Goal: Task Accomplishment & Management: Manage account settings

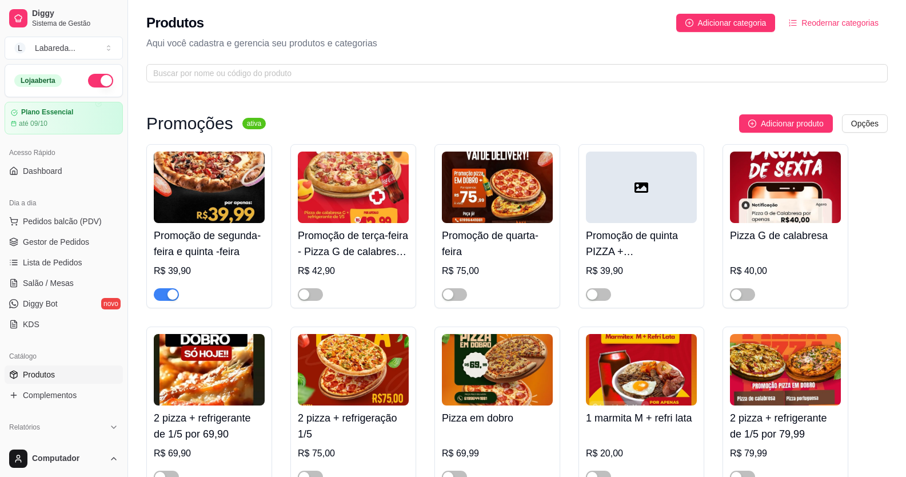
click at [173, 297] on div "button" at bounding box center [173, 294] width 10 height 10
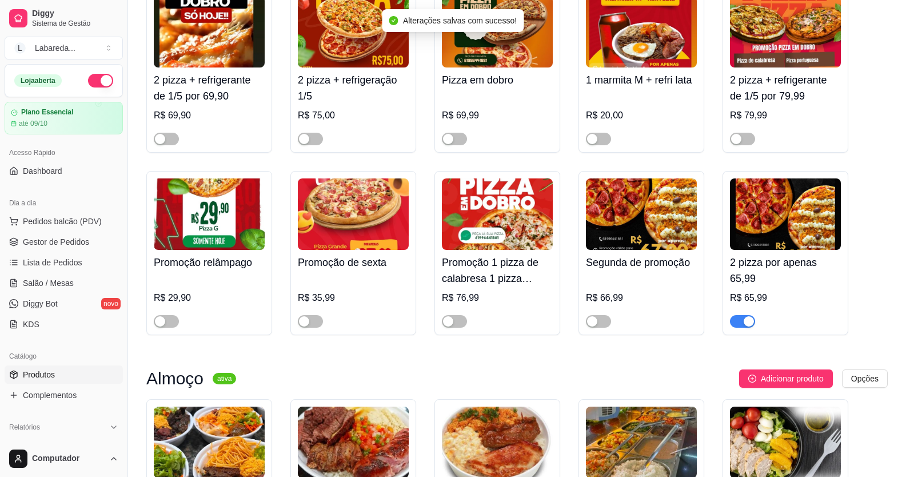
scroll to position [343, 0]
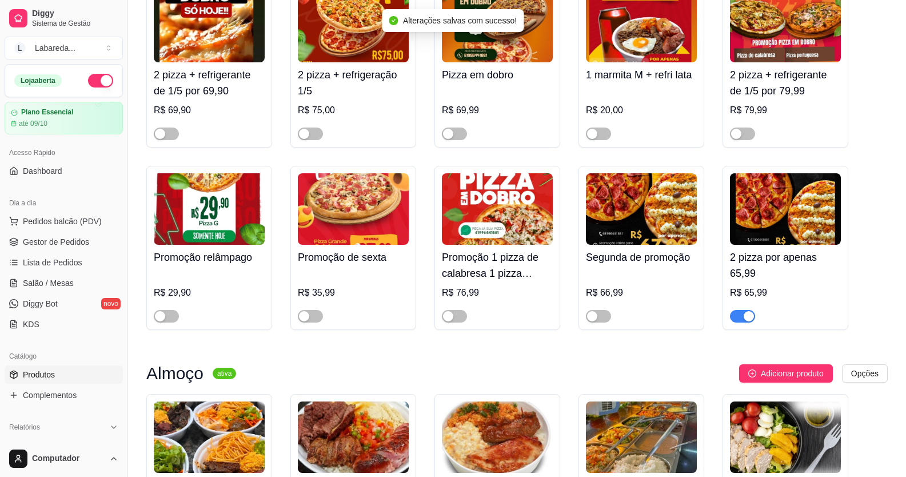
click at [743, 319] on button "button" at bounding box center [742, 316] width 25 height 13
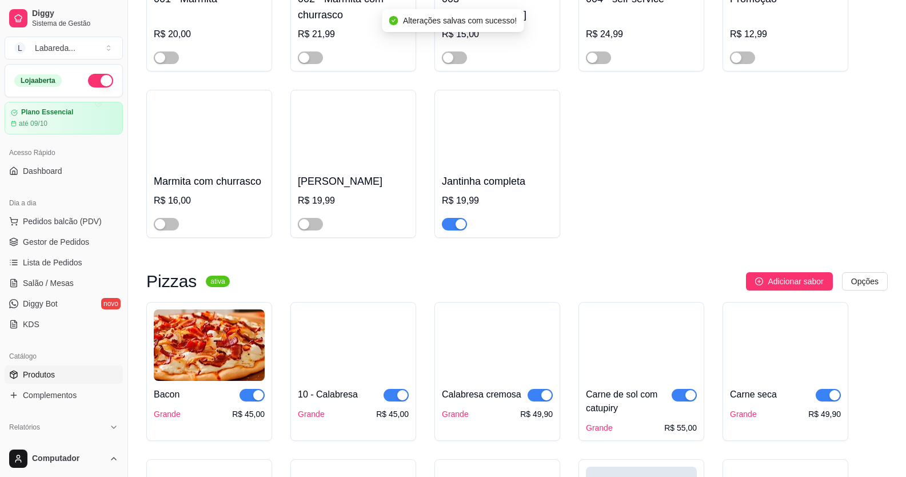
scroll to position [858, 0]
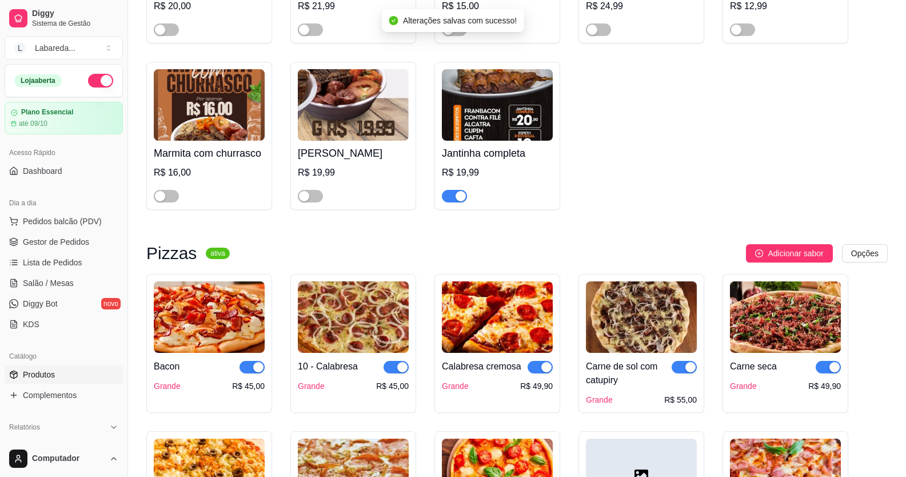
click at [459, 192] on div at bounding box center [454, 196] width 25 height 14
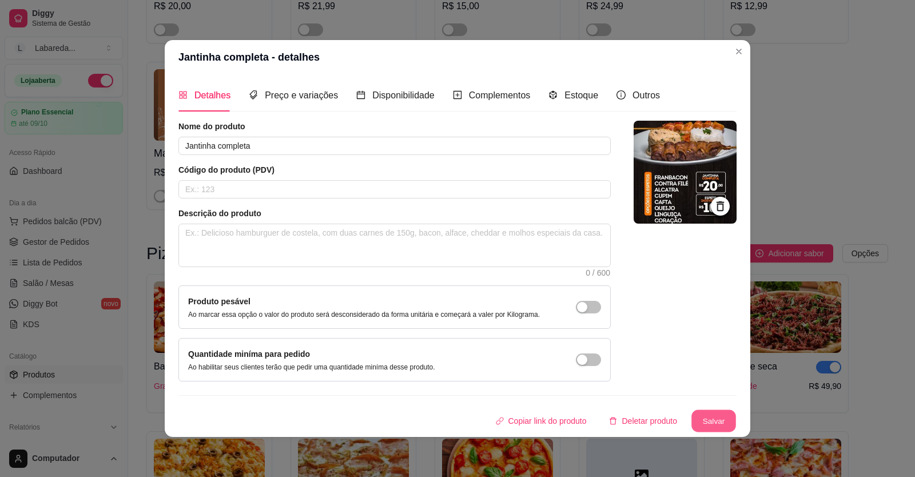
click at [717, 417] on button "Salvar" at bounding box center [713, 421] width 45 height 22
click at [712, 419] on button "Salvar" at bounding box center [714, 420] width 46 height 23
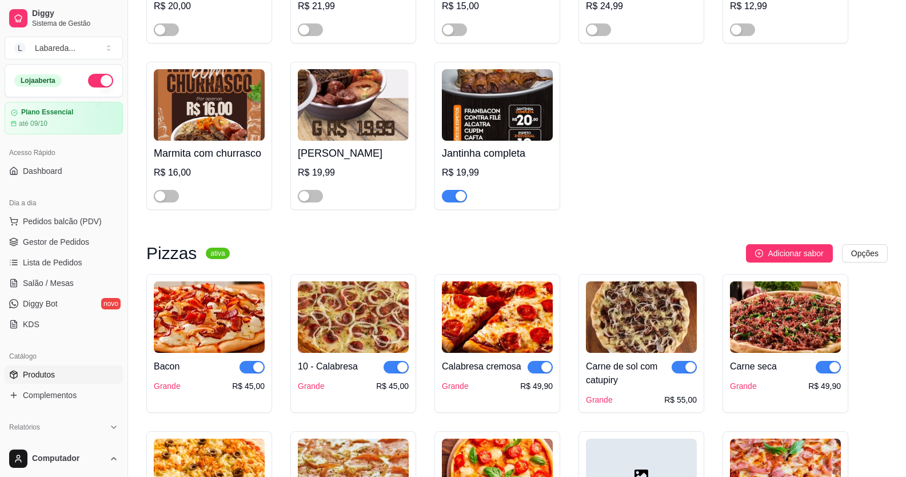
click at [459, 201] on div "button" at bounding box center [461, 196] width 10 height 10
click at [249, 373] on span "button" at bounding box center [252, 367] width 25 height 13
click at [411, 372] on div "10 - Calabresa Grande R$ 45,00" at bounding box center [353, 343] width 126 height 139
click at [401, 370] on div "button" at bounding box center [402, 367] width 10 height 10
click at [548, 372] on div "button" at bounding box center [546, 367] width 10 height 10
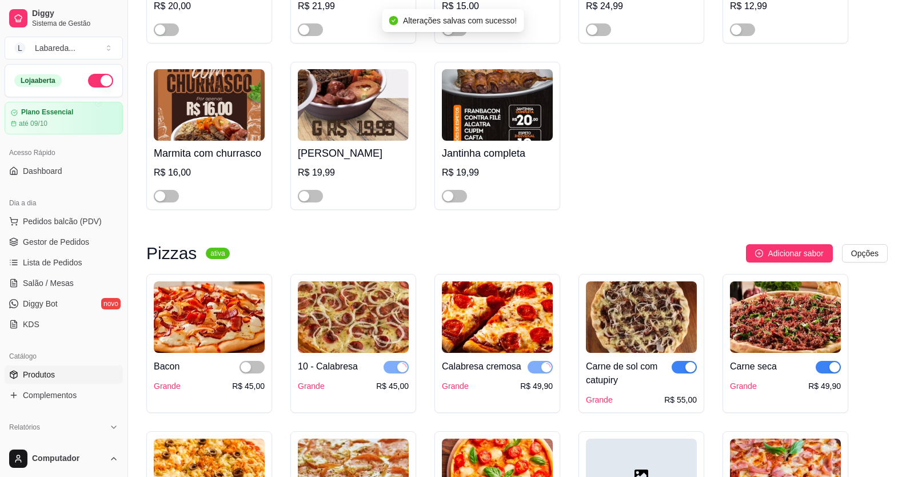
click at [683, 372] on span "button" at bounding box center [684, 367] width 25 height 13
click at [827, 370] on span "button" at bounding box center [828, 367] width 25 height 13
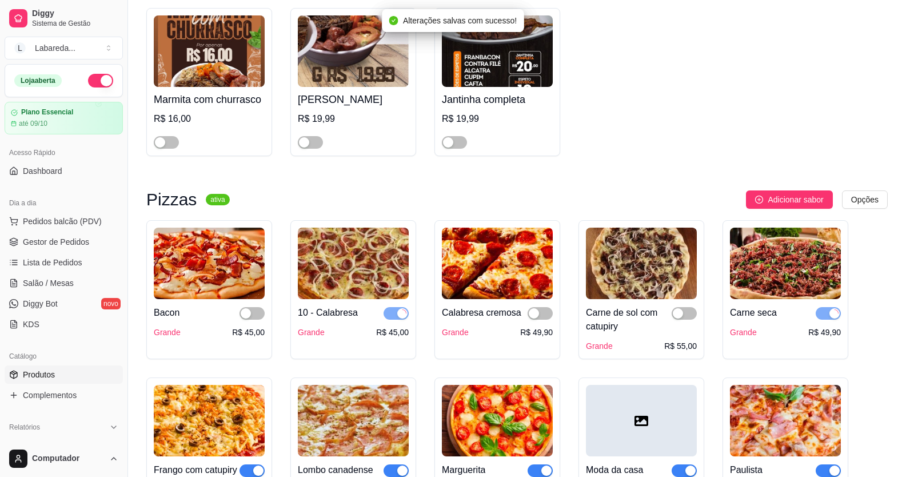
scroll to position [1029, 0]
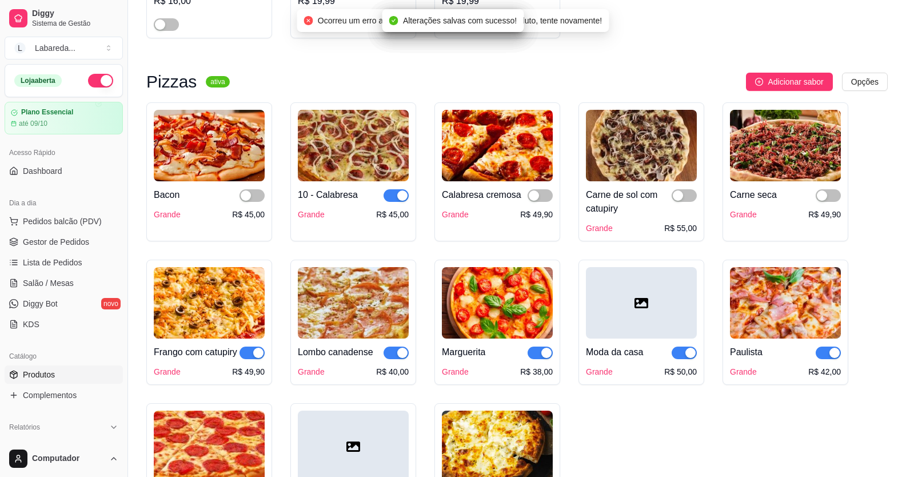
click at [827, 350] on span "button" at bounding box center [828, 352] width 25 height 13
click at [690, 356] on button "button" at bounding box center [684, 352] width 25 height 13
click at [554, 362] on div "Marguerita Grande R$ 38,00" at bounding box center [498, 322] width 126 height 125
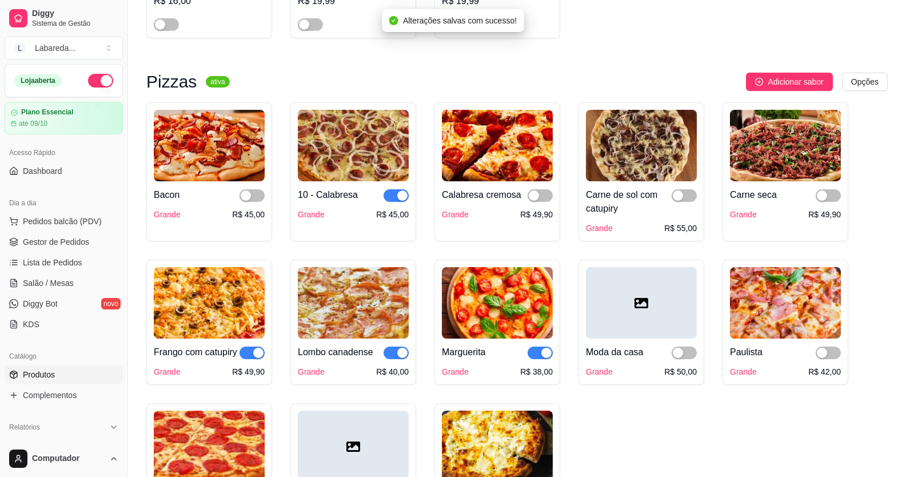
click at [534, 352] on span "button" at bounding box center [540, 352] width 25 height 13
click at [405, 358] on div "button" at bounding box center [402, 353] width 10 height 10
click at [254, 355] on div "button" at bounding box center [258, 353] width 10 height 10
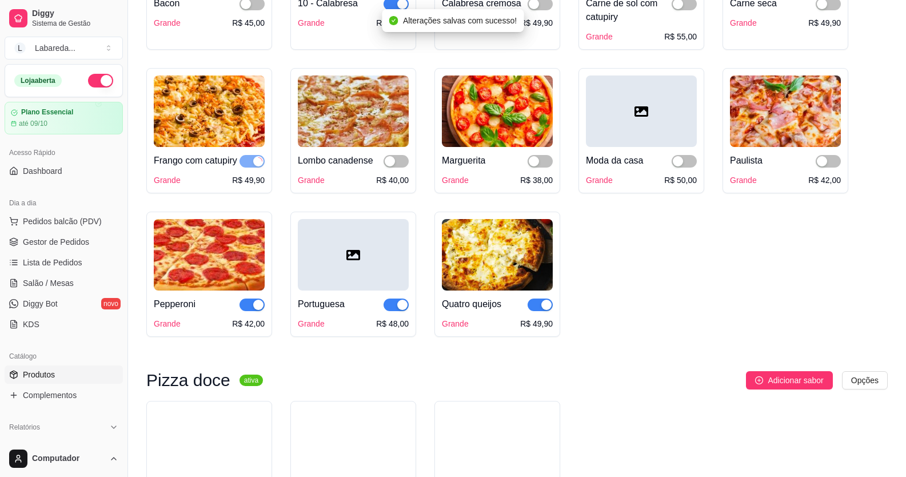
scroll to position [1258, 0]
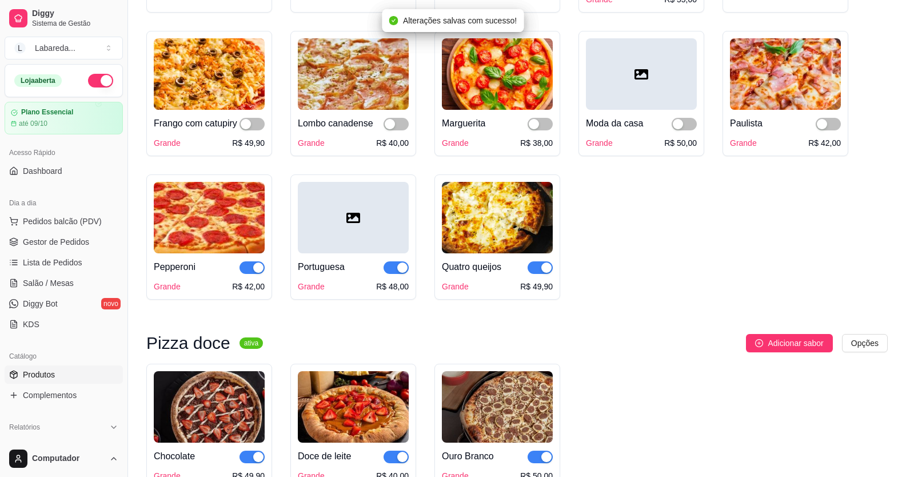
click at [257, 273] on div "button" at bounding box center [258, 267] width 10 height 10
click at [397, 274] on button "button" at bounding box center [396, 267] width 25 height 13
click at [535, 274] on span "button" at bounding box center [540, 267] width 25 height 13
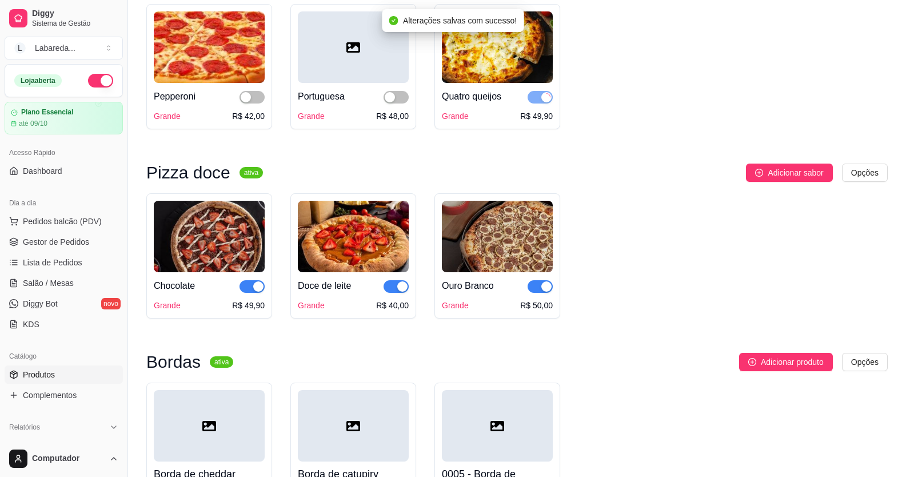
scroll to position [1429, 0]
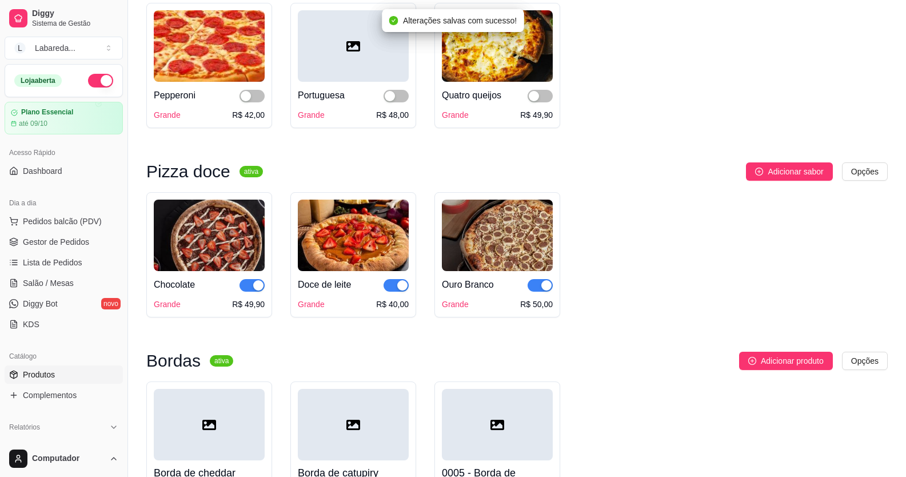
click at [535, 292] on span "button" at bounding box center [540, 285] width 25 height 13
click at [400, 290] on div "button" at bounding box center [402, 285] width 10 height 10
click at [253, 292] on button "button" at bounding box center [252, 285] width 25 height 13
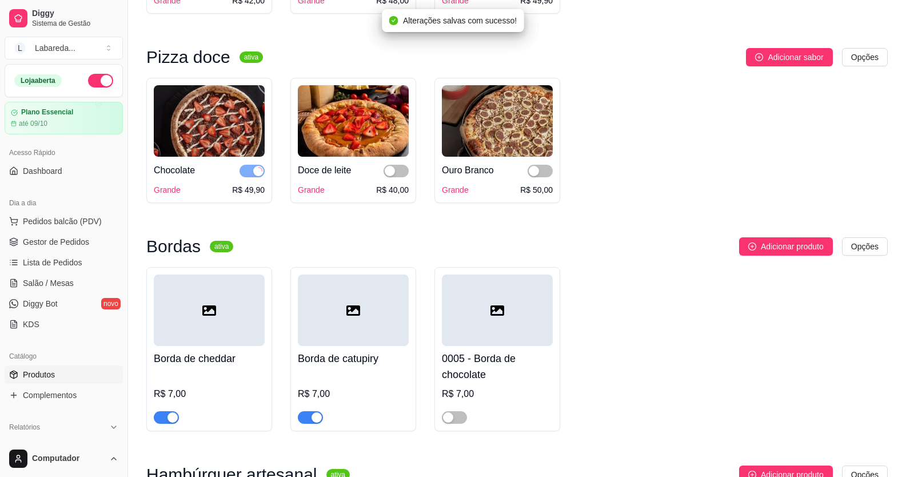
scroll to position [1658, 0]
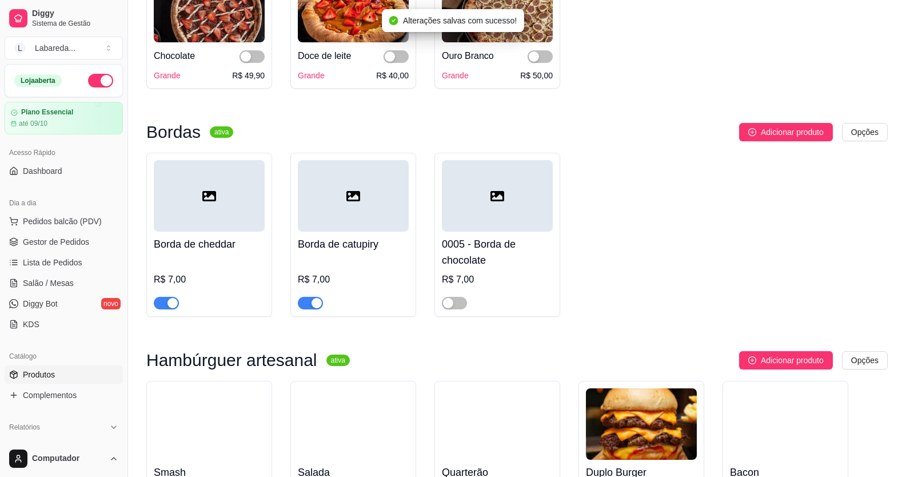
click at [176, 309] on div at bounding box center [166, 303] width 25 height 14
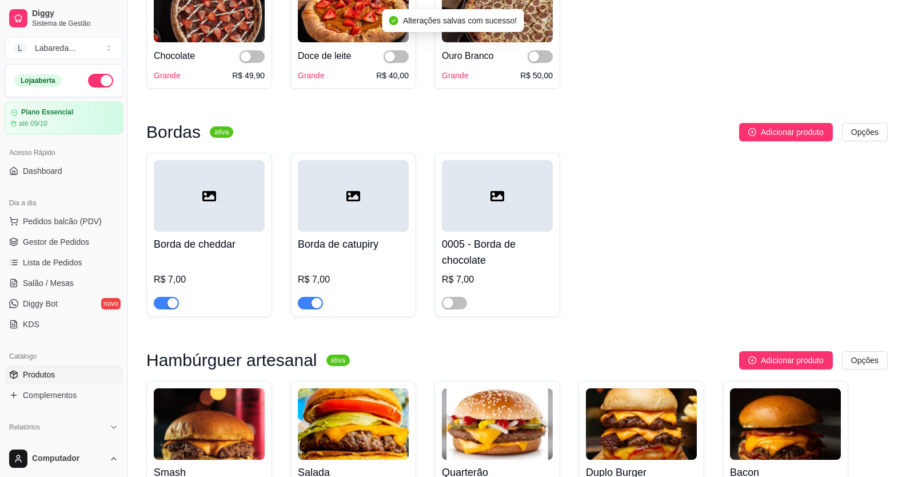
click at [172, 309] on span "button" at bounding box center [166, 303] width 25 height 13
click at [320, 308] on div "button" at bounding box center [317, 303] width 10 height 10
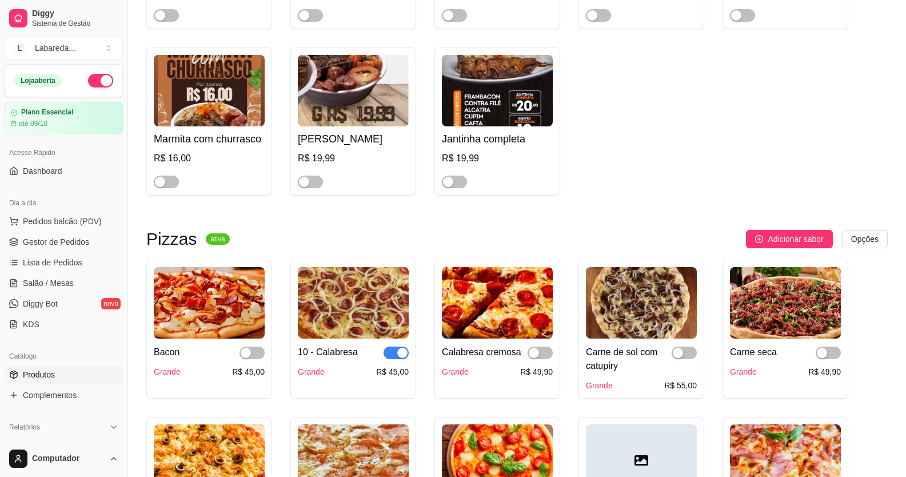
scroll to position [915, 0]
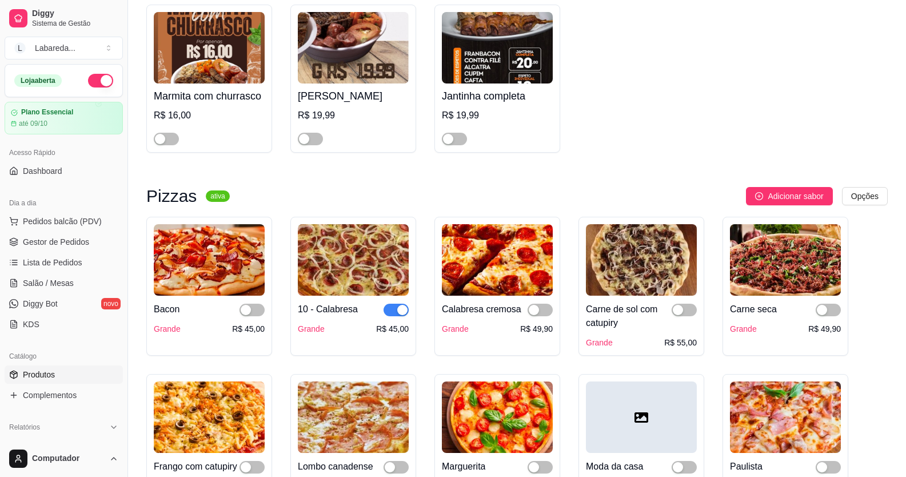
click at [394, 316] on span "button" at bounding box center [396, 310] width 25 height 13
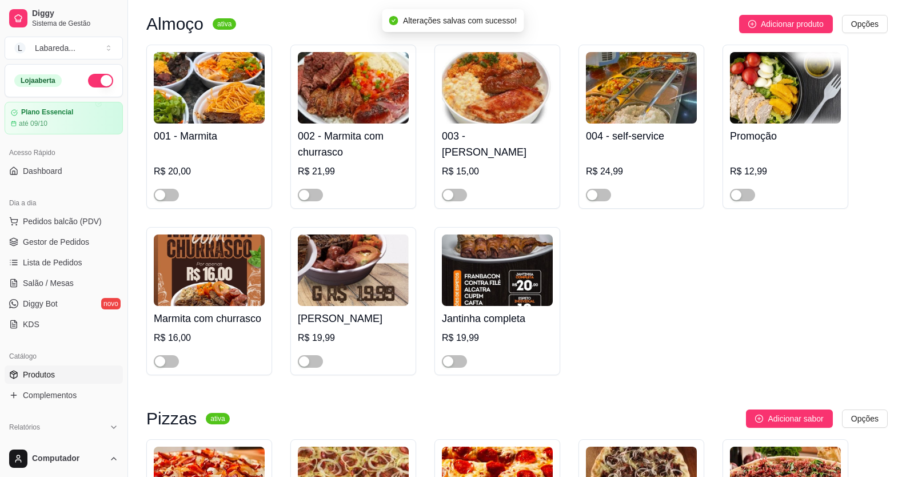
scroll to position [629, 0]
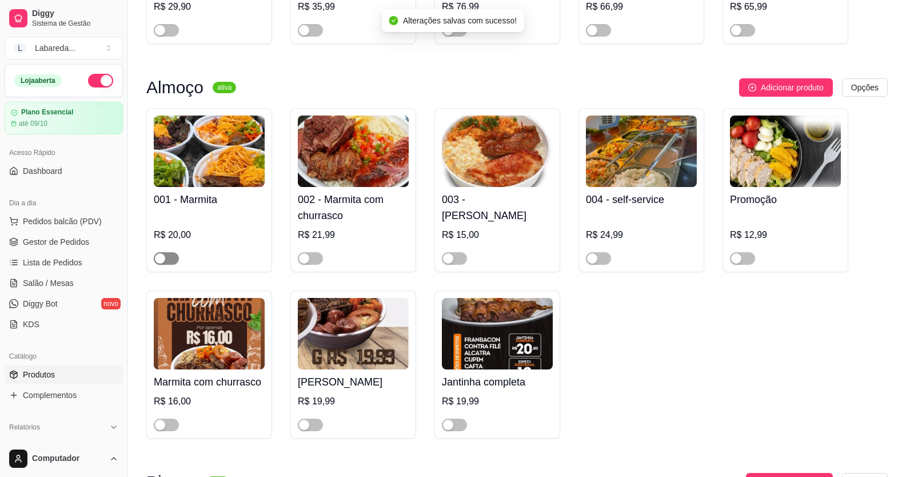
drag, startPoint x: 164, startPoint y: 264, endPoint x: 182, endPoint y: 258, distance: 19.7
click at [165, 264] on div "button" at bounding box center [160, 258] width 10 height 10
drag, startPoint x: 316, startPoint y: 264, endPoint x: 333, endPoint y: 263, distance: 17.2
click at [317, 264] on span "button" at bounding box center [310, 258] width 25 height 13
click at [459, 265] on span "button" at bounding box center [454, 258] width 25 height 13
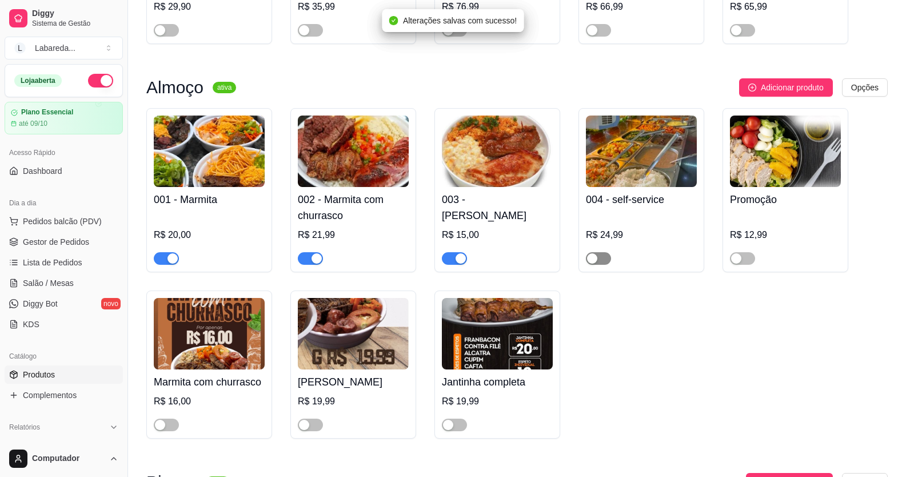
click at [594, 261] on div "button" at bounding box center [592, 258] width 10 height 10
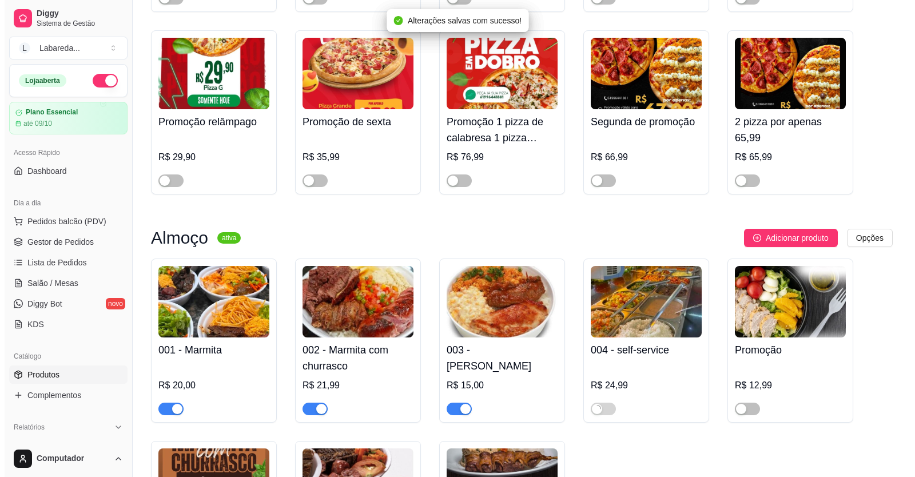
scroll to position [343, 0]
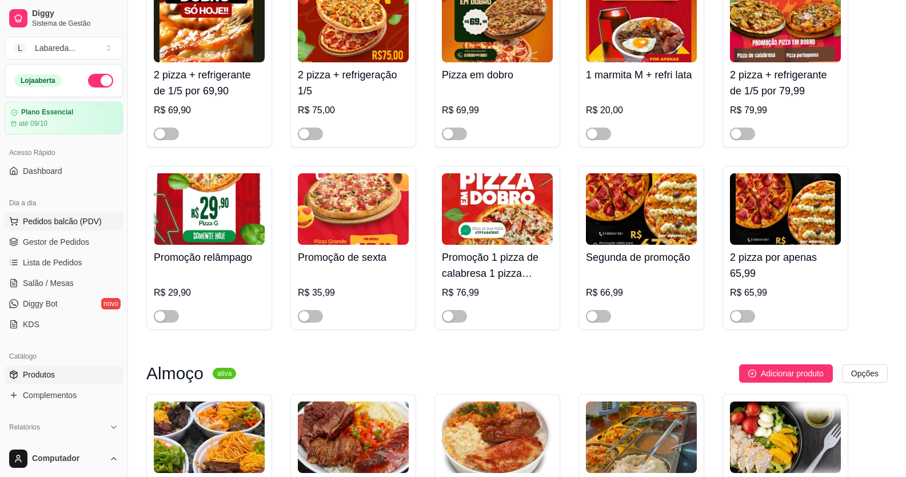
click at [63, 225] on span "Pedidos balcão (PDV)" at bounding box center [62, 221] width 79 height 11
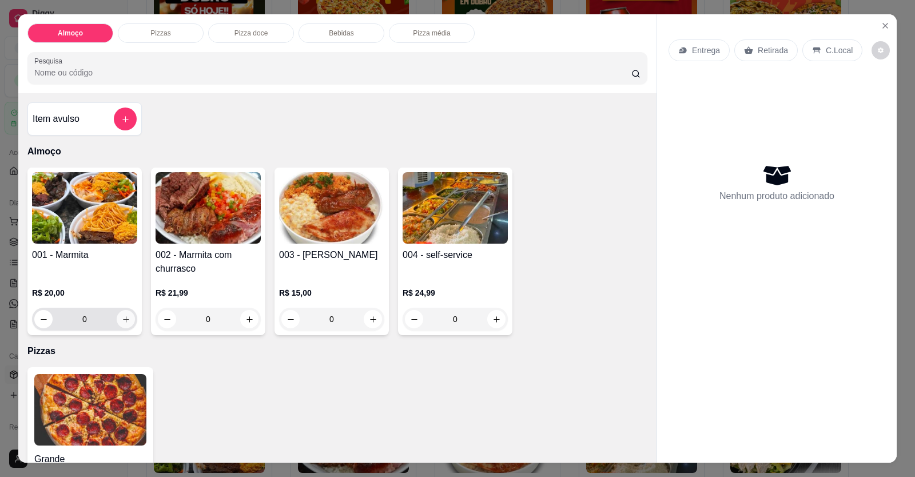
click at [127, 321] on button "increase-product-quantity" at bounding box center [126, 319] width 18 height 18
type input "1"
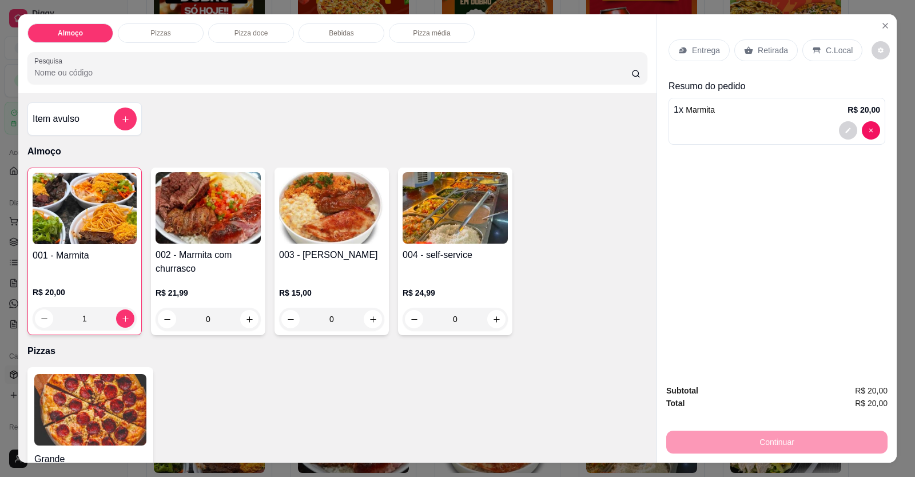
click at [313, 409] on div "Grande a partir de R$ 0,00" at bounding box center [337, 440] width 620 height 147
click at [371, 327] on button "increase-product-quantity" at bounding box center [373, 319] width 18 height 18
type input "1"
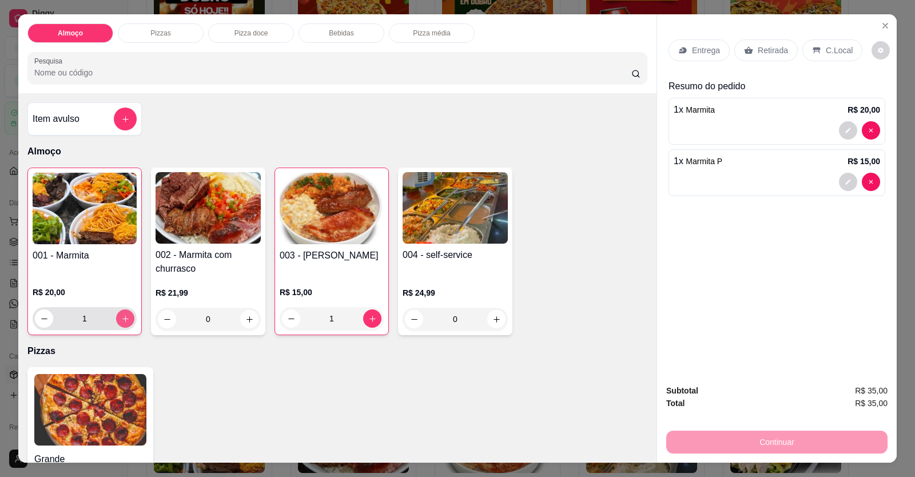
click at [132, 321] on div "1" at bounding box center [85, 318] width 104 height 23
click at [122, 321] on icon "increase-product-quantity" at bounding box center [125, 318] width 9 height 9
click at [35, 317] on button "decrease-product-quantity" at bounding box center [44, 318] width 18 height 18
click at [35, 320] on button "decrease-product-quantity" at bounding box center [44, 318] width 18 height 18
type input "0"
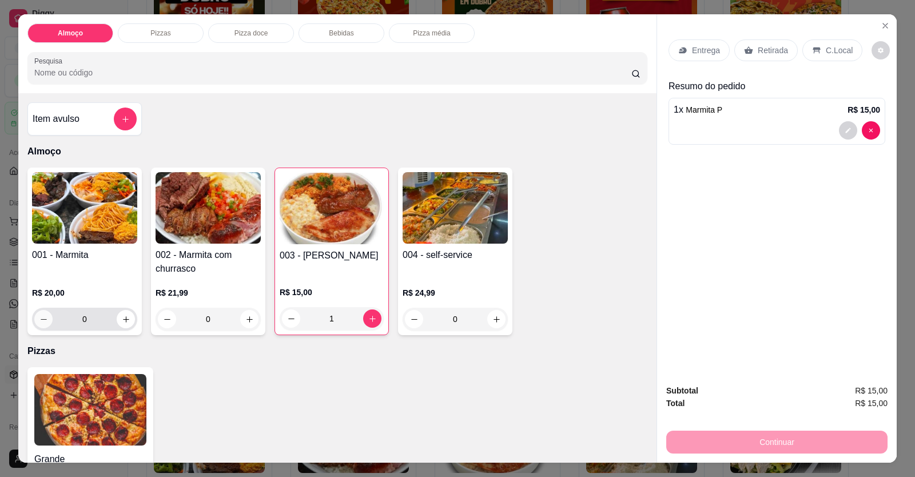
click at [39, 320] on icon "decrease-product-quantity" at bounding box center [43, 319] width 9 height 9
click at [721, 121] on div at bounding box center [777, 130] width 206 height 18
click at [692, 49] on p "Entrega" at bounding box center [706, 50] width 28 height 11
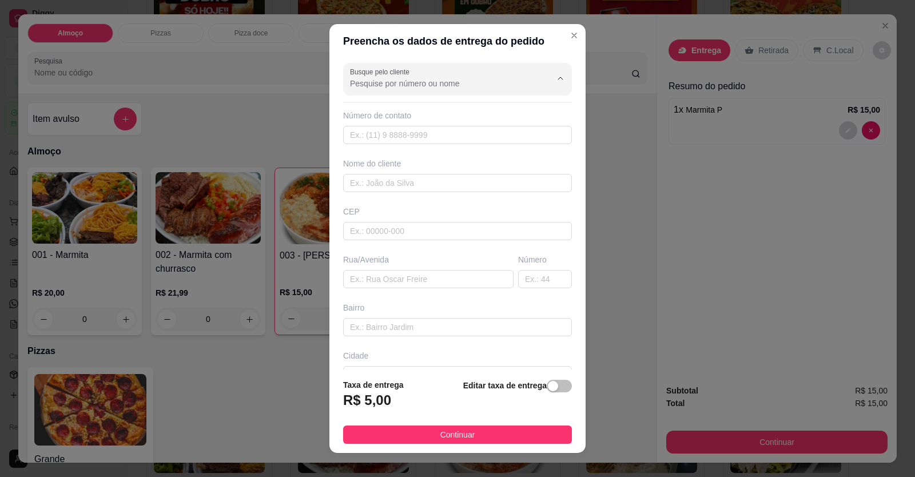
click at [437, 79] on input "Busque pelo cliente" at bounding box center [441, 83] width 183 height 11
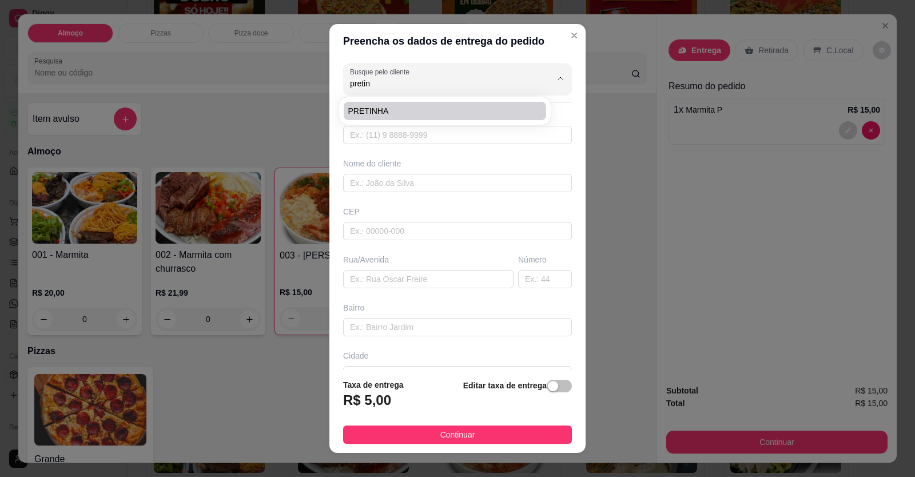
click at [421, 113] on span "PRETINHA" at bounding box center [439, 110] width 182 height 11
type input "PRETINHA"
type input "61999564965"
type input "PRETINHA"
type input "FAMA HOTEL"
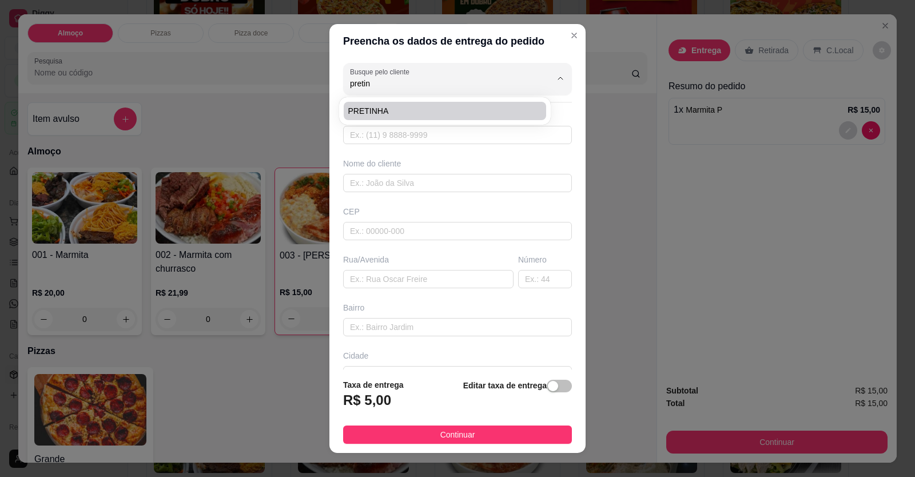
type input "EM FRENTE A PRESIDENTE [PERSON_NAME]"
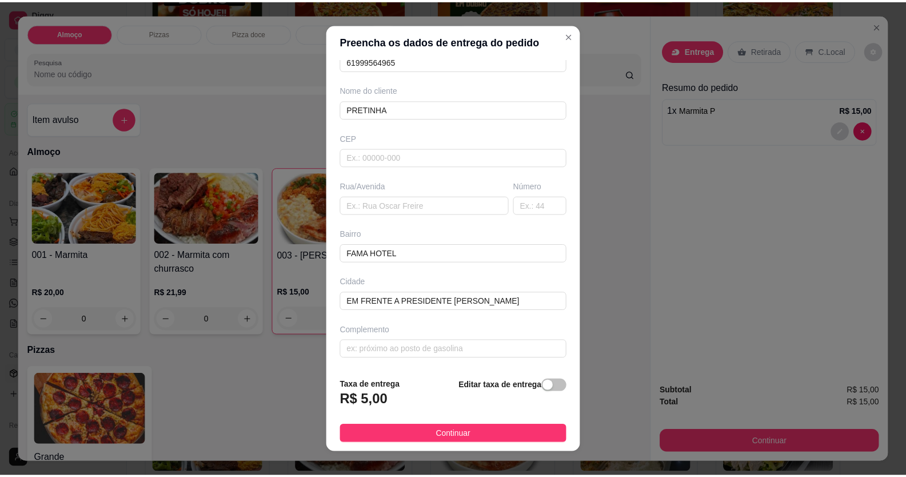
scroll to position [13, 0]
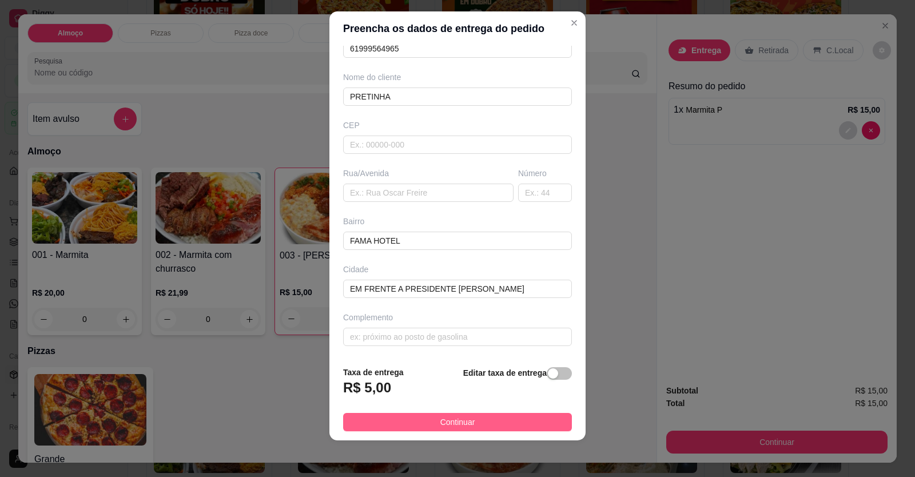
type input "PRETINHA"
click at [491, 424] on button "Continuar" at bounding box center [457, 422] width 229 height 18
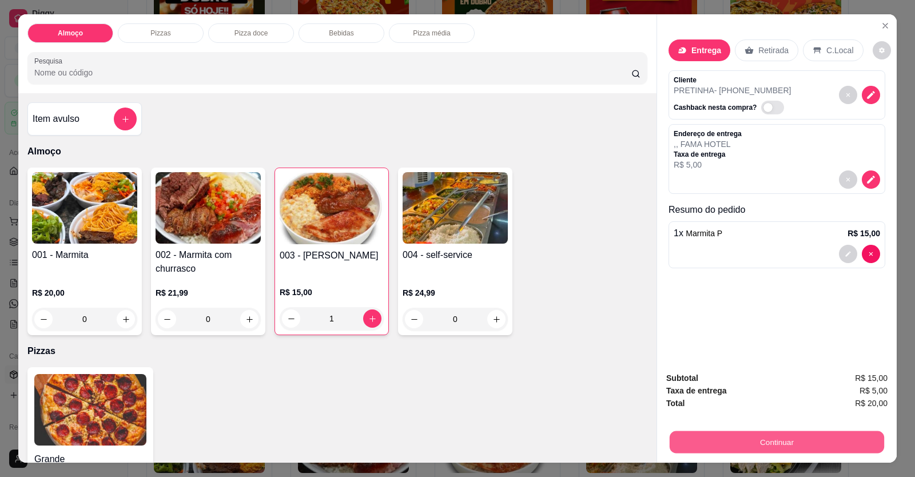
click at [709, 446] on button "Continuar" at bounding box center [777, 442] width 214 height 22
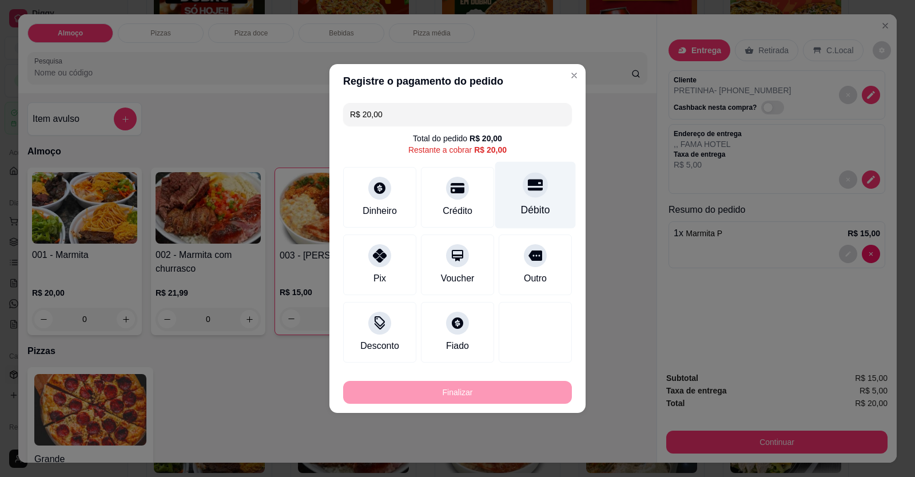
click at [529, 194] on div at bounding box center [535, 184] width 25 height 25
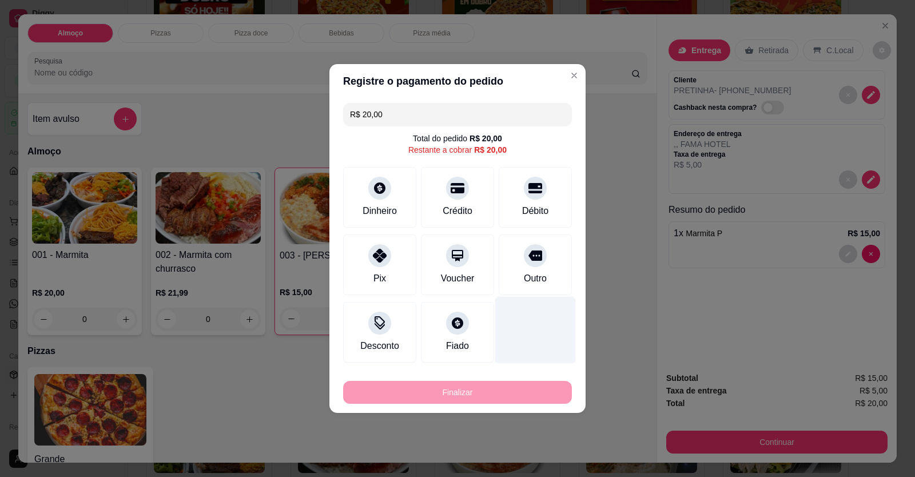
type input "R$ 0,00"
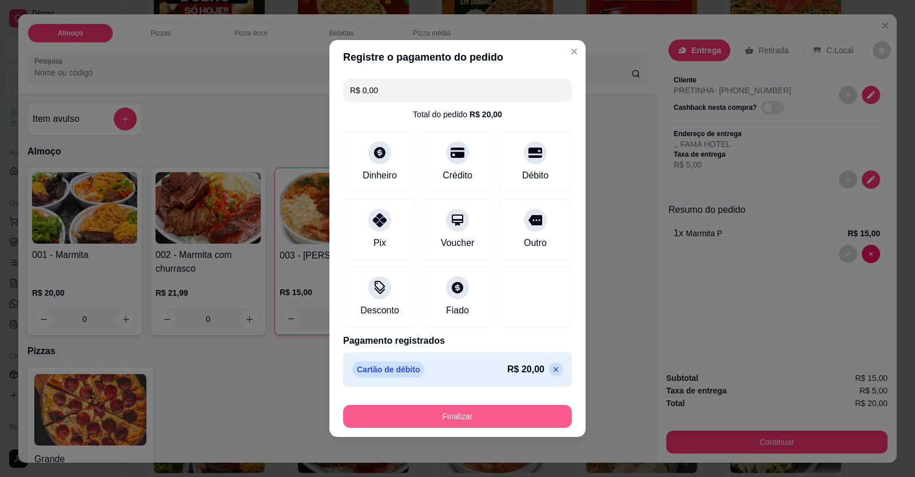
click at [489, 416] on button "Finalizar" at bounding box center [457, 416] width 229 height 23
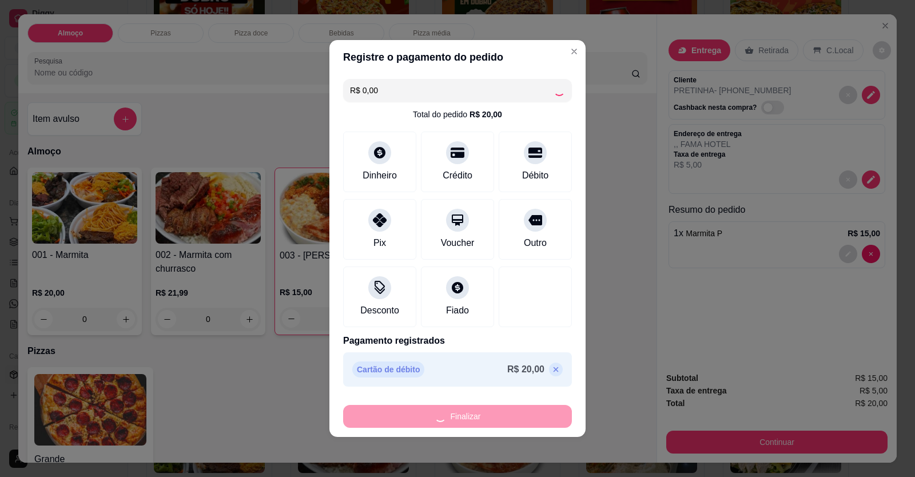
type input "0"
type input "-R$ 20,00"
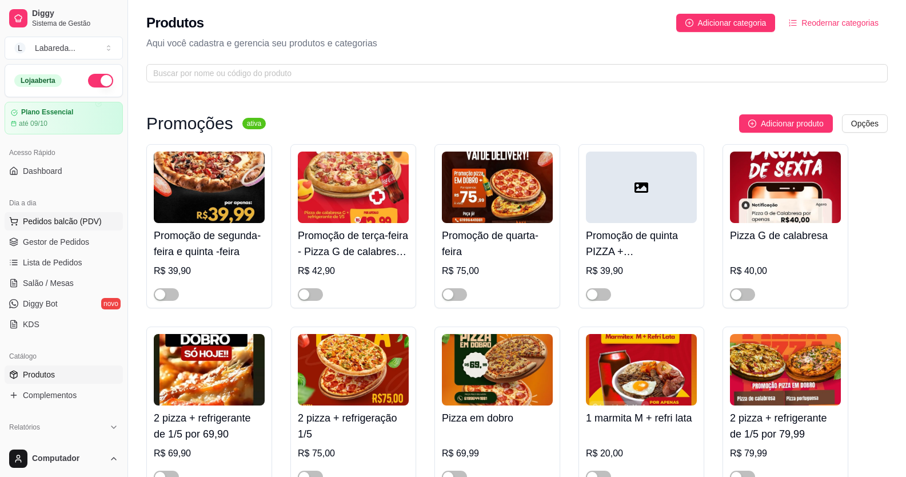
click at [69, 222] on span "Pedidos balcão (PDV)" at bounding box center [62, 221] width 79 height 11
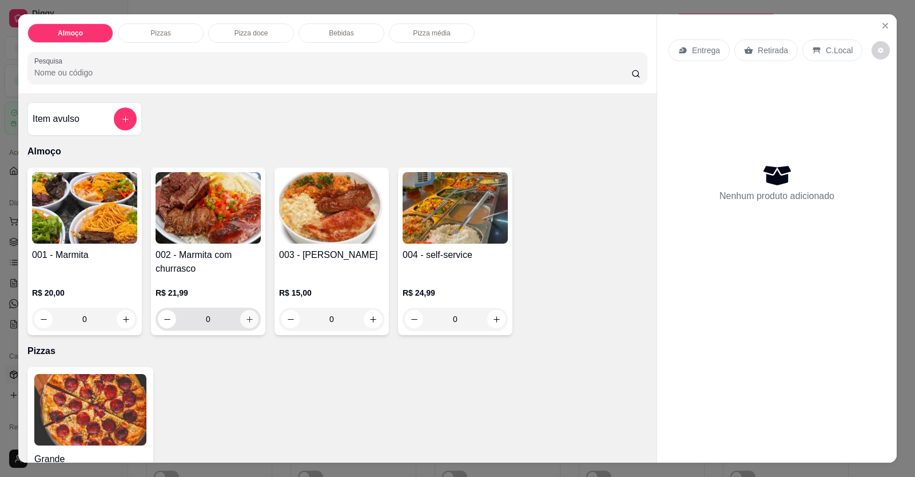
click at [250, 319] on button "increase-product-quantity" at bounding box center [249, 319] width 18 height 18
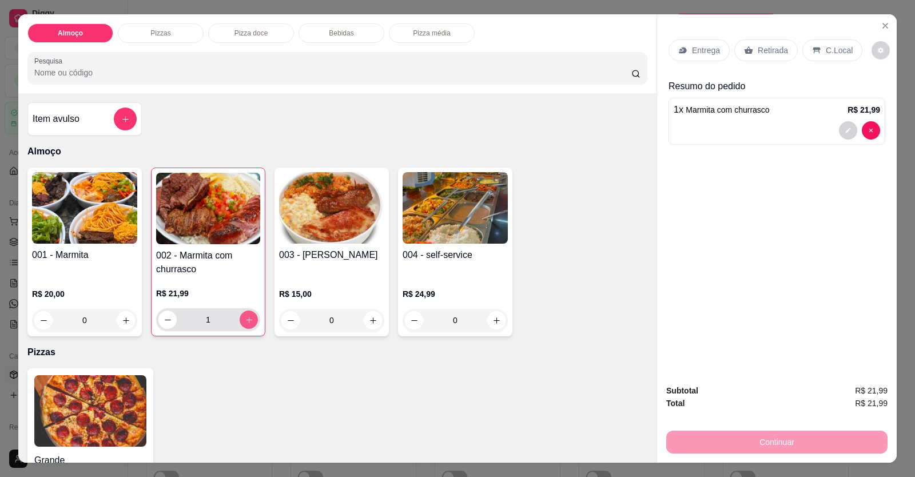
click at [250, 317] on button "increase-product-quantity" at bounding box center [249, 319] width 18 height 18
type input "2"
click at [772, 50] on p "Retirada" at bounding box center [773, 50] width 30 height 11
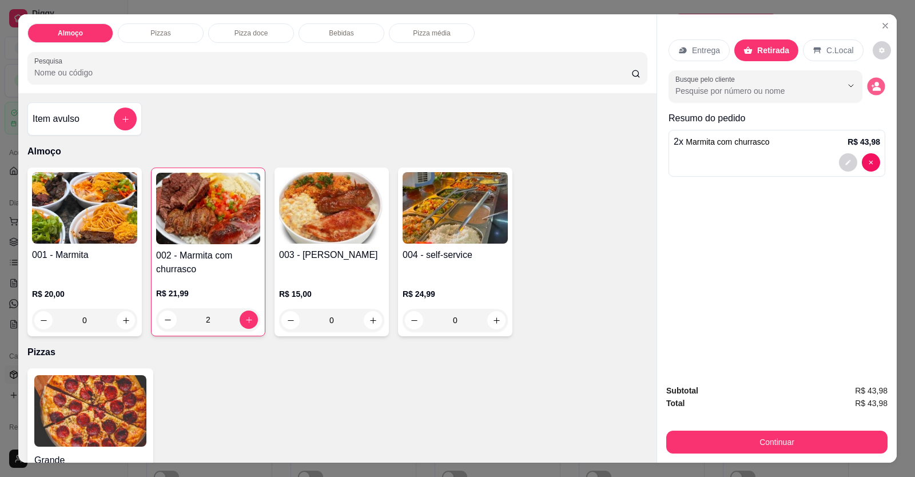
click at [872, 91] on button "decrease-product-quantity" at bounding box center [876, 87] width 18 height 18
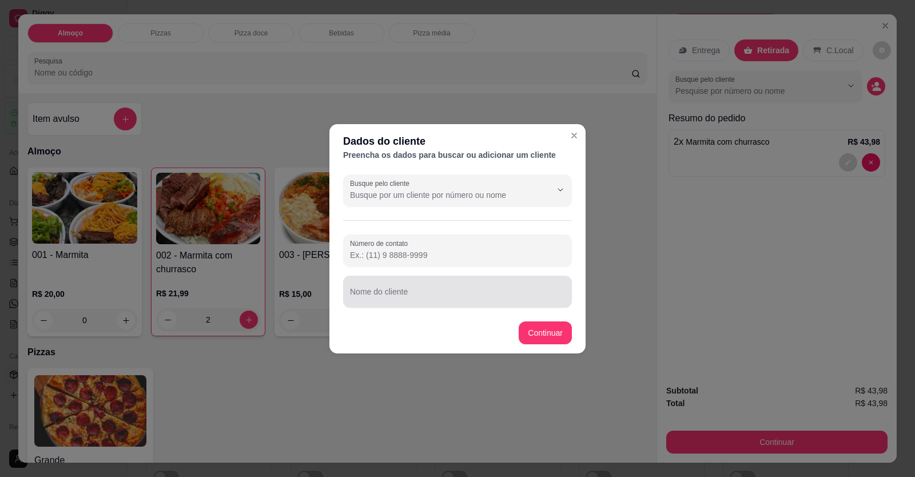
click at [425, 291] on input "Nome do cliente" at bounding box center [457, 295] width 215 height 11
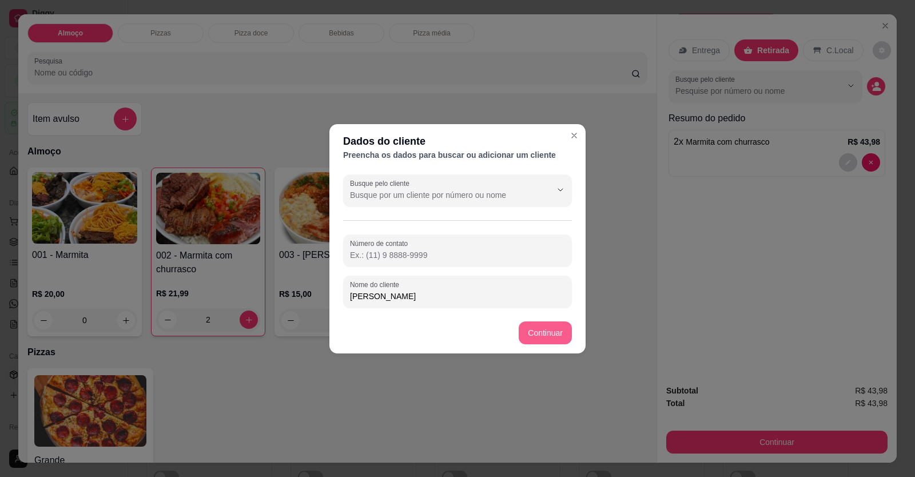
type input "[PERSON_NAME]"
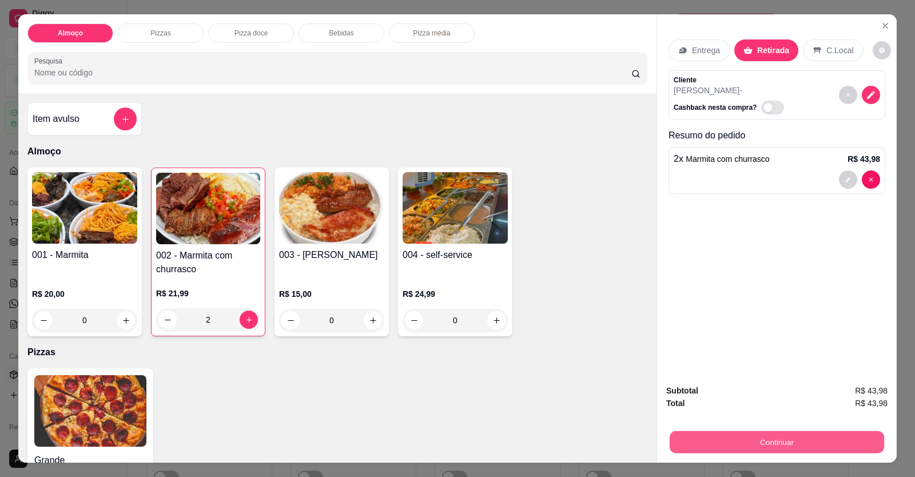
click at [709, 445] on button "Continuar" at bounding box center [777, 442] width 214 height 22
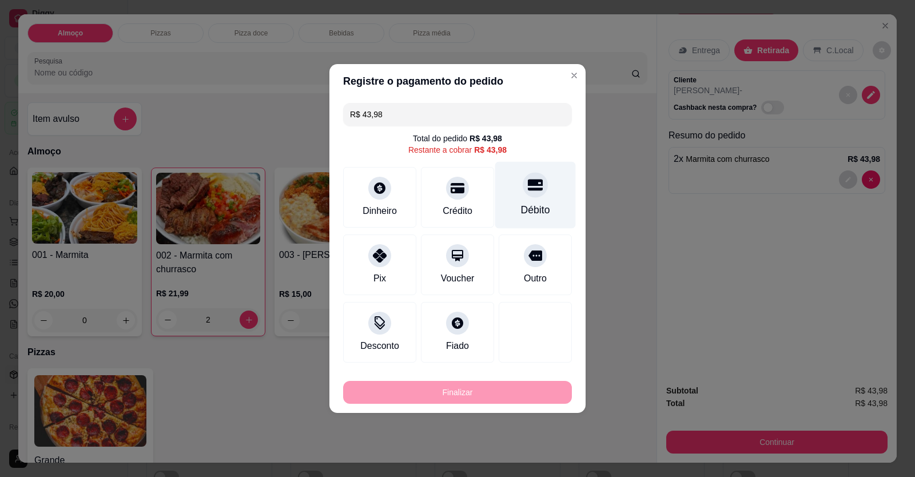
click at [535, 193] on div at bounding box center [535, 184] width 25 height 25
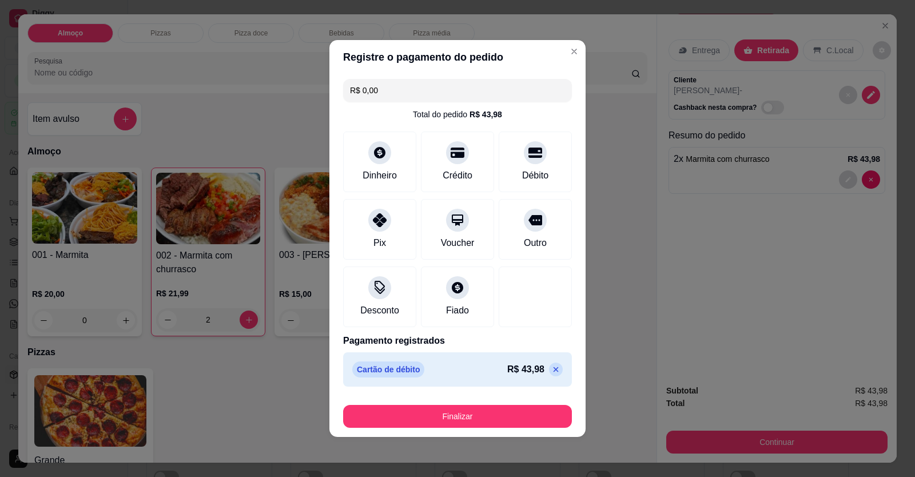
type input "R$ 0,00"
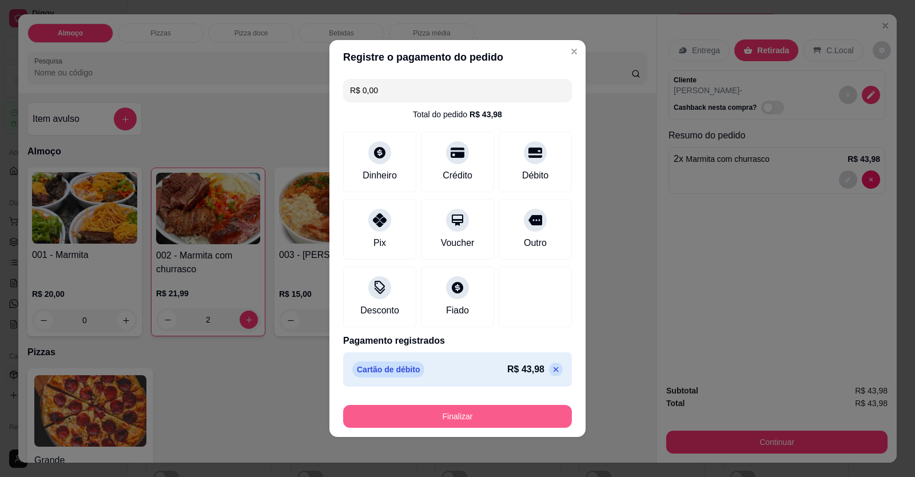
click at [474, 420] on button "Finalizar" at bounding box center [457, 416] width 229 height 23
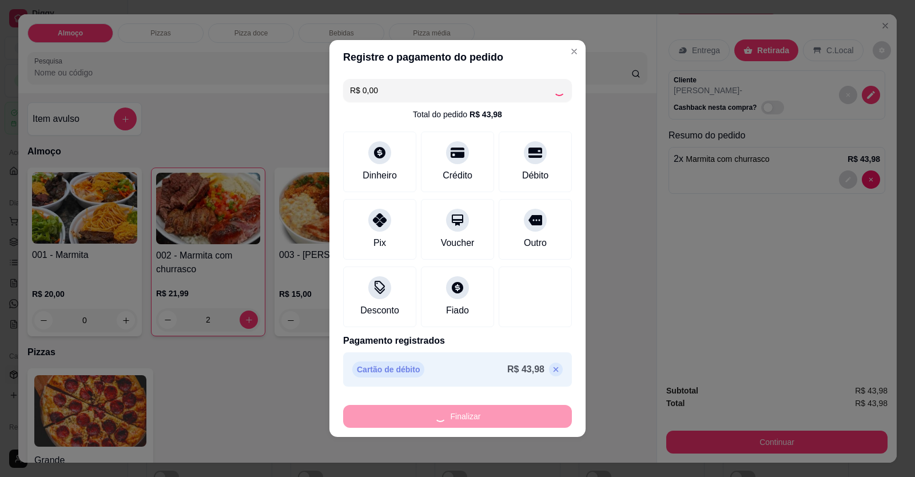
type input "0"
type input "-R$ 43,98"
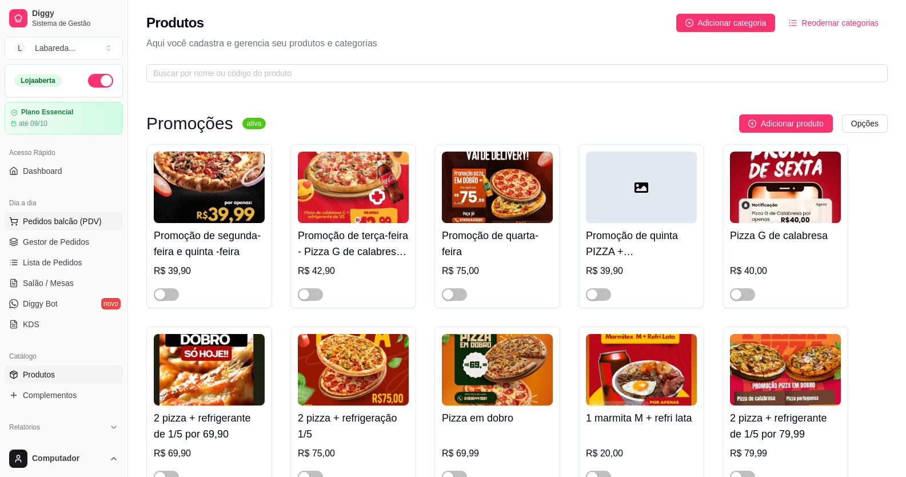
click at [70, 224] on span "Pedidos balcão (PDV)" at bounding box center [62, 221] width 79 height 11
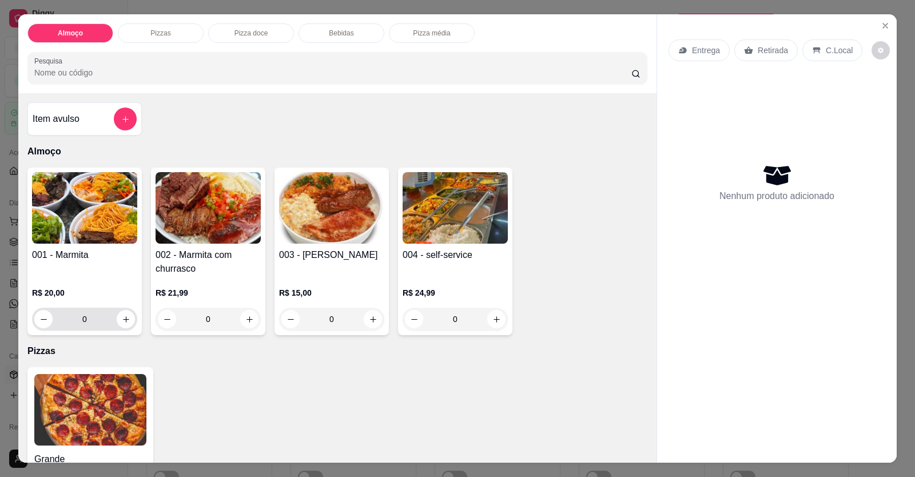
click at [132, 312] on div "0" at bounding box center [84, 319] width 105 height 23
click at [126, 320] on button "increase-product-quantity" at bounding box center [126, 319] width 18 height 18
type input "1"
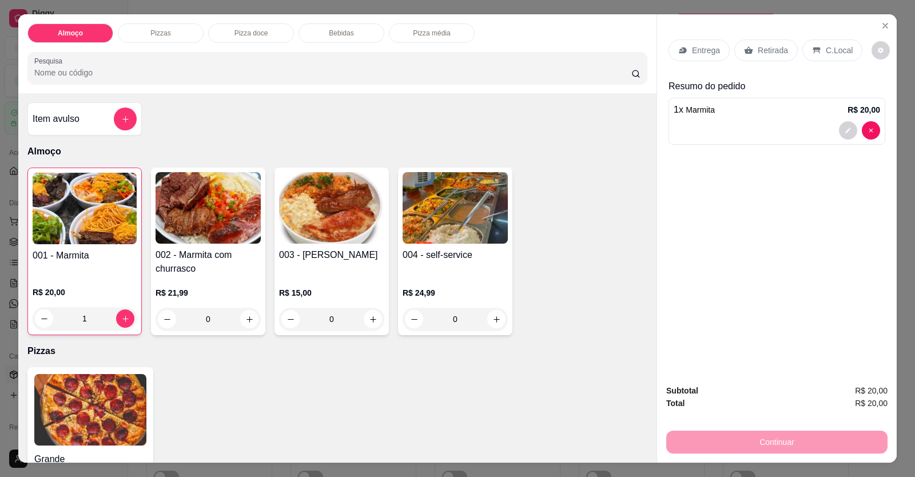
click at [698, 123] on div at bounding box center [777, 130] width 206 height 18
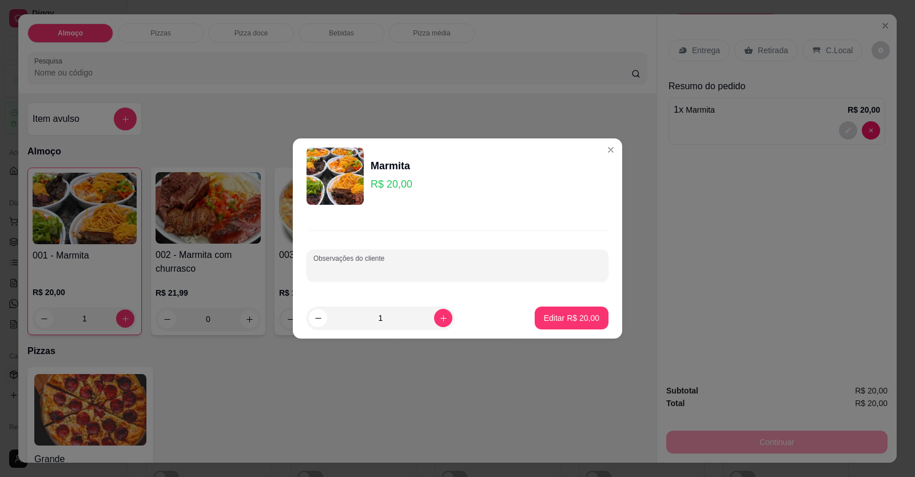
click at [406, 268] on input "Observações do cliente" at bounding box center [457, 269] width 288 height 11
paste input "sem : feijão de caldo, sem dobradinha, sem abobrinha com cenoura. O restante po…"
type input "sem : feijão de caldo, sem dobradinha, sem abobrinha com cenoura. O restante po…"
click at [554, 318] on p "Editar R$ 20,00" at bounding box center [571, 317] width 55 height 11
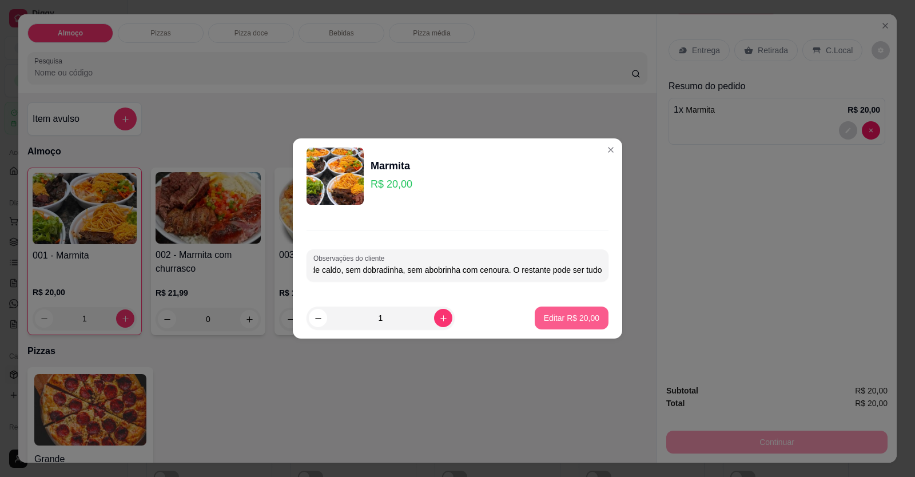
type input "0"
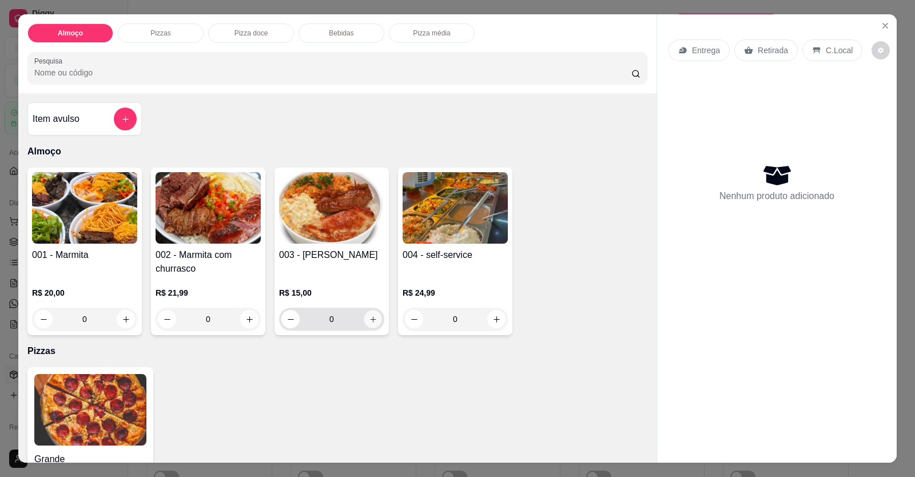
click at [370, 320] on icon "increase-product-quantity" at bounding box center [373, 319] width 9 height 9
type input "1"
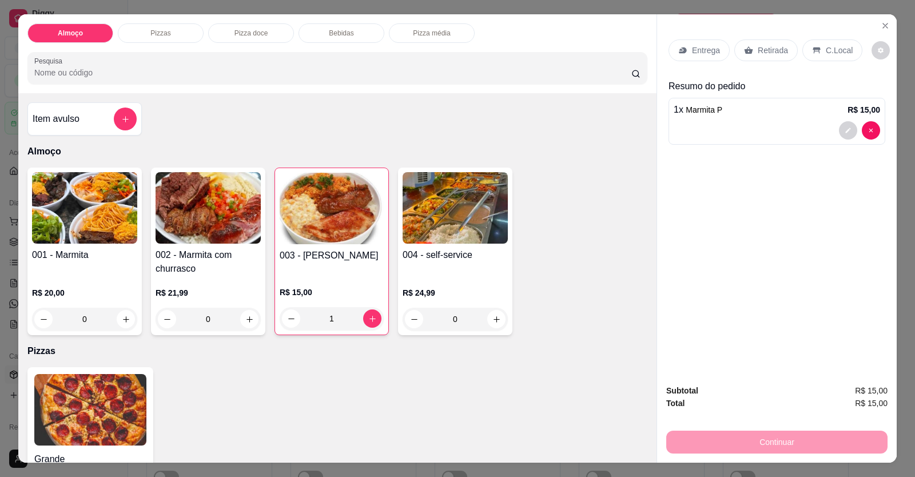
click at [766, 135] on div at bounding box center [777, 130] width 206 height 18
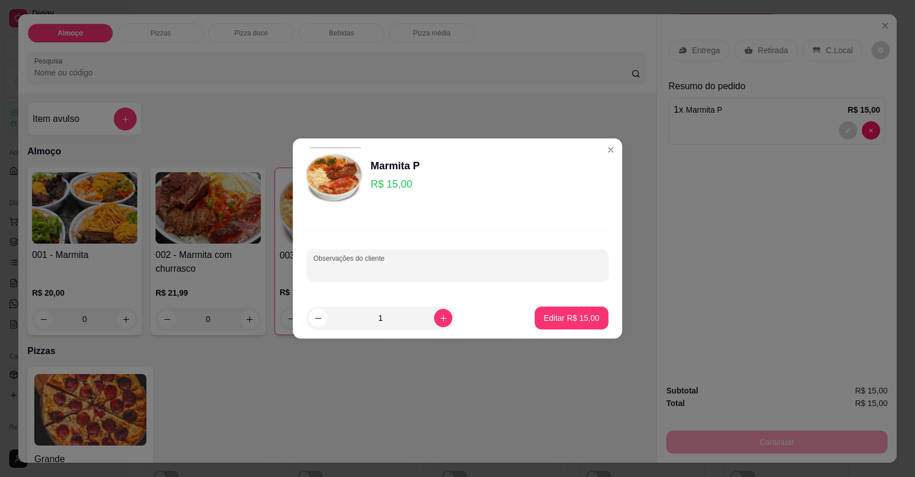
drag, startPoint x: 465, startPoint y: 265, endPoint x: 365, endPoint y: 298, distance: 105.4
click at [379, 270] on input "Observações do cliente" at bounding box center [457, 269] width 288 height 11
drag, startPoint x: 359, startPoint y: 246, endPoint x: 365, endPoint y: 265, distance: 19.7
paste input "sem : feijão de caldo, sem dobradinha, sem abobrinha com cenoura. O restante po…"
type input "sem : feijão de caldo, sem dobradinha, sem abobrinha com cenoura. O restante po…"
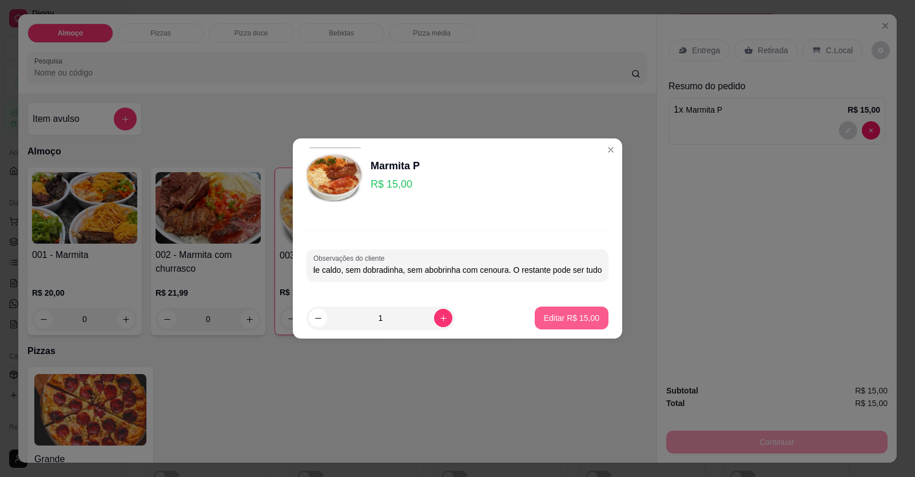
click at [555, 322] on p "Editar R$ 15,00" at bounding box center [571, 317] width 55 height 11
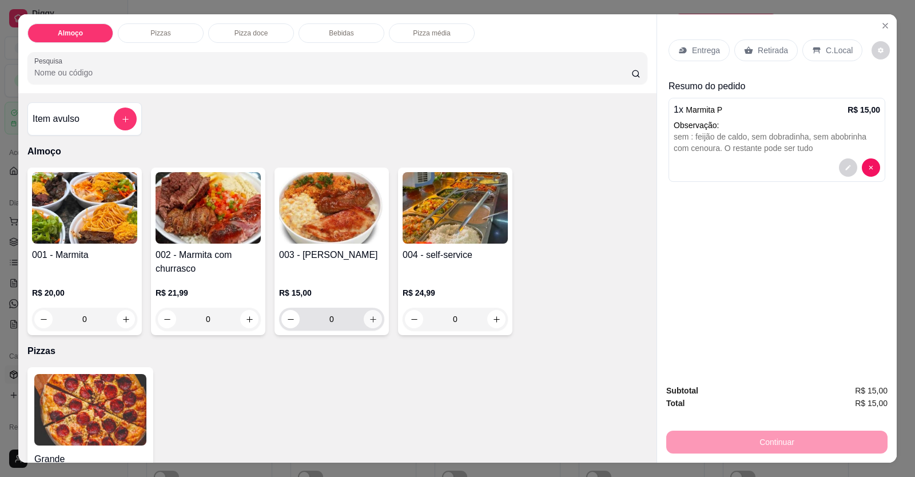
click at [370, 322] on icon "increase-product-quantity" at bounding box center [373, 319] width 9 height 9
type input "1"
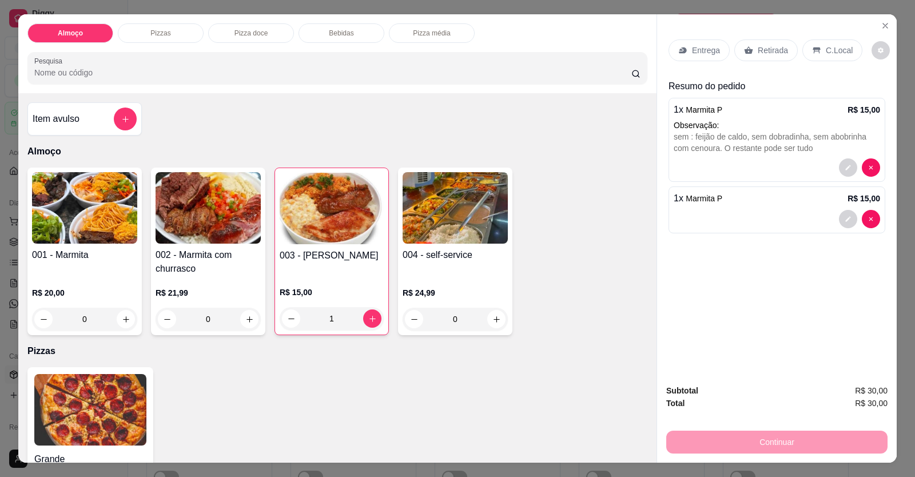
click at [691, 208] on div "1 x Marmita P R$ 15,00" at bounding box center [776, 209] width 217 height 47
click at [685, 218] on div at bounding box center [777, 219] width 206 height 18
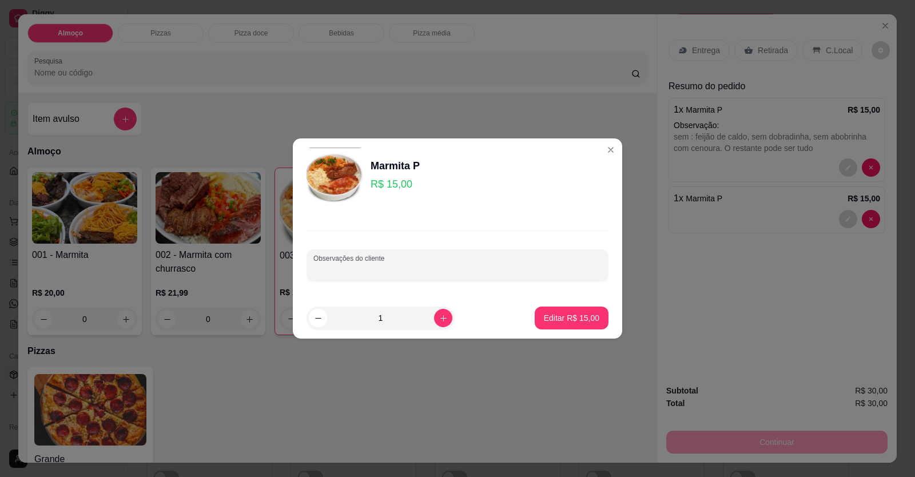
paste input "Arroz branco, feijão tropeiro, dobradinha, batata frita, [PERSON_NAME] e churra…"
type input "Arroz branco, feijão tropeiro, dobradinha, batata frita, [PERSON_NAME] e churra…"
click at [560, 321] on p "Editar R$ 15,00" at bounding box center [571, 317] width 55 height 11
type input "0"
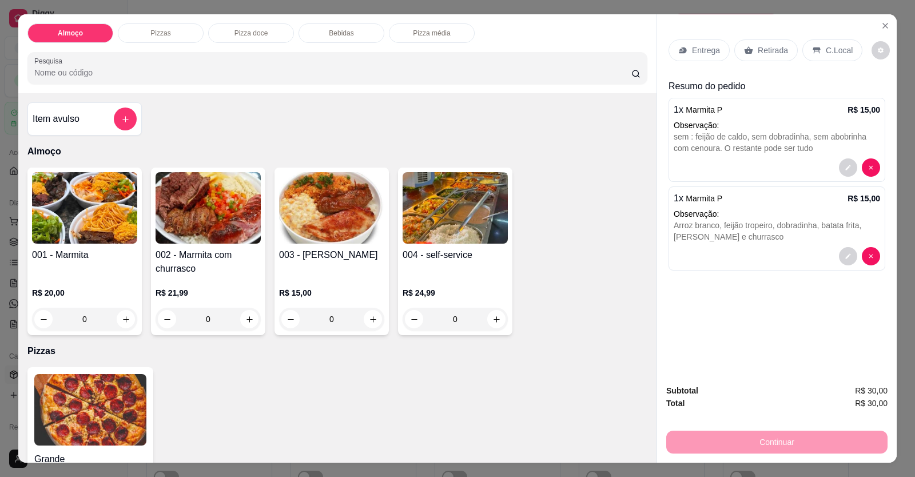
click at [699, 48] on p "Entrega" at bounding box center [706, 50] width 28 height 11
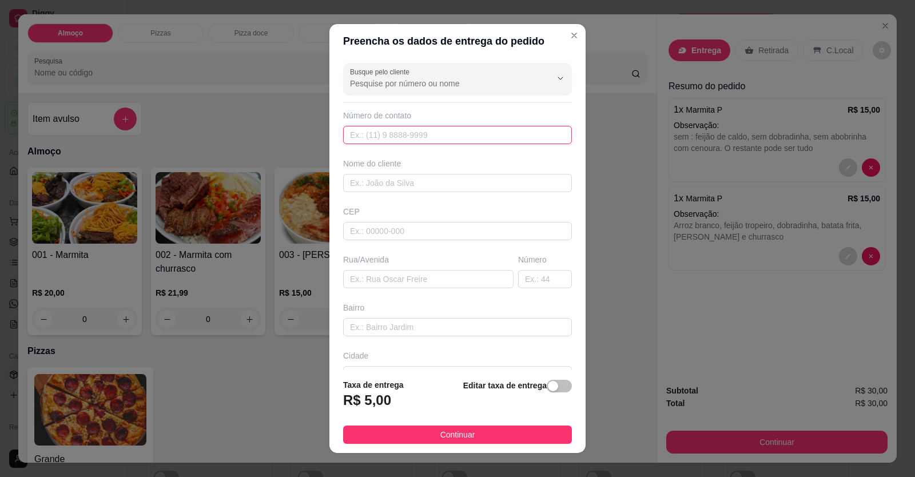
click at [444, 134] on input "text" at bounding box center [457, 135] width 229 height 18
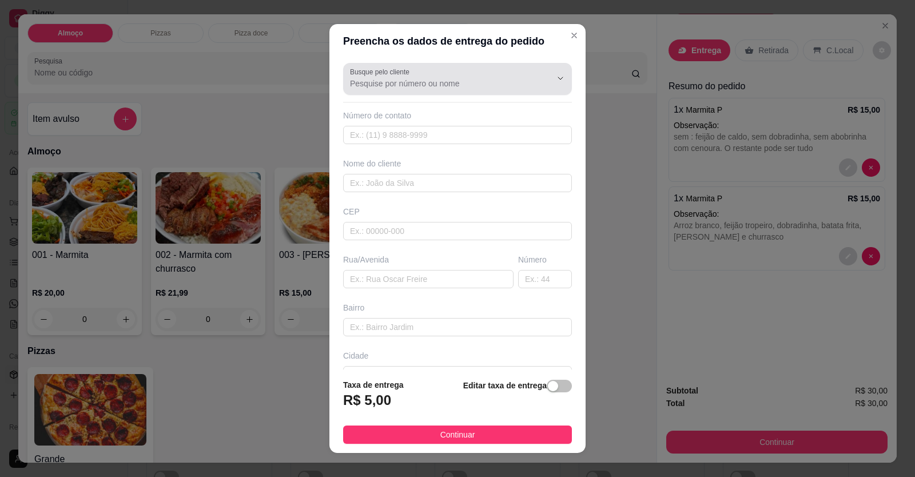
click at [412, 81] on input "Busque pelo cliente" at bounding box center [441, 83] width 183 height 11
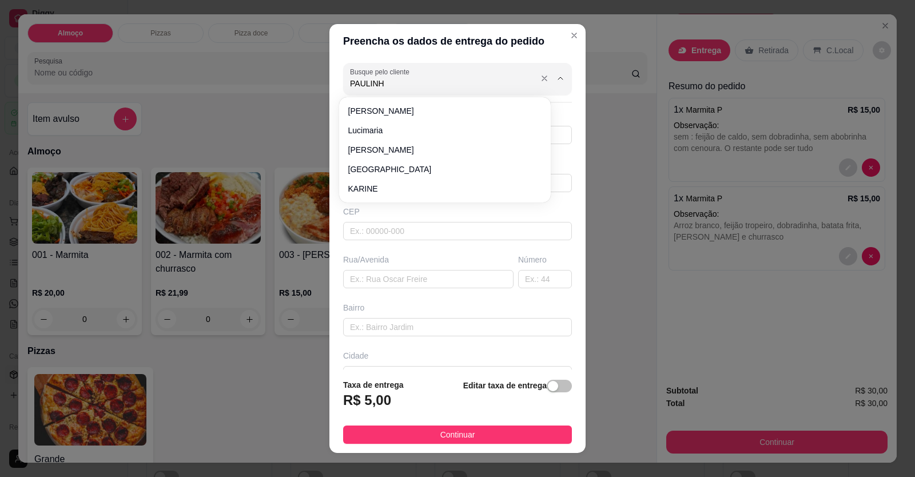
type input "PAULINHA"
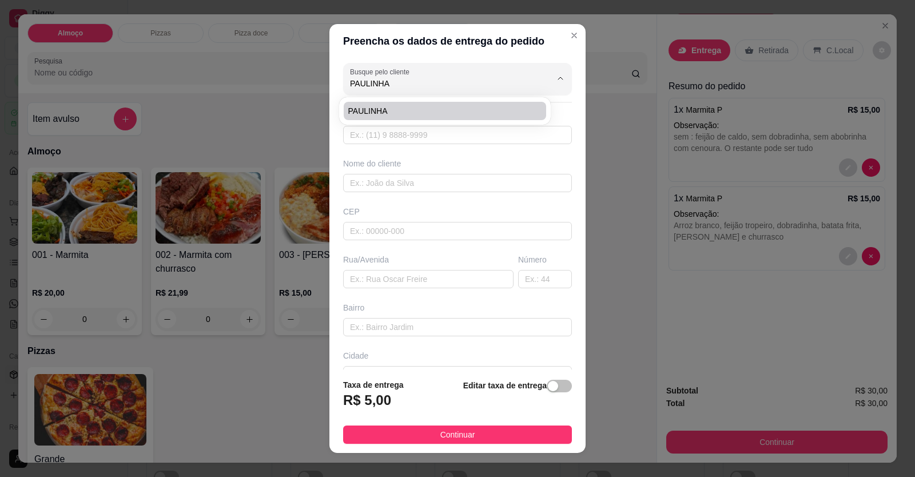
click at [383, 113] on span "PAULINHA" at bounding box center [439, 110] width 182 height 11
type input "61998116277"
type input "PAULINHA"
type input "a rua 19, número 171, Formosinha"
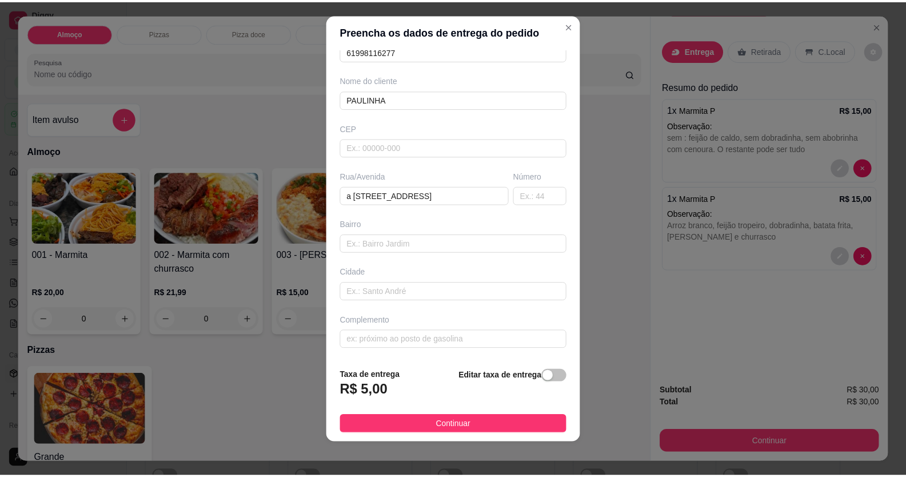
scroll to position [13, 0]
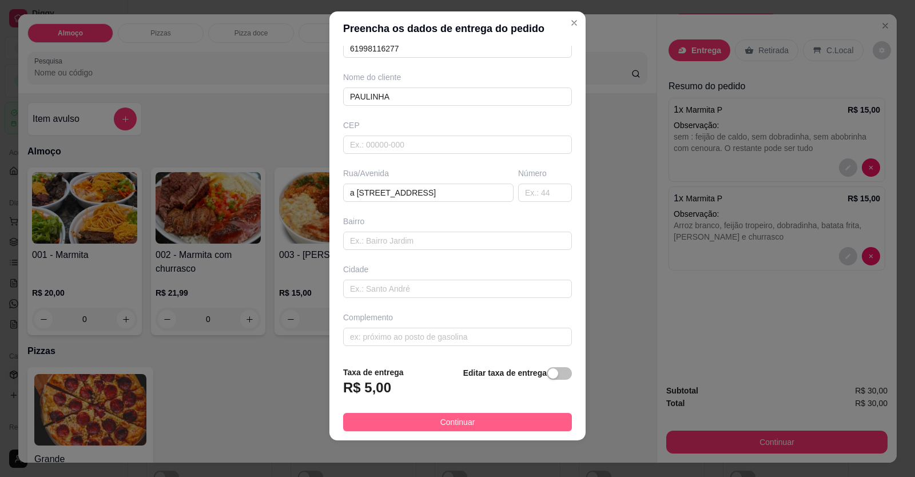
type input "PAULINHA"
click at [512, 415] on button "Continuar" at bounding box center [457, 422] width 229 height 18
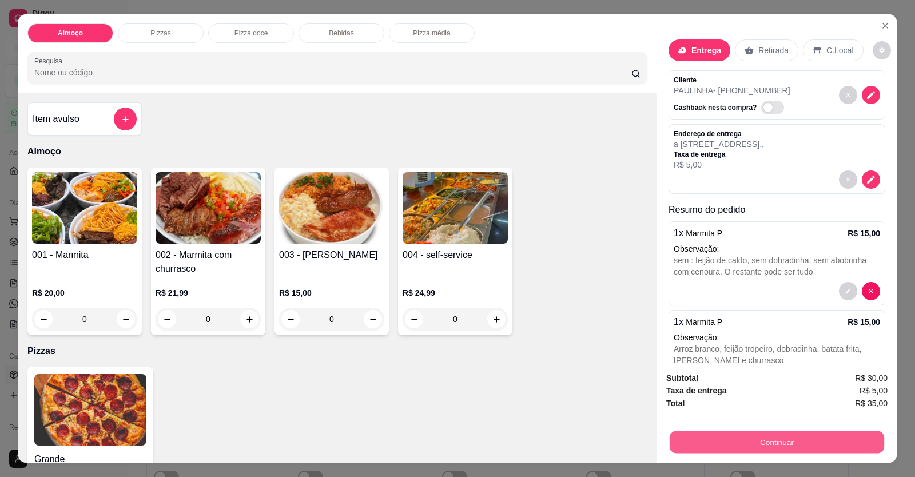
click at [678, 439] on button "Continuar" at bounding box center [777, 442] width 214 height 22
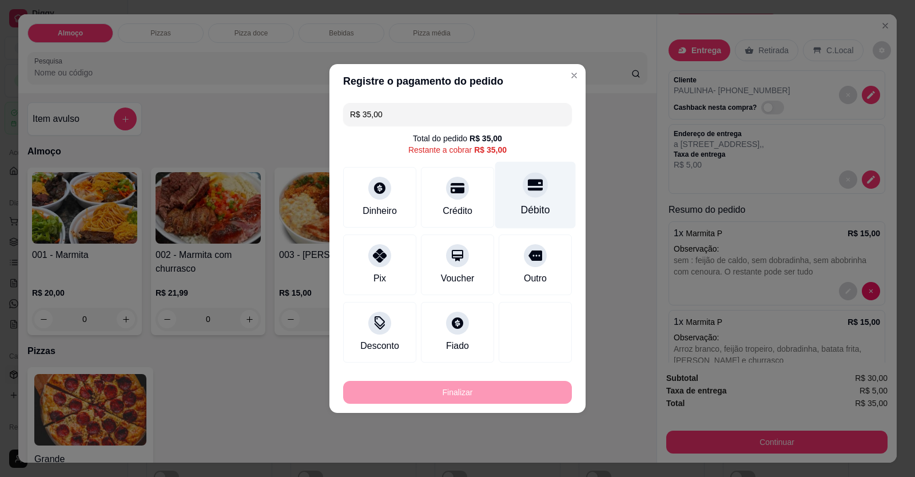
click at [533, 212] on div "Débito" at bounding box center [535, 209] width 29 height 15
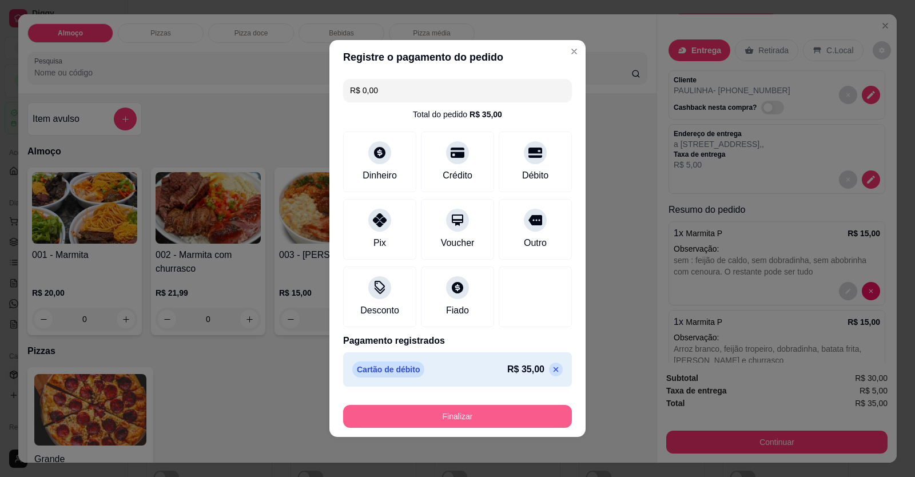
click at [523, 411] on button "Finalizar" at bounding box center [457, 416] width 229 height 23
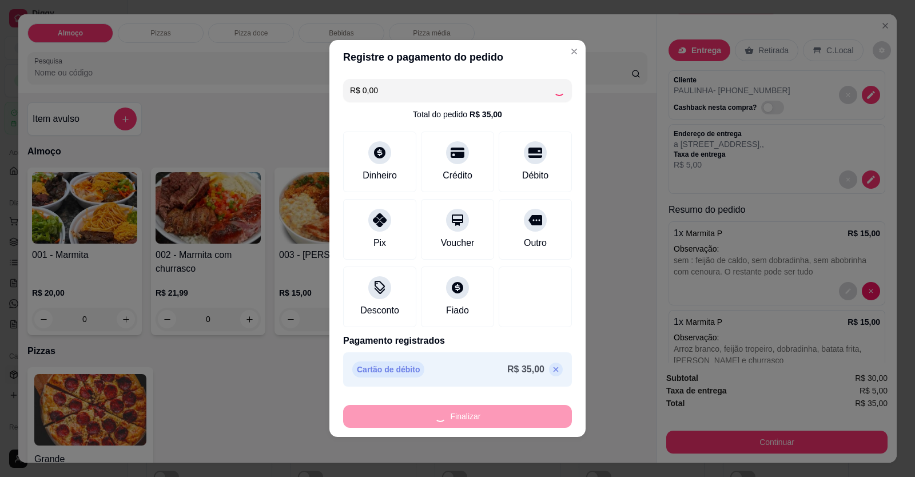
type input "-R$ 35,00"
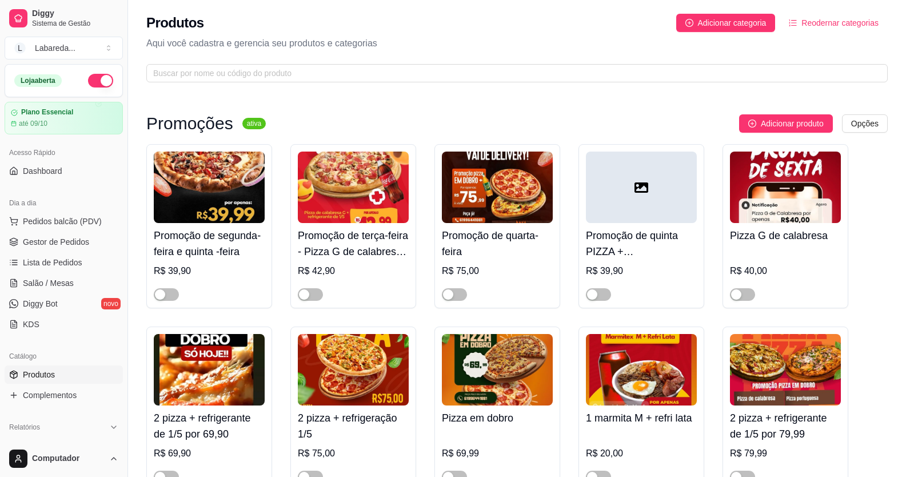
click at [48, 219] on span "Pedidos balcão (PDV)" at bounding box center [62, 221] width 79 height 11
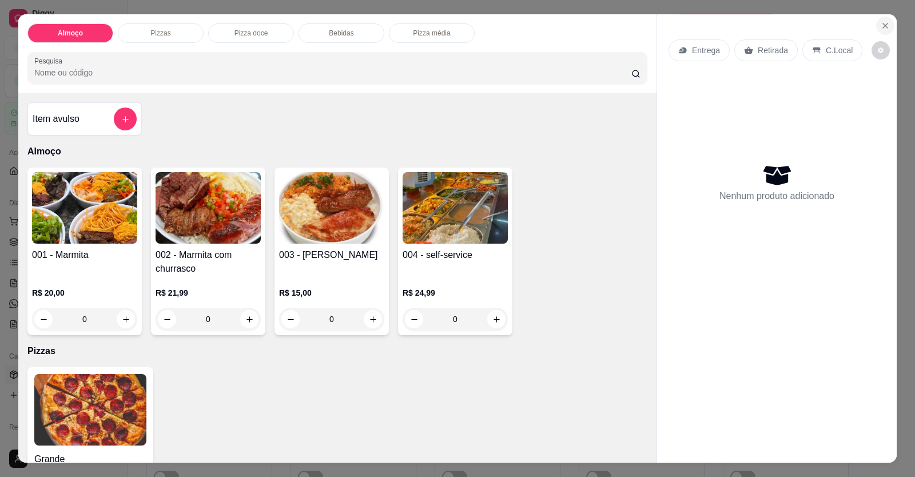
click at [885, 29] on icon "Close" at bounding box center [884, 25] width 9 height 9
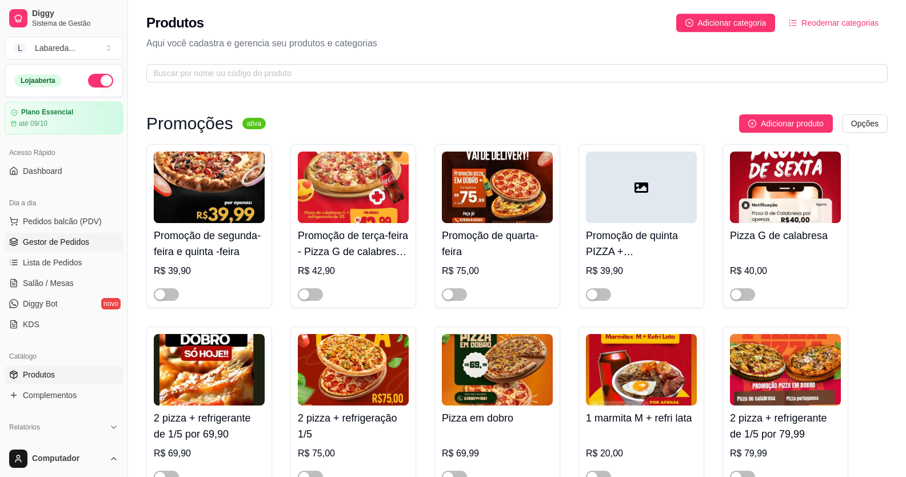
click at [65, 249] on link "Gestor de Pedidos" at bounding box center [64, 242] width 118 height 18
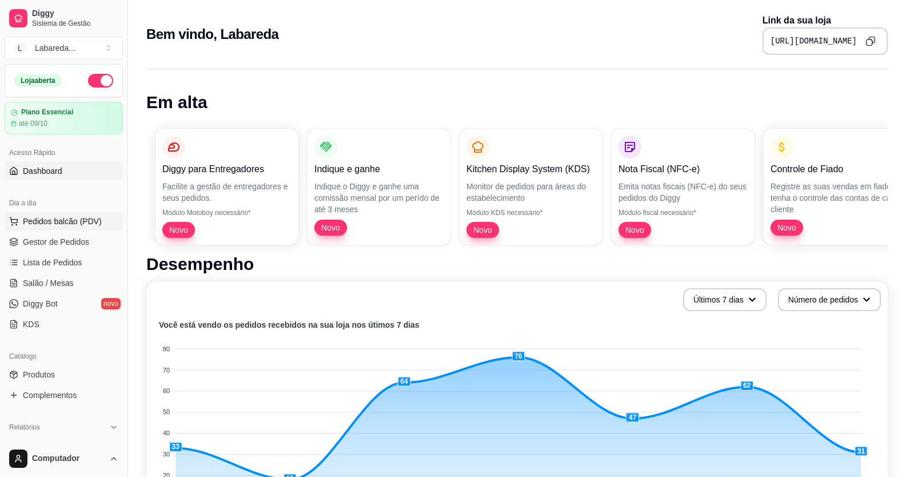
click at [75, 220] on span "Pedidos balcão (PDV)" at bounding box center [62, 221] width 79 height 11
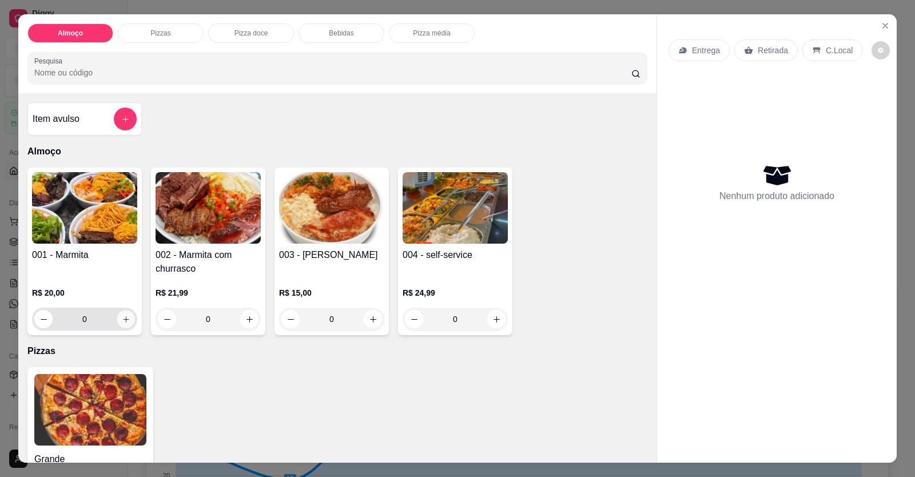
click at [128, 318] on button "increase-product-quantity" at bounding box center [126, 319] width 18 height 18
type input "1"
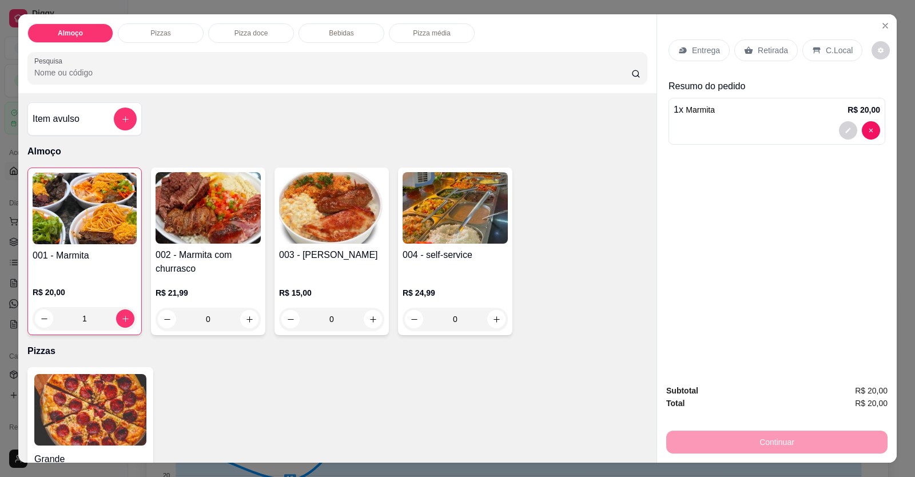
click at [709, 121] on div "1 x Marmita R$ 20,00" at bounding box center [776, 121] width 217 height 47
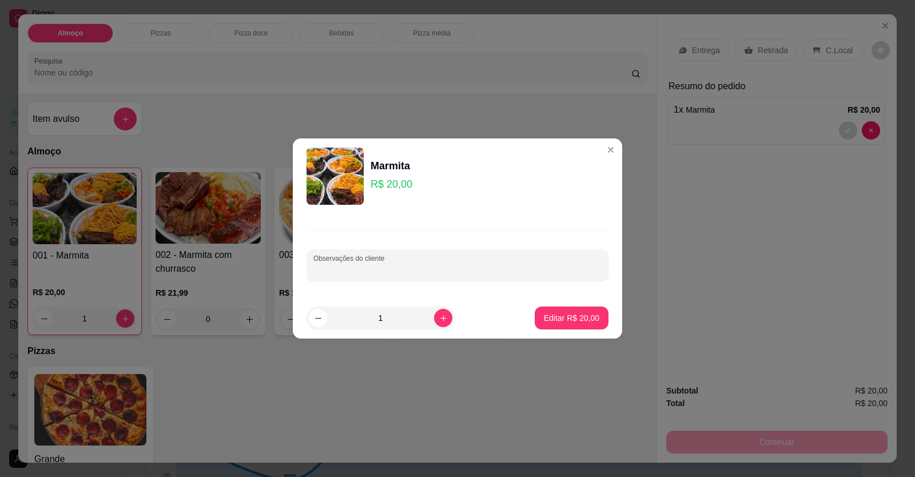
click at [408, 270] on input "Observações do cliente" at bounding box center [457, 269] width 288 height 11
paste input "M. Arroz Feijão de caldo. Frango frito Batata frita."
type input "M. Arroz Feijão de caldo. Frango frito Batata frita."
click at [573, 326] on button "Editar R$ 20,00" at bounding box center [571, 318] width 71 height 22
type input "0"
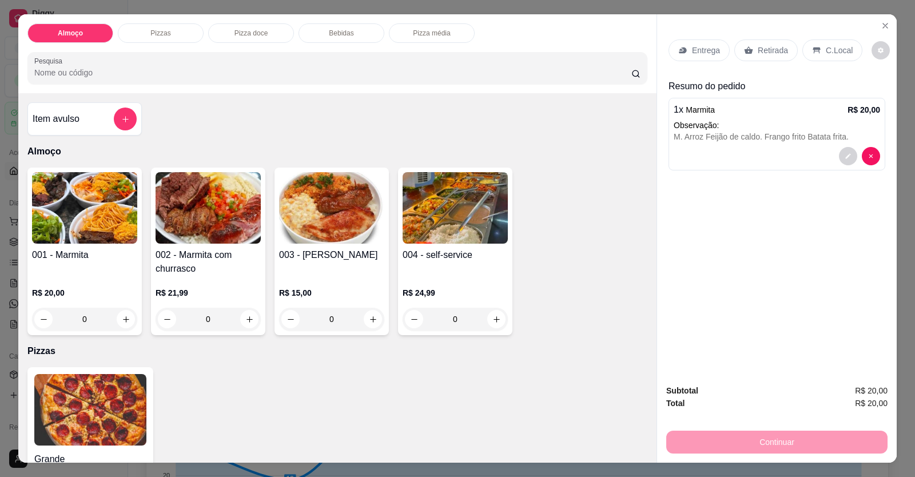
click at [692, 51] on p "Entrega" at bounding box center [706, 50] width 28 height 11
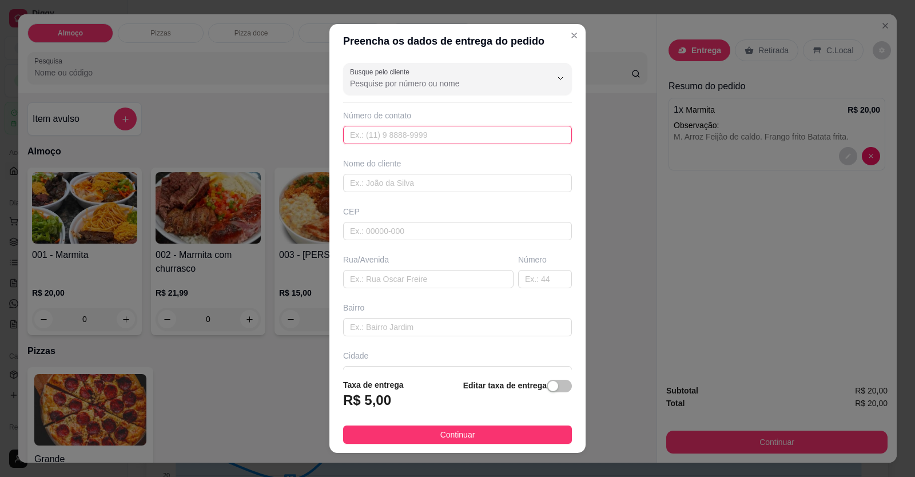
click at [513, 127] on input "text" at bounding box center [457, 135] width 229 height 18
type input "[PHONE_NUMBER]"
click at [497, 182] on input "text" at bounding box center [457, 183] width 229 height 18
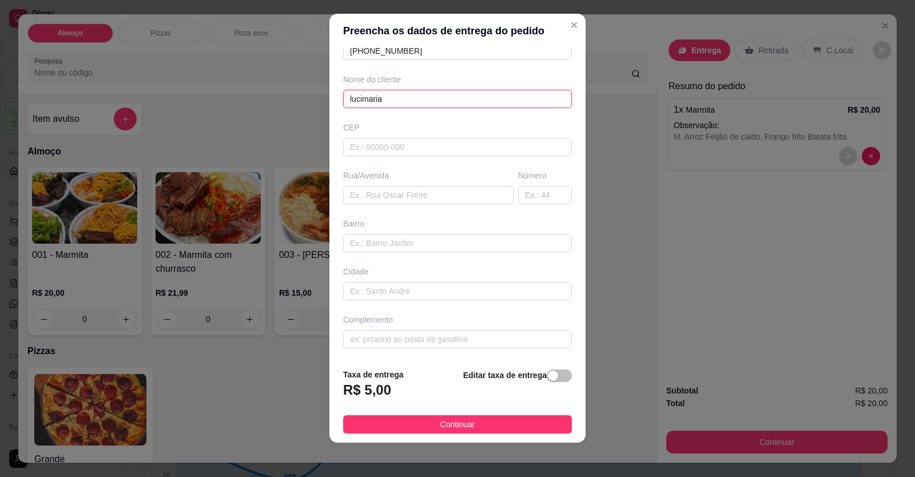
scroll to position [13, 0]
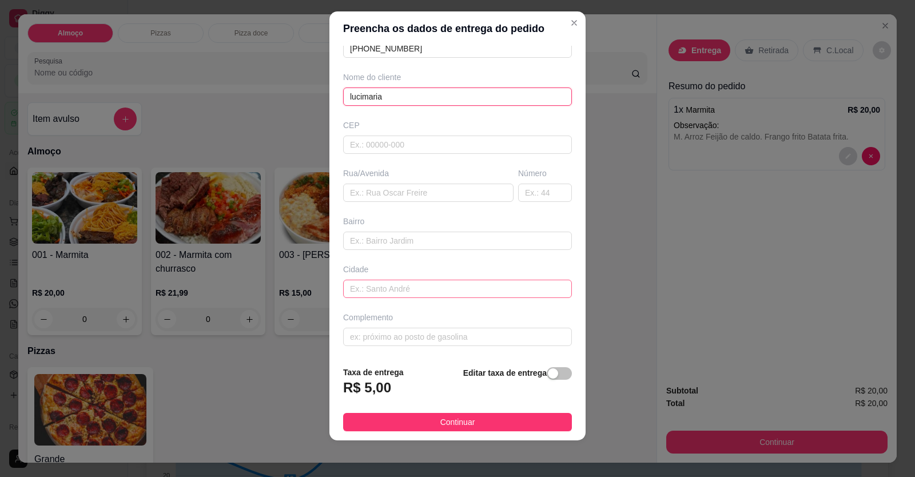
type input "lucimaria"
click at [372, 291] on input "text" at bounding box center [457, 289] width 229 height 18
type input "entregar na ceo"
click at [531, 375] on strong "Editar taxa de entrega" at bounding box center [504, 372] width 83 height 9
click at [548, 376] on div "button" at bounding box center [553, 373] width 10 height 10
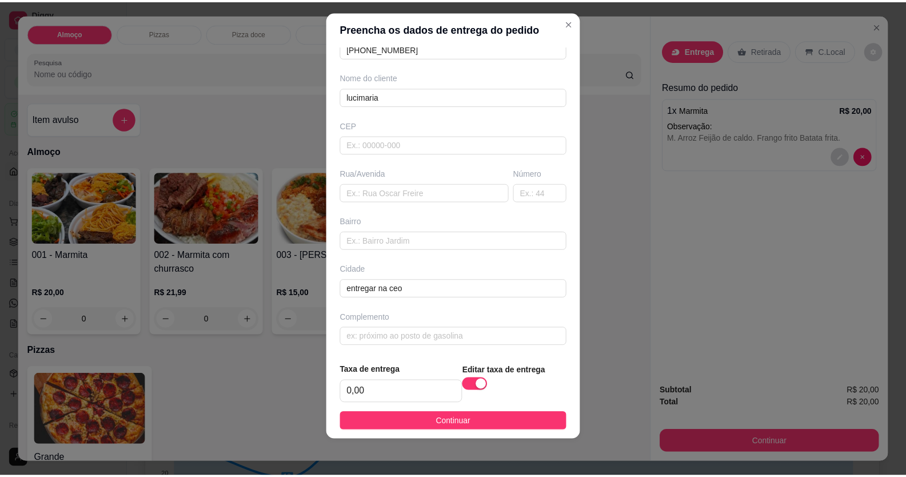
scroll to position [76, 0]
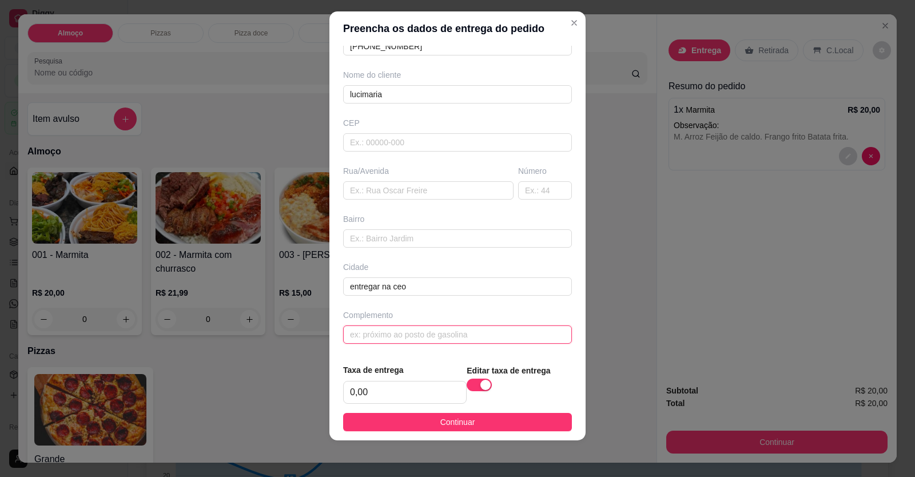
click at [427, 341] on input "text" at bounding box center [457, 334] width 229 height 18
click at [473, 418] on button "Continuar" at bounding box center [457, 422] width 229 height 18
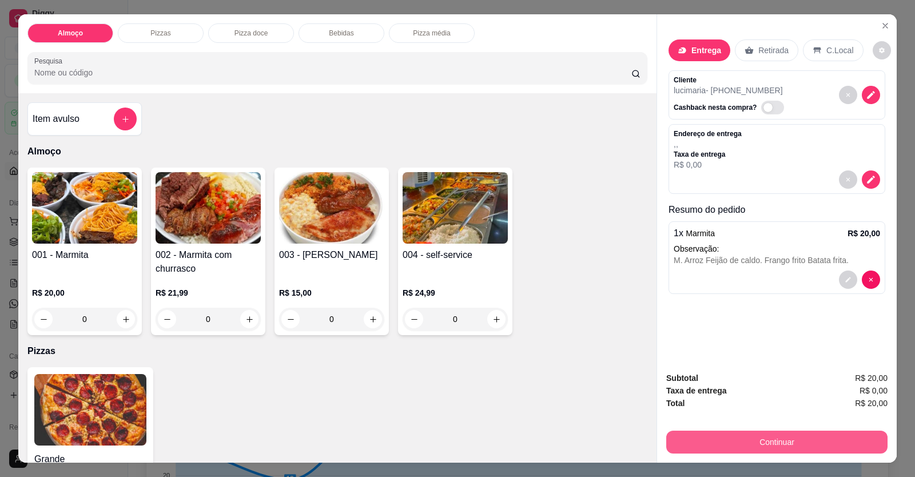
click at [766, 446] on button "Continuar" at bounding box center [776, 442] width 221 height 23
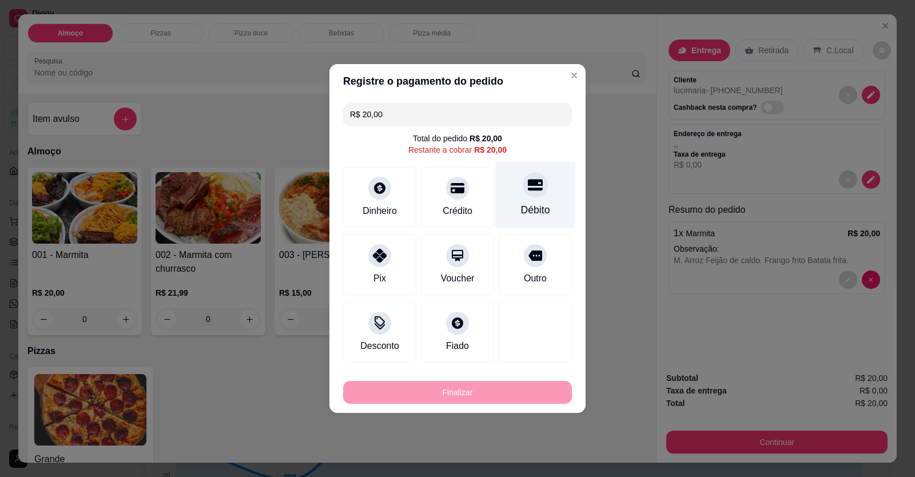
click at [533, 210] on div "Débito" at bounding box center [535, 209] width 29 height 15
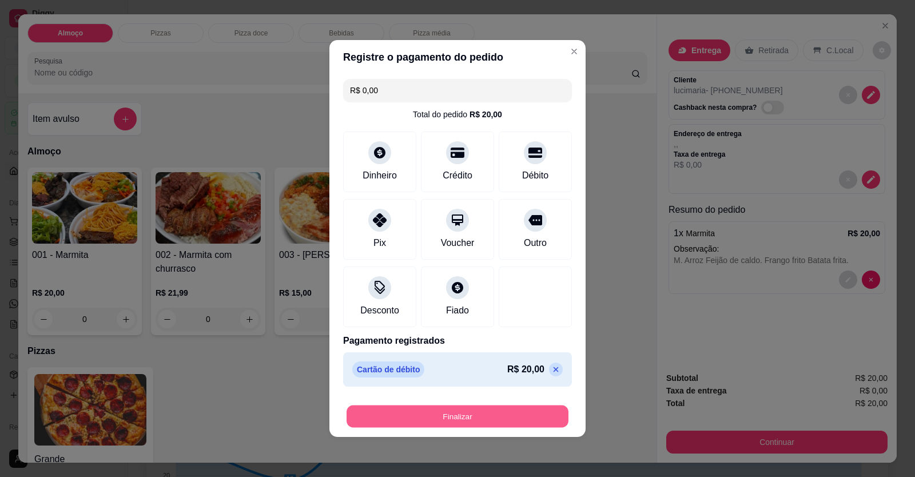
click at [500, 417] on button "Finalizar" at bounding box center [457, 416] width 222 height 22
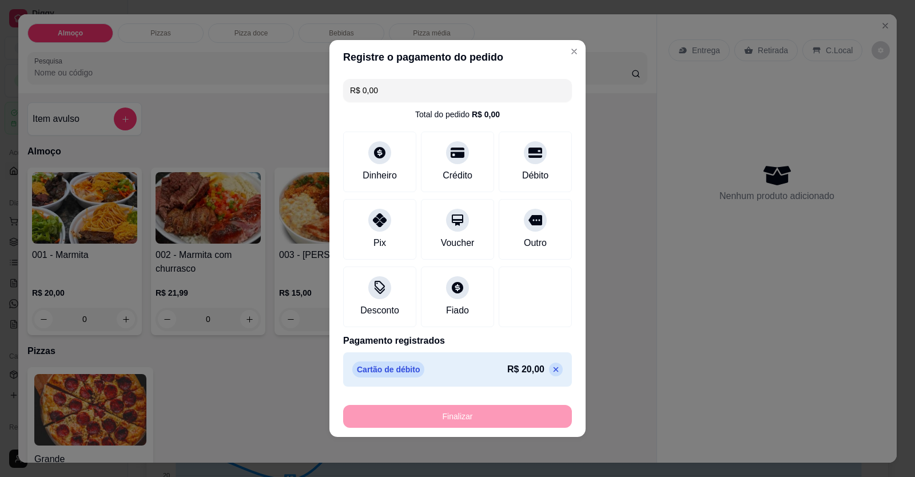
type input "-R$ 20,00"
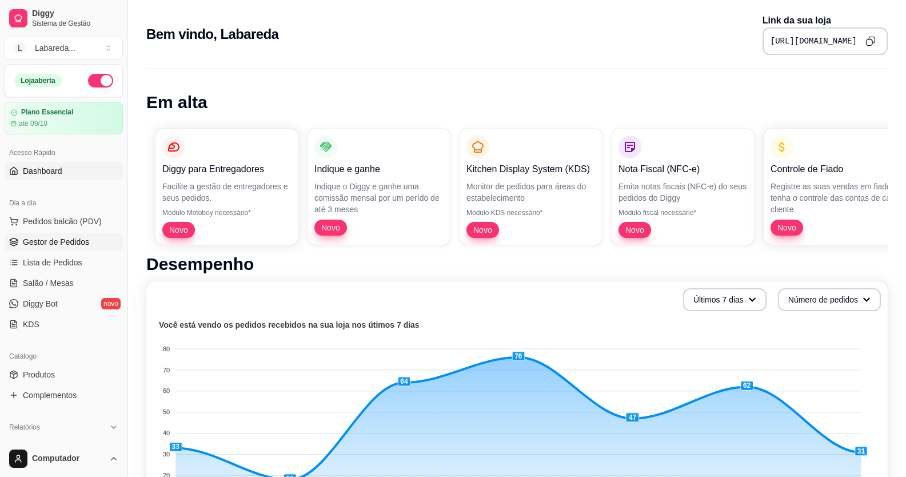
click at [68, 246] on span "Gestor de Pedidos" at bounding box center [56, 241] width 66 height 11
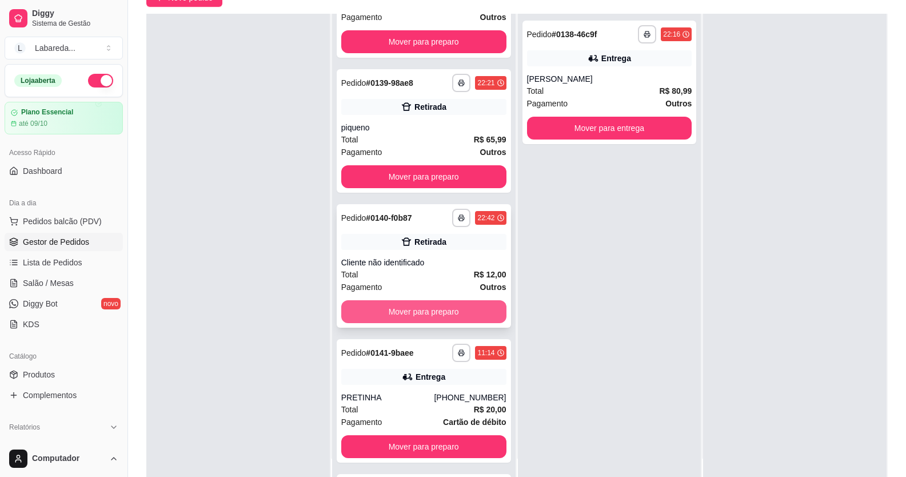
scroll to position [476, 0]
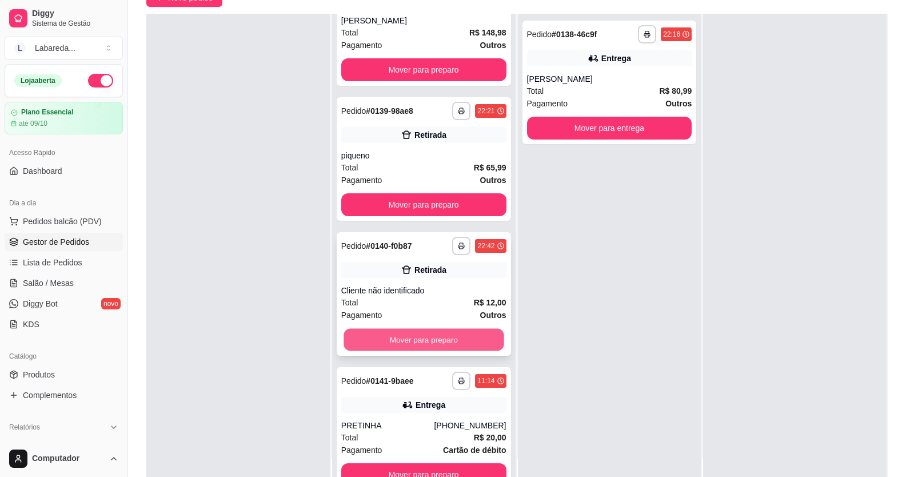
click at [437, 348] on button "Mover para preparo" at bounding box center [424, 340] width 160 height 22
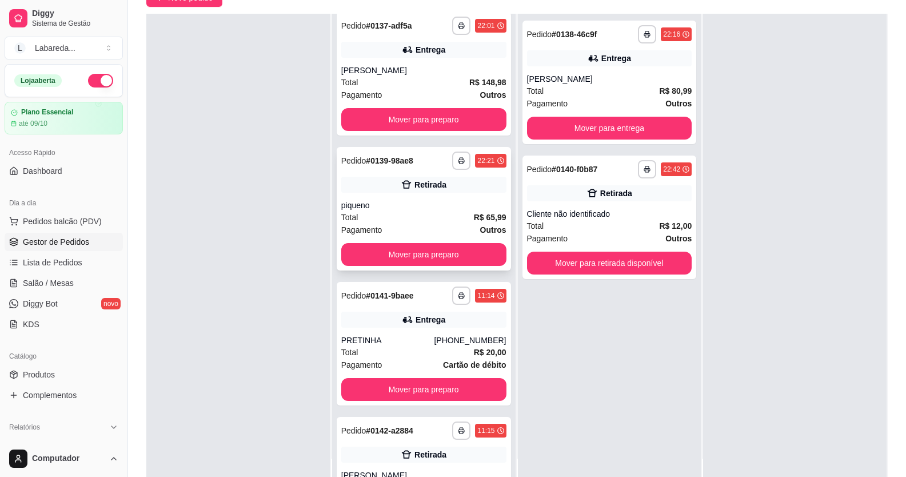
scroll to position [361, 0]
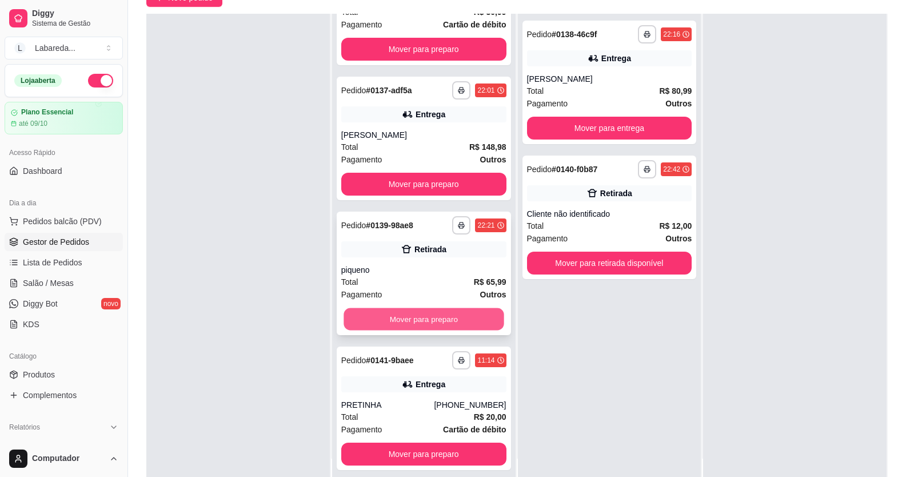
click at [433, 315] on button "Mover para preparo" at bounding box center [424, 319] width 160 height 22
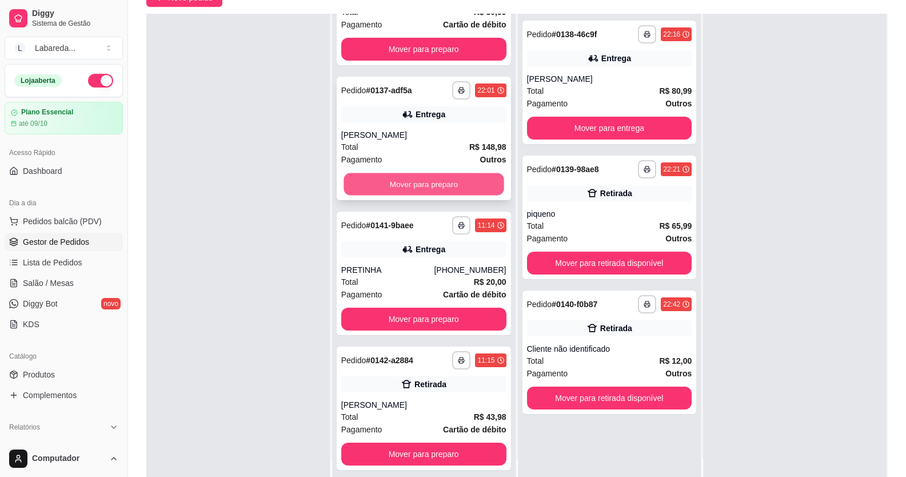
click at [467, 188] on button "Mover para preparo" at bounding box center [424, 184] width 160 height 22
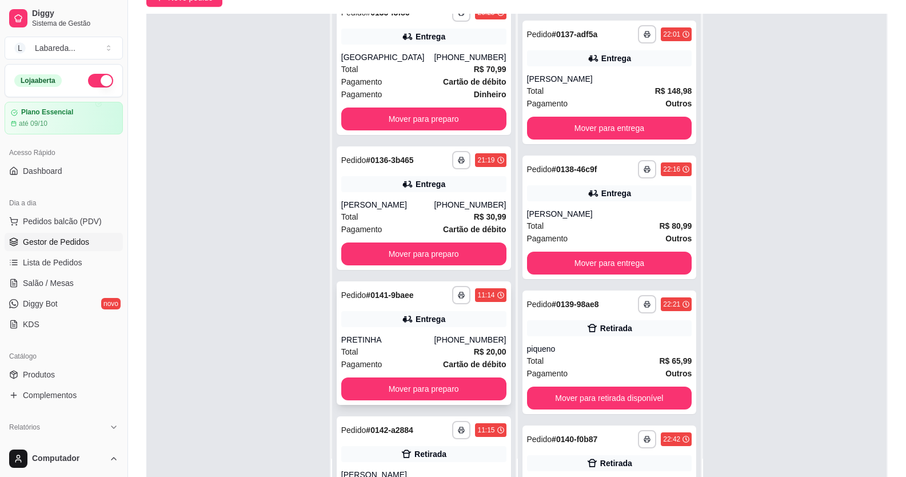
scroll to position [128, 0]
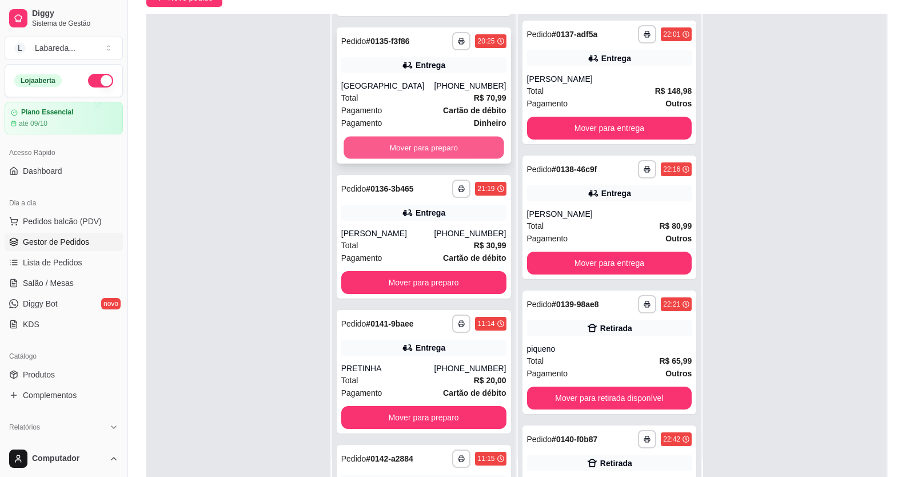
click at [444, 153] on button "Mover para preparo" at bounding box center [424, 148] width 160 height 22
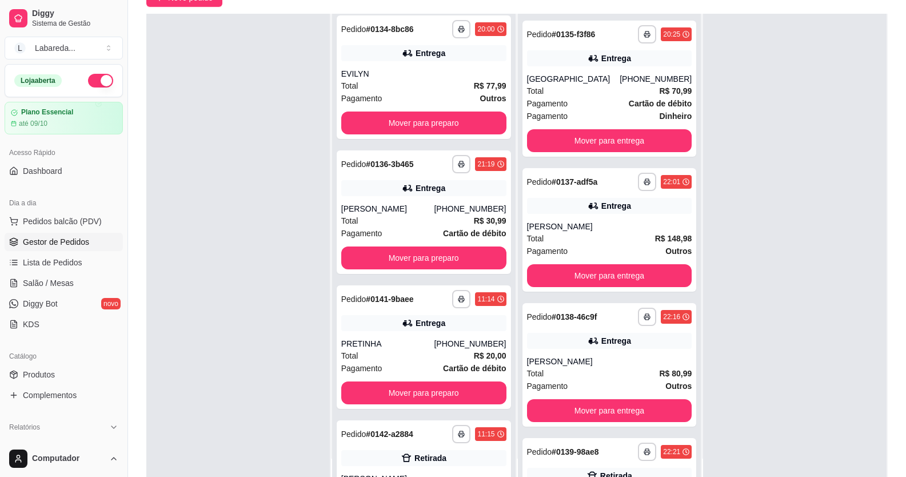
scroll to position [0, 0]
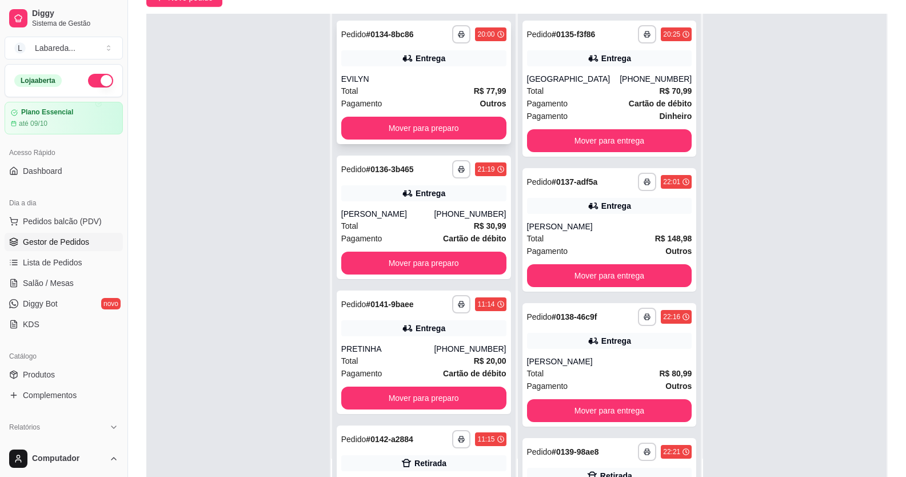
click at [444, 143] on div "**********" at bounding box center [424, 82] width 174 height 123
click at [402, 119] on button "Mover para preparo" at bounding box center [423, 128] width 165 height 23
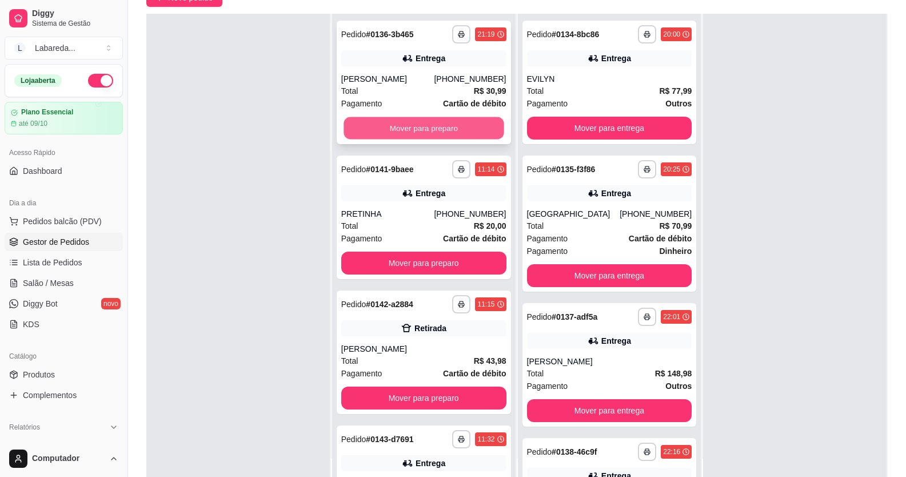
click at [402, 125] on button "Mover para preparo" at bounding box center [424, 128] width 160 height 22
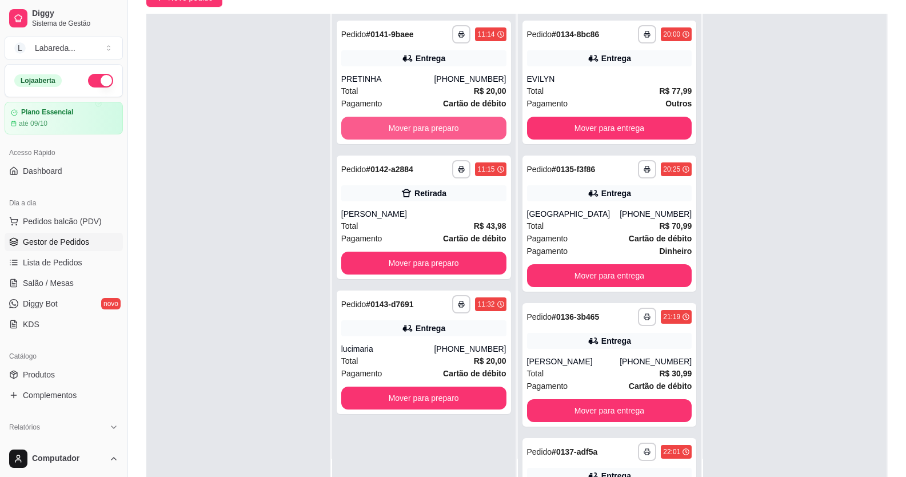
click at [402, 125] on button "Mover para preparo" at bounding box center [423, 128] width 165 height 23
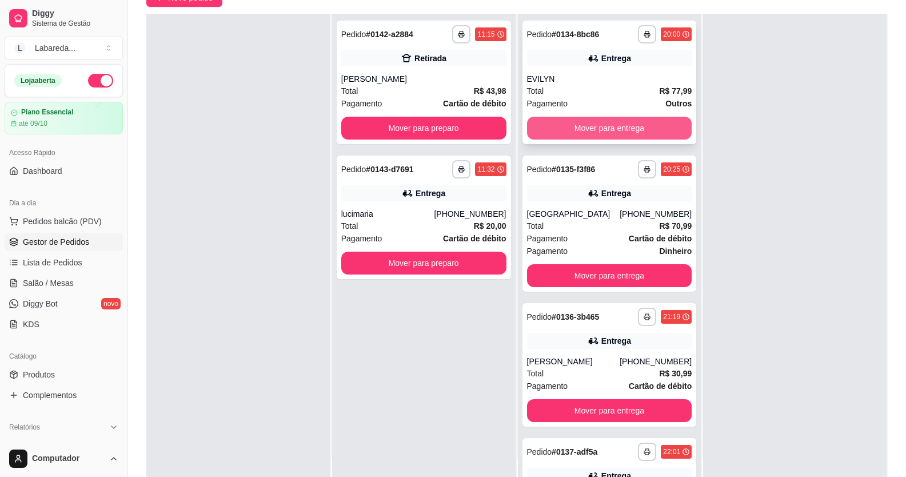
click at [561, 130] on button "Mover para entrega" at bounding box center [609, 128] width 165 height 23
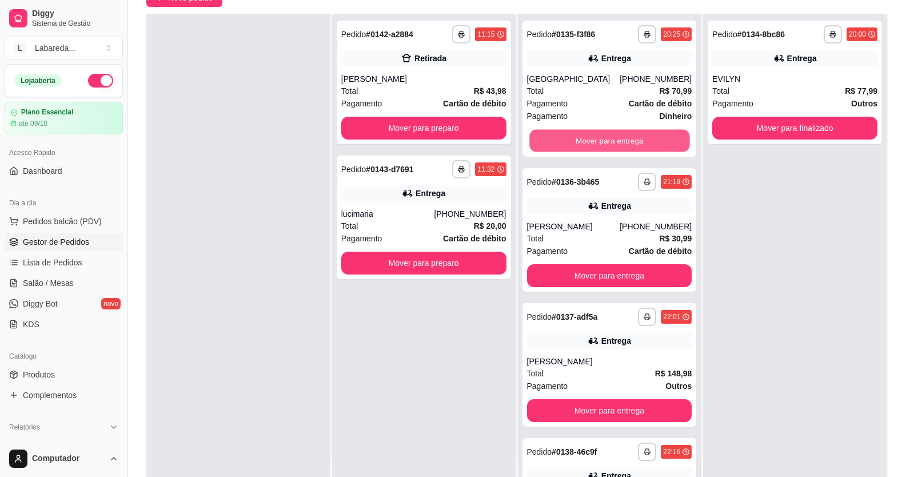
click at [561, 130] on button "Mover para entrega" at bounding box center [609, 141] width 160 height 22
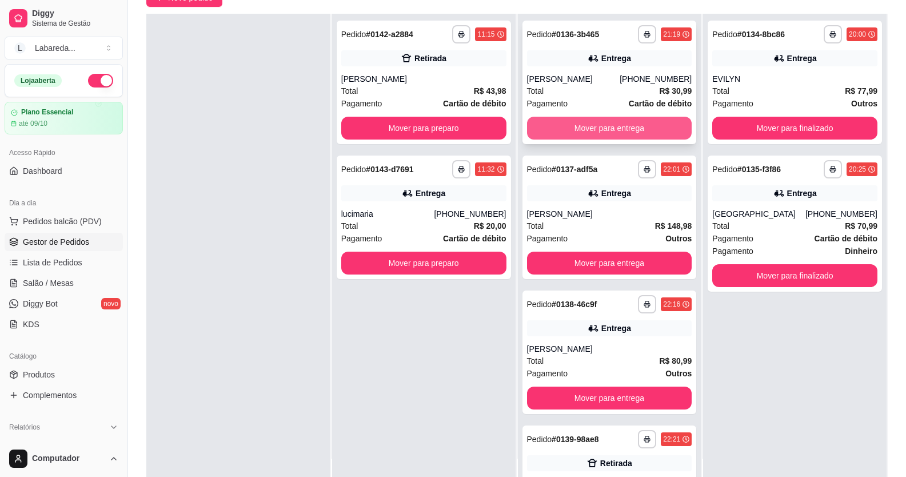
click at [561, 136] on button "Mover para entrega" at bounding box center [609, 128] width 165 height 23
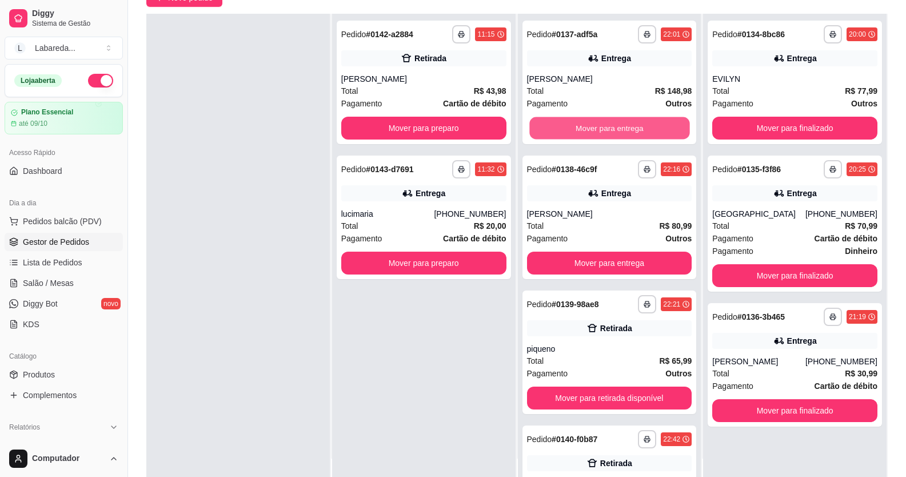
click at [561, 136] on button "Mover para entrega" at bounding box center [609, 128] width 160 height 22
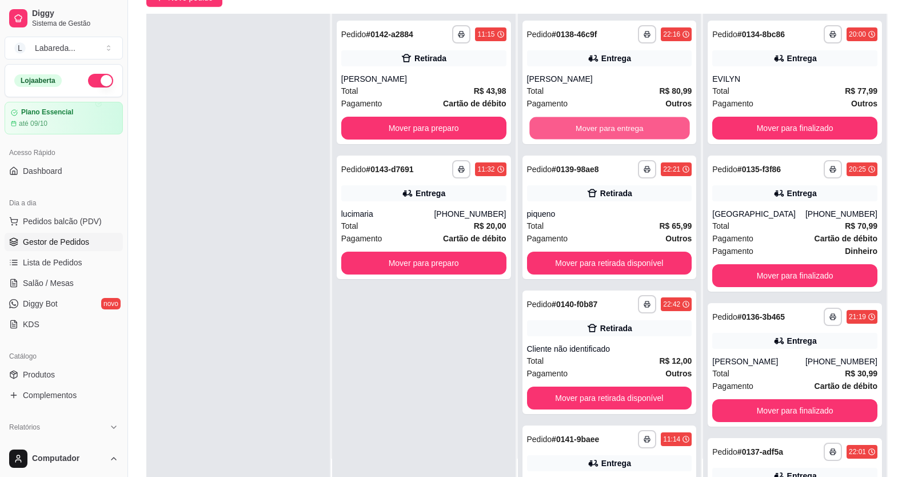
click at [561, 136] on button "Mover para entrega" at bounding box center [609, 128] width 160 height 22
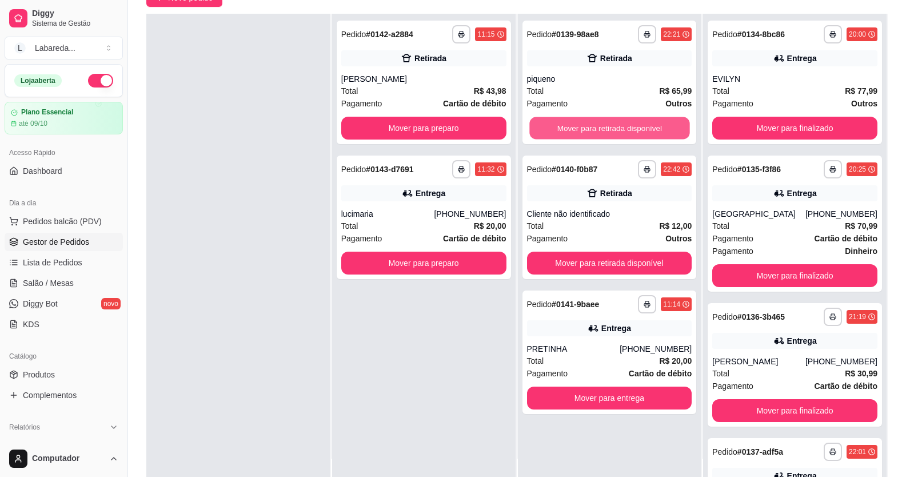
click at [561, 136] on button "Mover para retirada disponível" at bounding box center [609, 128] width 160 height 22
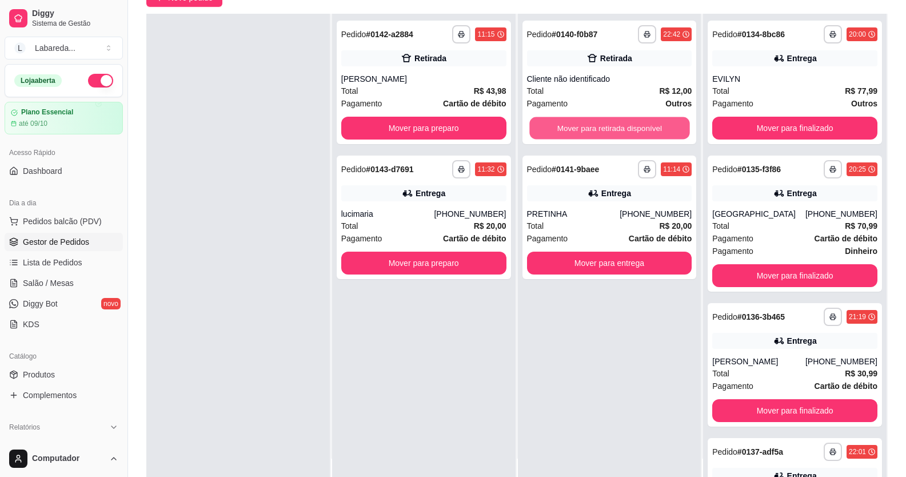
click at [561, 136] on button "Mover para retirada disponível" at bounding box center [609, 128] width 160 height 22
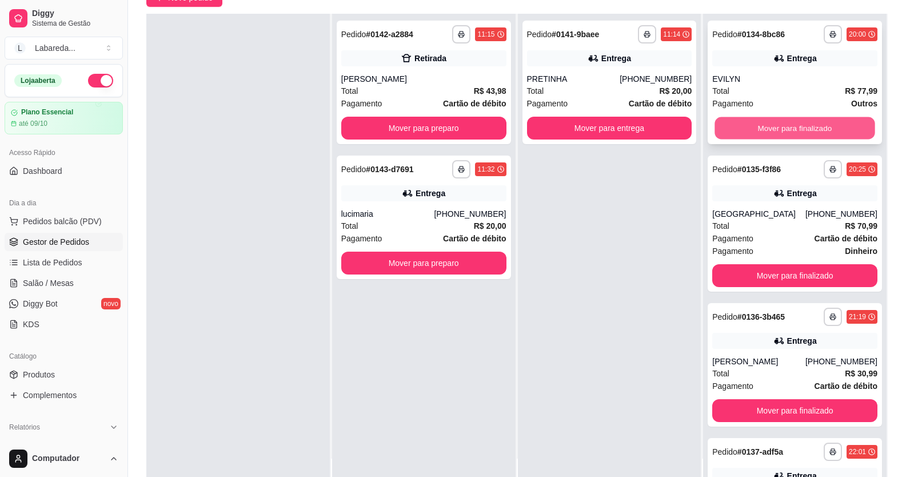
click at [755, 135] on button "Mover para finalizado" at bounding box center [795, 128] width 160 height 22
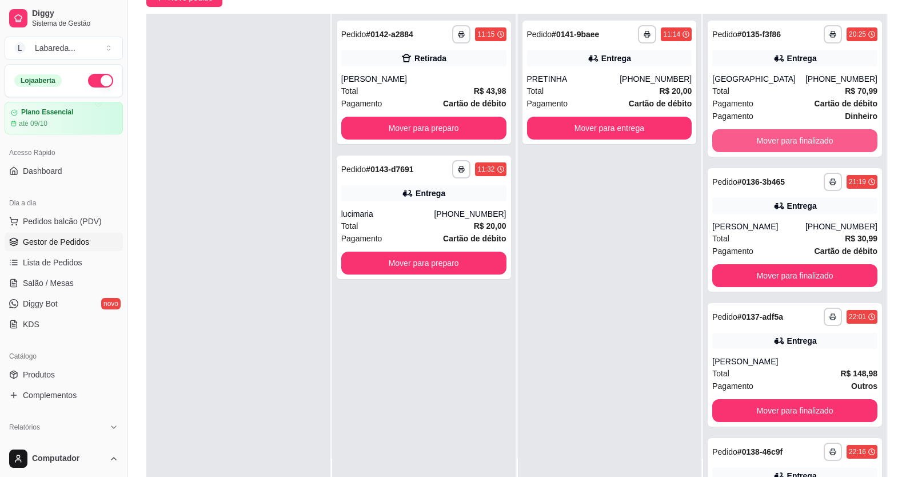
click at [755, 135] on button "Mover para finalizado" at bounding box center [794, 140] width 165 height 23
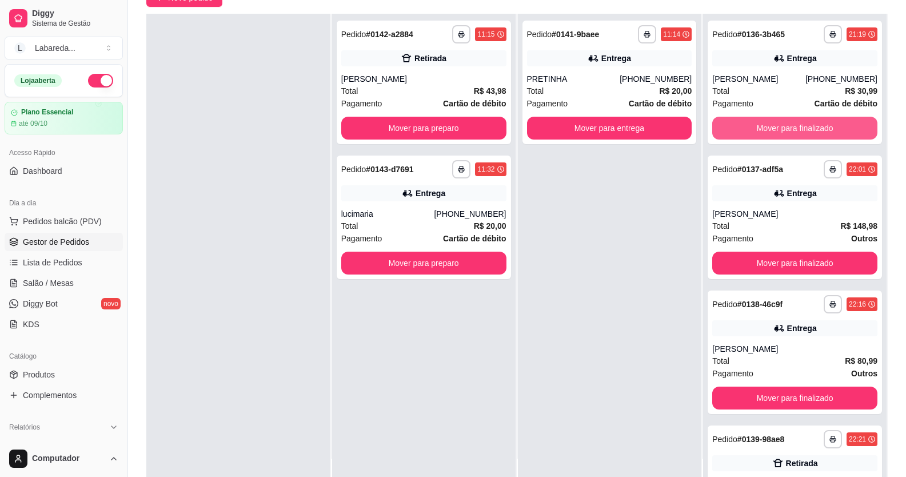
click at [755, 135] on button "Mover para finalizado" at bounding box center [794, 128] width 165 height 23
click at [755, 135] on button "Mover para finalizado" at bounding box center [795, 128] width 160 height 22
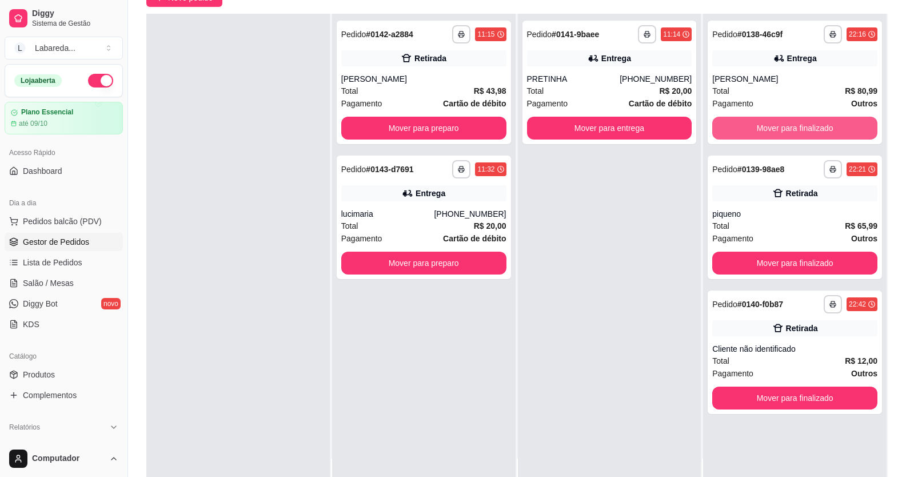
click at [754, 135] on button "Mover para finalizado" at bounding box center [794, 128] width 165 height 23
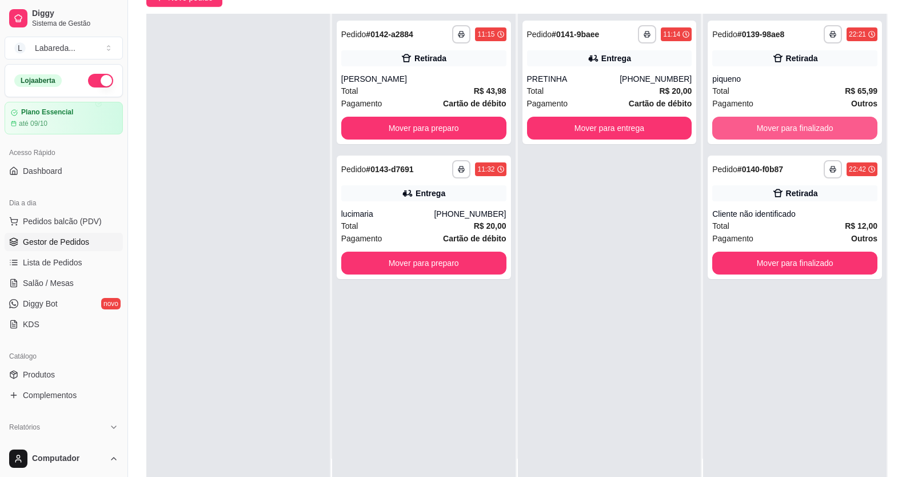
click at [754, 135] on button "Mover para finalizado" at bounding box center [794, 128] width 165 height 23
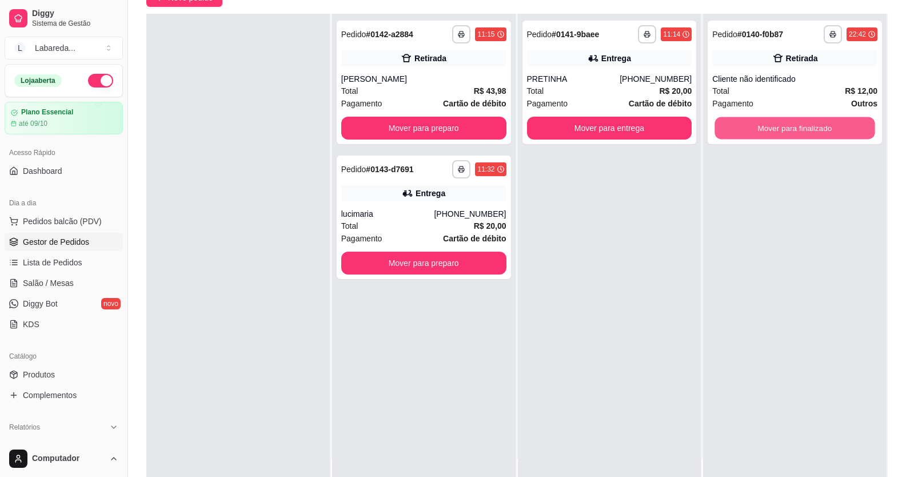
click at [754, 135] on button "Mover para finalizado" at bounding box center [795, 128] width 160 height 22
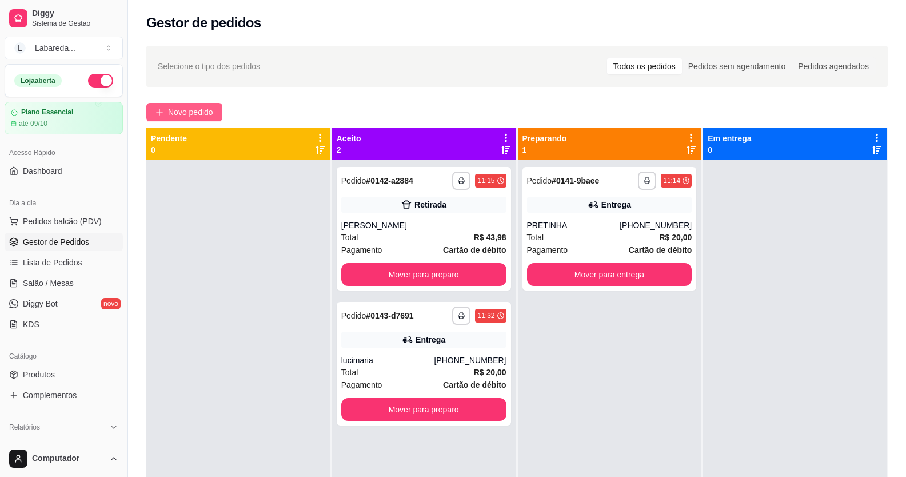
click at [188, 110] on span "Novo pedido" at bounding box center [190, 112] width 45 height 13
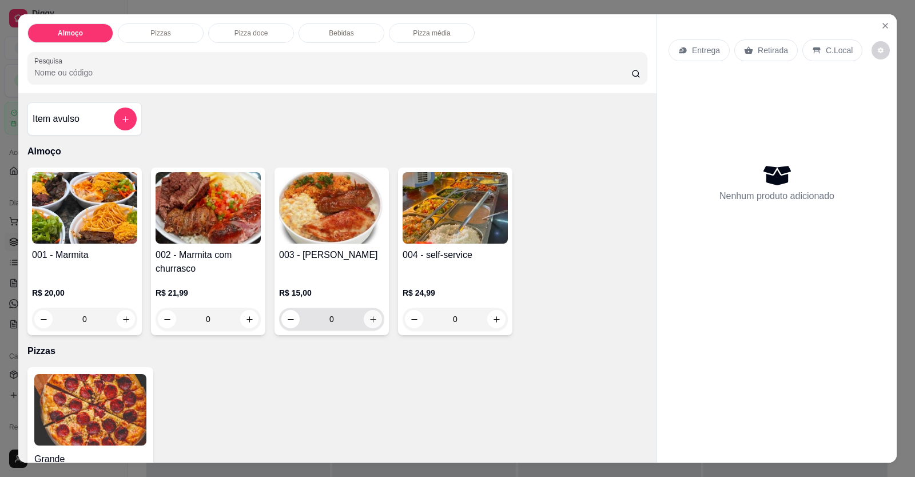
click at [369, 319] on icon "increase-product-quantity" at bounding box center [373, 319] width 9 height 9
type input "1"
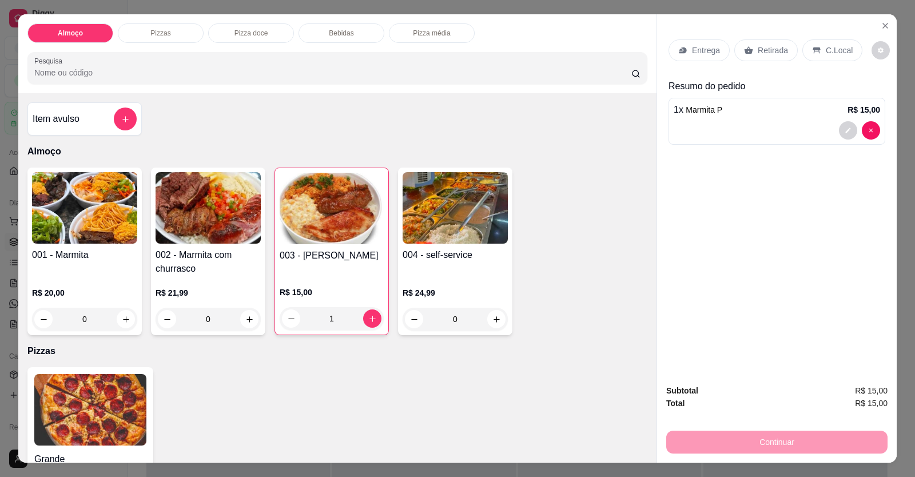
click at [790, 119] on div "1 x Marmita P R$ 15,00" at bounding box center [776, 121] width 217 height 47
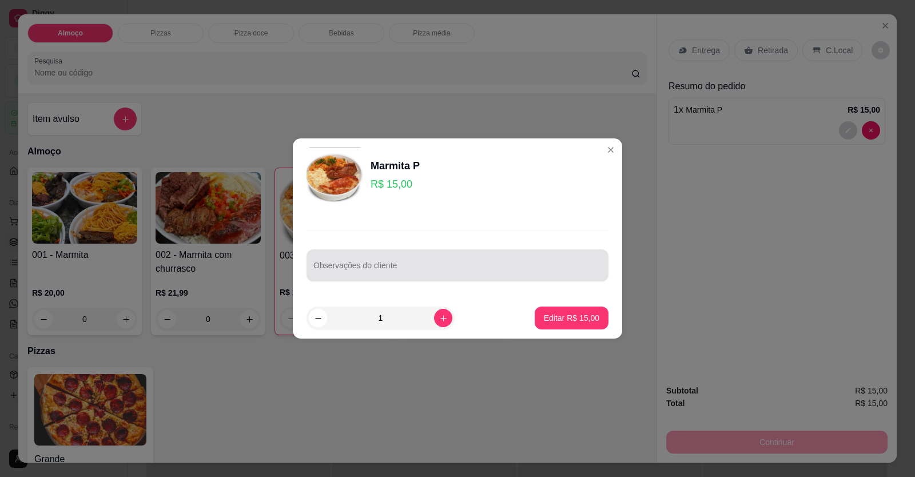
click at [427, 252] on div "Observações do cliente" at bounding box center [457, 265] width 302 height 32
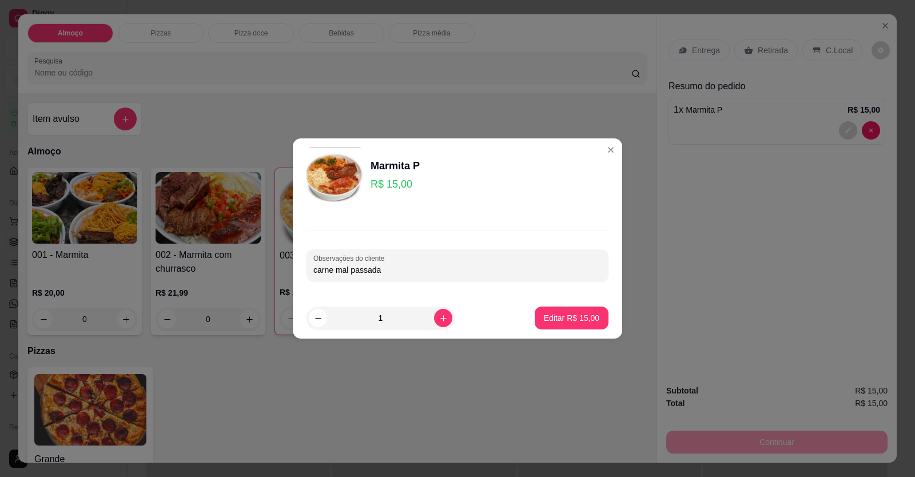
type input "carne mal passada"
click at [572, 324] on button "Editar R$ 15,00" at bounding box center [572, 317] width 74 height 23
type input "0"
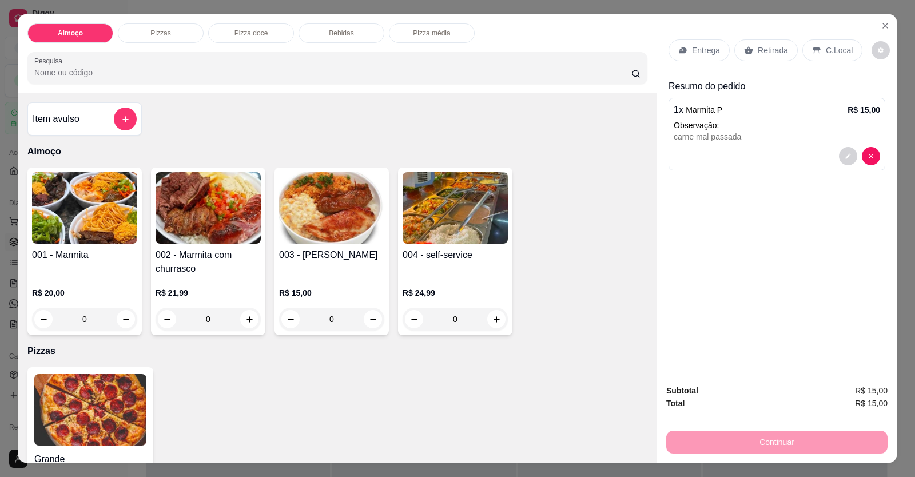
click at [696, 46] on p "Entrega" at bounding box center [706, 50] width 28 height 11
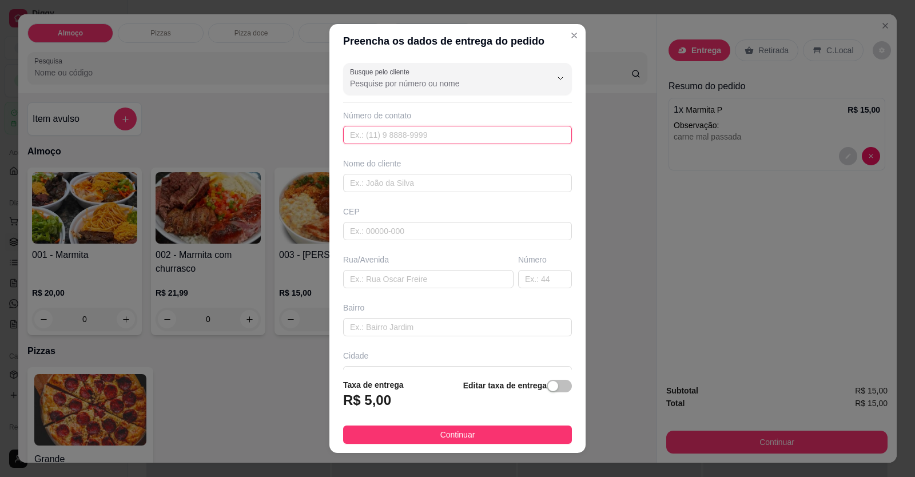
click at [465, 141] on input "text" at bounding box center [457, 135] width 229 height 18
type input "(61) 99876-3245"
click at [445, 180] on input "text" at bounding box center [457, 183] width 229 height 18
type input "l"
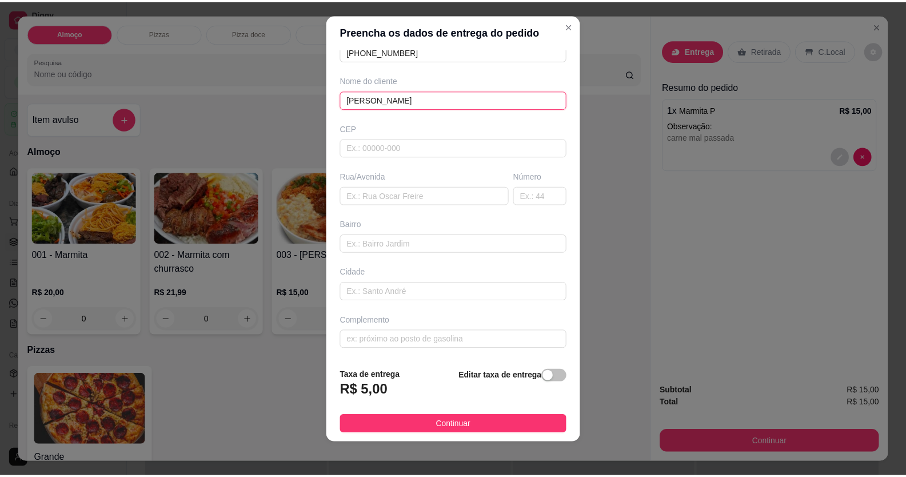
scroll to position [13, 0]
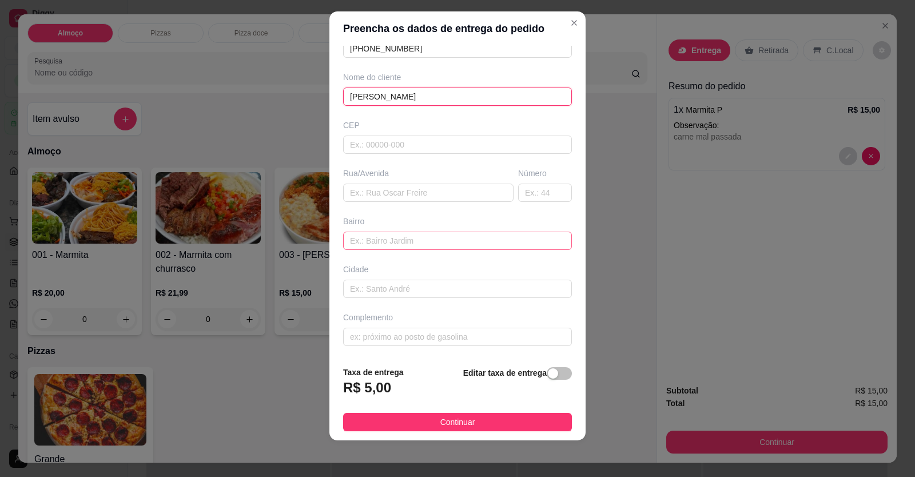
type input "LUANA SANTOS"
click at [438, 236] on input "text" at bounding box center [457, 241] width 229 height 18
type input "AV LAGOA FEIA"
click at [518, 198] on input "text" at bounding box center [545, 193] width 54 height 18
type input "676"
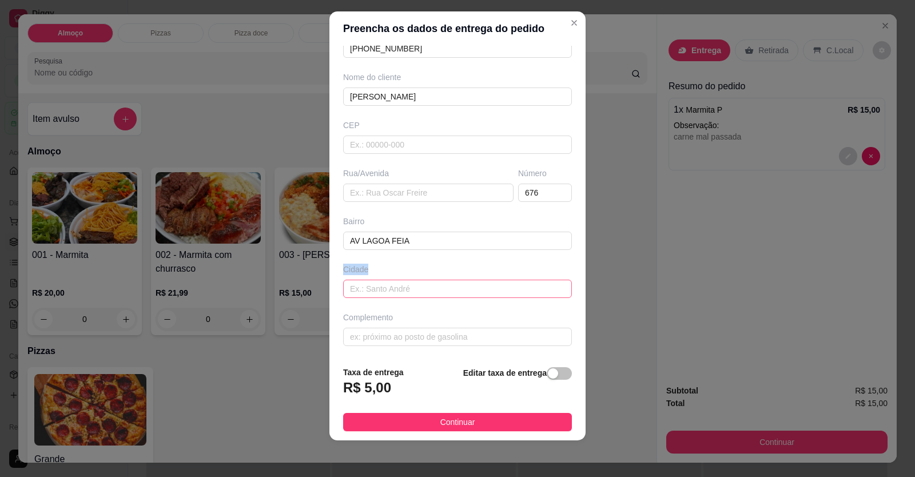
click at [458, 282] on div "Cidade" at bounding box center [457, 281] width 233 height 34
click at [465, 292] on input "text" at bounding box center [457, 289] width 229 height 18
type input "FORMOSINHA"
click at [456, 344] on input "text" at bounding box center [457, 337] width 229 height 18
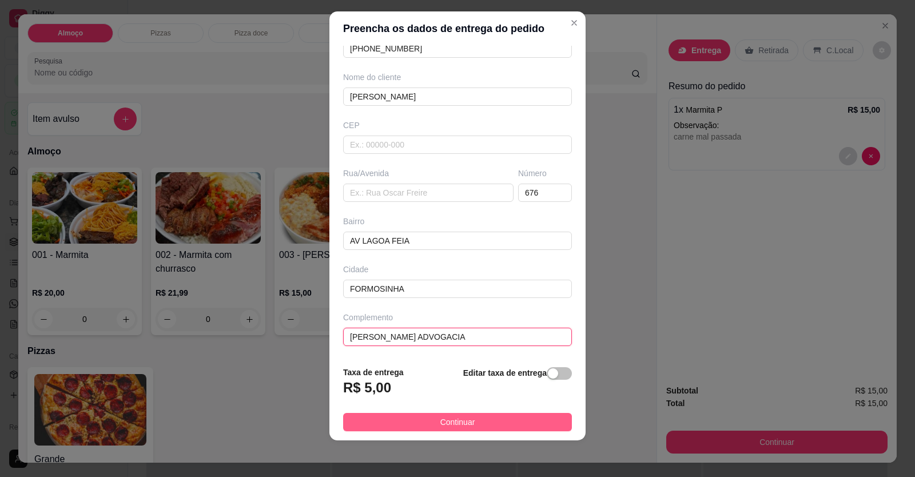
type input "PEDRO GONTIJO ADVOGACIA"
click at [477, 425] on button "Continuar" at bounding box center [457, 422] width 229 height 18
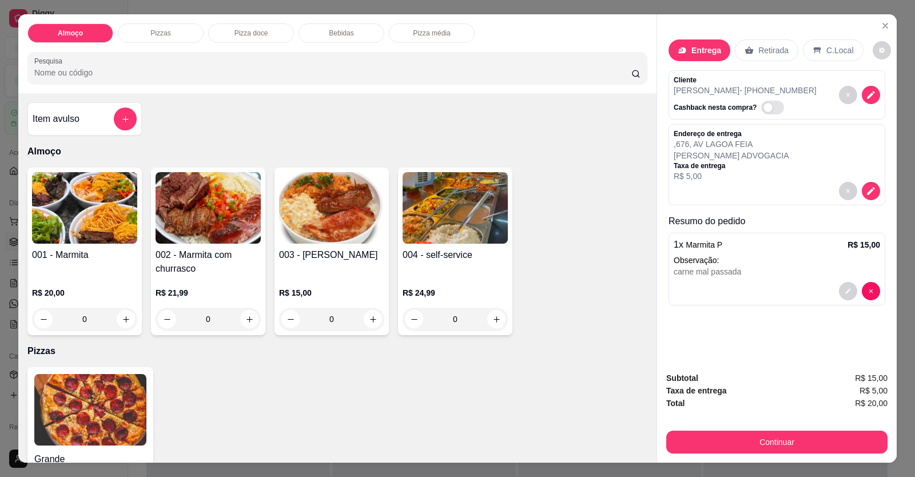
drag, startPoint x: 723, startPoint y: 456, endPoint x: 719, endPoint y: 449, distance: 7.9
click at [724, 455] on div "Subtotal R$ 15,00 Taxa de entrega R$ 5,00 Total R$ 20,00 Continuar" at bounding box center [777, 412] width 240 height 100
click at [706, 439] on button "Continuar" at bounding box center [776, 442] width 221 height 23
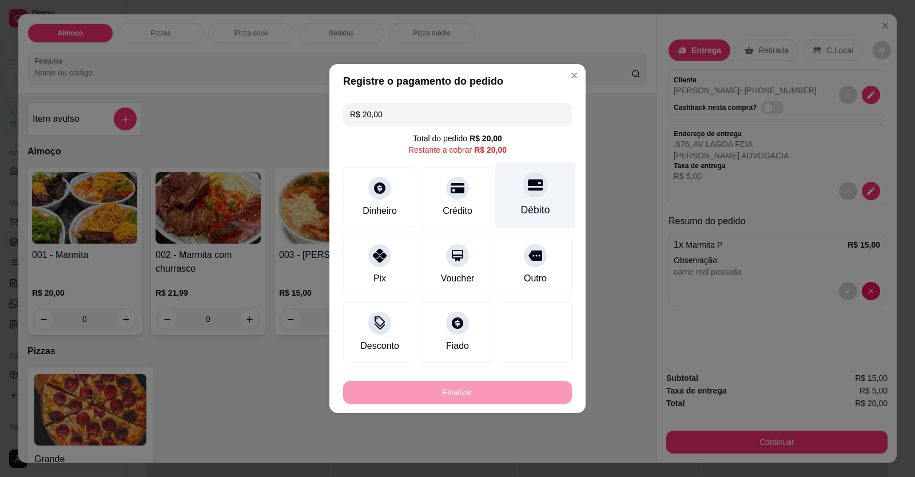
click at [537, 203] on div "Débito" at bounding box center [535, 195] width 81 height 67
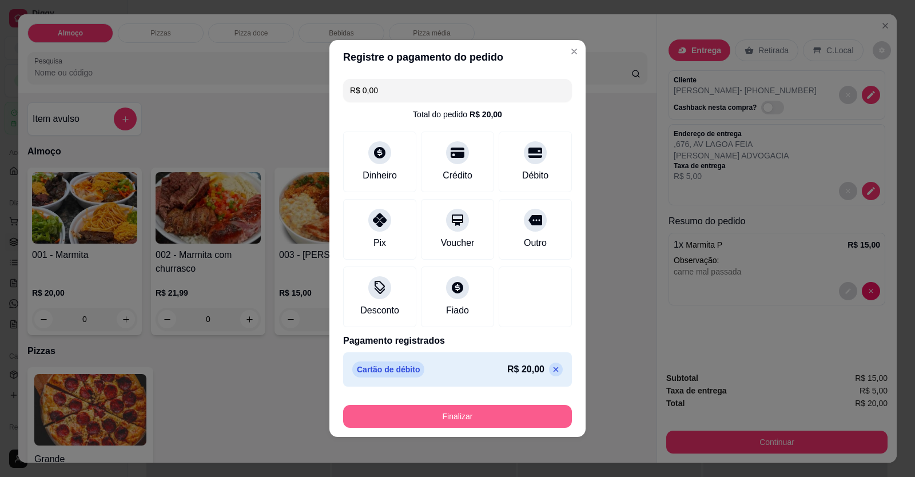
click at [517, 410] on button "Finalizar" at bounding box center [457, 416] width 229 height 23
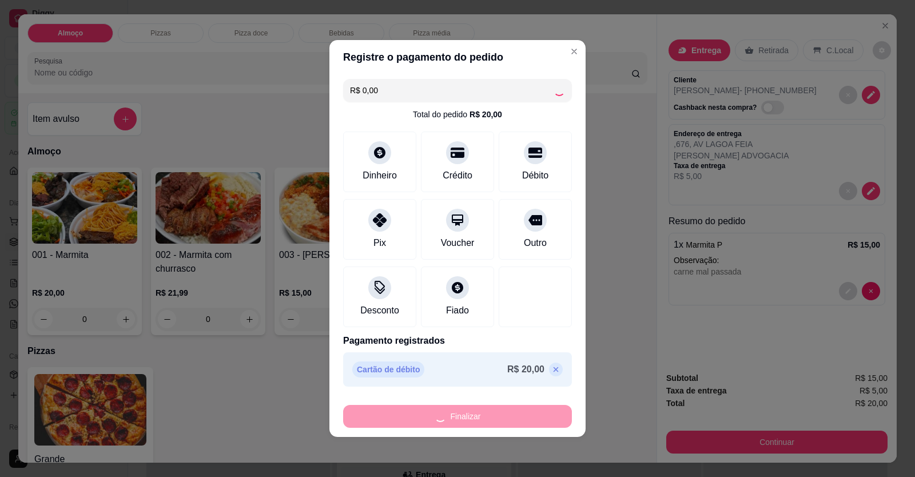
type input "-R$ 20,00"
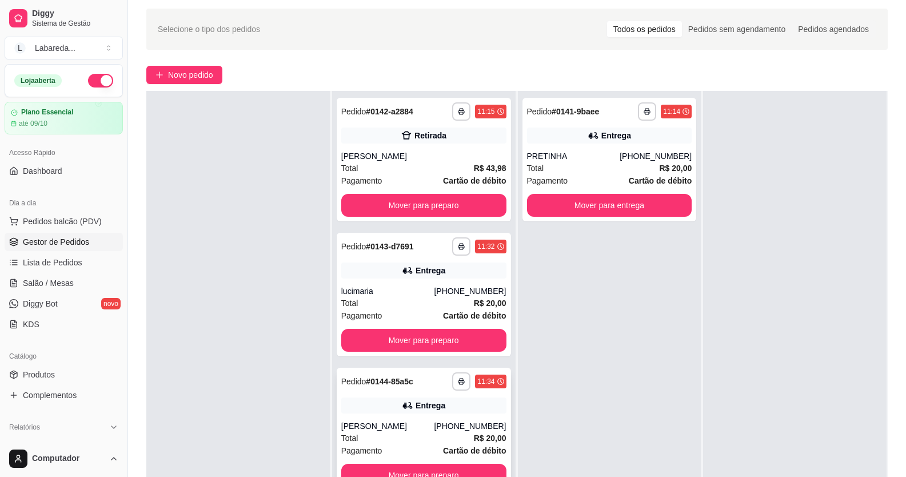
scroll to position [174, 0]
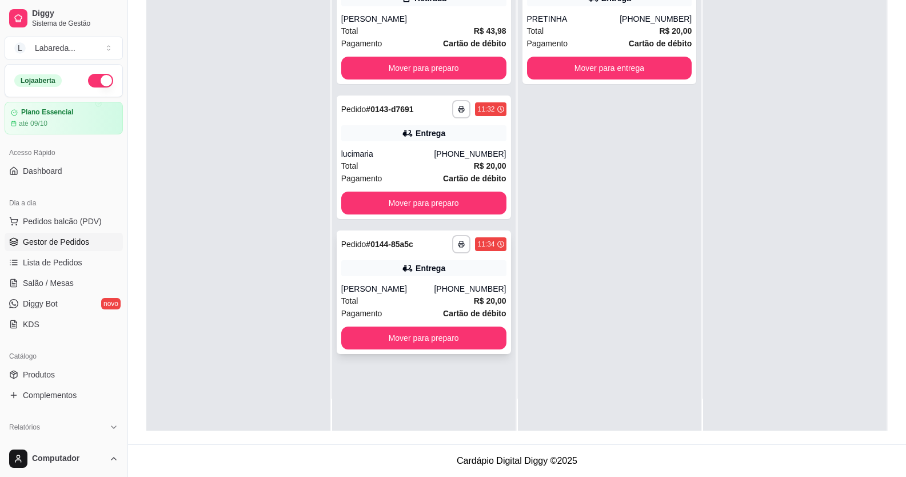
click at [405, 285] on div "LUANA SANTOS" at bounding box center [387, 288] width 93 height 11
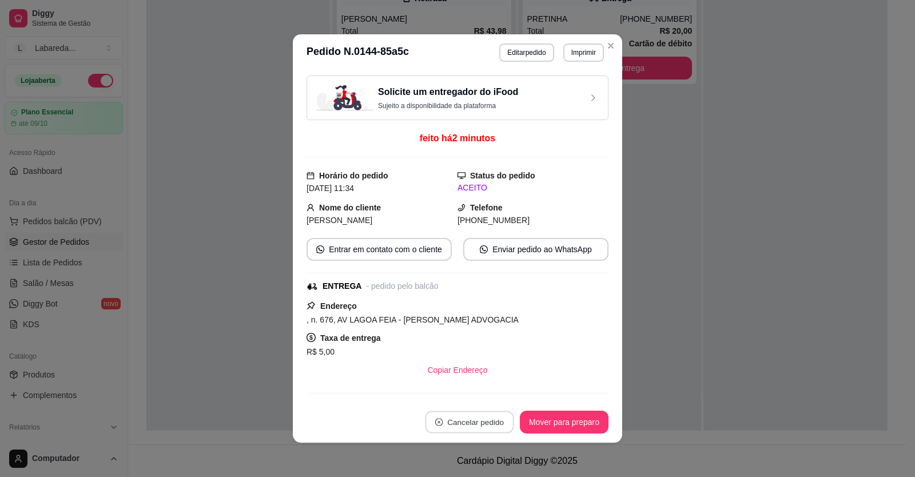
click at [473, 423] on button "Cancelar pedido" at bounding box center [469, 422] width 89 height 22
click at [488, 387] on button "Sim" at bounding box center [497, 393] width 46 height 23
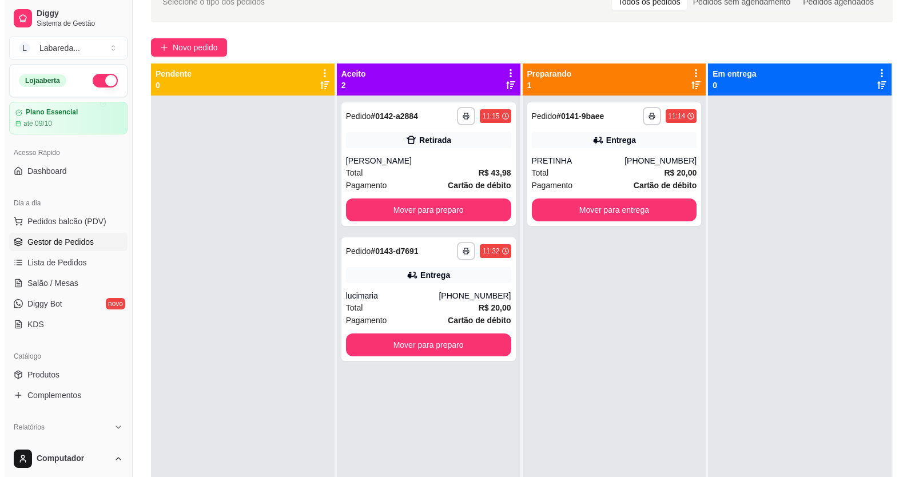
scroll to position [0, 0]
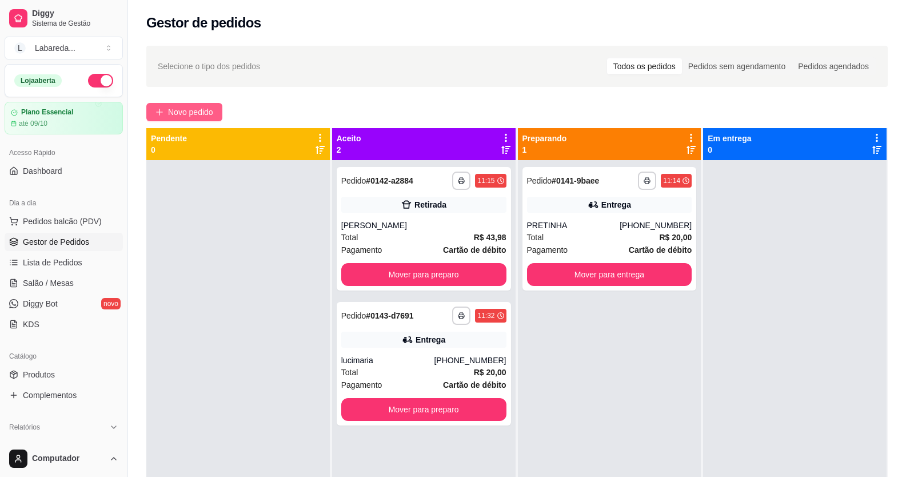
click at [201, 111] on span "Novo pedido" at bounding box center [190, 112] width 45 height 13
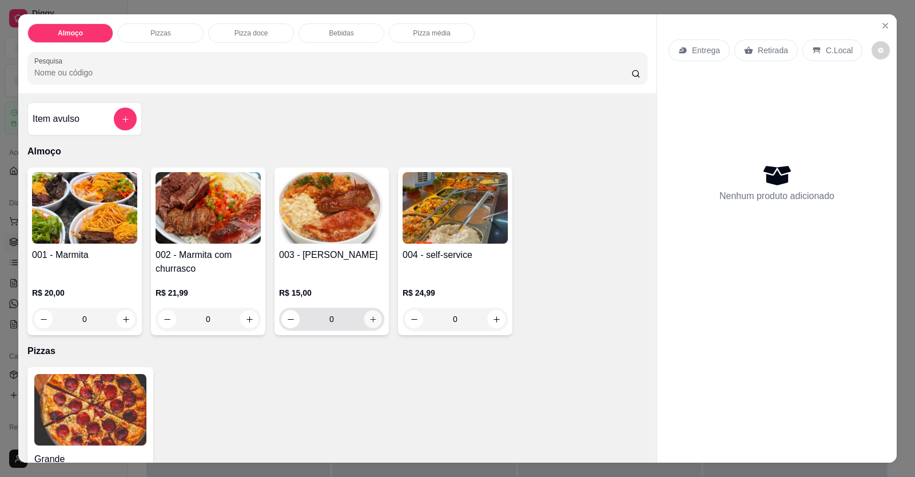
click at [369, 325] on button "increase-product-quantity" at bounding box center [373, 319] width 18 height 18
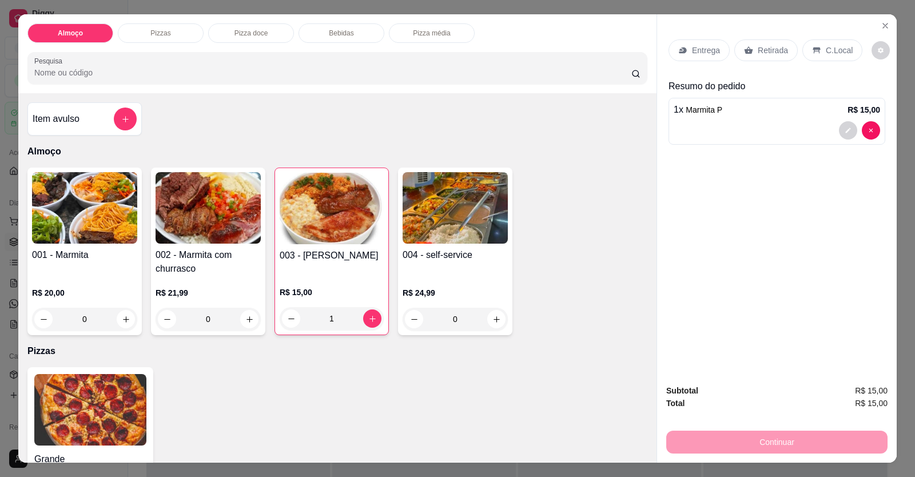
click at [316, 374] on div "Grande a partir de R$ 0,00" at bounding box center [337, 440] width 620 height 147
click at [366, 323] on button "increase-product-quantity" at bounding box center [372, 319] width 18 height 18
click at [293, 318] on button "decrease-product-quantity" at bounding box center [291, 319] width 18 height 18
click at [295, 321] on button "decrease-product-quantity" at bounding box center [291, 318] width 18 height 18
type input "0"
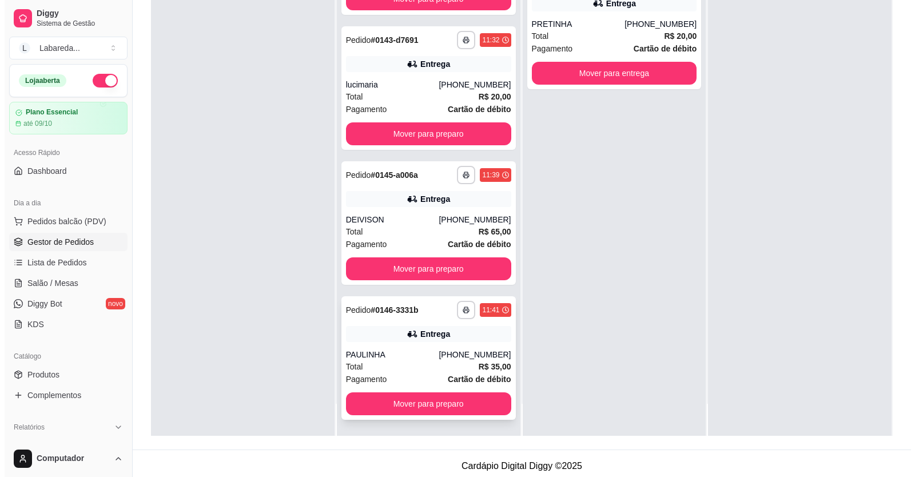
scroll to position [174, 0]
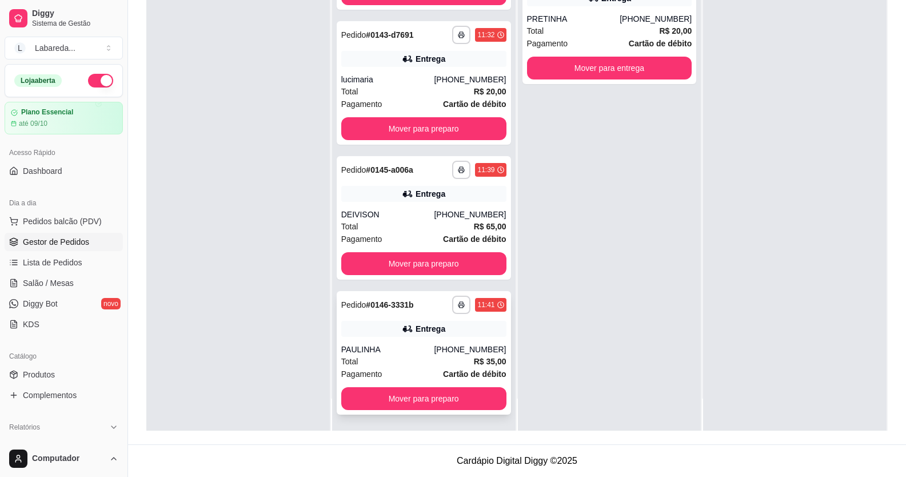
click at [415, 350] on div "PAULINHA" at bounding box center [387, 349] width 93 height 11
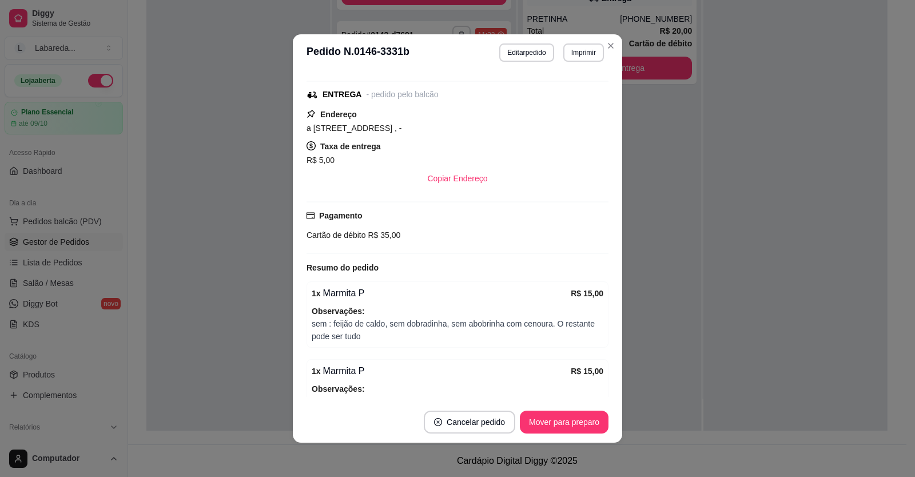
scroll to position [172, 0]
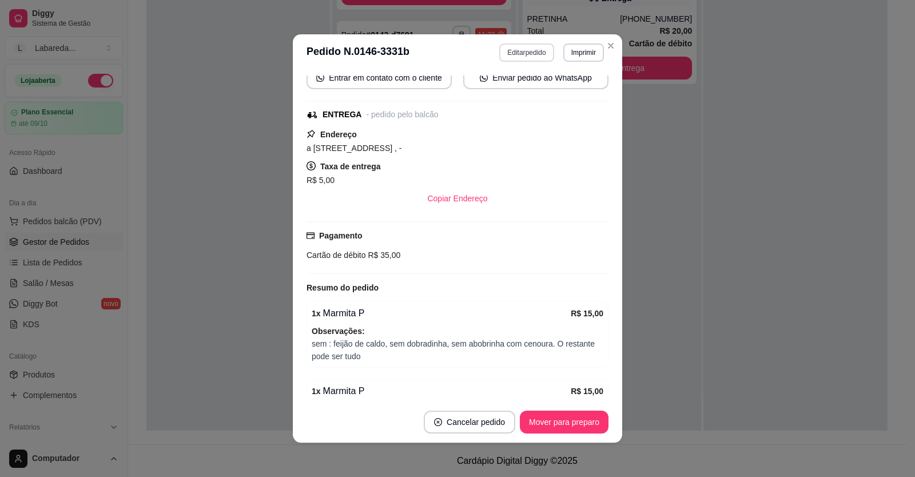
click at [520, 57] on button "Editar pedido" at bounding box center [526, 52] width 54 height 18
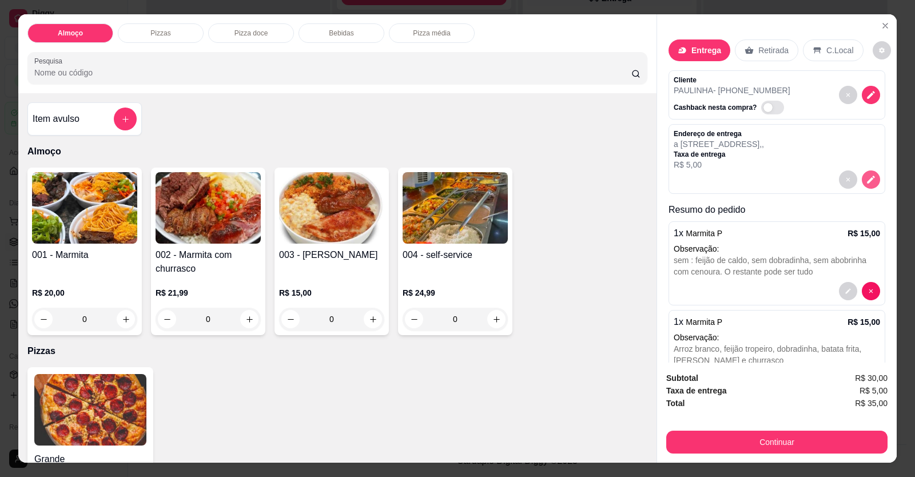
click at [862, 185] on button "decrease-product-quantity" at bounding box center [871, 179] width 18 height 18
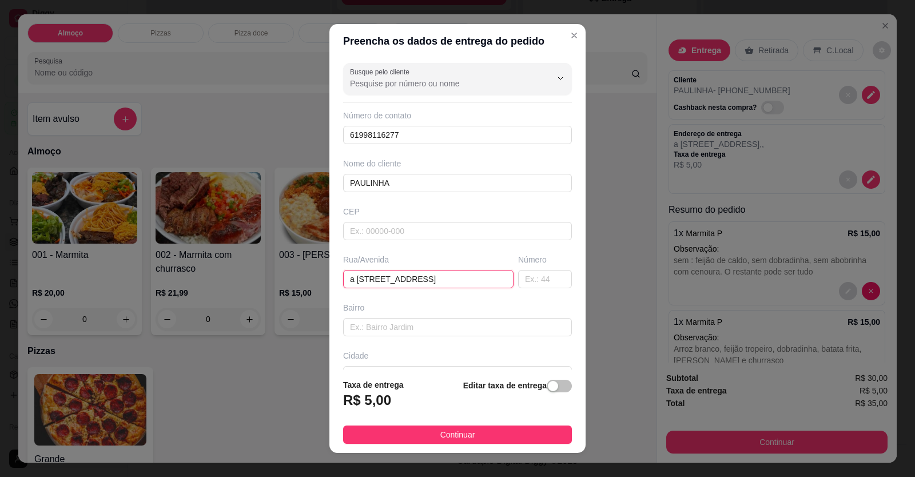
drag, startPoint x: 428, startPoint y: 274, endPoint x: 213, endPoint y: 290, distance: 215.5
click at [213, 290] on div "Preencha os dados de entrega do pedido Busque pelo cliente Número de contato 61…" at bounding box center [457, 238] width 915 height 477
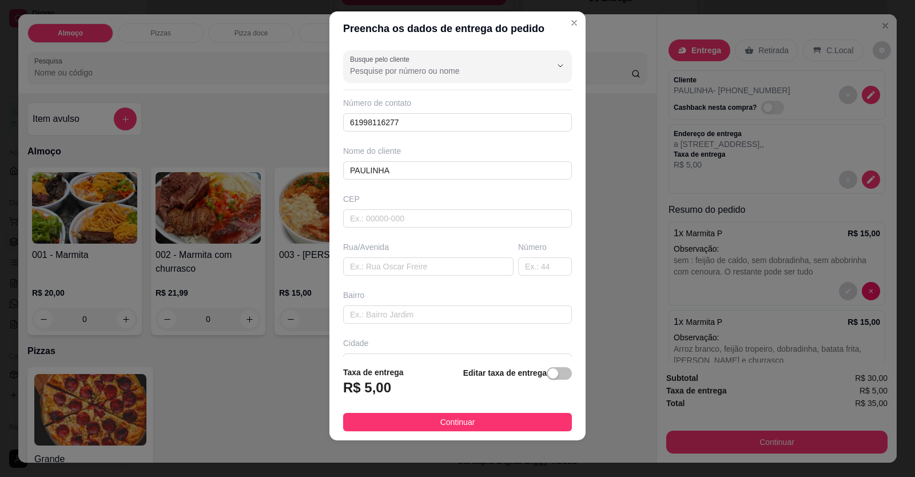
scroll to position [115, 0]
click at [373, 272] on input "text" at bounding box center [428, 266] width 170 height 18
paste input "[STREET_ADDRESS]"
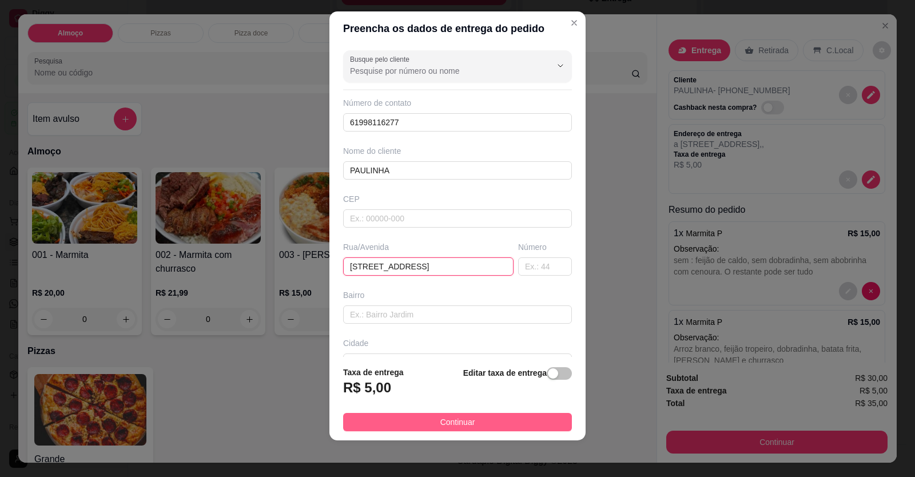
type input "[STREET_ADDRESS]"
click at [512, 430] on button "Continuar" at bounding box center [457, 422] width 229 height 18
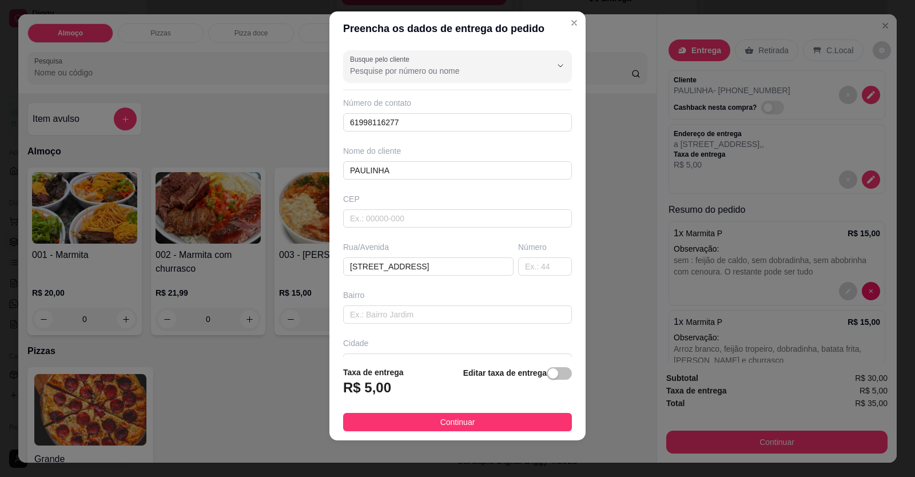
scroll to position [0, 0]
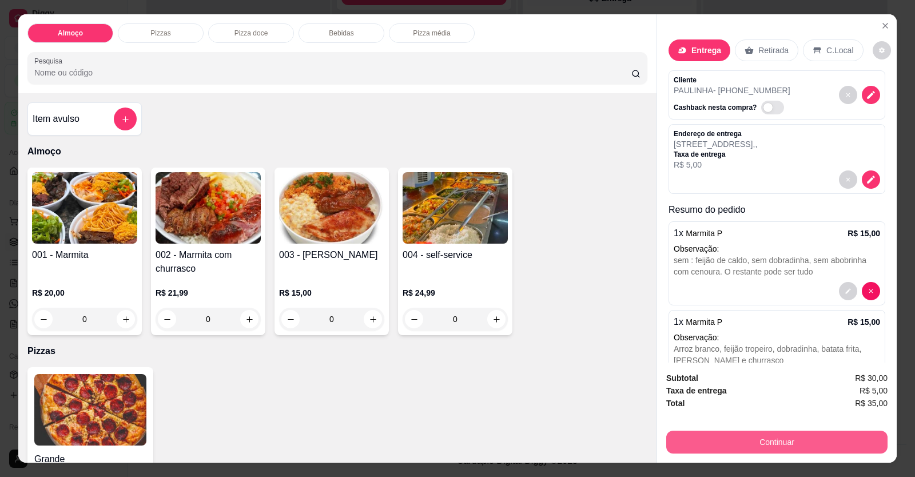
click at [798, 450] on button "Continuar" at bounding box center [776, 442] width 221 height 23
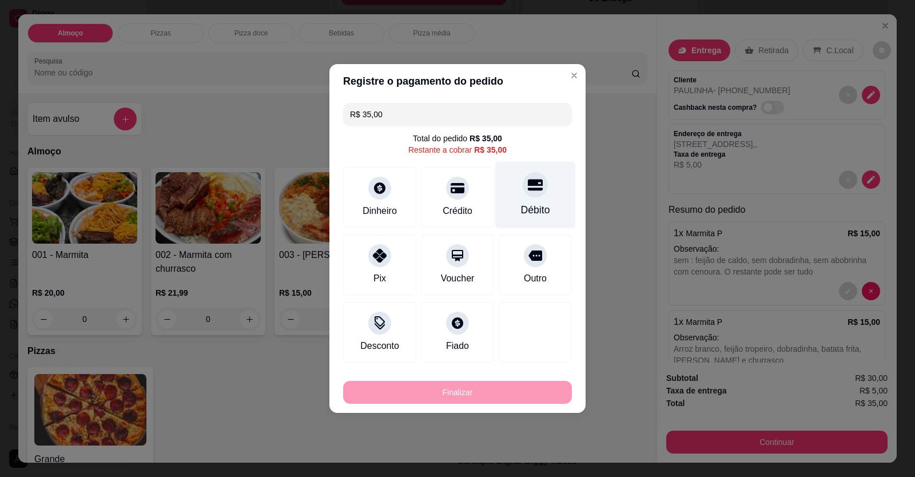
click at [525, 216] on div "Débito" at bounding box center [535, 209] width 29 height 15
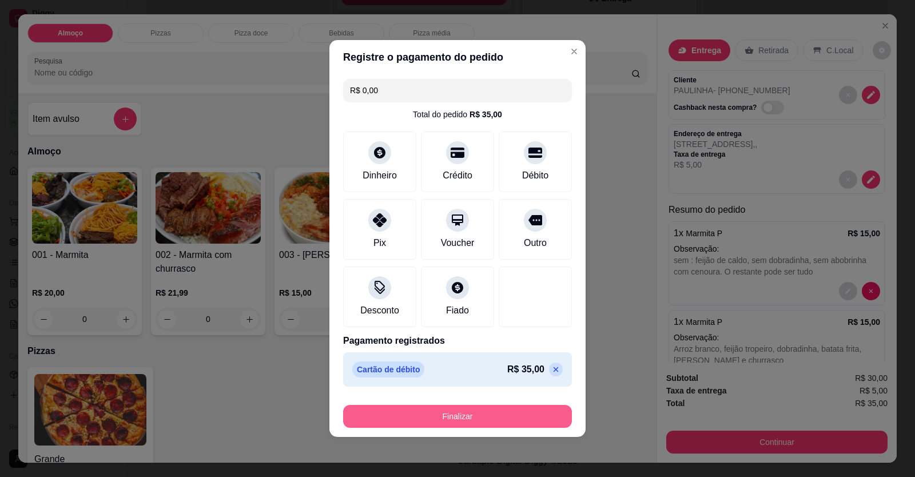
click at [503, 419] on button "Finalizar" at bounding box center [457, 416] width 229 height 23
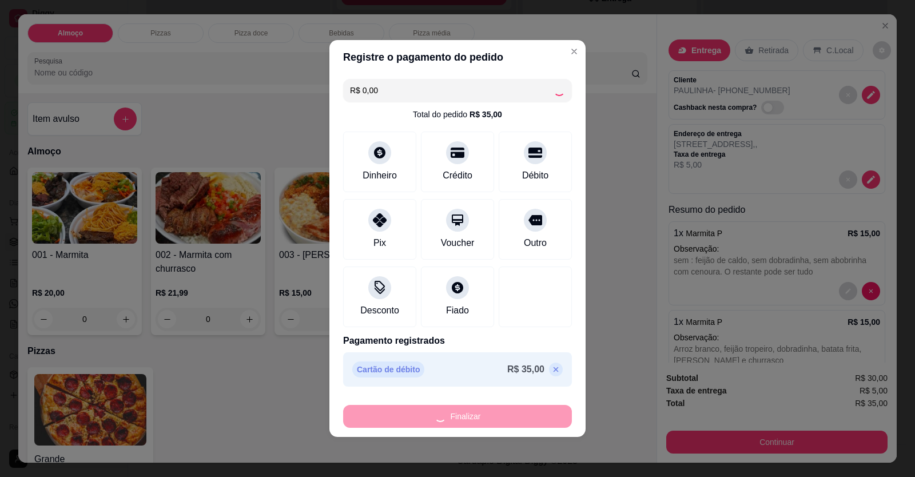
type input "-R$ 35,00"
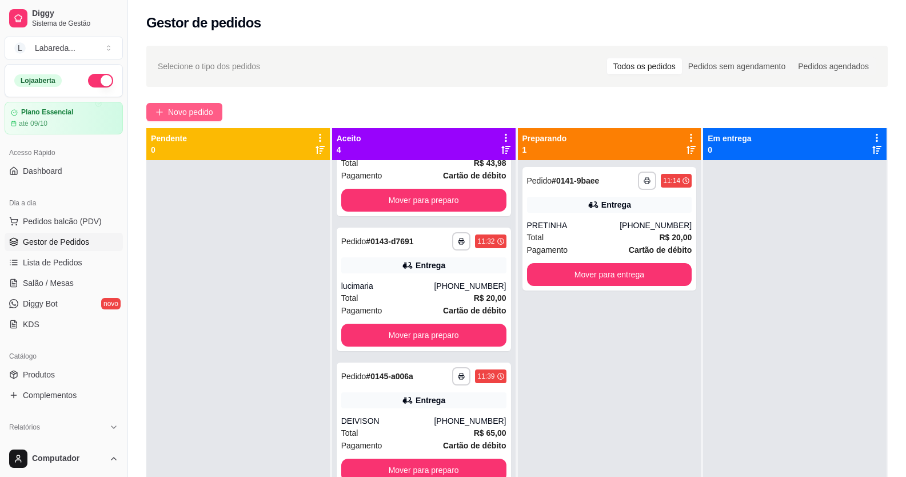
click at [177, 111] on span "Novo pedido" at bounding box center [190, 112] width 45 height 13
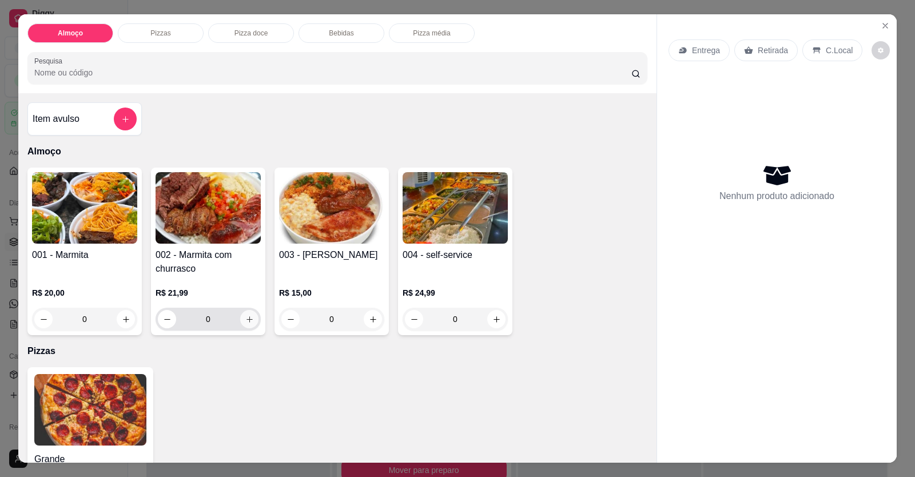
click at [252, 320] on div "002 - Marmita com churrasco R$ 21,99 0" at bounding box center [208, 252] width 114 height 168
click at [250, 321] on button "increase-product-quantity" at bounding box center [249, 319] width 18 height 18
type input "1"
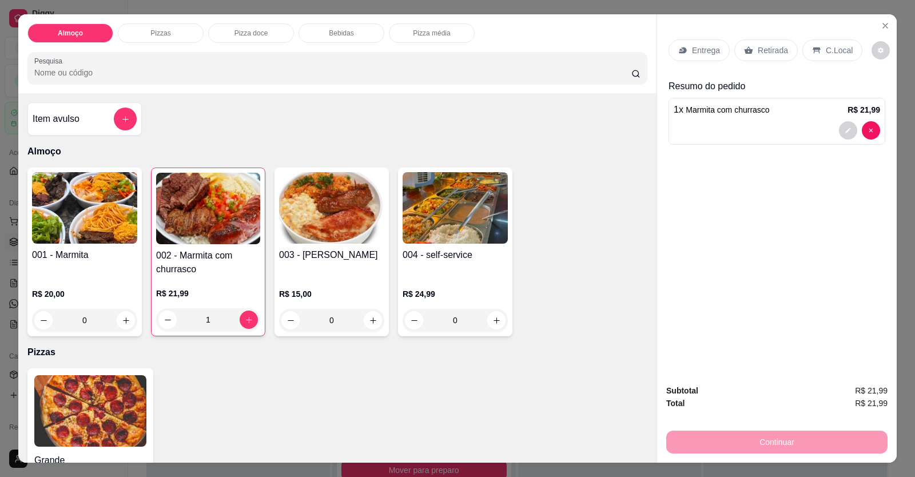
click at [692, 132] on div at bounding box center [777, 130] width 206 height 18
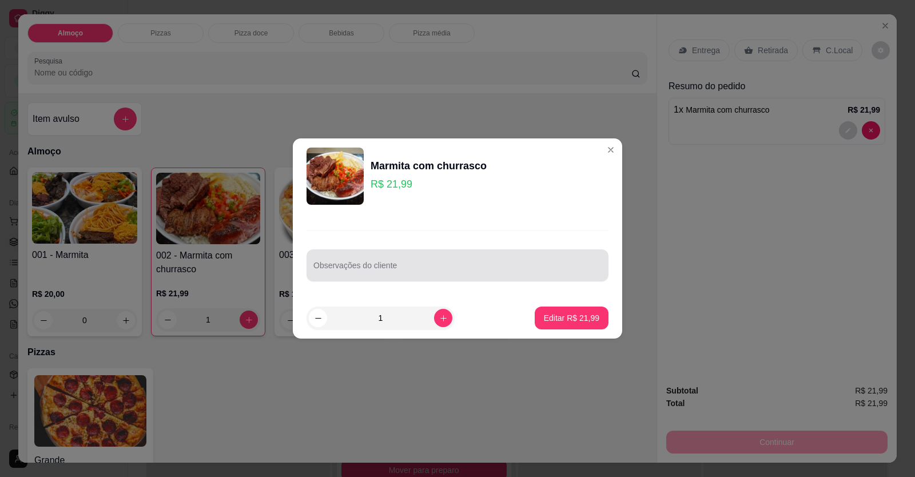
drag, startPoint x: 469, startPoint y: 258, endPoint x: 384, endPoint y: 276, distance: 86.5
click at [384, 276] on div at bounding box center [457, 265] width 288 height 23
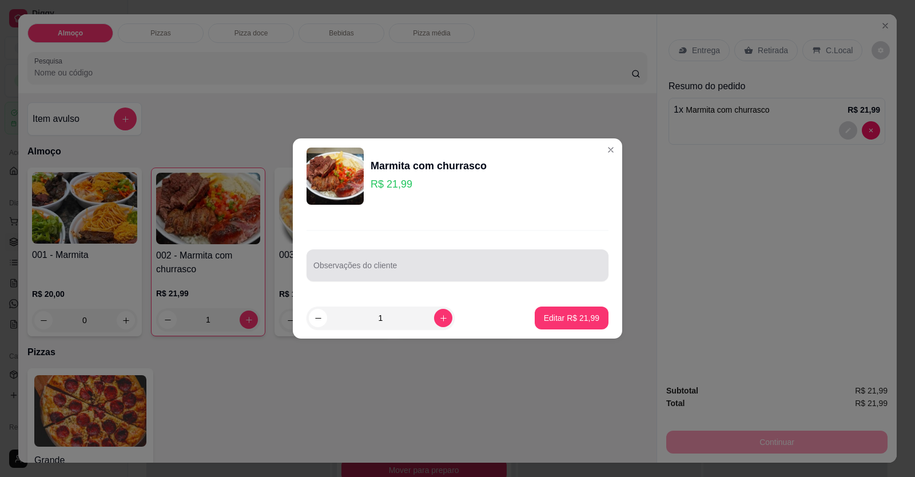
click at [384, 276] on div at bounding box center [457, 265] width 288 height 23
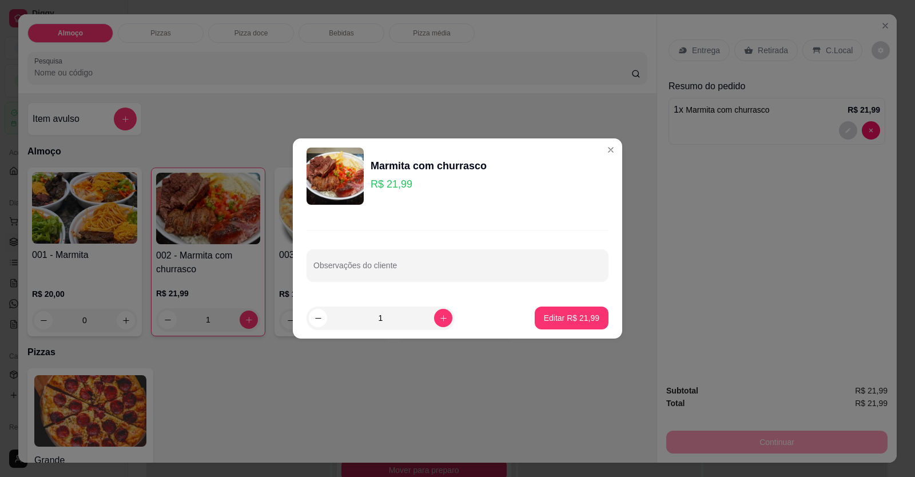
click at [380, 276] on div at bounding box center [457, 265] width 288 height 23
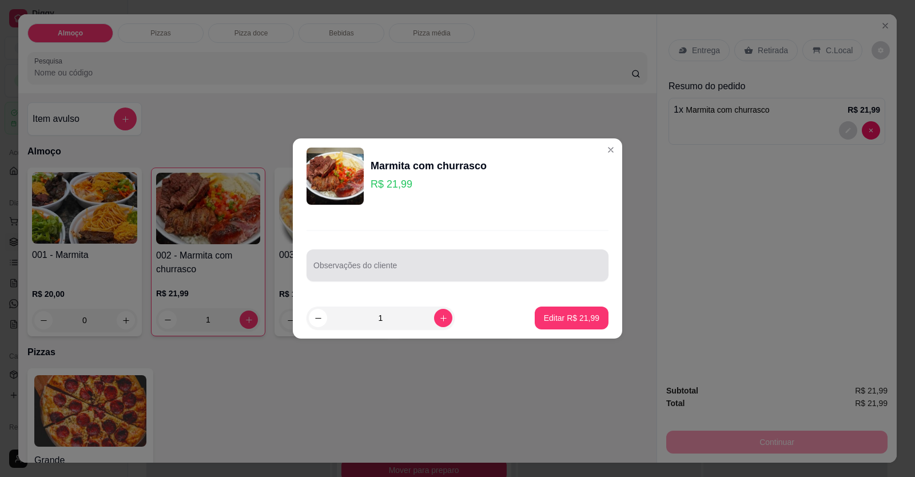
drag, startPoint x: 380, startPoint y: 276, endPoint x: 388, endPoint y: 282, distance: 10.6
click at [388, 283] on div "Observações do cliente" at bounding box center [457, 255] width 329 height 83
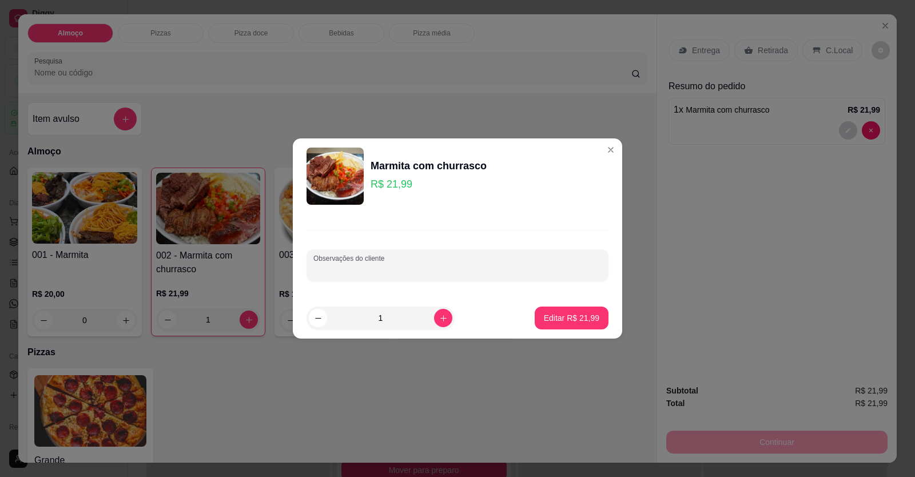
click at [380, 275] on input "Observações do cliente" at bounding box center [457, 269] width 288 height 11
click at [379, 275] on input "Observações do cliente" at bounding box center [457, 269] width 288 height 11
paste input "Arroz Feijão Caldo/Feijao Tropeiro Dobradinha Abóbora com carne Batata frita Ch…"
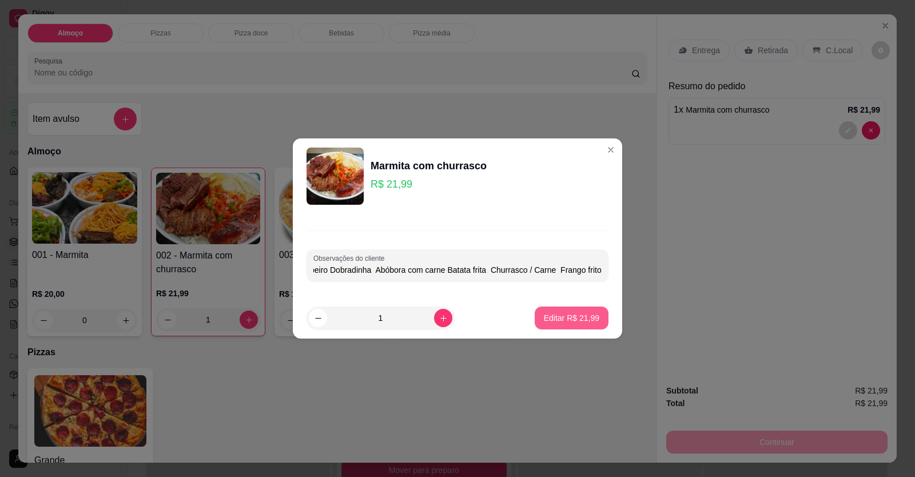
type input "Arroz Feijão Caldo/Feijao Tropeiro Dobradinha Abóbora com carne Batata frita Ch…"
click at [578, 324] on button "Editar R$ 21,99" at bounding box center [571, 318] width 71 height 22
type input "0"
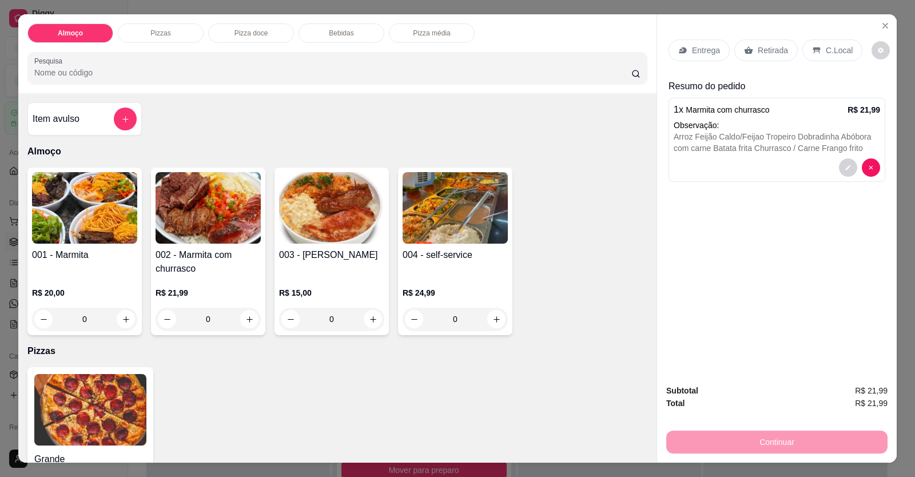
click at [696, 47] on p "Entrega" at bounding box center [706, 50] width 28 height 11
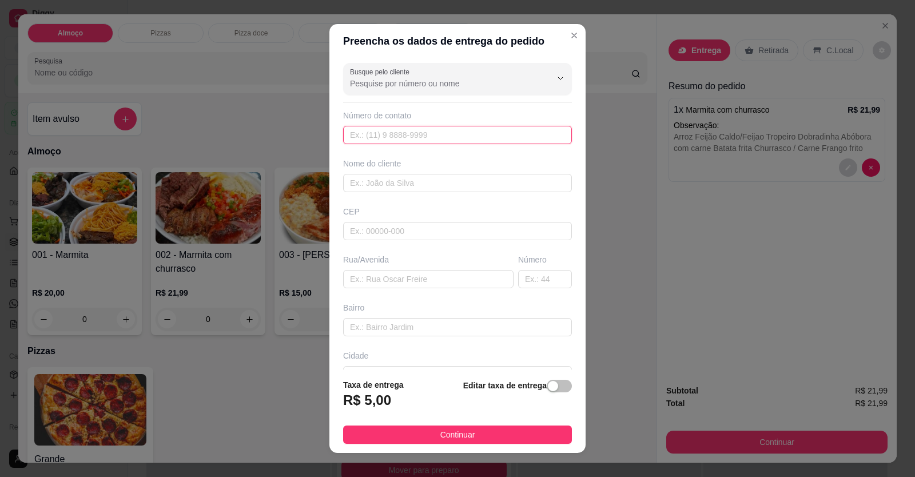
click at [409, 131] on input "text" at bounding box center [457, 135] width 229 height 18
type input "[PHONE_NUMBER]"
click at [411, 188] on input "text" at bounding box center [457, 183] width 229 height 18
click at [381, 189] on input "text" at bounding box center [457, 183] width 229 height 18
type input "THALLYSOM"
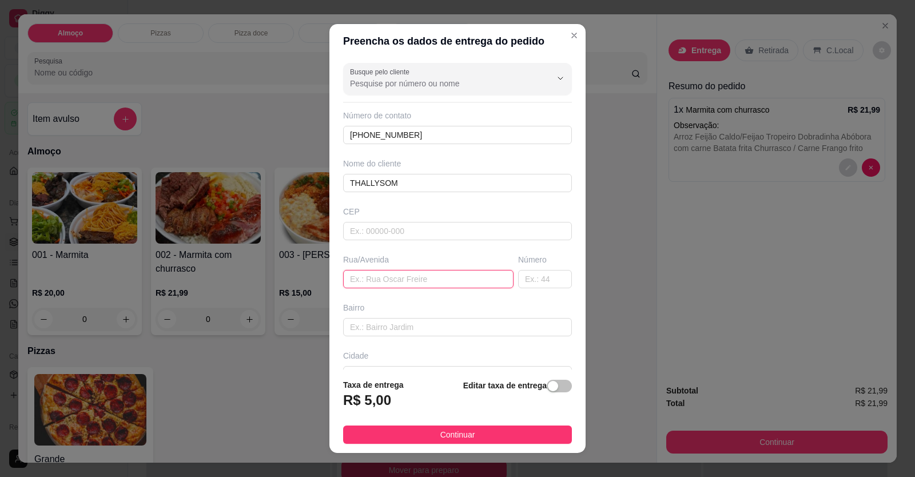
click at [380, 279] on input "text" at bounding box center [428, 279] width 170 height 18
paste input "Setor: [GEOGRAPHIC_DATA] [STREET_ADDRESS] Casa A Enfrente a [GEOGRAPHIC_DATA]"
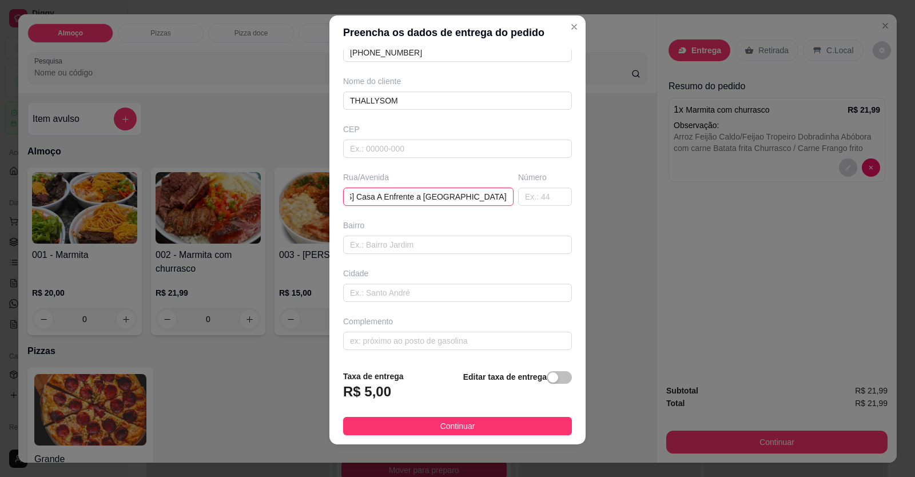
scroll to position [13, 0]
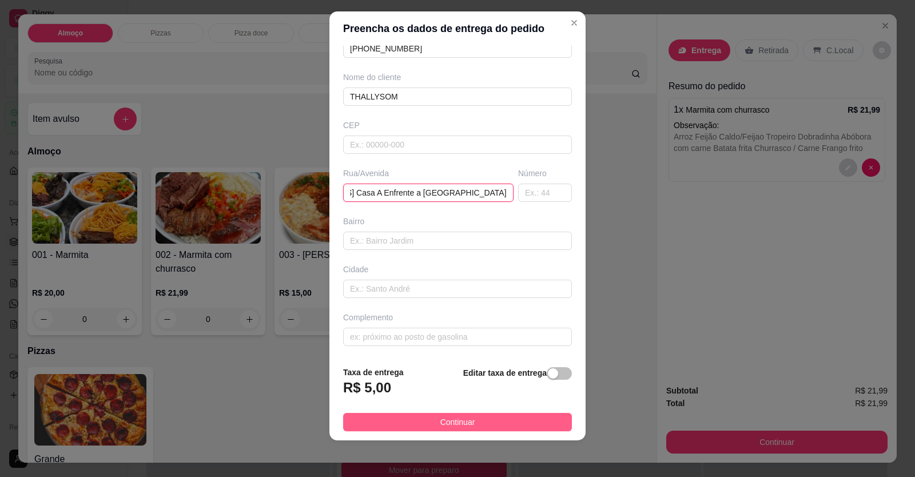
type input "Setor: [GEOGRAPHIC_DATA] [STREET_ADDRESS] Casa A Enfrente a [GEOGRAPHIC_DATA]"
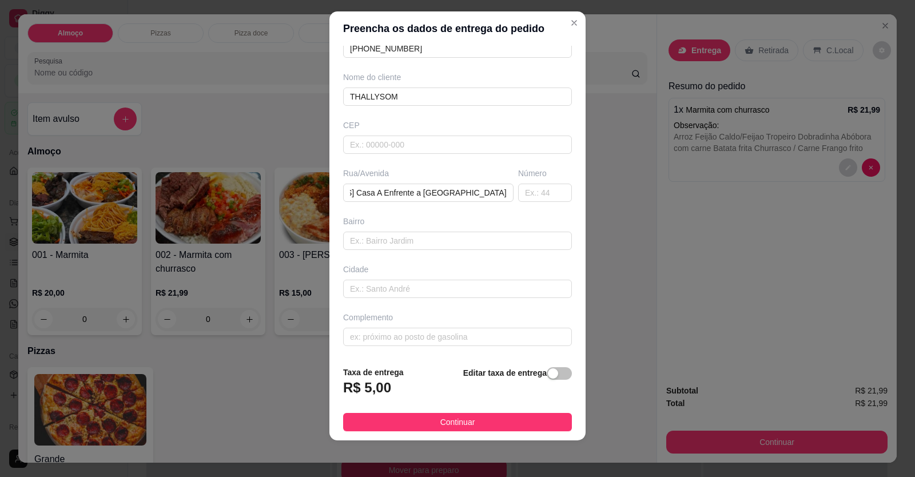
drag, startPoint x: 452, startPoint y: 424, endPoint x: 477, endPoint y: 417, distance: 26.6
click at [452, 424] on span "Continuar" at bounding box center [457, 422] width 35 height 13
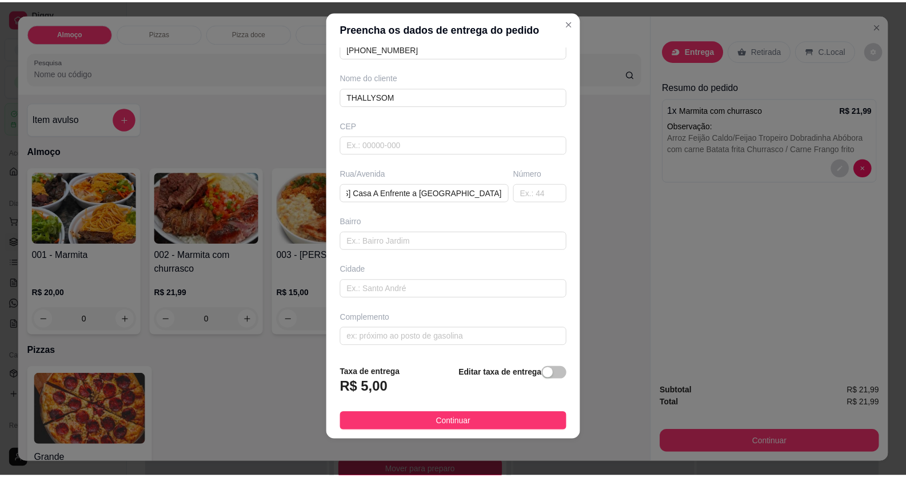
scroll to position [0, 0]
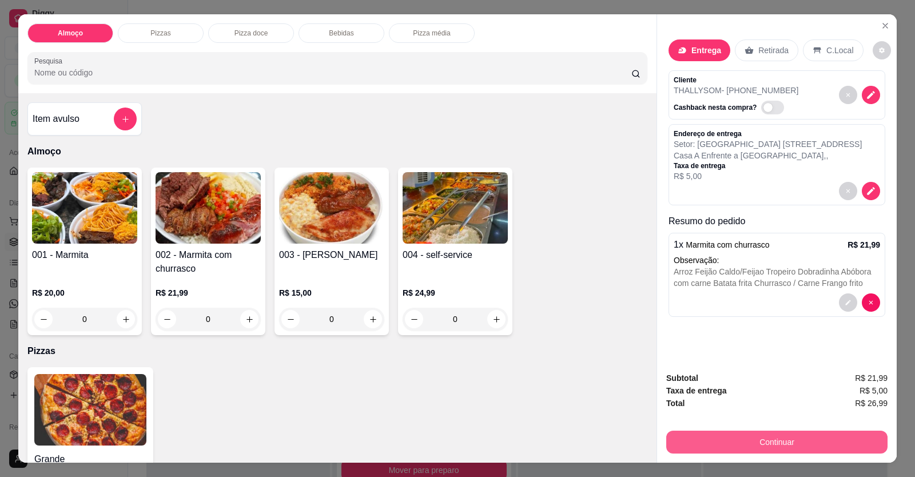
click at [692, 442] on button "Continuar" at bounding box center [776, 442] width 221 height 23
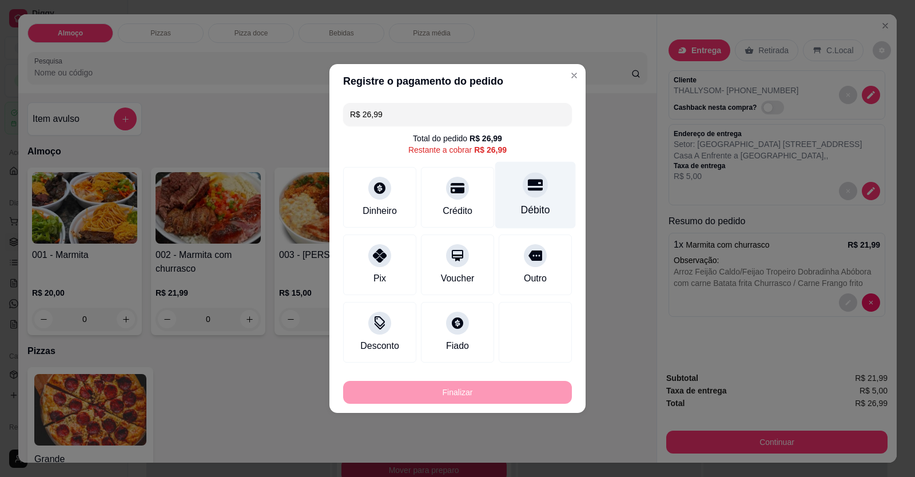
click at [533, 202] on div "Débito" at bounding box center [535, 195] width 81 height 67
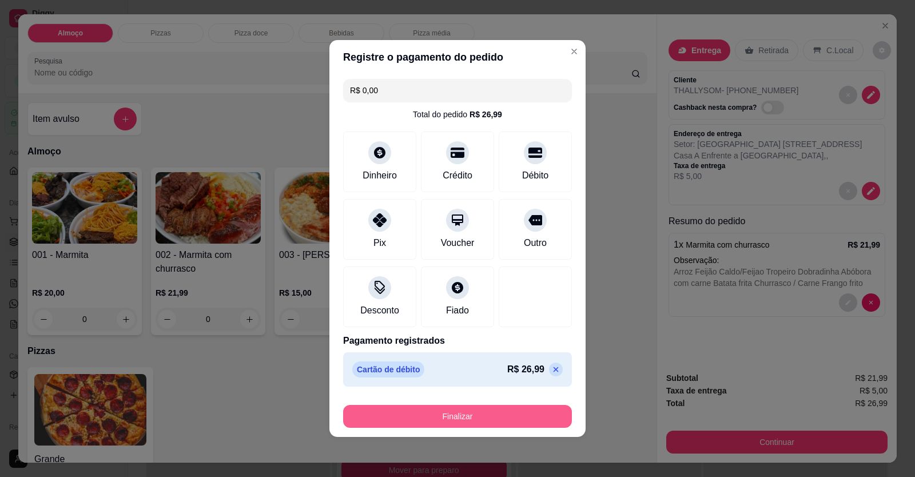
click at [479, 421] on button "Finalizar" at bounding box center [457, 416] width 229 height 23
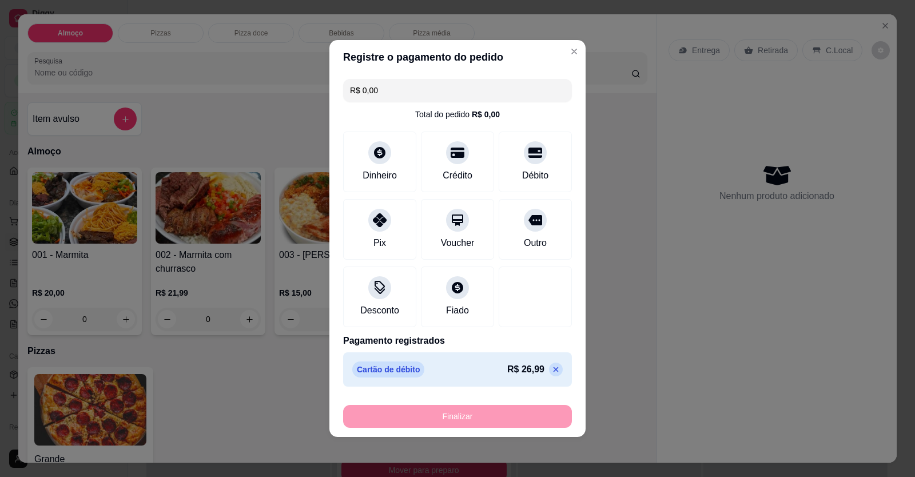
type input "-R$ 26,99"
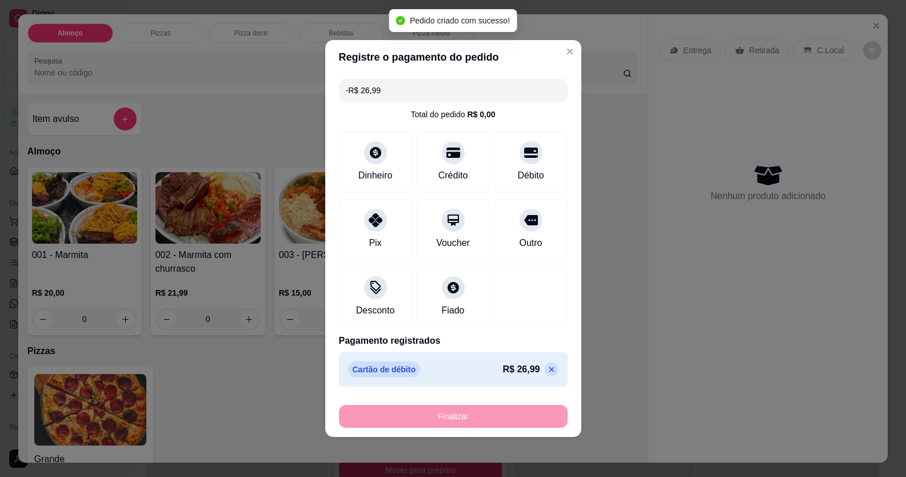
click at [283, 372] on div at bounding box center [236, 398] width 181 height 477
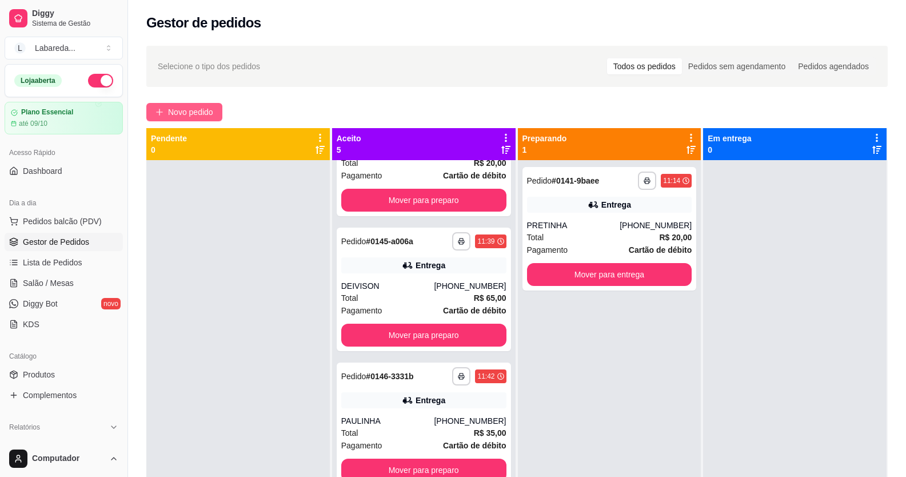
click at [198, 114] on span "Novo pedido" at bounding box center [190, 112] width 45 height 13
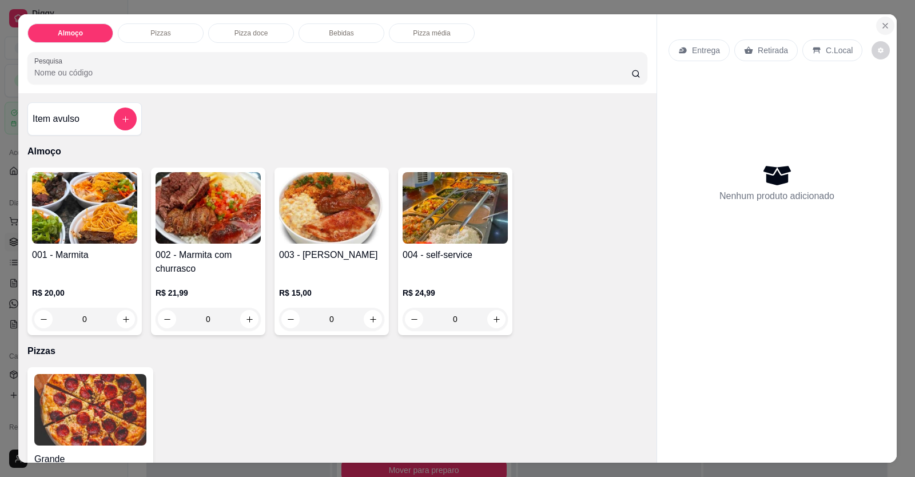
click at [876, 25] on button "Close" at bounding box center [885, 26] width 18 height 18
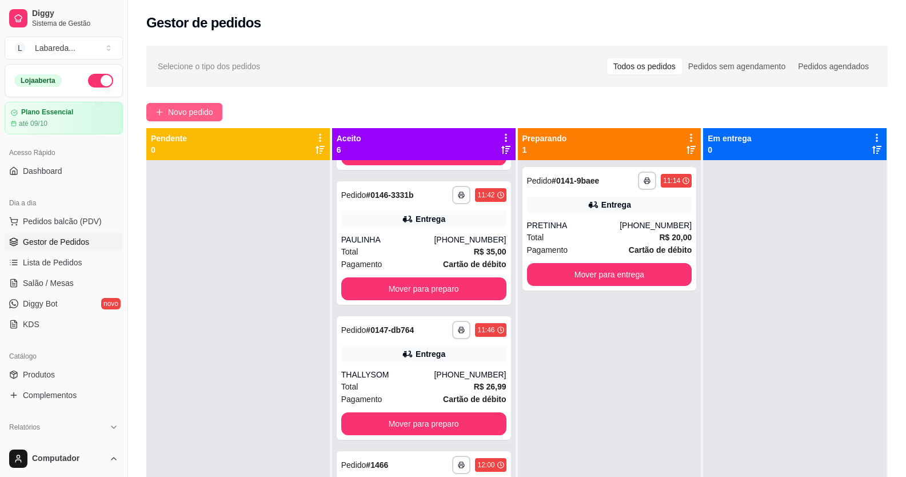
click at [211, 115] on span "Novo pedido" at bounding box center [190, 112] width 45 height 13
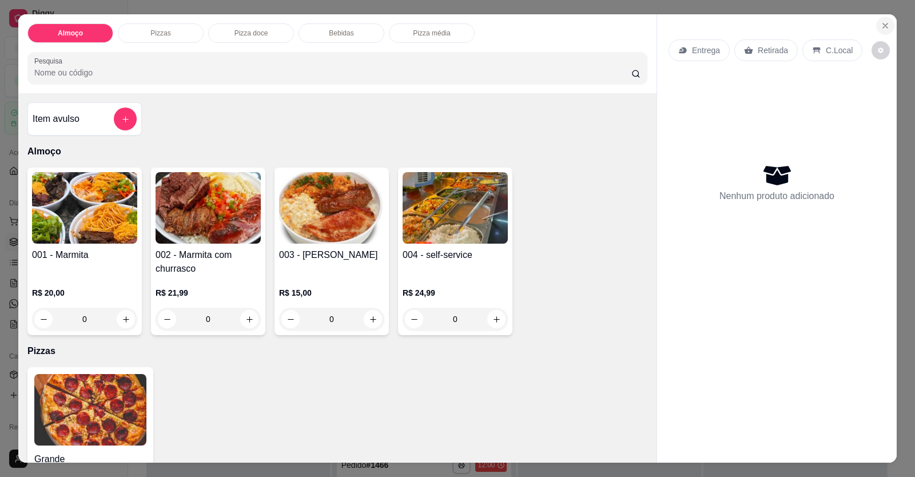
click at [880, 29] on icon "Close" at bounding box center [884, 25] width 9 height 9
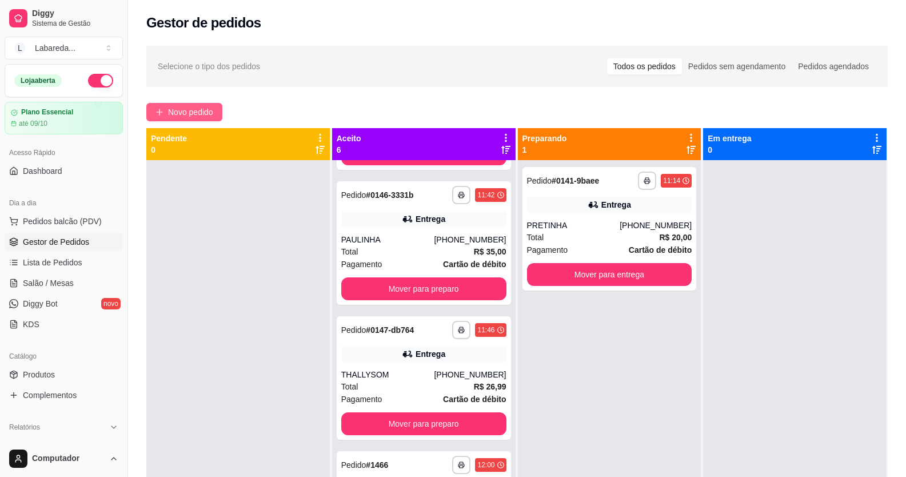
click at [205, 113] on span "Novo pedido" at bounding box center [190, 112] width 45 height 13
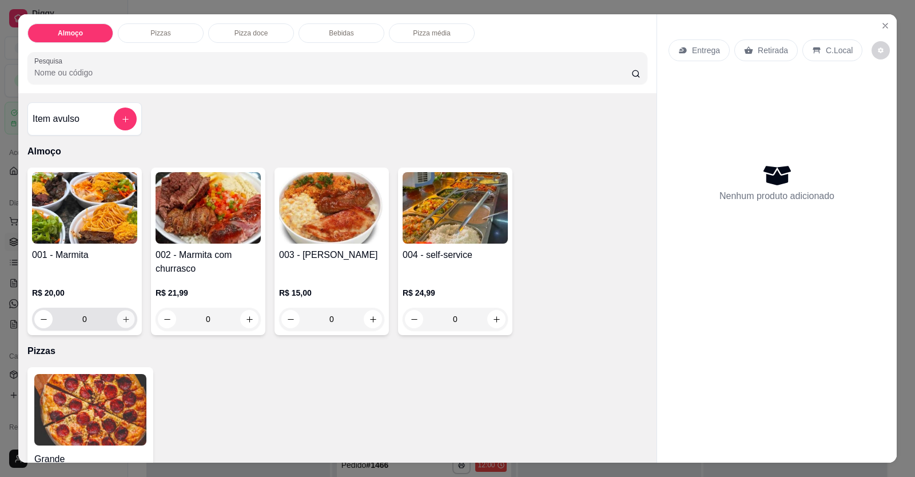
click at [122, 318] on icon "increase-product-quantity" at bounding box center [126, 319] width 9 height 9
type input "1"
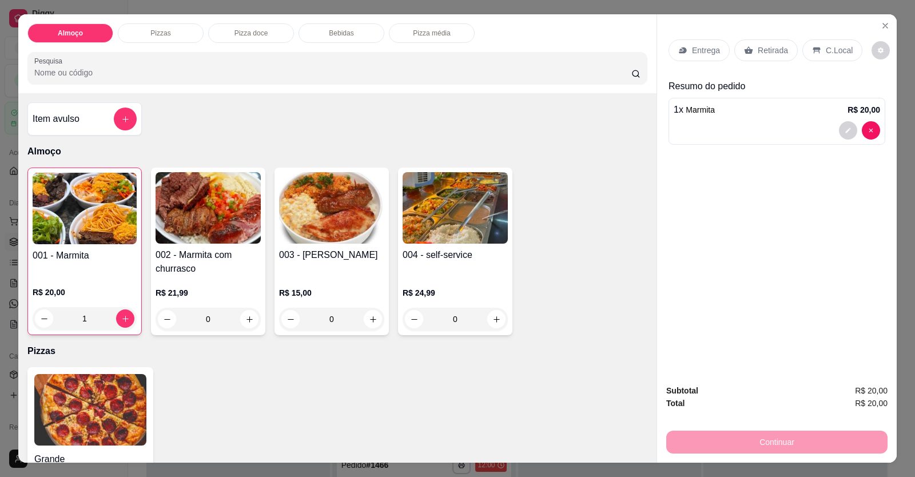
click at [705, 136] on div at bounding box center [777, 130] width 206 height 18
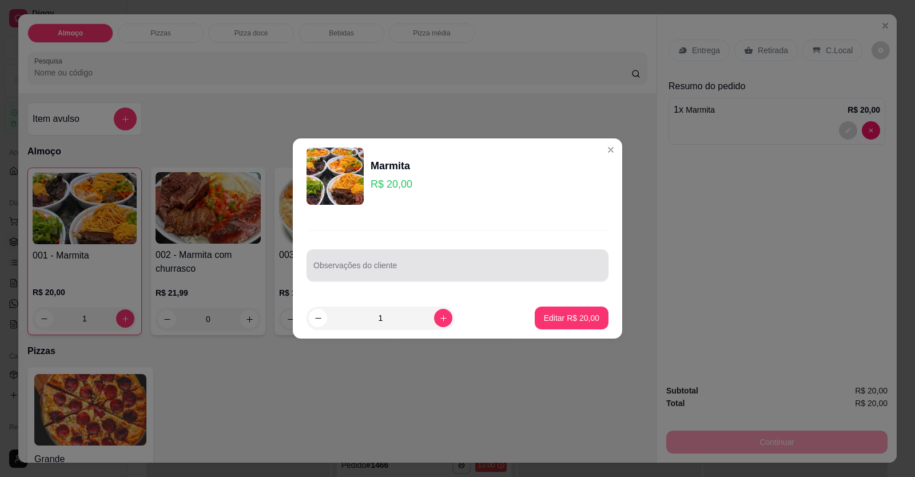
click at [499, 269] on input "Observações do cliente" at bounding box center [457, 269] width 288 height 11
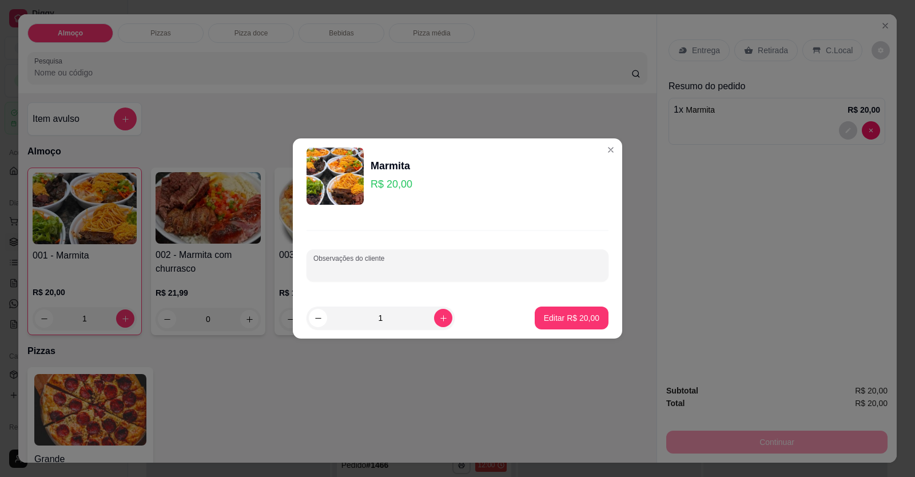
paste input "[12:14, 10/09/2025] +55 61 9689-2344: Arroz branco "pouco arroz "feijão tropeir…"
type input "[12:14, 10/09/2025] +55 61 9689-2344: Arroz branco "pouco arroz "feijão tropeir…"
click at [544, 313] on p "Editar R$ 20,00" at bounding box center [571, 317] width 55 height 11
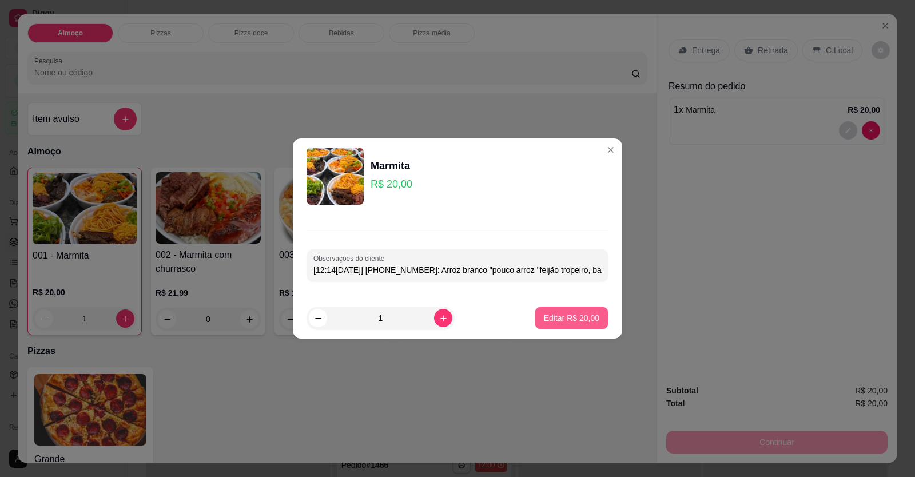
type input "0"
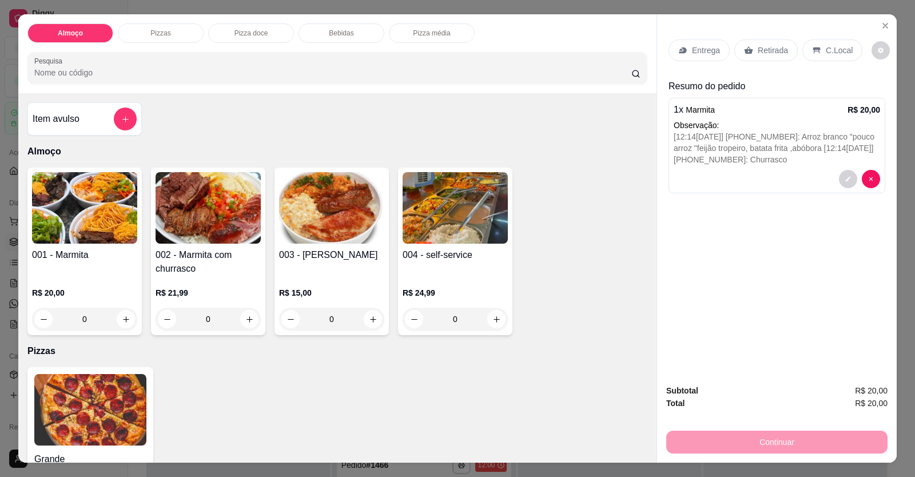
click at [698, 49] on p "Entrega" at bounding box center [706, 50] width 28 height 11
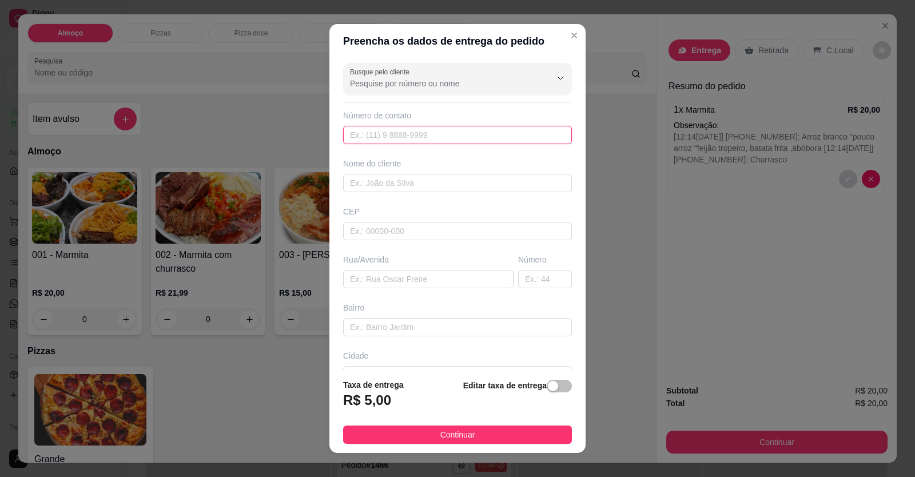
click at [486, 136] on input "text" at bounding box center [457, 135] width 229 height 18
type input "[PHONE_NUMBER]"
click at [464, 192] on div "Busque pelo cliente Número de contato (61) 99689-2344 Nome do cliente CEP Rua/A…" at bounding box center [457, 214] width 256 height 312
click at [460, 189] on input "text" at bounding box center [457, 183] width 229 height 18
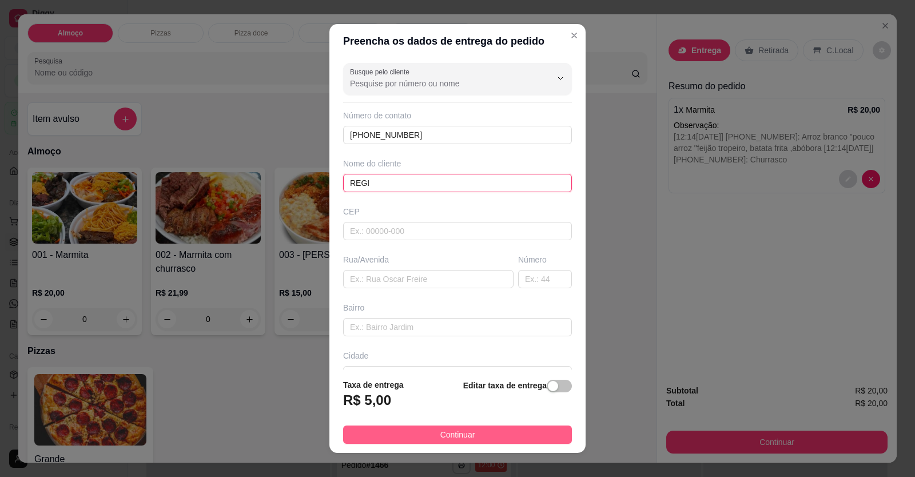
type input "REGI"
click at [429, 440] on button "Continuar" at bounding box center [457, 434] width 229 height 18
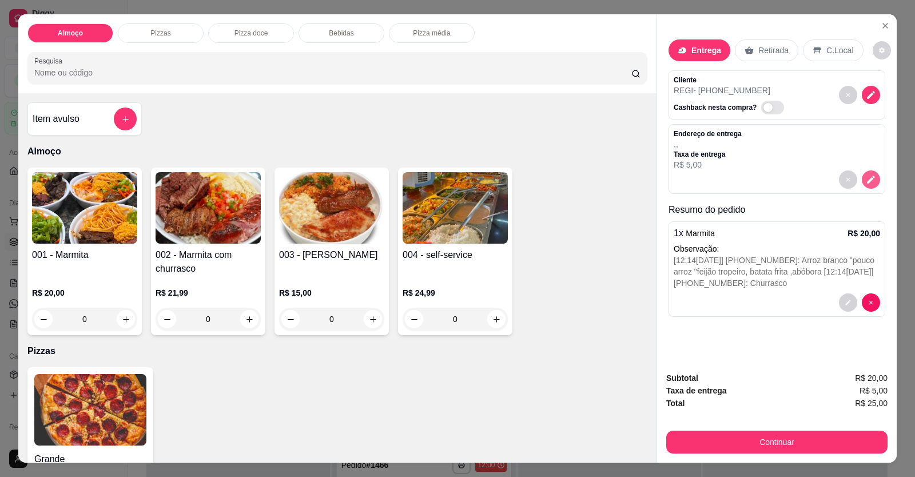
click at [870, 176] on icon "decrease-product-quantity" at bounding box center [871, 179] width 10 height 10
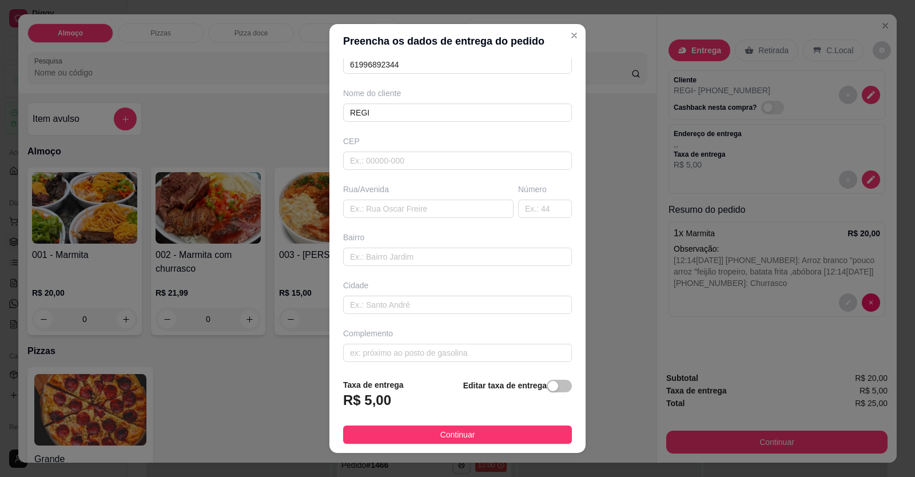
scroll to position [74, 0]
click at [366, 253] on input "text" at bounding box center [457, 253] width 229 height 18
paste input "[12:16[DATE]] [PHONE_NUMBER]: Anel viário, motel Intense [12:16[DATE]] [PHONE_N…"
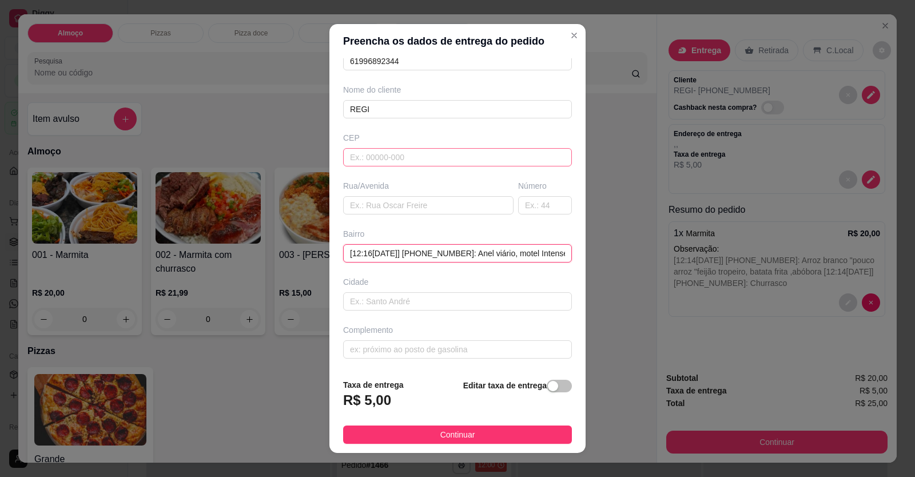
scroll to position [0, 564]
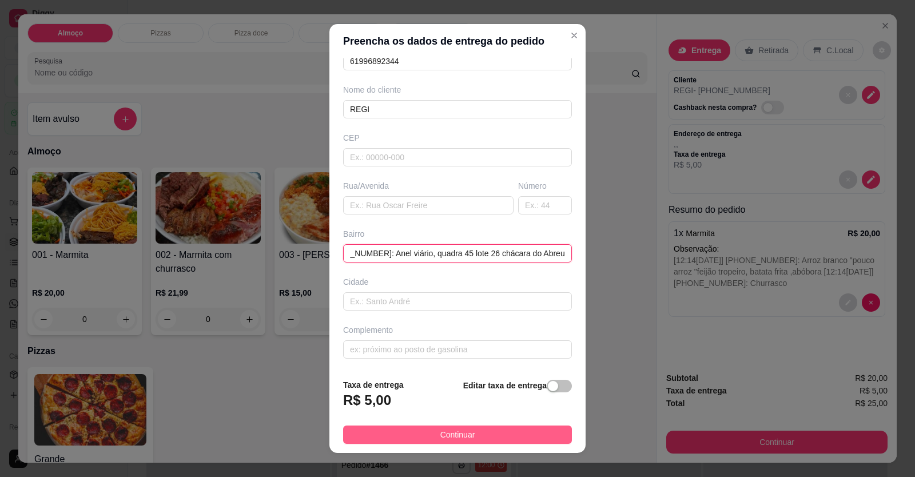
type input "[12:16[DATE]] [PHONE_NUMBER]: Anel viário, motel Intense [12:16[DATE]] [PHONE_N…"
click at [448, 435] on span "Continuar" at bounding box center [457, 434] width 35 height 13
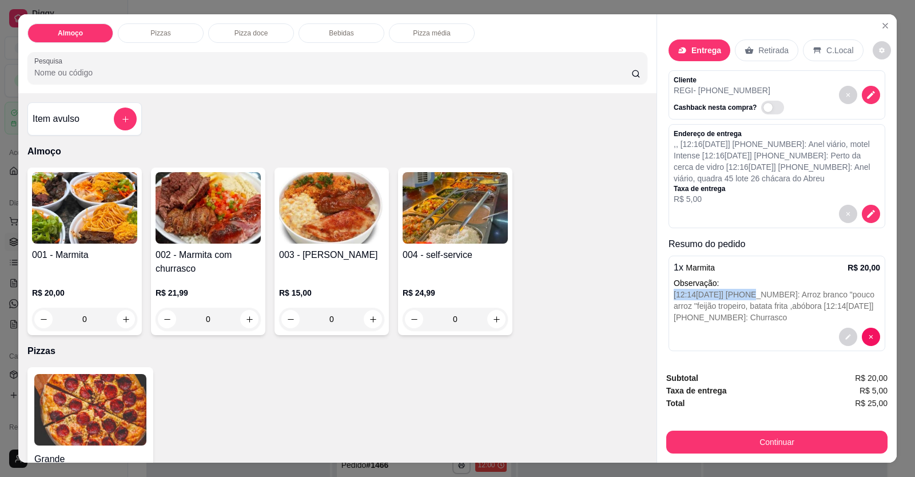
drag, startPoint x: 742, startPoint y: 304, endPoint x: 662, endPoint y: 311, distance: 81.0
click at [662, 311] on div "Entrega Retirada C.Local Cliente REGI - (61) 99689-2344 Cashback nesta compra? …" at bounding box center [777, 188] width 240 height 348
click at [842, 346] on button "decrease-product-quantity" at bounding box center [848, 337] width 18 height 18
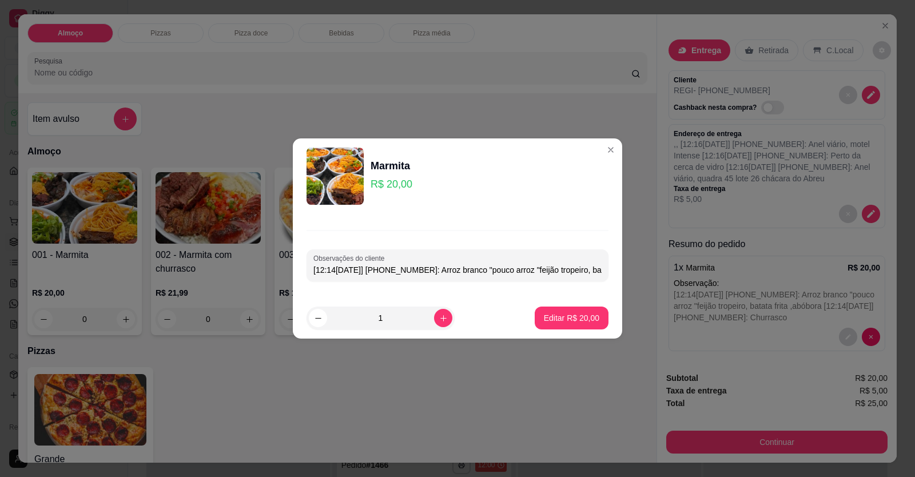
drag, startPoint x: 450, startPoint y: 269, endPoint x: 286, endPoint y: 280, distance: 163.8
click at [286, 280] on div "Marmita R$ 20,00 Observações do cliente [12:14, 10/09/2025] +55 61 9689-2344: A…" at bounding box center [457, 238] width 915 height 477
drag, startPoint x: 540, startPoint y: 269, endPoint x: 569, endPoint y: 271, distance: 29.8
click at [569, 271] on input "Arroz branco "pouco arroz "feijão tropeiro, batata frita ,abóbora [12:14, 10/09…" at bounding box center [457, 269] width 288 height 11
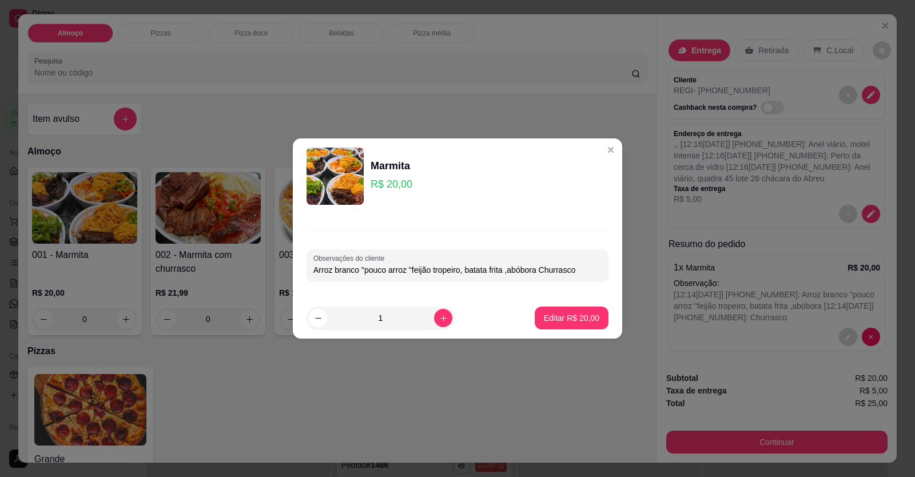
scroll to position [0, 0]
click at [588, 269] on input "Arroz branco "pouco arroz "feijão tropeiro, batata frita ,abóbora Churrasco" at bounding box center [457, 269] width 288 height 11
type input "Arroz branco "pouco arroz "feijão tropeiro, batata frita ,abóbora Churrasco"
click at [569, 318] on p "Editar R$ 20,00" at bounding box center [571, 317] width 55 height 11
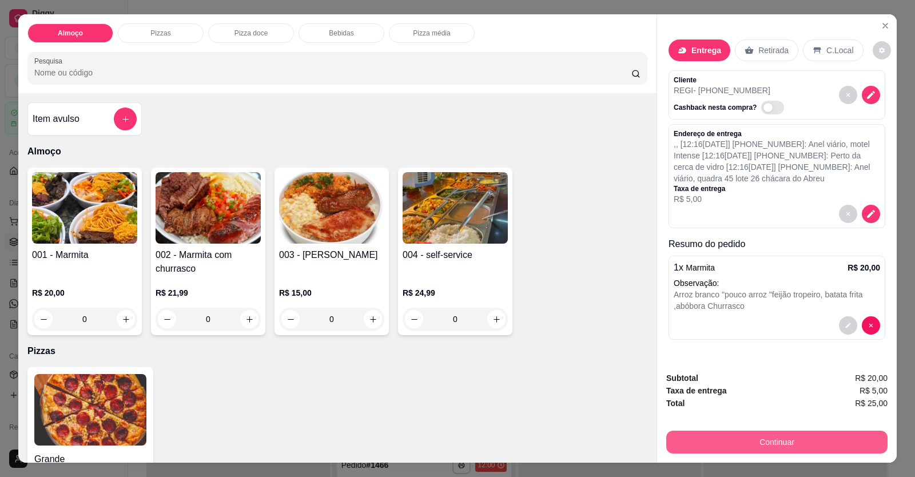
click at [706, 445] on button "Continuar" at bounding box center [776, 442] width 221 height 23
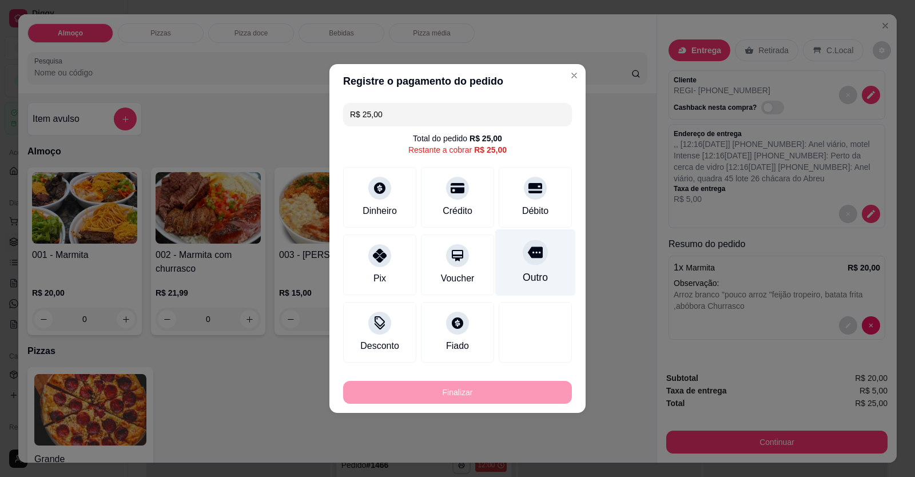
click at [526, 208] on div "Débito" at bounding box center [535, 211] width 26 height 14
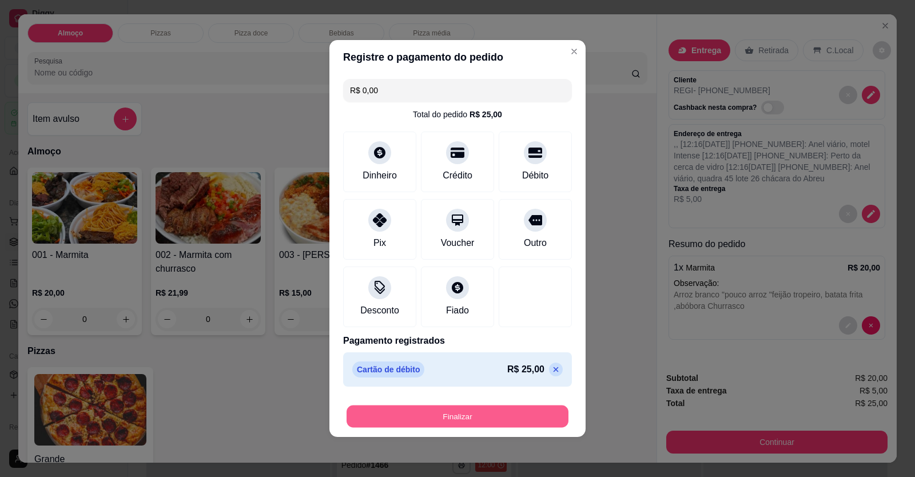
click at [452, 424] on button "Finalizar" at bounding box center [457, 416] width 222 height 22
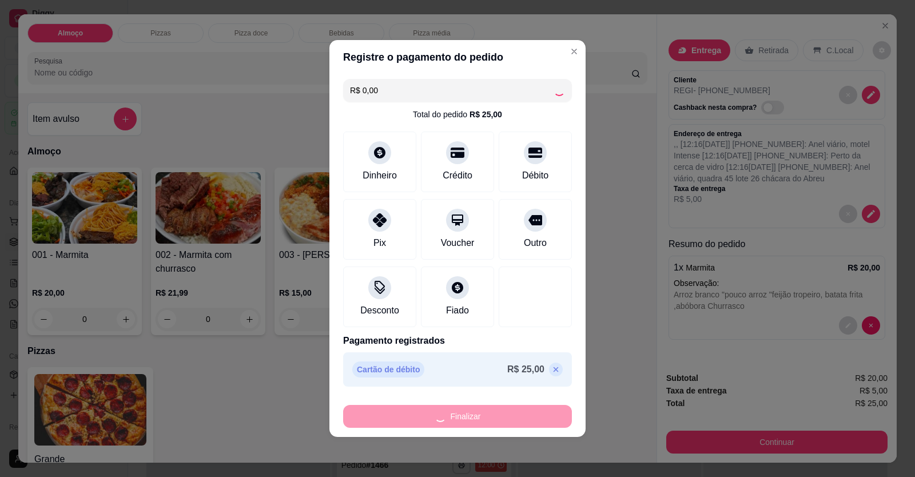
type input "-R$ 25,00"
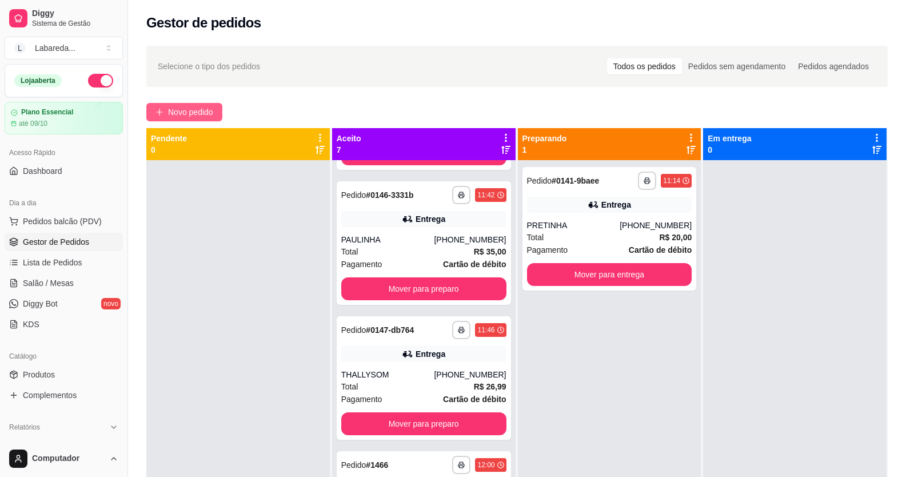
click at [184, 102] on div "**********" at bounding box center [517, 329] width 778 height 580
drag, startPoint x: 176, startPoint y: 90, endPoint x: 174, endPoint y: 96, distance: 6.2
click at [176, 90] on div "**********" at bounding box center [517, 329] width 778 height 580
click at [182, 109] on span "Novo pedido" at bounding box center [190, 112] width 45 height 13
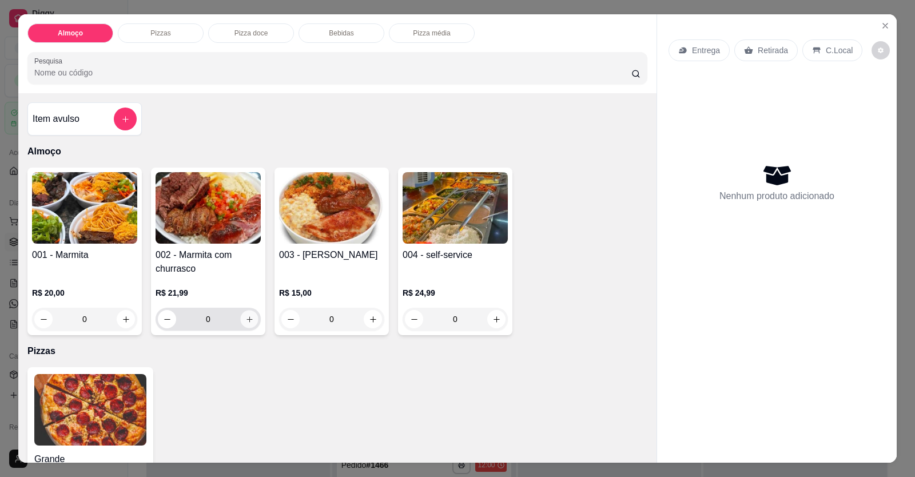
click at [250, 318] on button "increase-product-quantity" at bounding box center [249, 319] width 18 height 18
type input "1"
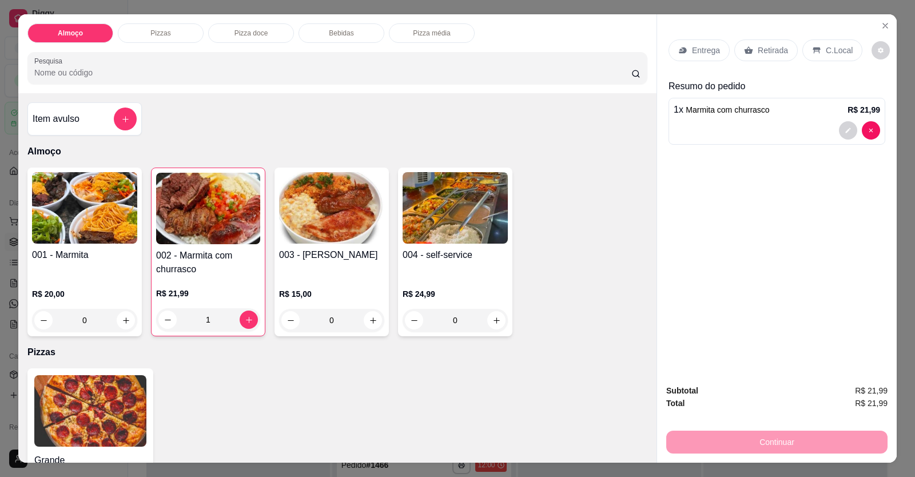
click at [693, 49] on p "Entrega" at bounding box center [706, 50] width 28 height 11
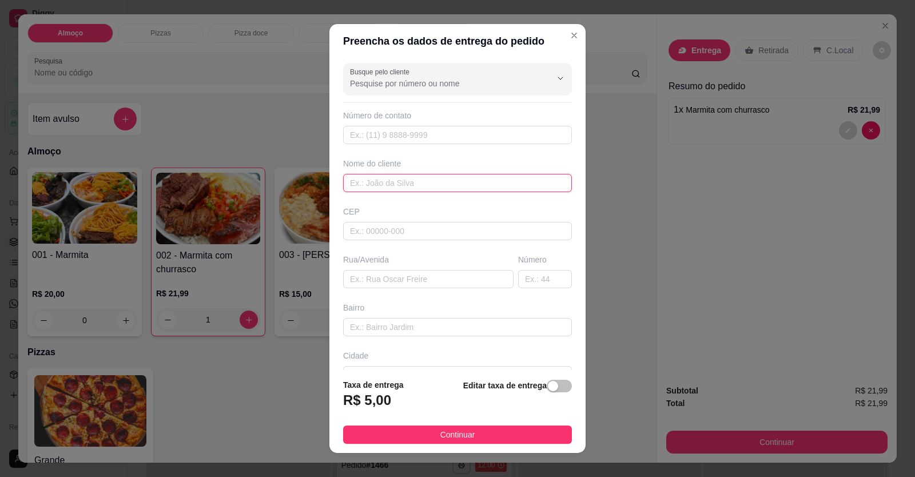
click at [396, 186] on input "text" at bounding box center [457, 183] width 229 height 18
click at [417, 282] on input "text" at bounding box center [428, 279] width 170 height 18
type input "POLICLINICA ESTADUAL"
click at [381, 140] on input "text" at bounding box center [457, 135] width 229 height 18
type input "[PHONE_NUMBER]"
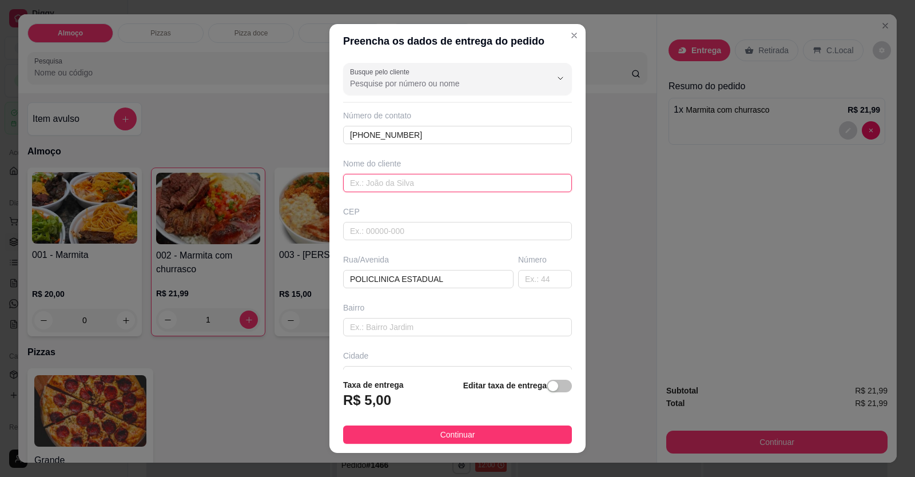
click at [396, 186] on input "text" at bounding box center [457, 183] width 229 height 18
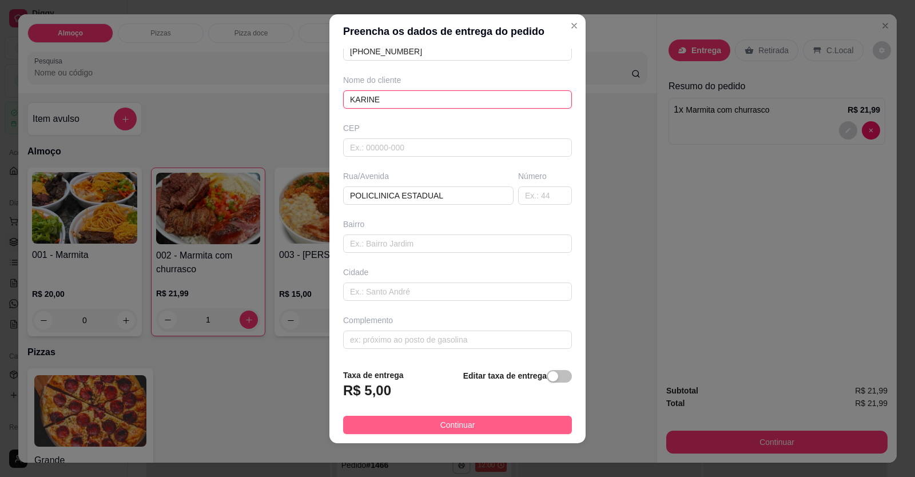
scroll to position [13, 0]
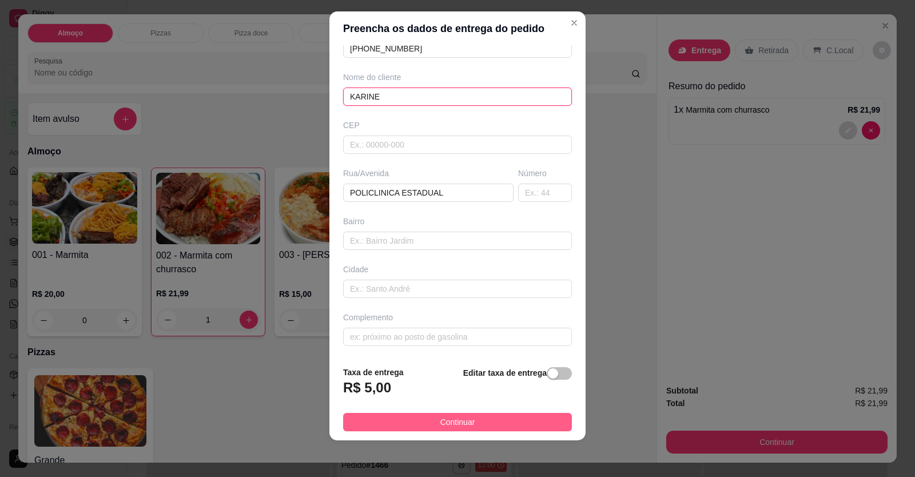
type input "KARINE"
click at [418, 429] on button "Continuar" at bounding box center [457, 422] width 229 height 18
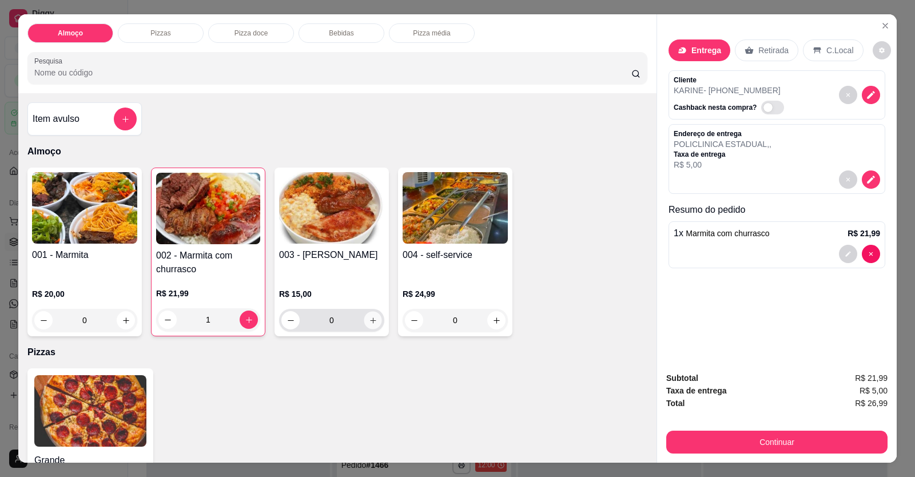
click at [369, 322] on icon "increase-product-quantity" at bounding box center [373, 320] width 9 height 9
type input "1"
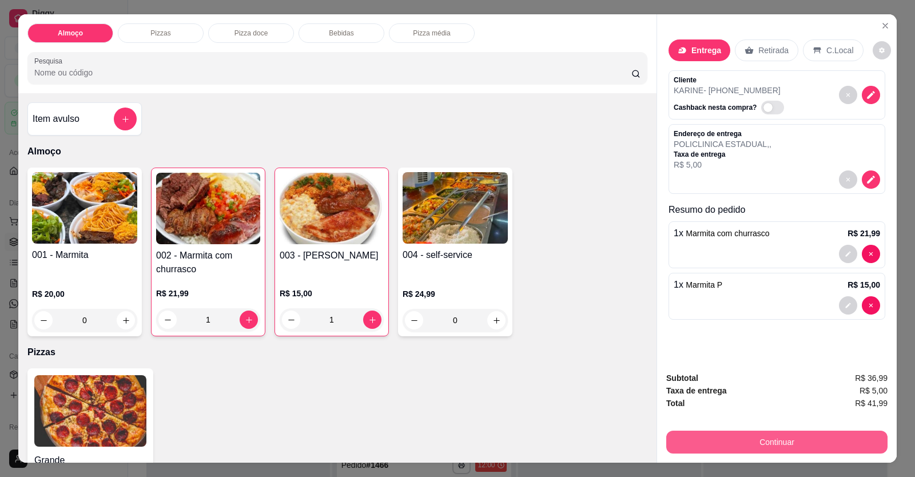
click at [753, 439] on button "Continuar" at bounding box center [776, 442] width 221 height 23
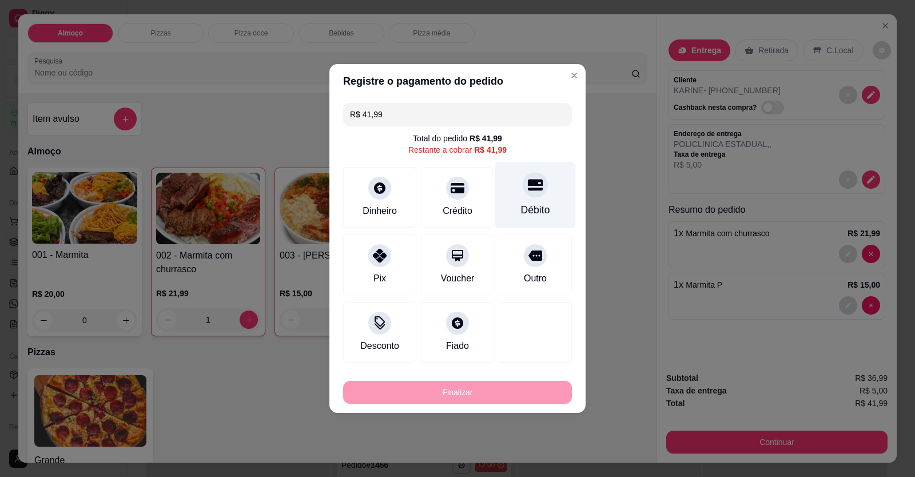
click at [526, 212] on div "Débito" at bounding box center [535, 209] width 29 height 15
type input "R$ 0,00"
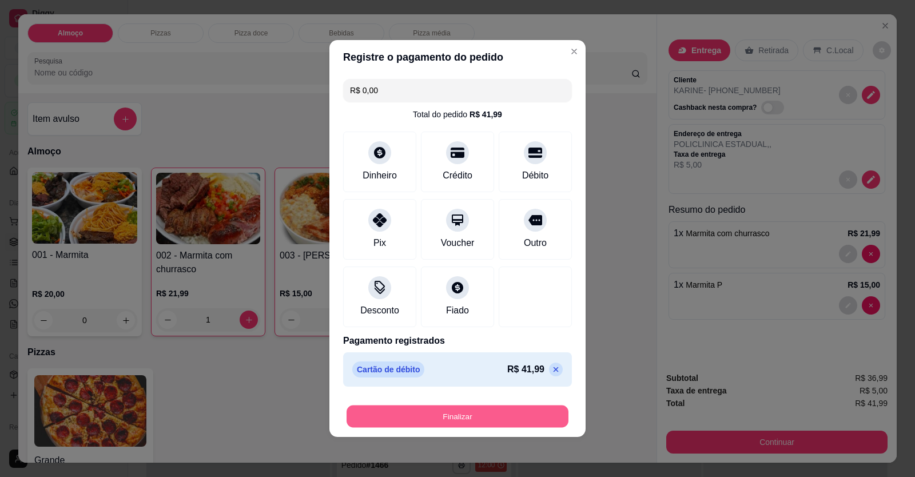
click at [501, 417] on button "Finalizar" at bounding box center [457, 416] width 222 height 22
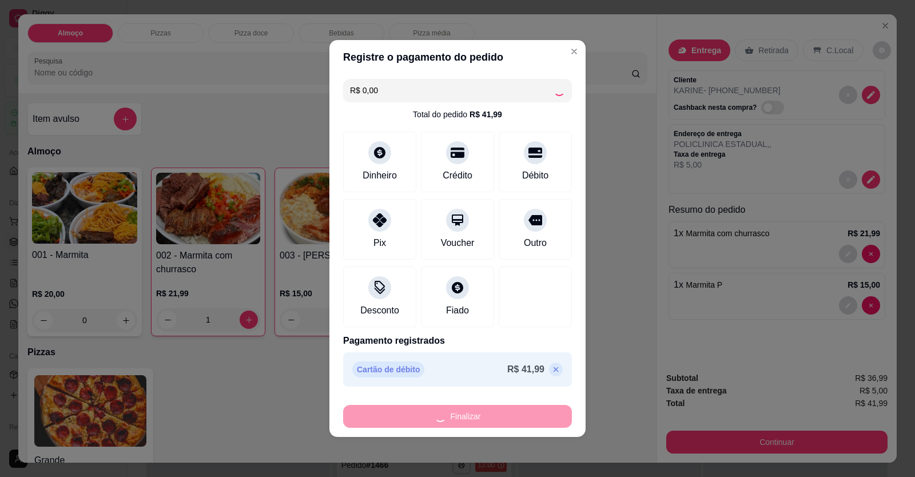
type input "0"
type input "-R$ 41,99"
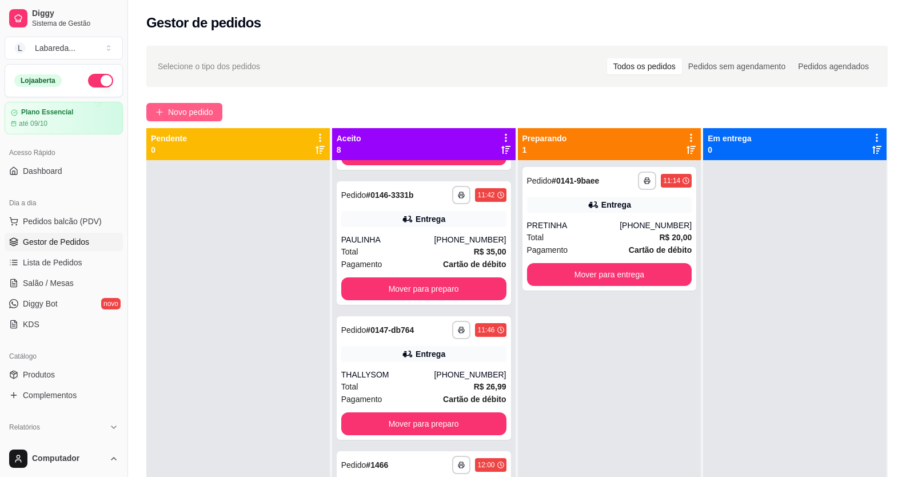
click at [182, 111] on span "Novo pedido" at bounding box center [190, 112] width 45 height 13
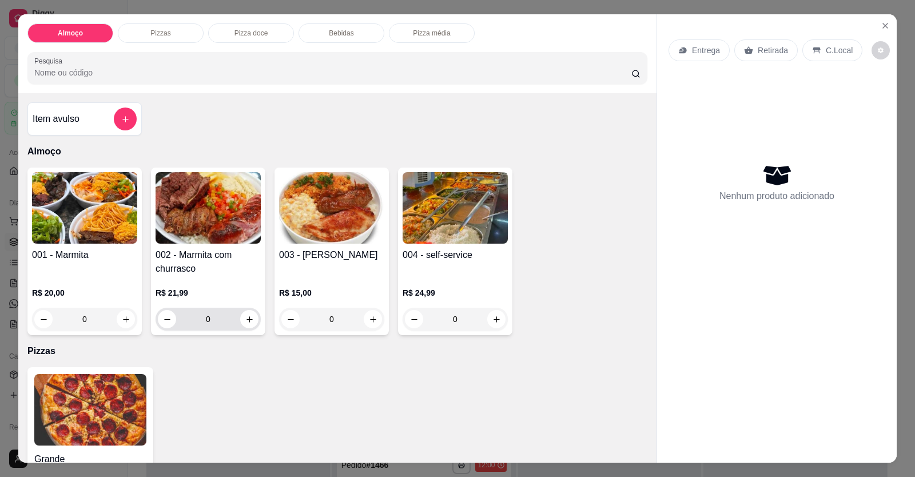
click at [241, 325] on button "increase-product-quantity" at bounding box center [249, 319] width 18 height 18
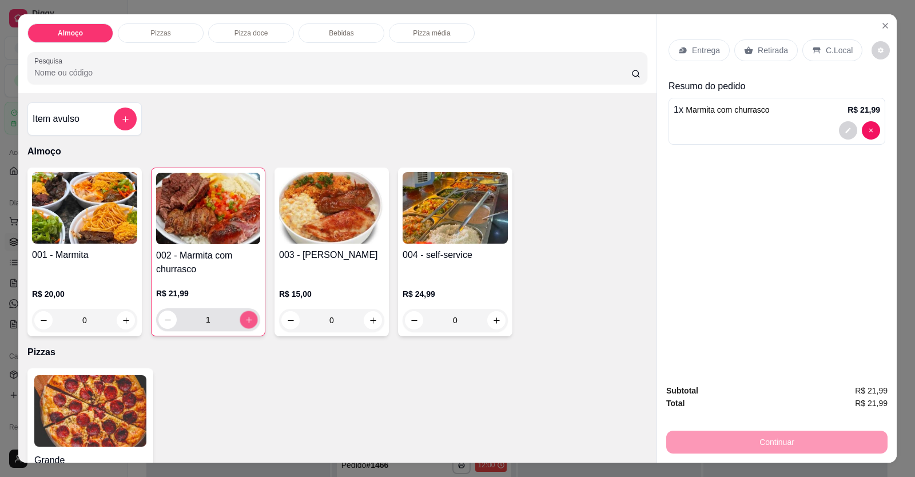
click at [245, 324] on icon "increase-product-quantity" at bounding box center [249, 320] width 9 height 9
click at [245, 323] on icon "increase-product-quantity" at bounding box center [249, 320] width 9 height 9
type input "4"
click at [713, 46] on div "Entrega" at bounding box center [698, 50] width 61 height 22
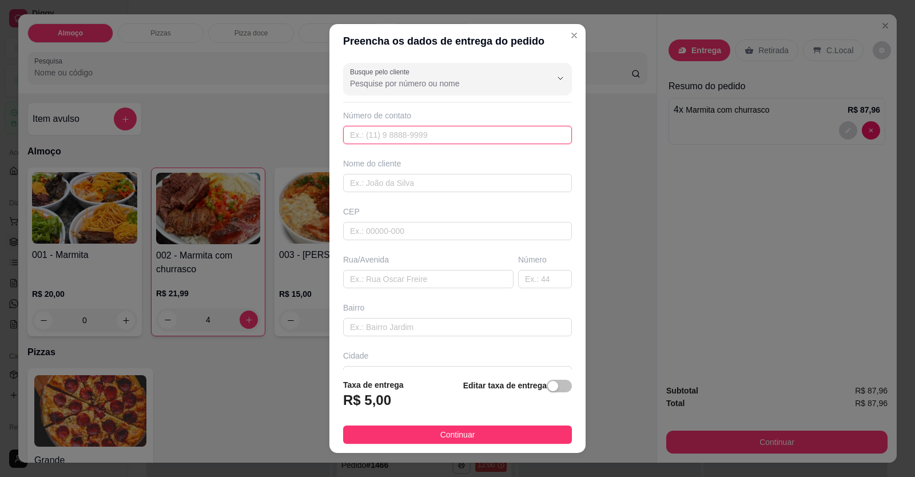
click at [375, 138] on input "text" at bounding box center [457, 135] width 229 height 18
type input "[PHONE_NUMBER]"
click at [401, 186] on input "text" at bounding box center [457, 183] width 229 height 18
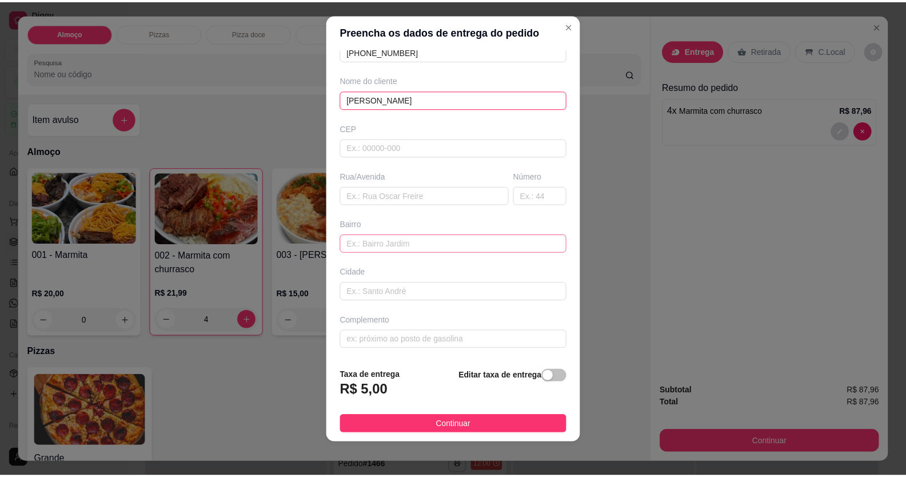
scroll to position [13, 0]
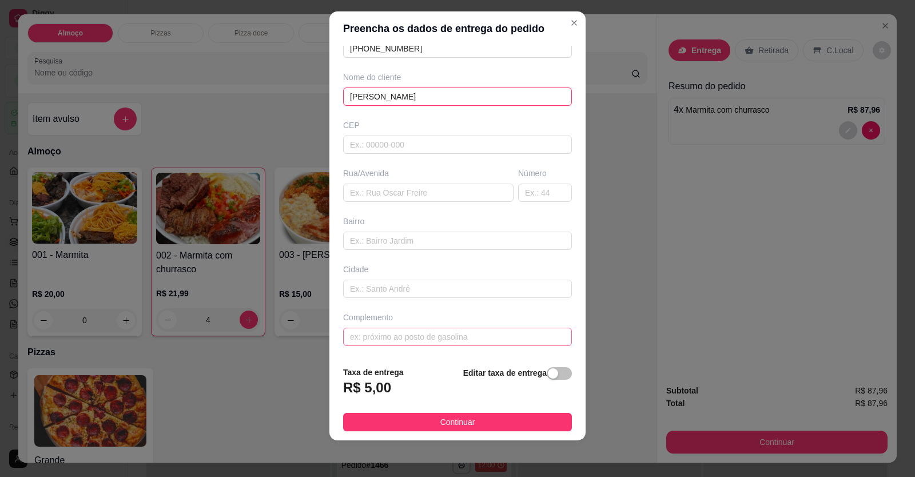
type input "[PERSON_NAME]"
click at [473, 337] on input "text" at bounding box center [457, 337] width 229 height 18
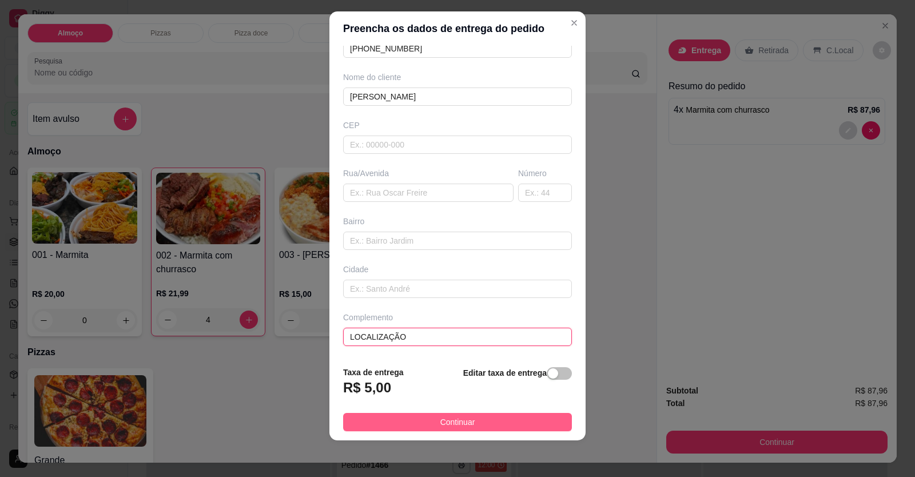
type input "LOCALIZAÇÃO"
click at [497, 428] on button "Continuar" at bounding box center [457, 422] width 229 height 18
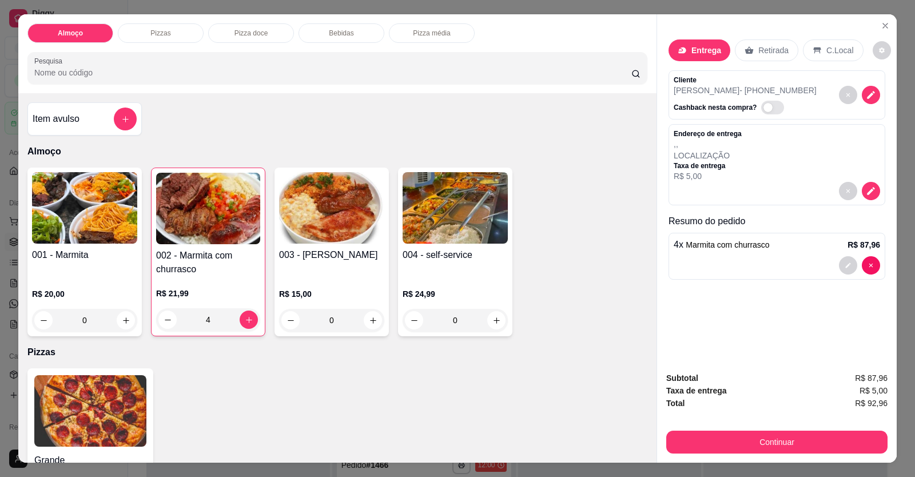
click at [754, 259] on div at bounding box center [777, 265] width 206 height 18
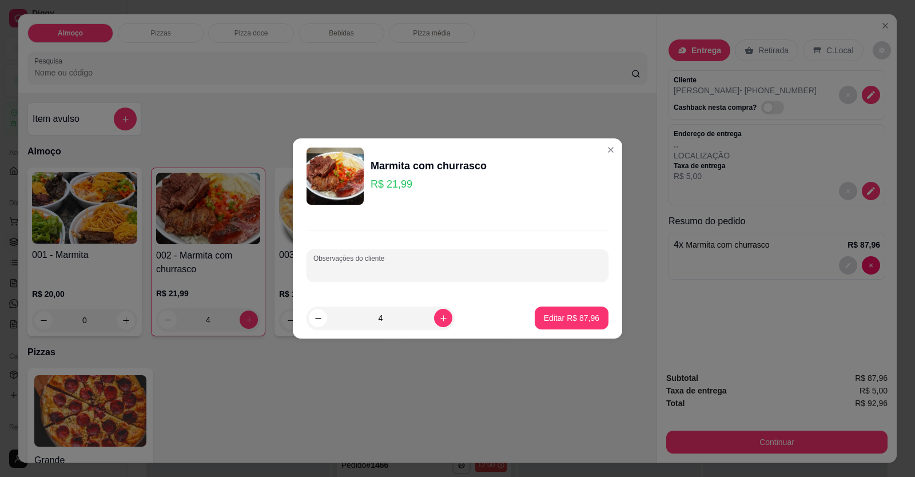
click at [432, 268] on input "Observações do cliente" at bounding box center [457, 269] width 288 height 11
paste input "Faz assim 1 churrasco 1 frango frito 2 [PERSON_NAME] e churrasco"
type input "Faz assim 1 churrasco 1 frango frito 2 [PERSON_NAME] e churrasco"
click at [556, 316] on p "Editar R$ 87,96" at bounding box center [571, 317] width 55 height 11
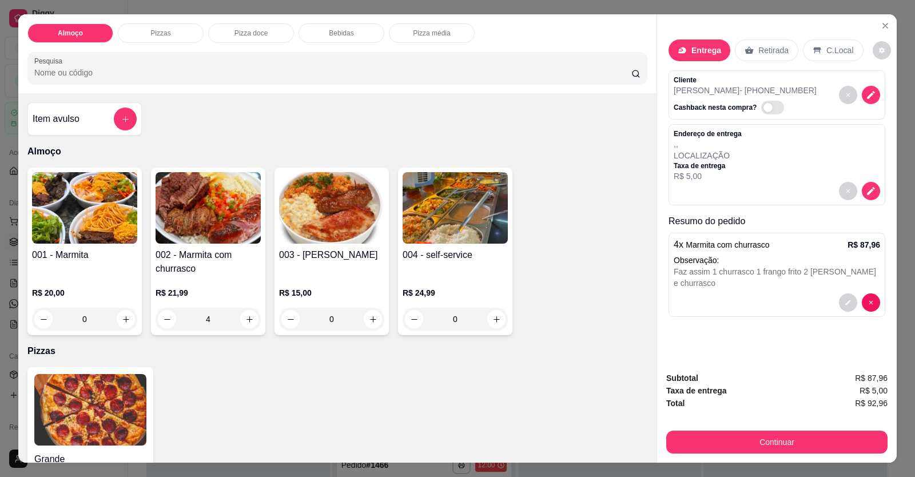
type input "0"
click at [841, 441] on button "Continuar" at bounding box center [776, 442] width 221 height 23
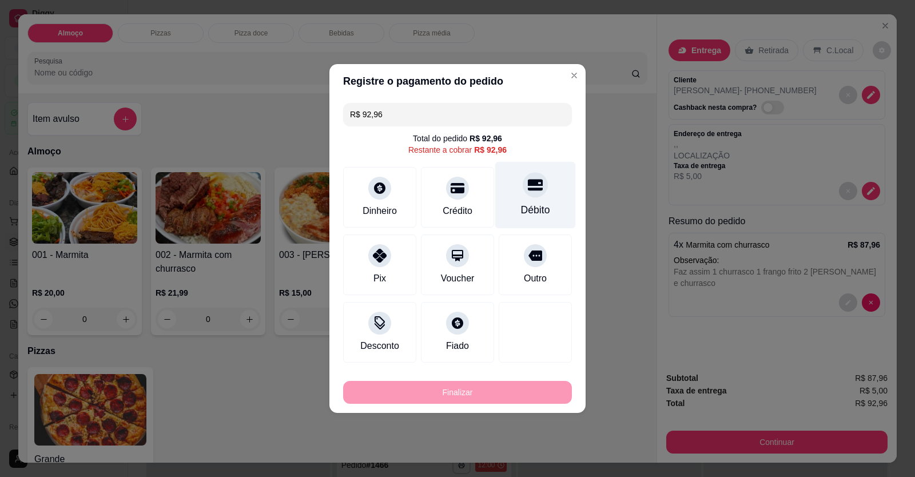
click at [540, 200] on div "Débito" at bounding box center [535, 195] width 81 height 67
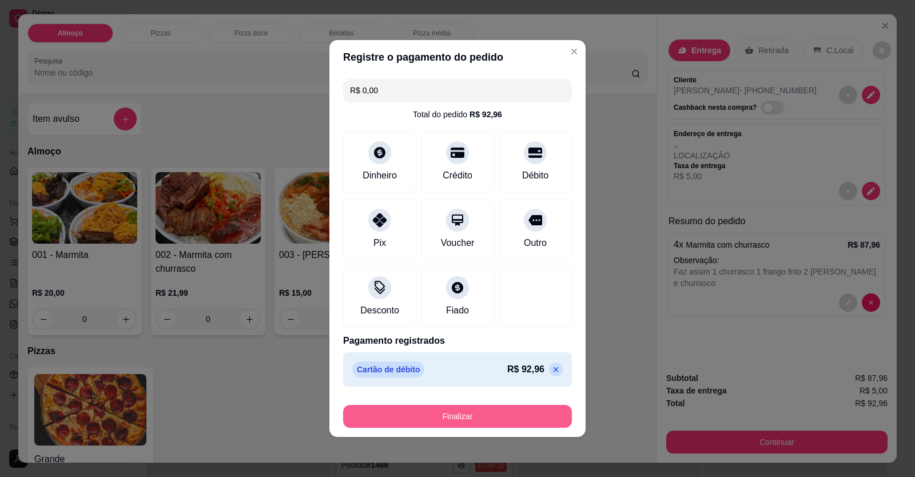
click at [501, 411] on button "Finalizar" at bounding box center [457, 416] width 229 height 23
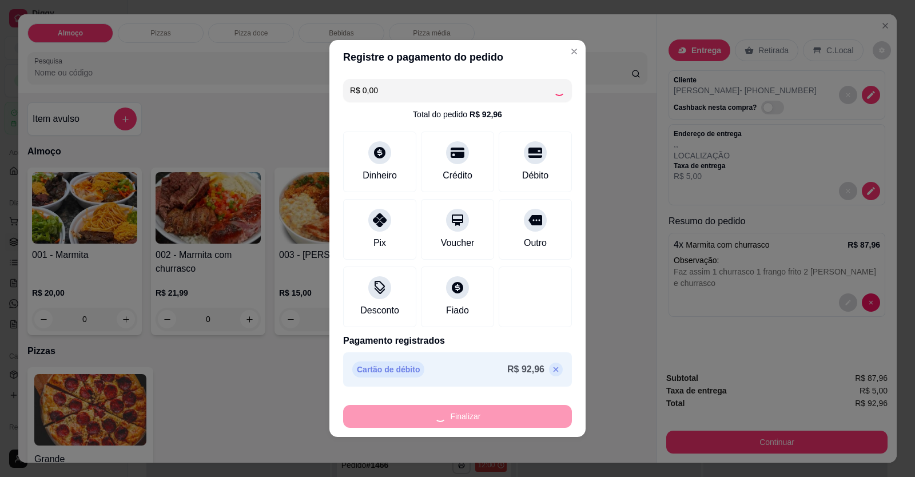
type input "-R$ 92,96"
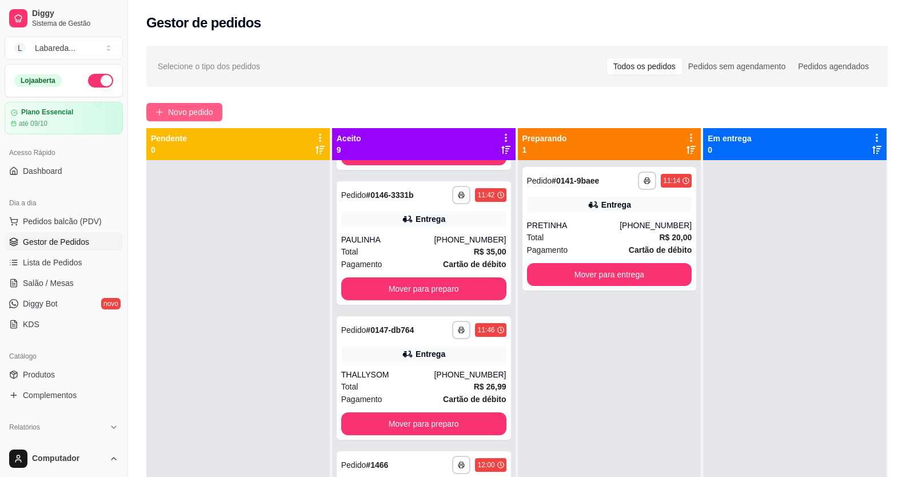
click at [174, 104] on button "Novo pedido" at bounding box center [184, 112] width 76 height 18
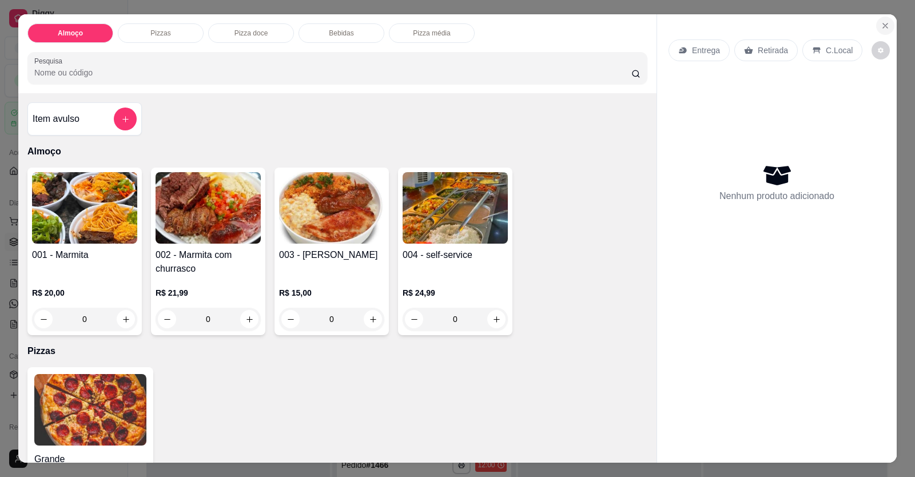
click at [880, 23] on icon "Close" at bounding box center [884, 25] width 9 height 9
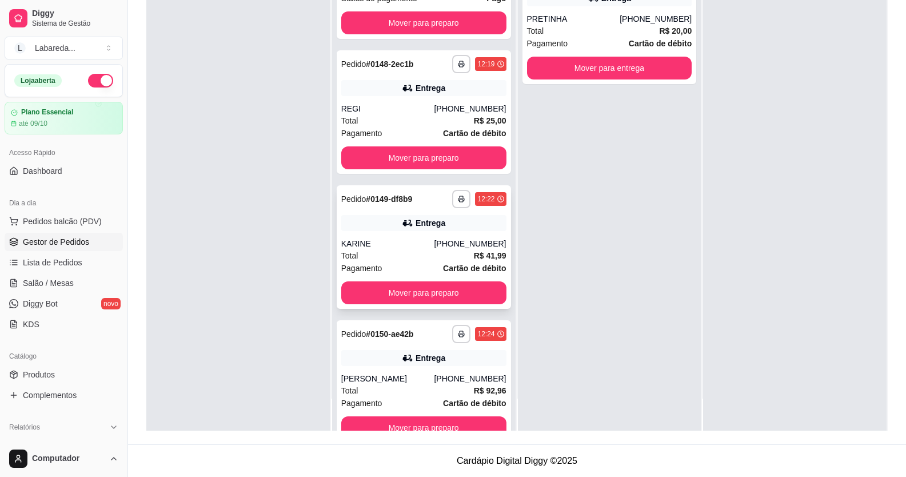
scroll to position [795, 0]
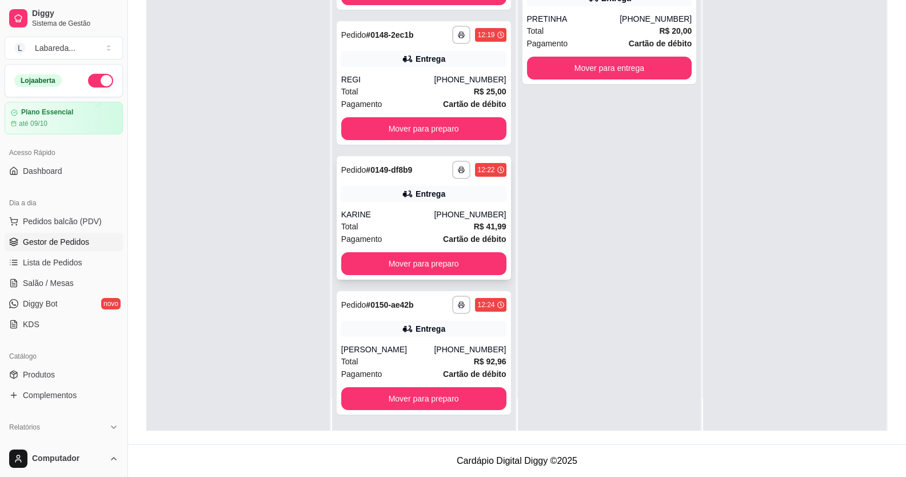
click at [432, 225] on div "Total R$ 41,99" at bounding box center [423, 226] width 165 height 13
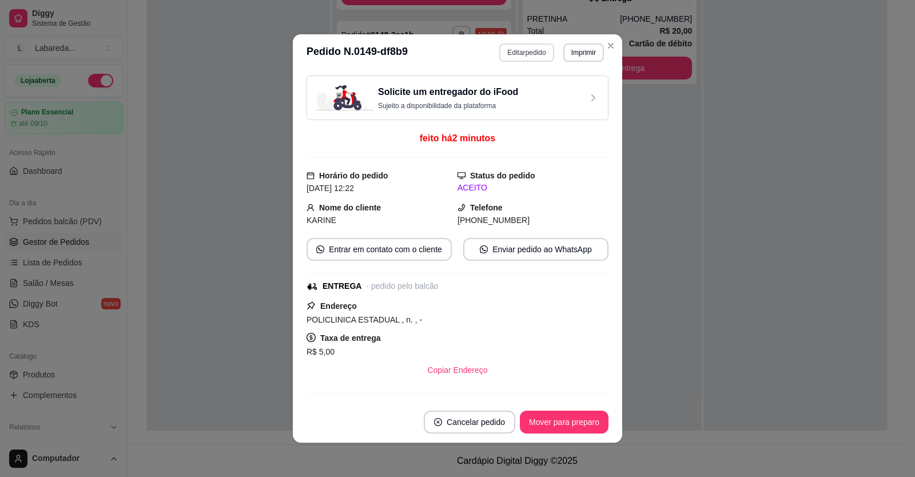
click at [539, 54] on button "Editar pedido" at bounding box center [526, 52] width 54 height 18
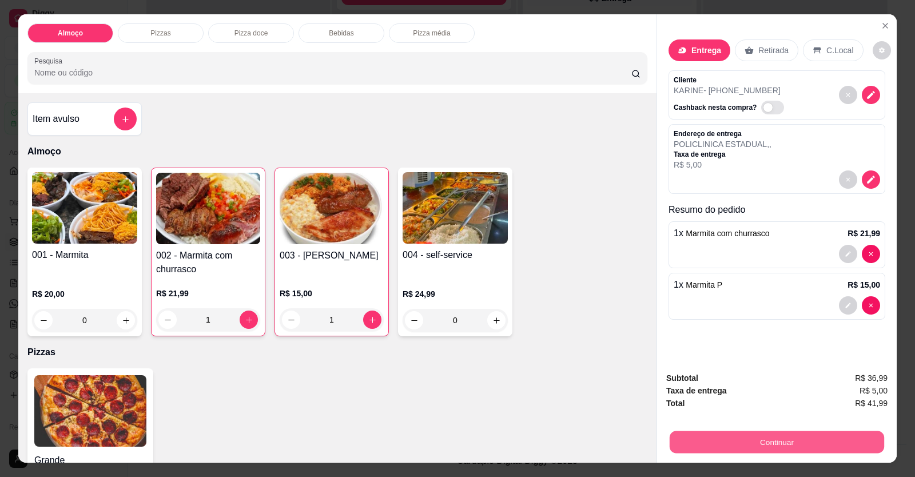
click at [799, 447] on button "Continuar" at bounding box center [777, 442] width 214 height 22
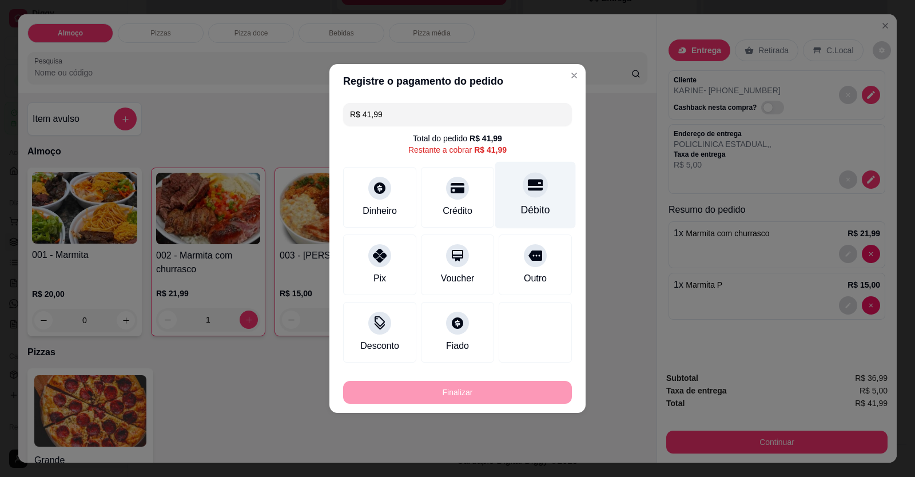
click at [526, 212] on div "Débito" at bounding box center [535, 209] width 29 height 15
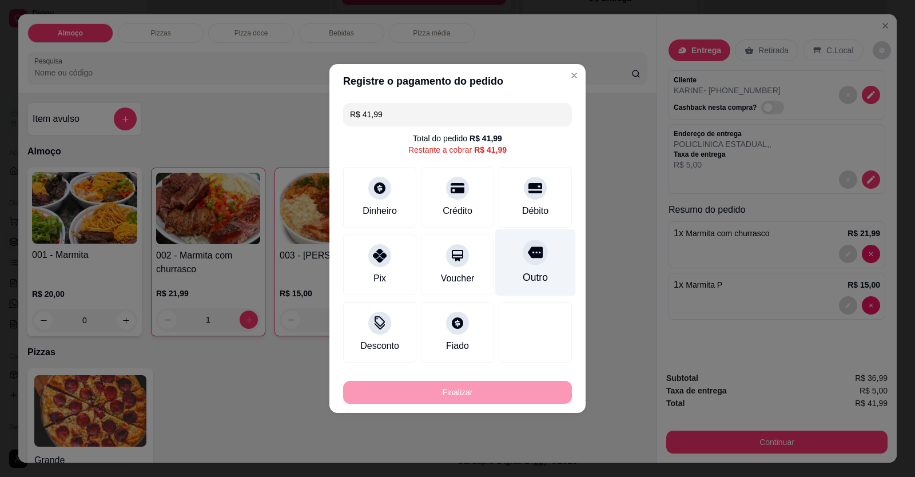
type input "R$ 0,00"
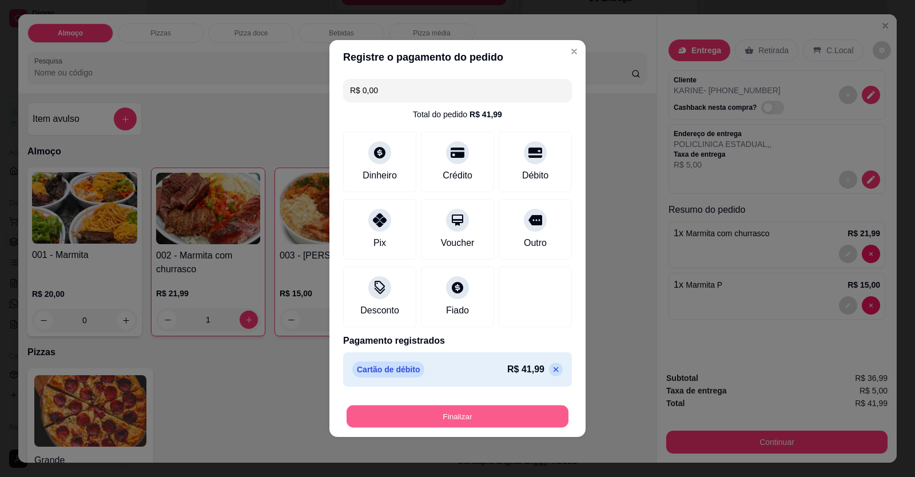
click at [498, 416] on button "Finalizar" at bounding box center [457, 416] width 222 height 22
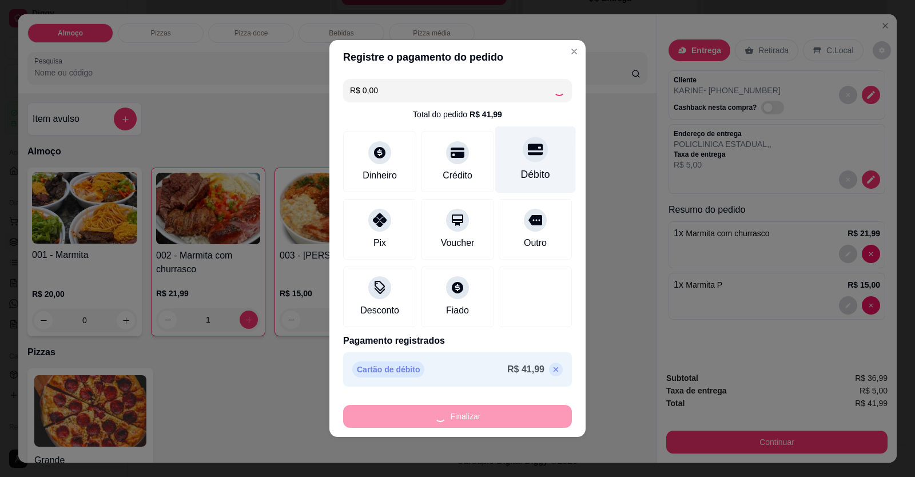
type input "0"
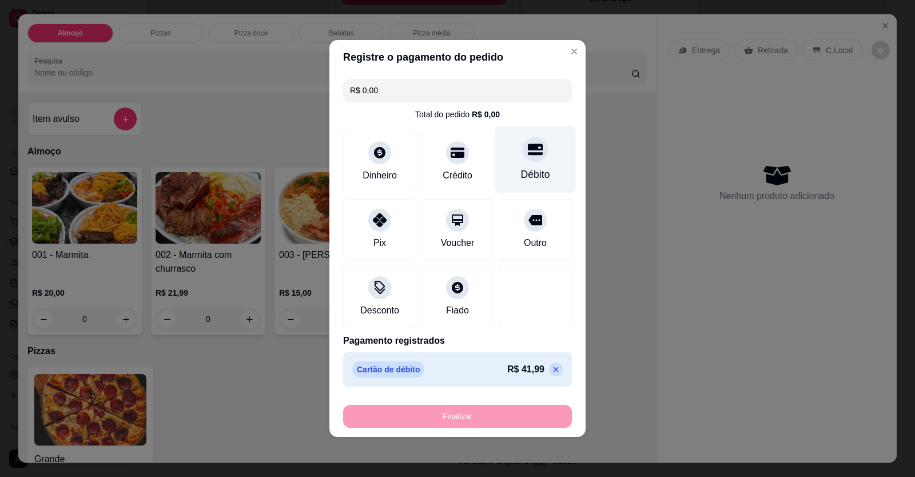
type input "-R$ 41,99"
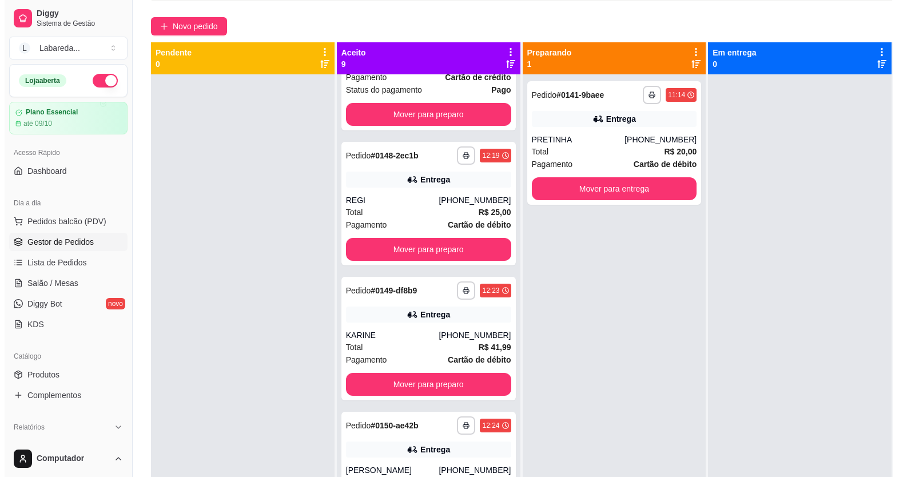
scroll to position [0, 0]
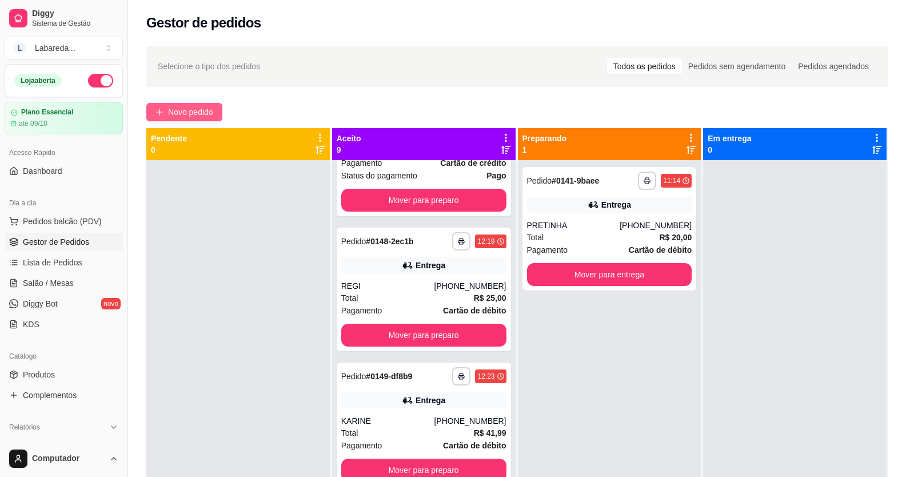
click at [206, 110] on span "Novo pedido" at bounding box center [190, 112] width 45 height 13
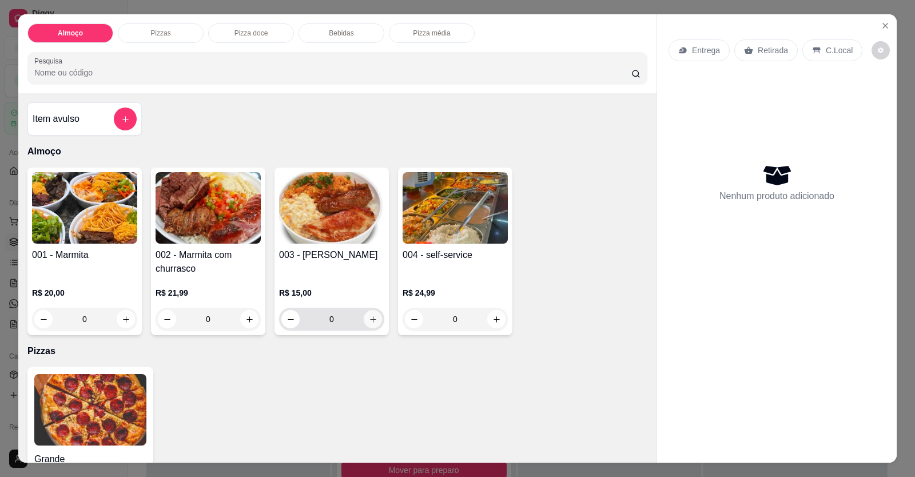
click at [373, 325] on button "increase-product-quantity" at bounding box center [373, 319] width 18 height 18
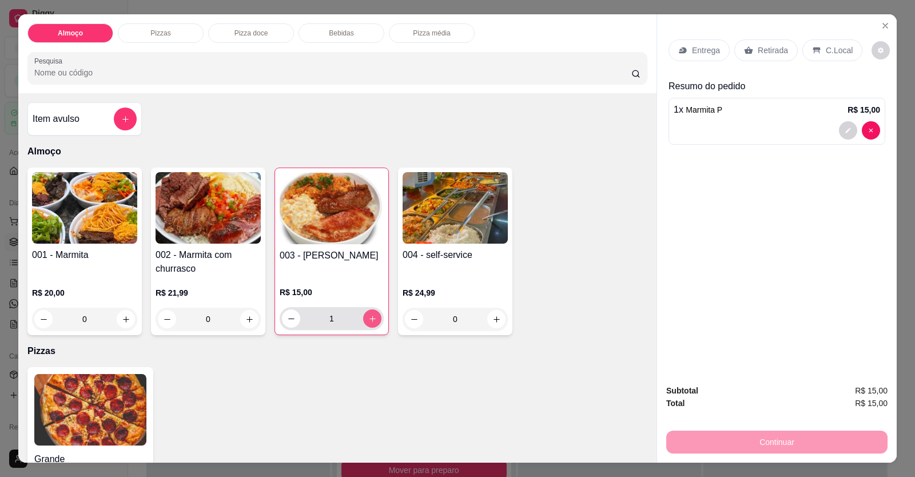
click at [374, 325] on button "increase-product-quantity" at bounding box center [372, 318] width 18 height 18
type input "2"
click at [712, 47] on p "Entrega" at bounding box center [706, 50] width 28 height 11
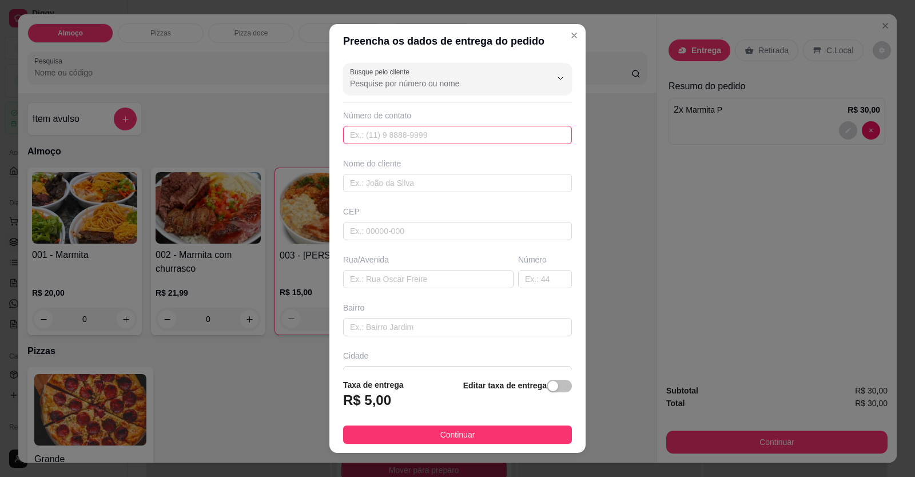
click at [479, 133] on input "text" at bounding box center [457, 135] width 229 height 18
click at [405, 139] on input "text" at bounding box center [457, 135] width 229 height 18
type input "[PHONE_NUMBER]"
click at [408, 192] on input "text" at bounding box center [457, 183] width 229 height 18
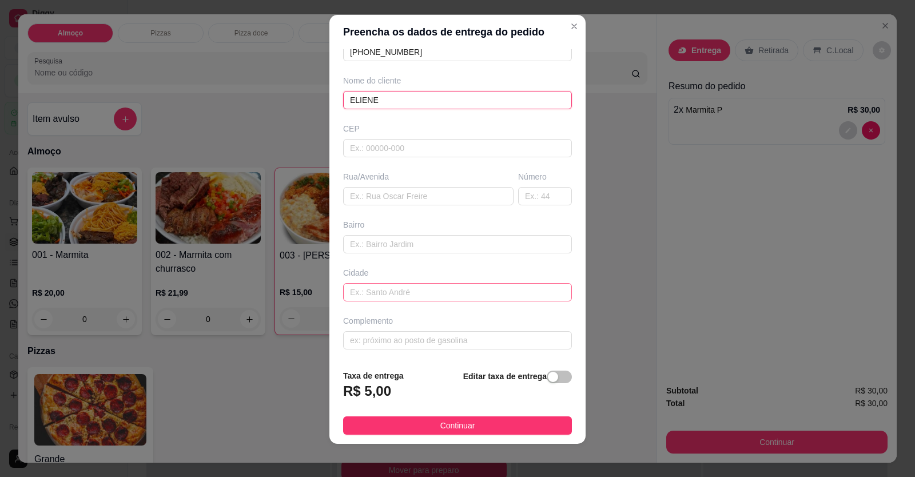
scroll to position [13, 0]
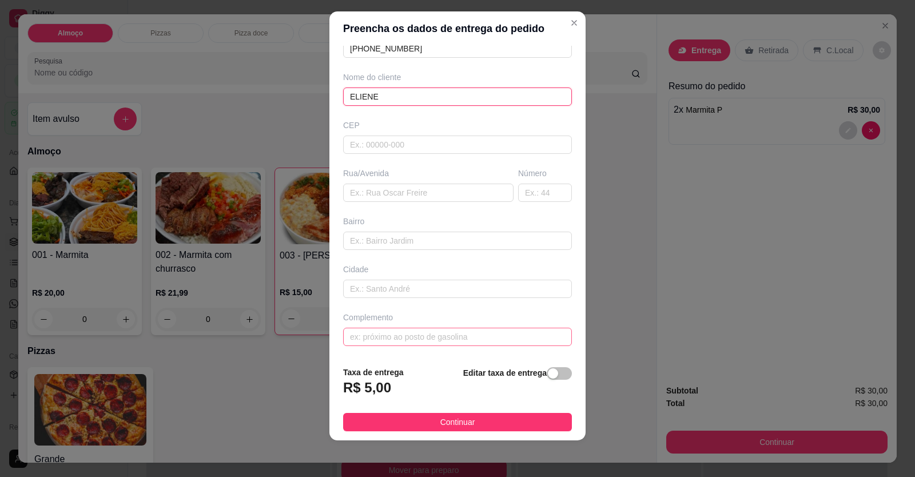
type input "ELIENE"
click at [404, 338] on input "text" at bounding box center [457, 337] width 229 height 18
click at [391, 334] on input "LOCALIZAÇ[]ÃO" at bounding box center [457, 337] width 229 height 18
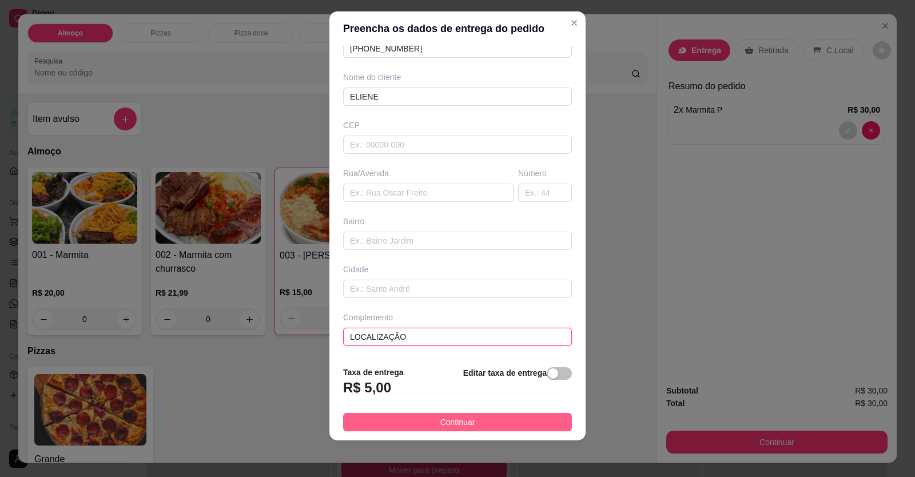
type input "LOCALIZAÇÃO"
click at [399, 413] on button "Continuar" at bounding box center [457, 422] width 229 height 18
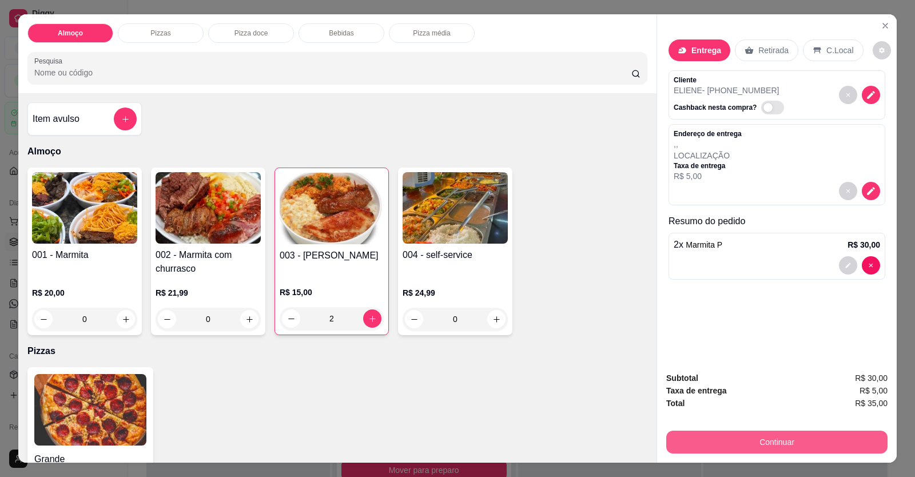
click at [677, 435] on button "Continuar" at bounding box center [776, 442] width 221 height 23
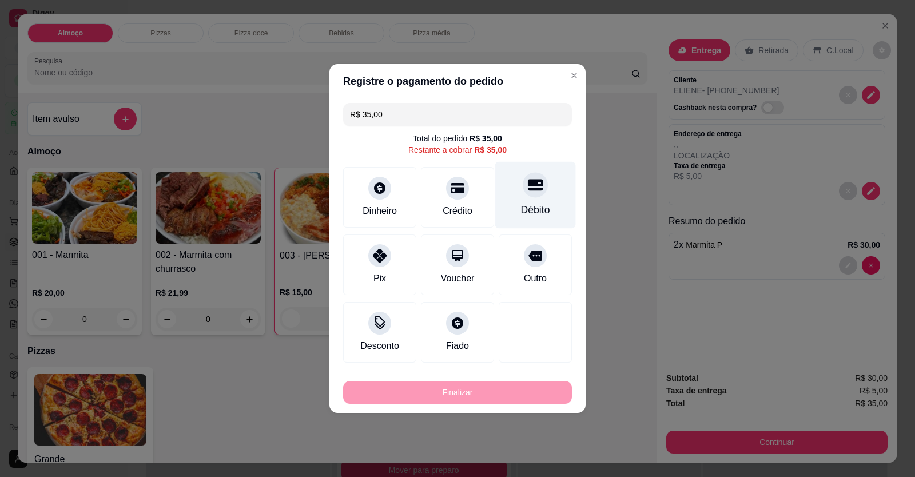
click at [539, 204] on div "Débito" at bounding box center [535, 209] width 29 height 15
type input "R$ 0,00"
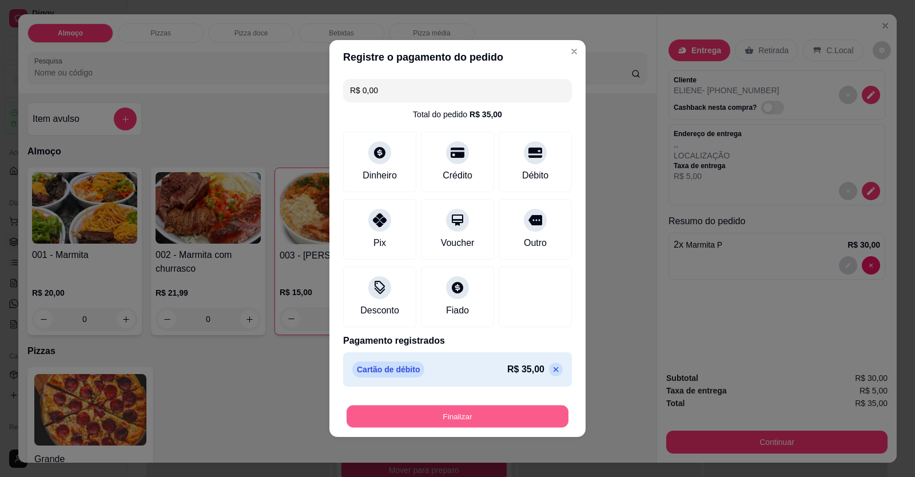
click at [437, 405] on button "Finalizar" at bounding box center [457, 416] width 222 height 22
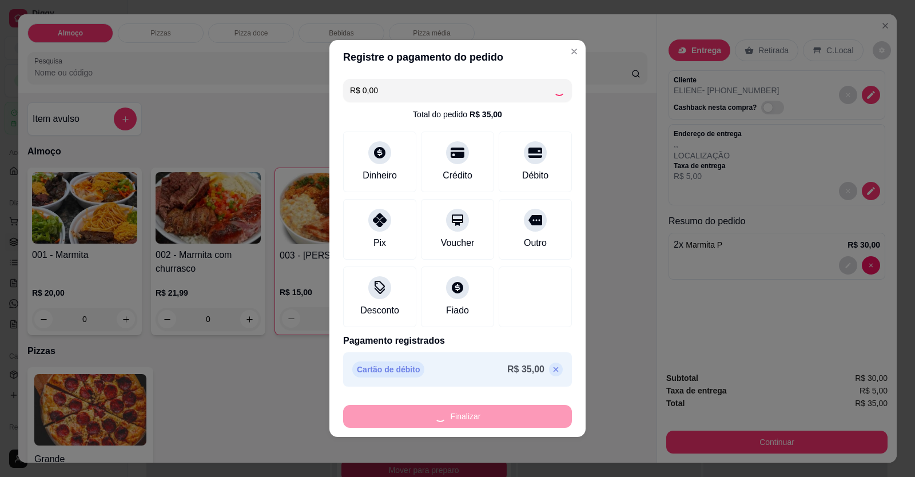
type input "0"
type input "-R$ 35,00"
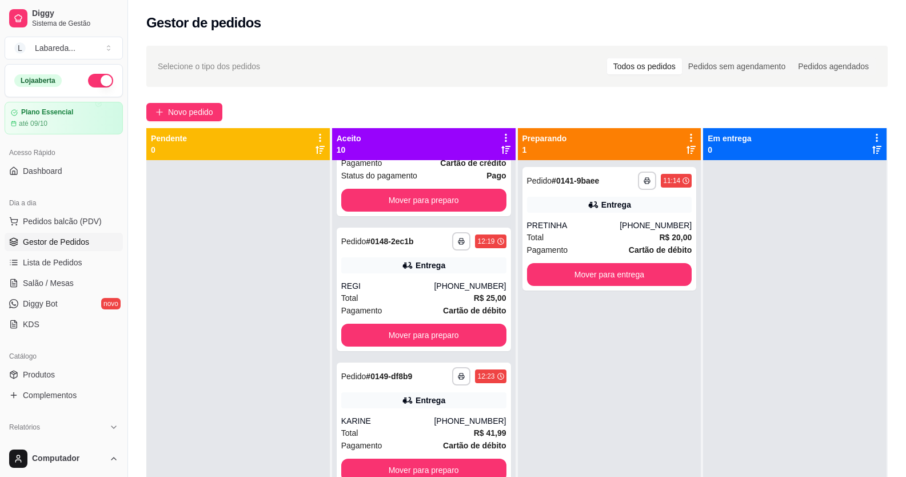
click at [198, 122] on div "**********" at bounding box center [517, 329] width 778 height 580
click at [204, 109] on span "Novo pedido" at bounding box center [190, 112] width 45 height 13
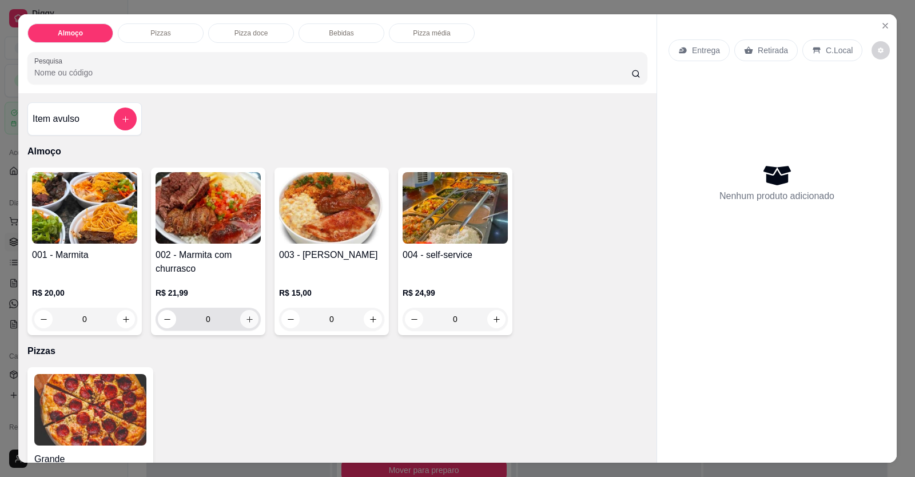
click at [248, 317] on icon "increase-product-quantity" at bounding box center [249, 319] width 9 height 9
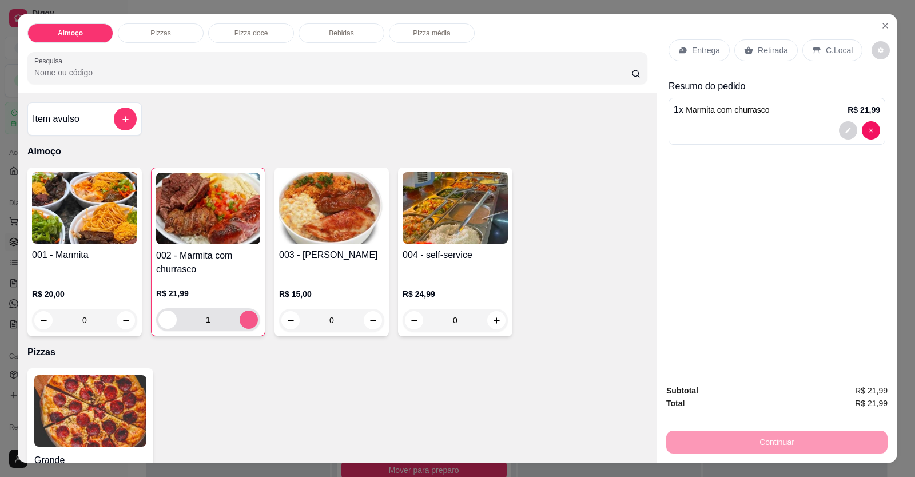
click at [249, 318] on icon "increase-product-quantity" at bounding box center [249, 320] width 9 height 9
click at [252, 320] on button "increase-product-quantity" at bounding box center [249, 319] width 18 height 18
type input "3"
click at [709, 56] on div "Entrega" at bounding box center [698, 50] width 61 height 22
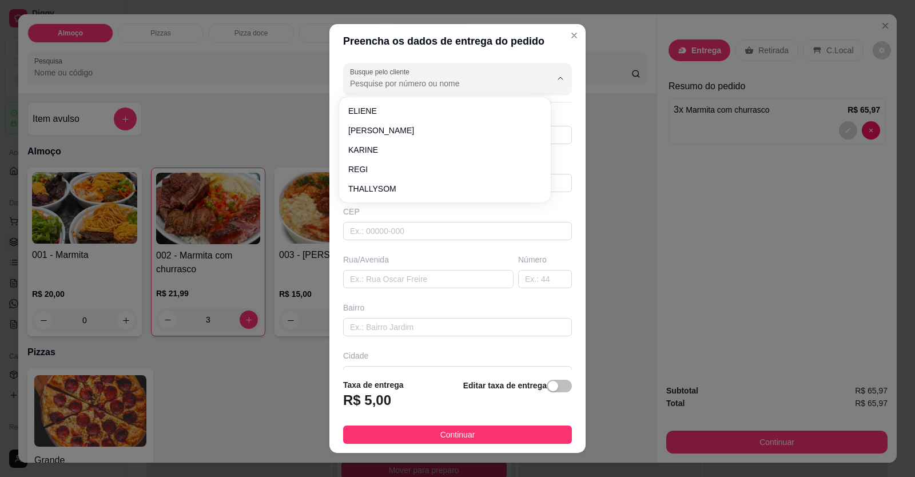
click at [467, 87] on input "Busque pelo cliente" at bounding box center [441, 83] width 183 height 11
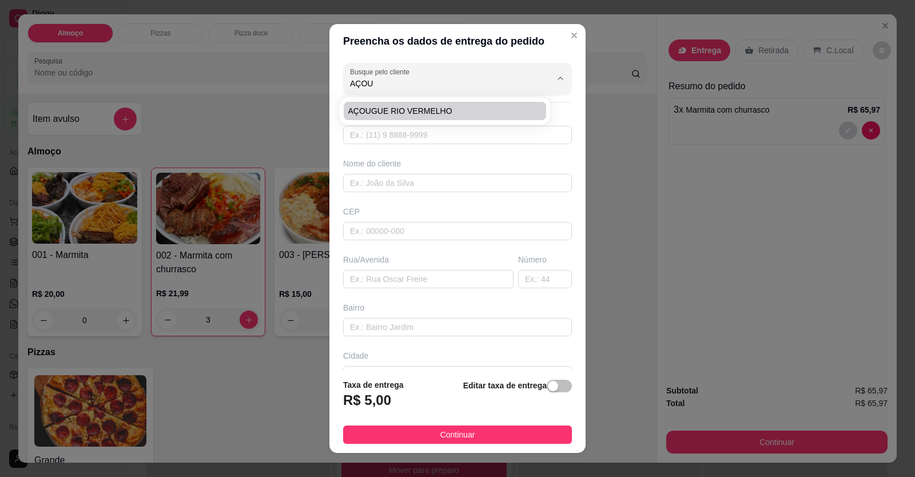
click at [443, 108] on span "AÇOUGUE RIO VERMELHO" at bounding box center [439, 110] width 182 height 11
type input "AÇOUGUE RIO VERMELHO"
type input "61996769279"
type input "AÇOUGUE RIO VERMELHO"
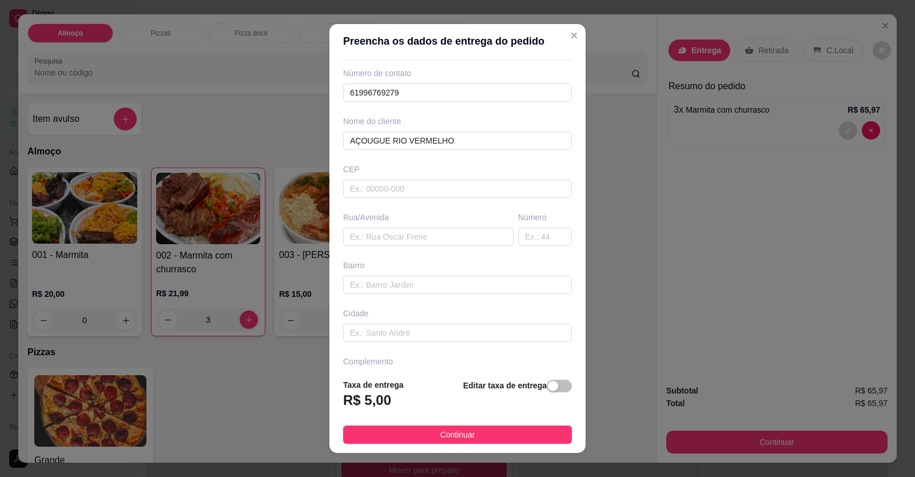
scroll to position [74, 0]
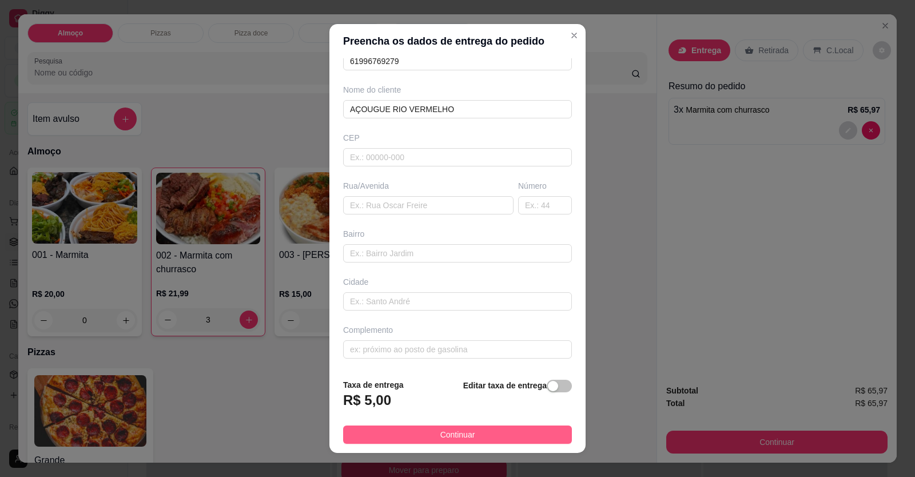
type input "AÇOUGUE RIO VERMELHO"
click at [435, 443] on button "Continuar" at bounding box center [457, 434] width 229 height 18
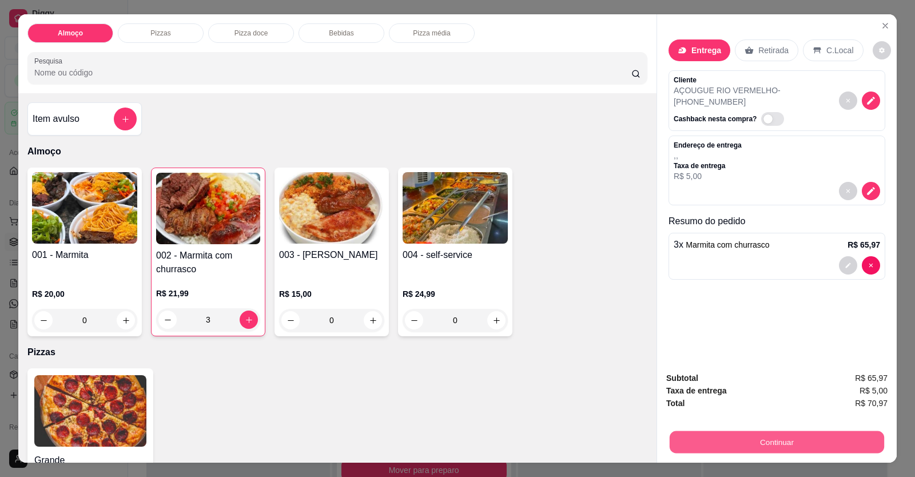
click at [722, 449] on button "Continuar" at bounding box center [777, 442] width 214 height 22
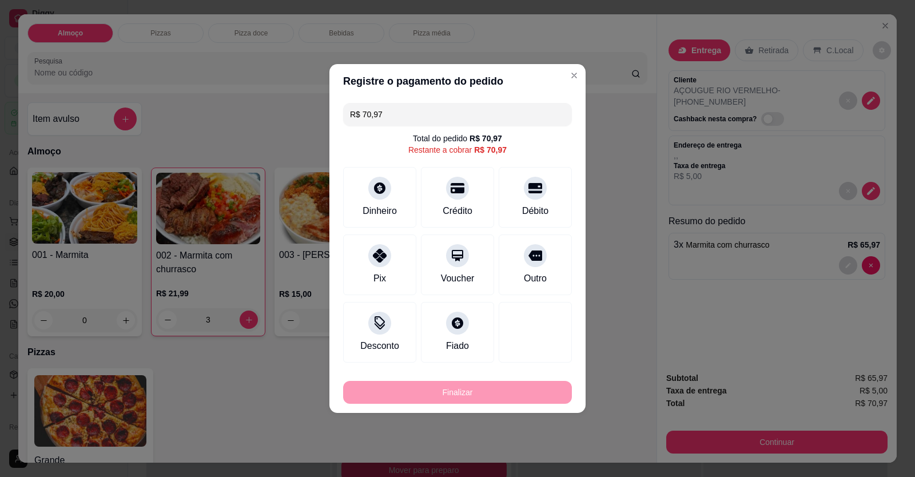
drag, startPoint x: 533, startPoint y: 191, endPoint x: 485, endPoint y: 265, distance: 88.0
click at [530, 198] on div "Débito" at bounding box center [535, 197] width 73 height 61
type input "R$ 0,00"
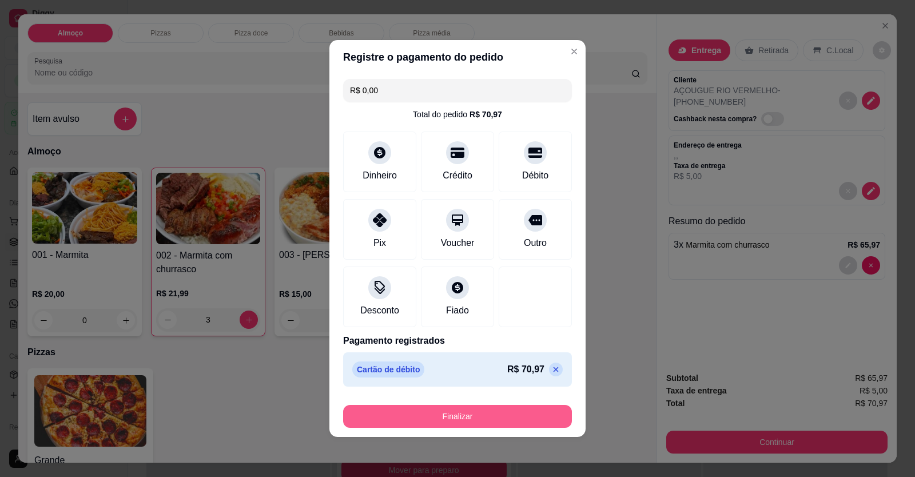
click at [461, 418] on button "Finalizar" at bounding box center [457, 416] width 229 height 23
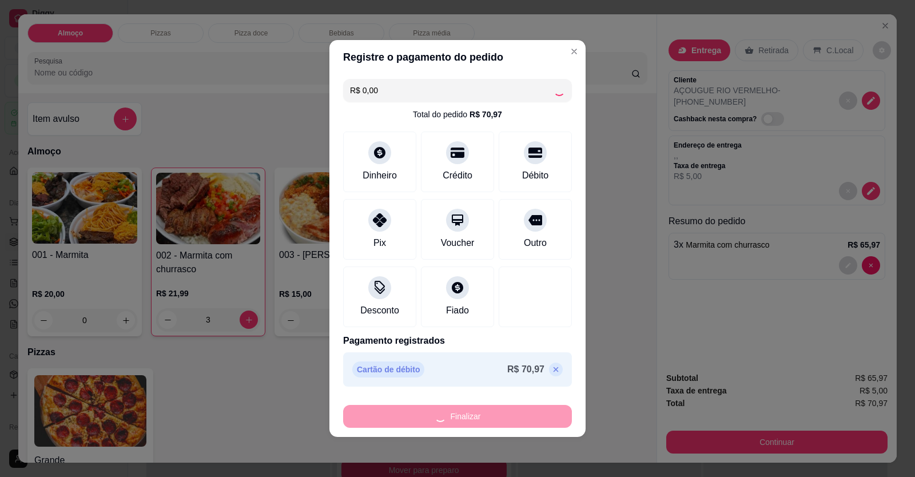
type input "0"
type input "-R$ 70,97"
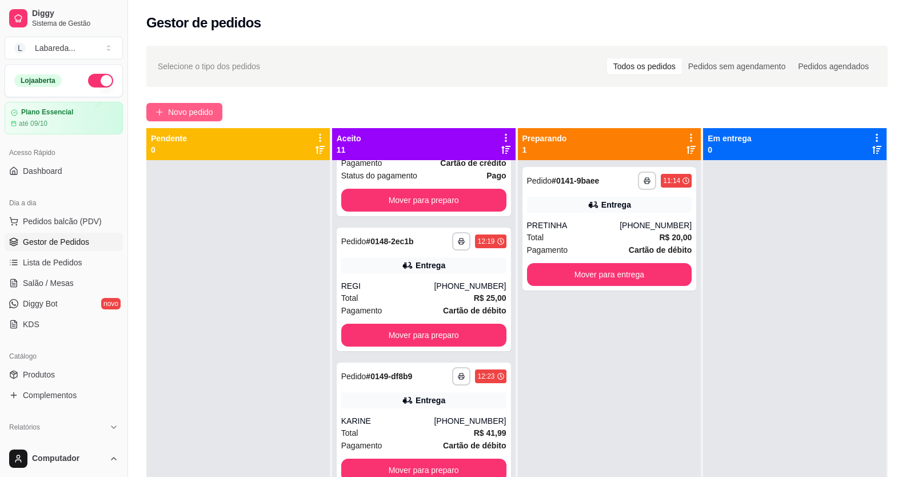
click at [184, 105] on button "Novo pedido" at bounding box center [184, 112] width 76 height 18
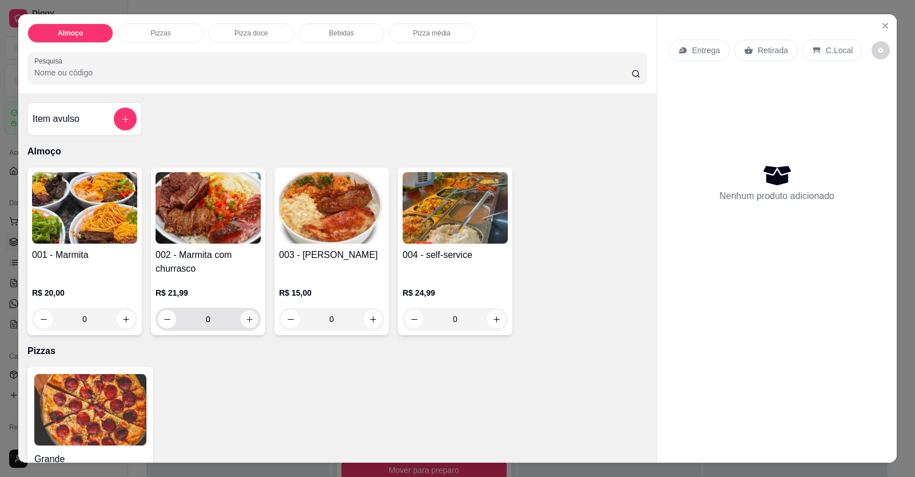
click at [245, 322] on icon "increase-product-quantity" at bounding box center [249, 319] width 9 height 9
type input "1"
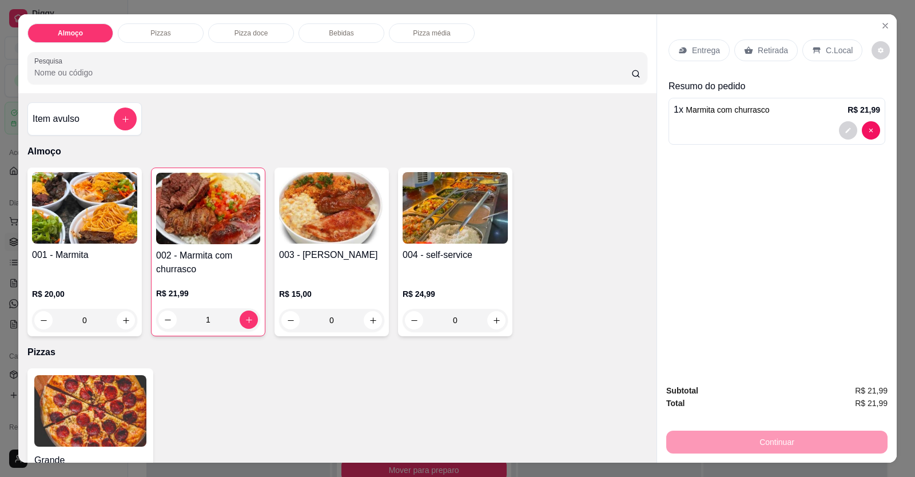
click at [694, 59] on div "Entrega" at bounding box center [698, 50] width 61 height 22
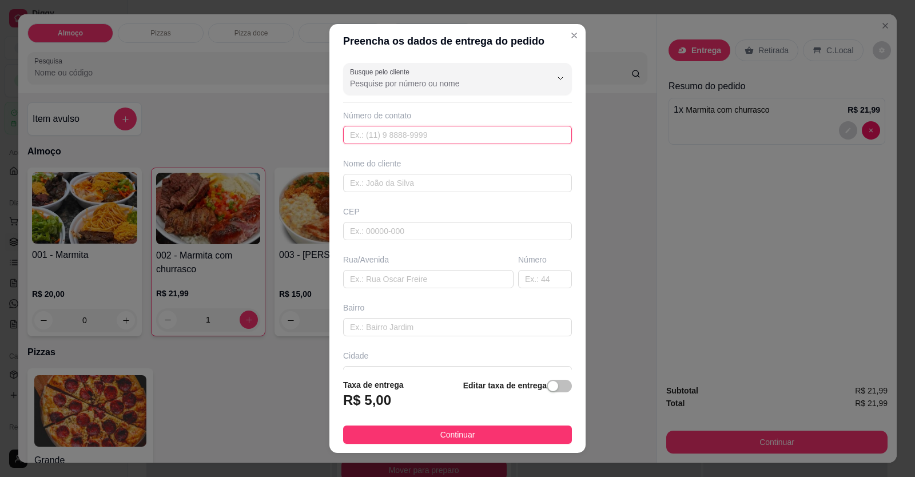
click at [480, 133] on input "text" at bounding box center [457, 135] width 229 height 18
type input "[PHONE_NUMBER]"
click at [452, 185] on input "text" at bounding box center [457, 183] width 229 height 18
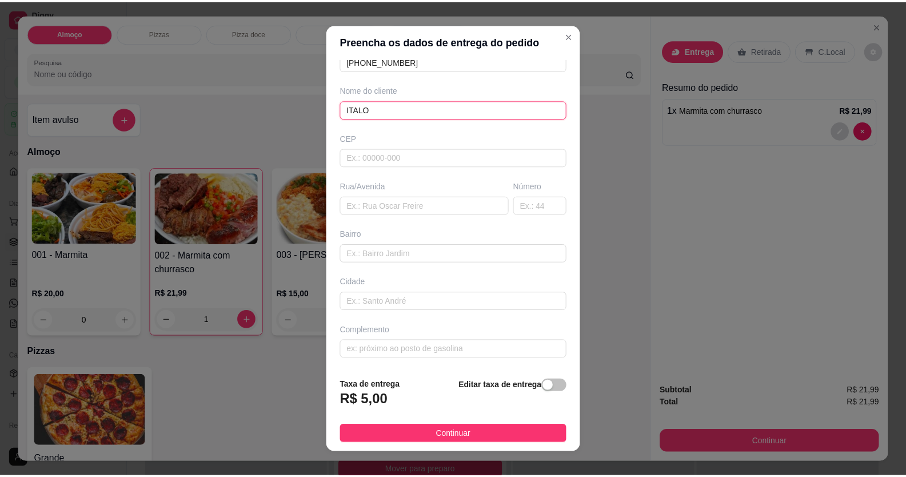
scroll to position [13, 0]
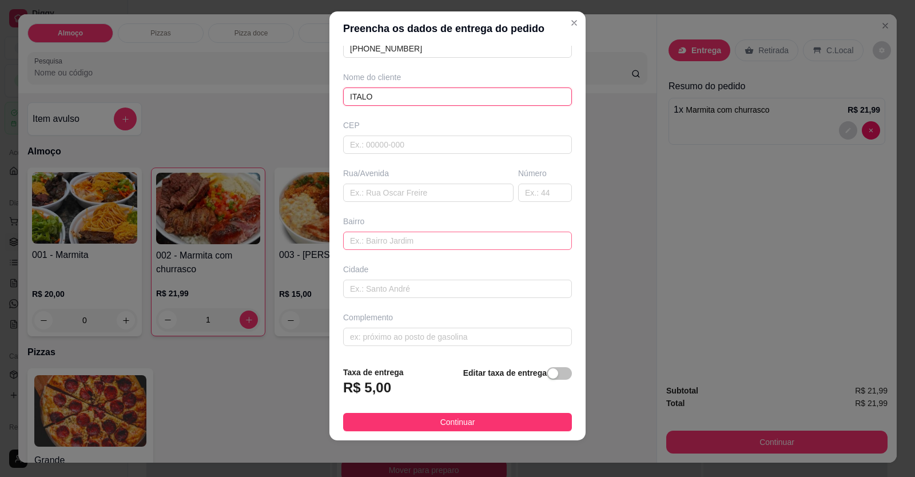
type input "ITALO"
click at [369, 240] on input "text" at bounding box center [457, 241] width 229 height 18
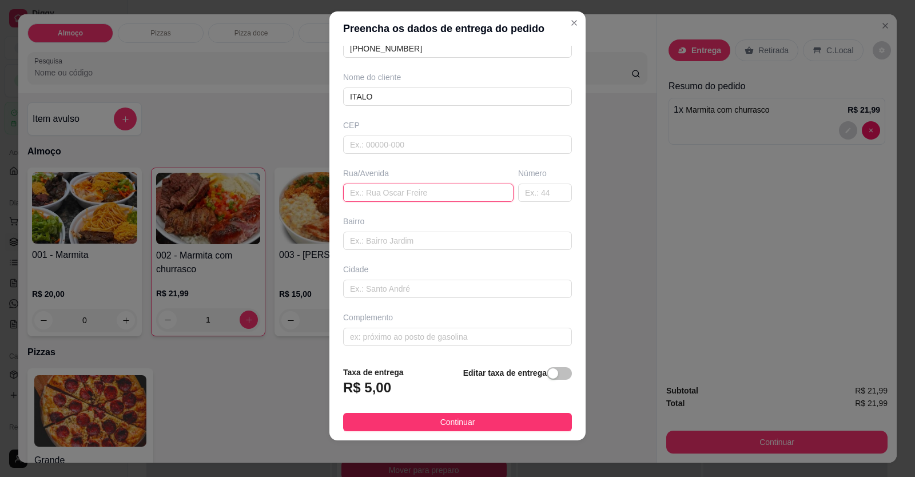
click at [377, 191] on input "text" at bounding box center [428, 193] width 170 height 18
type input "RIO VERMELHO"
click at [411, 251] on div "Busque pelo cliente Número de contato (61) 99868-6485 Nome do cliente ITALO CEP…" at bounding box center [457, 202] width 256 height 312
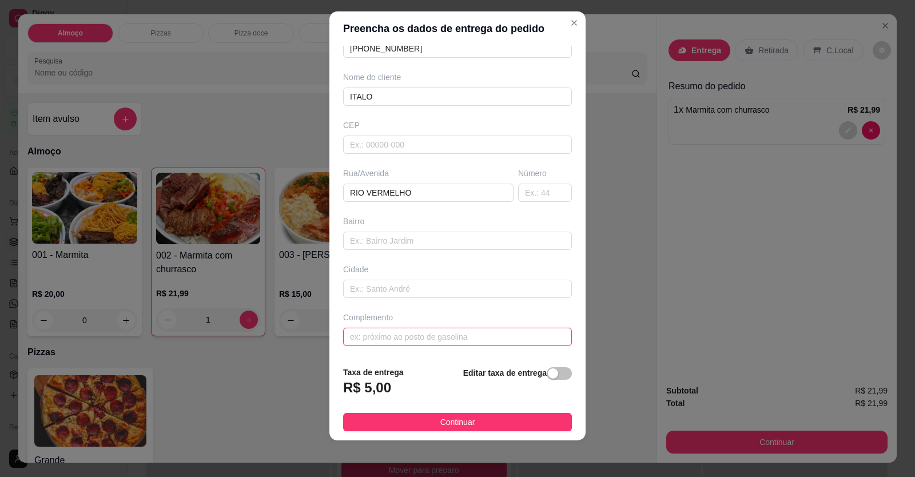
click at [404, 344] on input "text" at bounding box center [457, 337] width 229 height 18
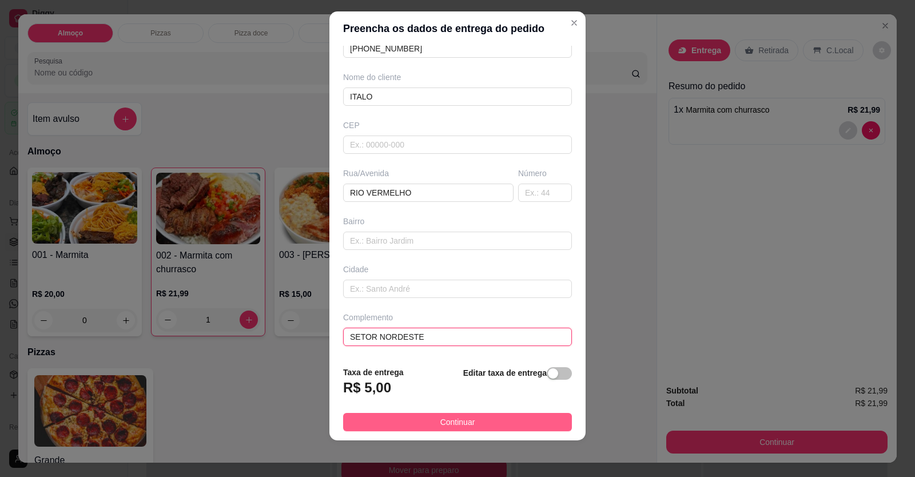
type input "SETOR NORDESTE"
click at [462, 415] on button "Continuar" at bounding box center [457, 422] width 229 height 18
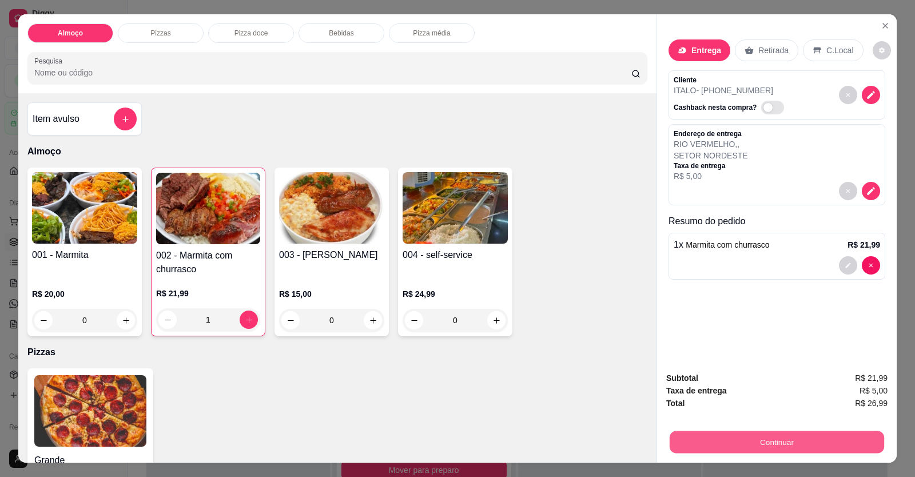
click at [694, 444] on button "Continuar" at bounding box center [777, 442] width 214 height 22
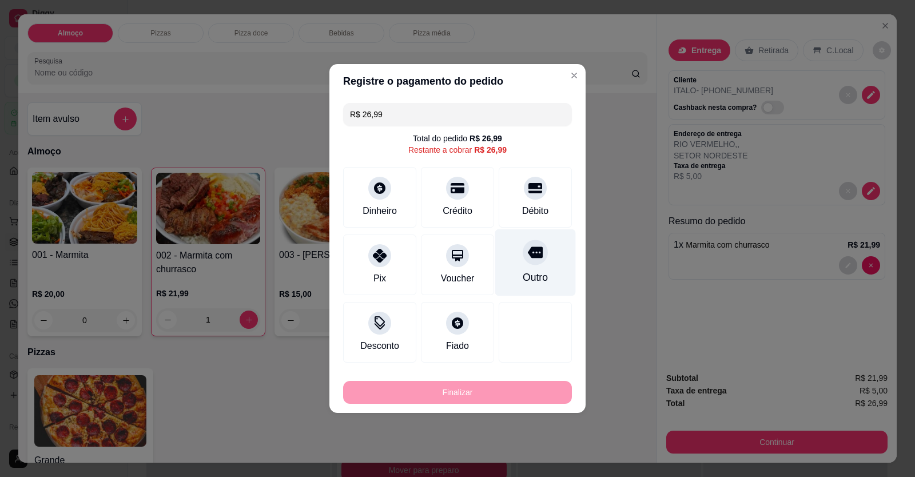
drag, startPoint x: 532, startPoint y: 205, endPoint x: 531, endPoint y: 211, distance: 5.8
click at [532, 206] on div "Débito" at bounding box center [535, 211] width 26 height 14
type input "R$ 0,00"
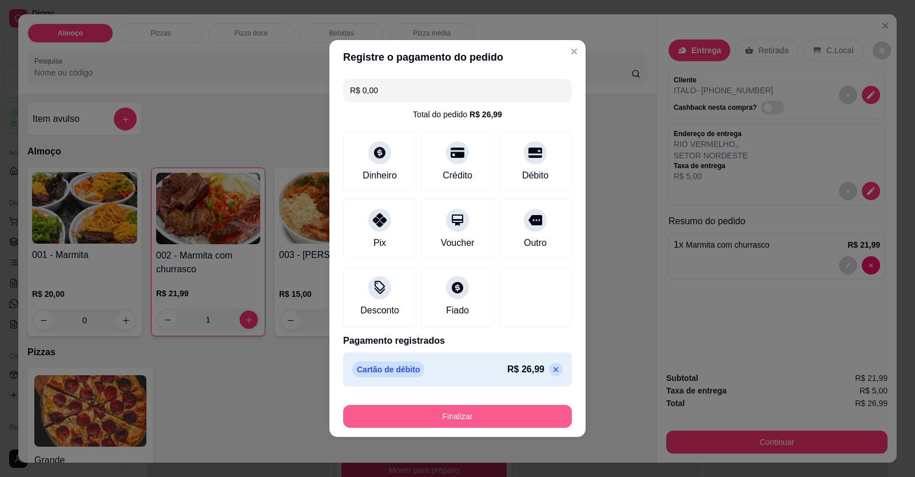
click at [517, 411] on button "Finalizar" at bounding box center [457, 416] width 229 height 23
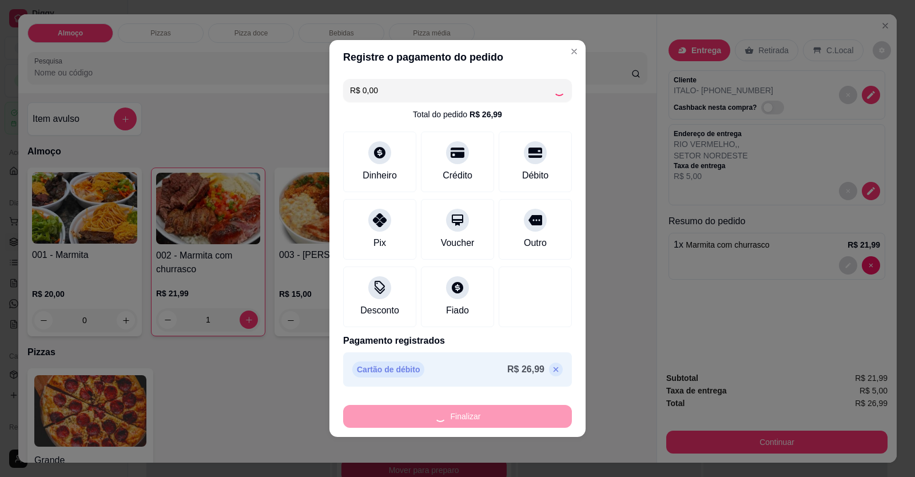
type input "0"
type input "-R$ 26,99"
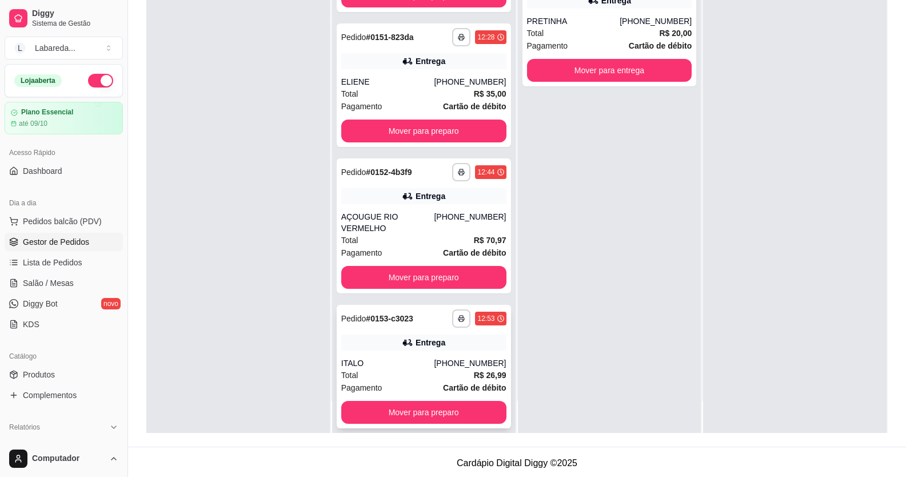
scroll to position [174, 0]
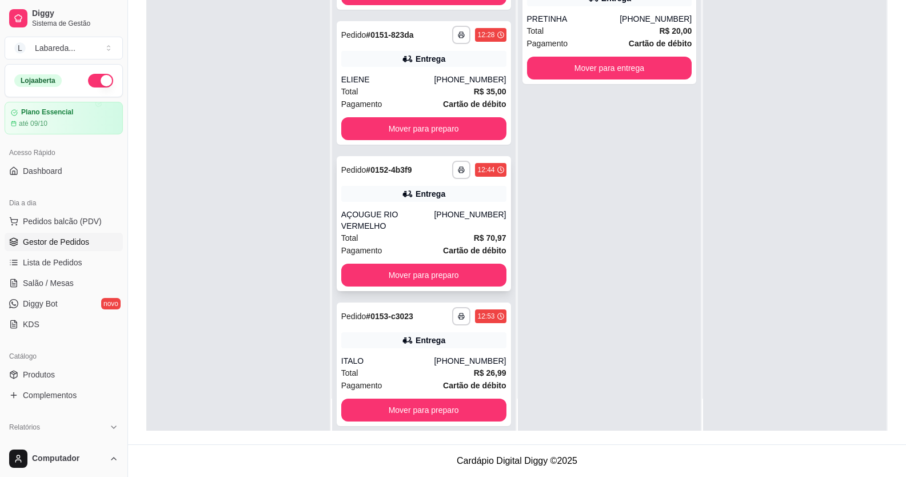
click at [395, 232] on div "Total R$ 70,97" at bounding box center [423, 238] width 165 height 13
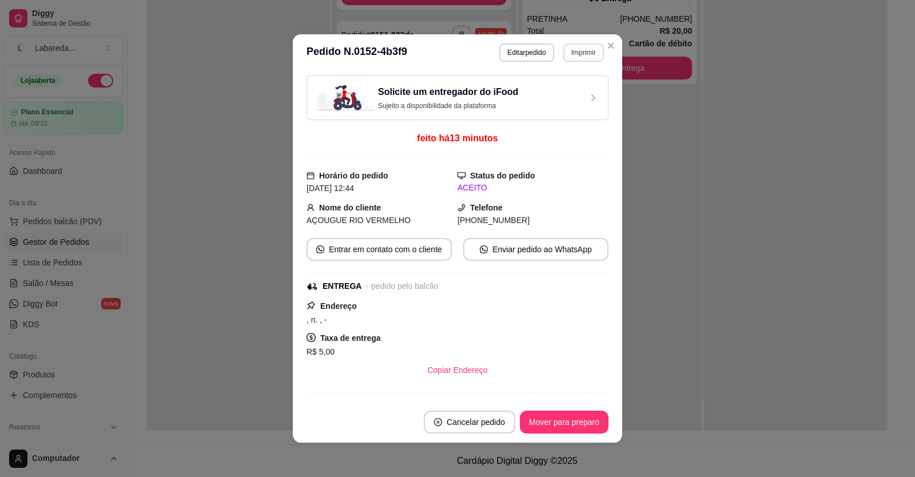
click at [571, 52] on button "Imprimir" at bounding box center [583, 52] width 41 height 18
click at [576, 94] on button "IMPRESSORA" at bounding box center [569, 87] width 66 height 15
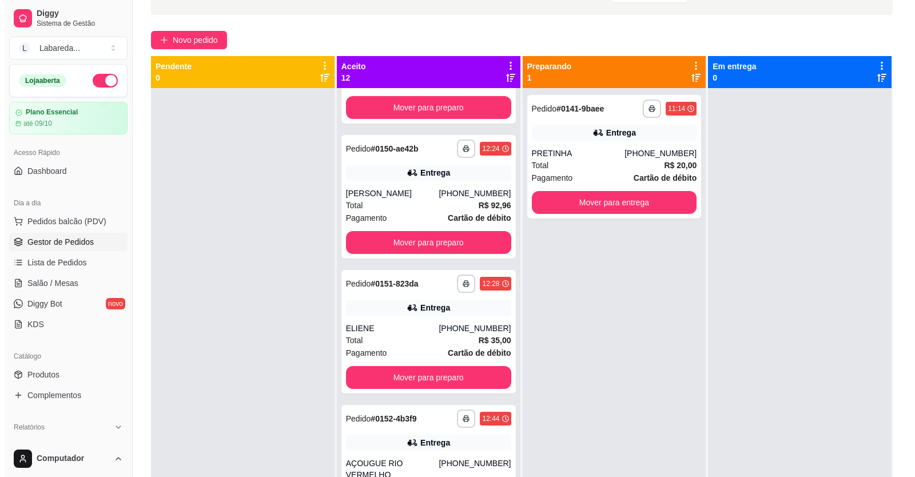
scroll to position [0, 0]
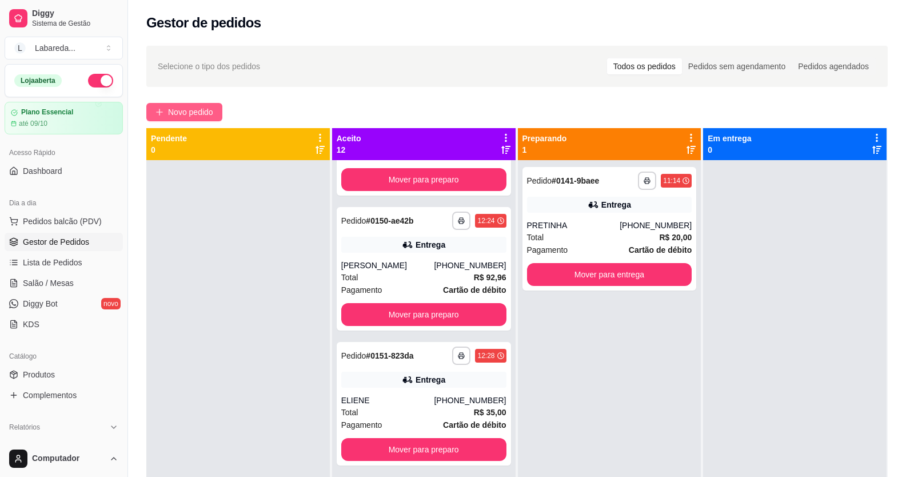
click at [170, 113] on span "Novo pedido" at bounding box center [190, 112] width 45 height 13
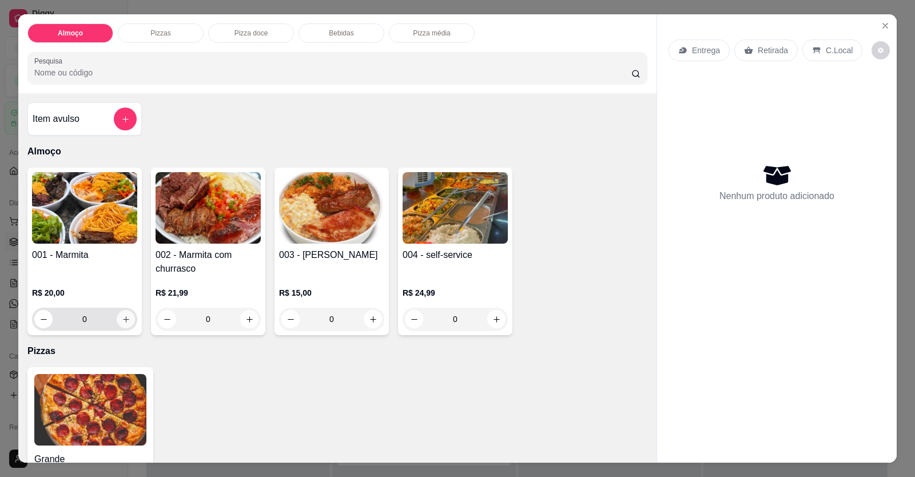
click at [128, 320] on button "increase-product-quantity" at bounding box center [126, 319] width 18 height 18
type input "1"
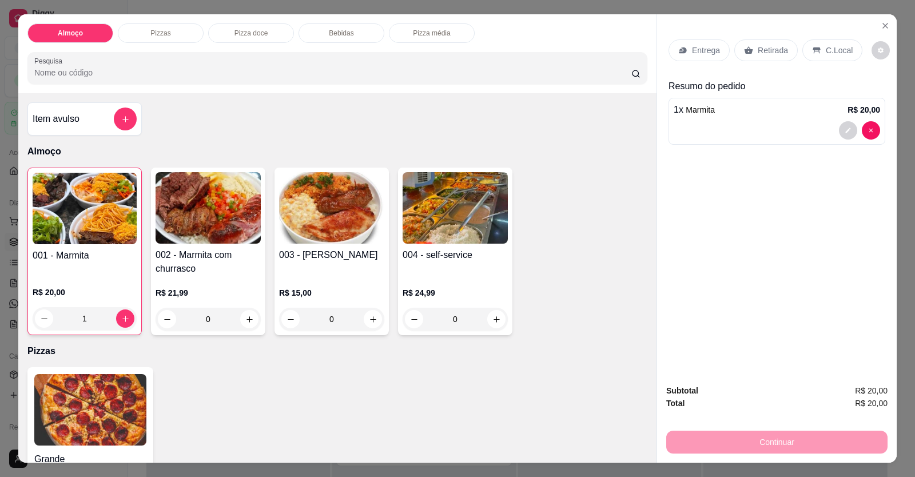
click at [697, 121] on div at bounding box center [777, 130] width 206 height 18
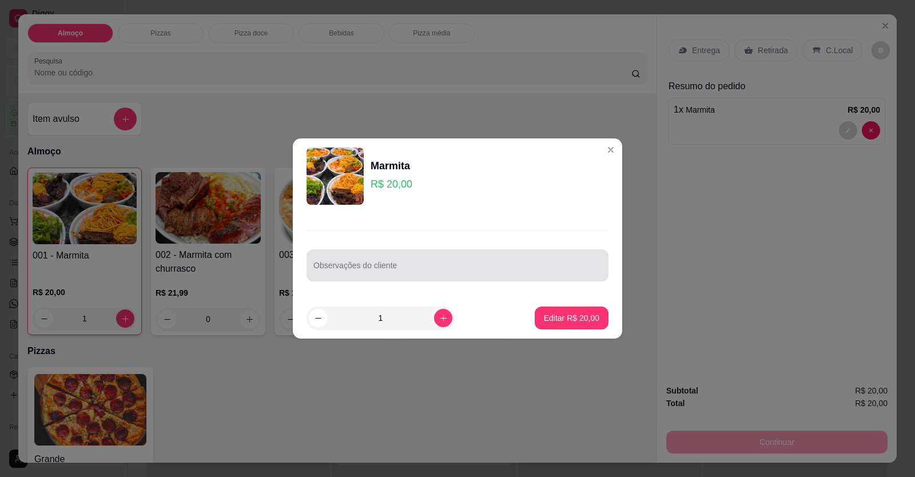
click at [455, 258] on div at bounding box center [457, 265] width 288 height 23
drag, startPoint x: 452, startPoint y: 261, endPoint x: 372, endPoint y: 272, distance: 81.3
click at [372, 272] on input "Observações do cliente" at bounding box center [457, 269] width 288 height 11
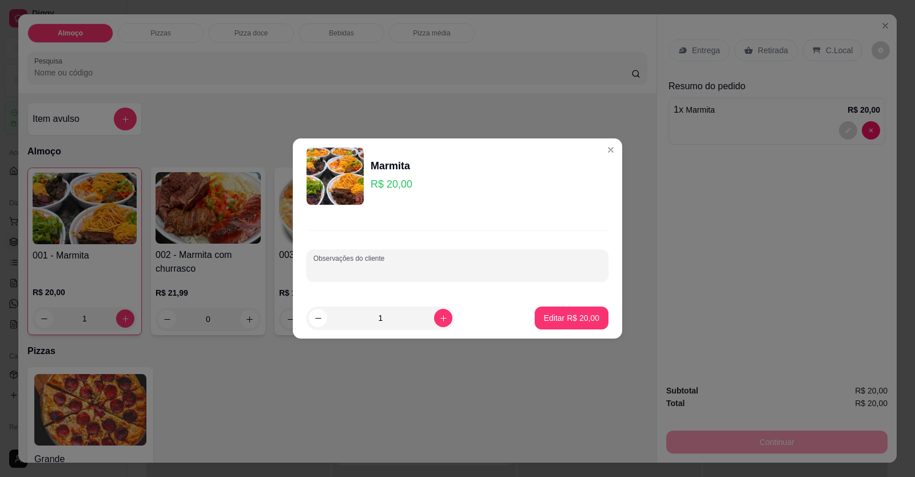
click at [372, 272] on input "Observações do cliente" at bounding box center [457, 269] width 288 height 11
paste input "jão caldo abobrinha com cenoura churrasco"
type input "jão caldo abobrinha com cenoura churrasco"
click at [539, 310] on button "Editar R$ 20,00" at bounding box center [572, 317] width 74 height 23
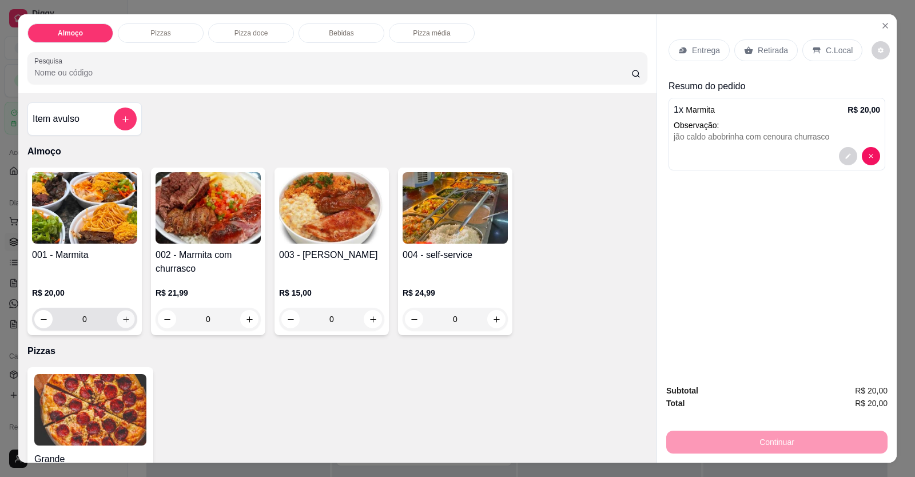
click at [122, 315] on icon "increase-product-quantity" at bounding box center [126, 319] width 9 height 9
type input "1"
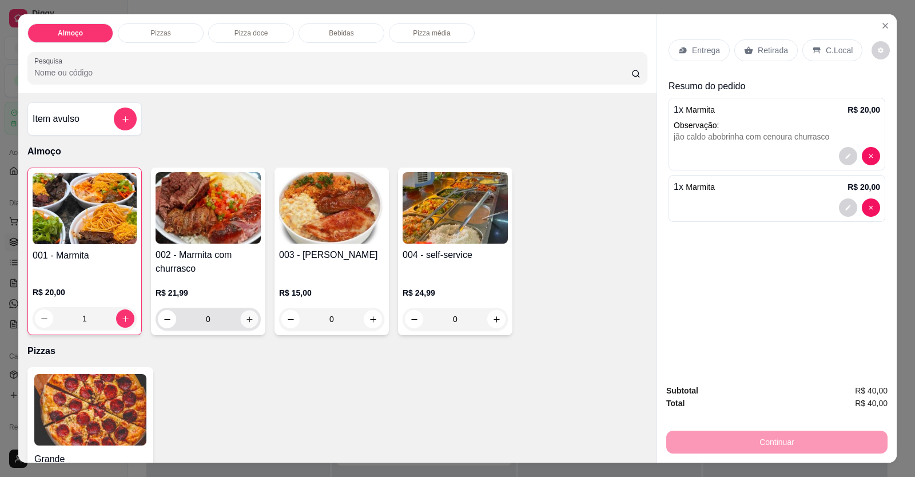
click at [248, 316] on button "increase-product-quantity" at bounding box center [249, 319] width 18 height 18
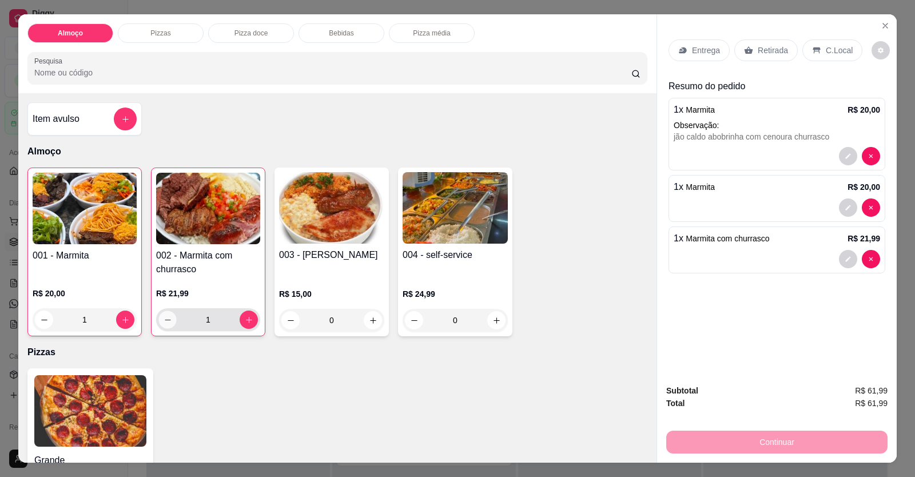
click at [170, 324] on button "decrease-product-quantity" at bounding box center [167, 320] width 18 height 18
type input "0"
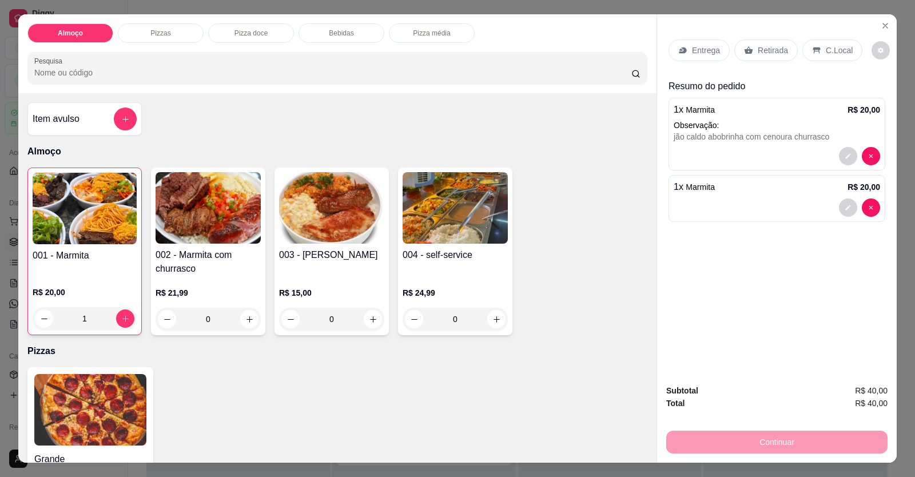
click at [811, 200] on div at bounding box center [777, 207] width 206 height 18
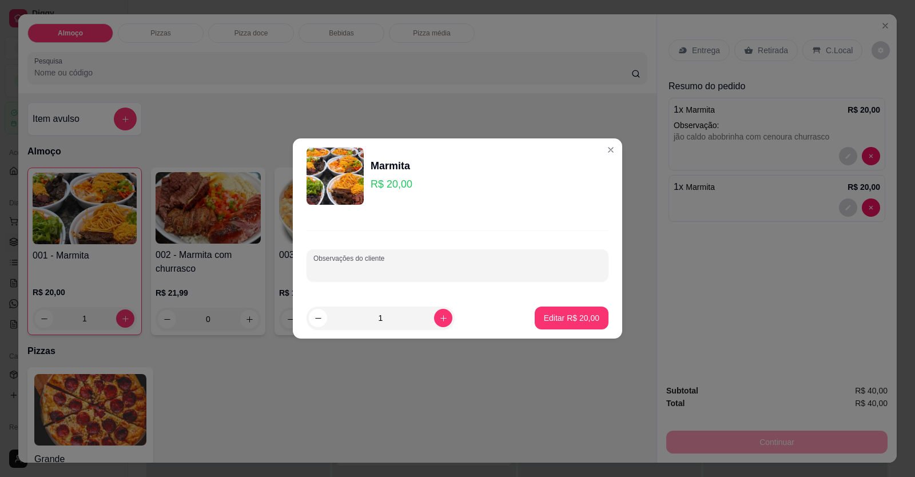
click at [340, 268] on input "Observações do cliente" at bounding box center [457, 269] width 288 height 11
paste input "Arroz feijão tropeiro churrasco batata frita abóbora com carne macarrão"
type input "Arroz feijão tropeiro churrasco batata frita abóbora com carne macarrão"
click at [571, 320] on p "Editar R$ 20,00" at bounding box center [571, 317] width 55 height 11
type input "0"
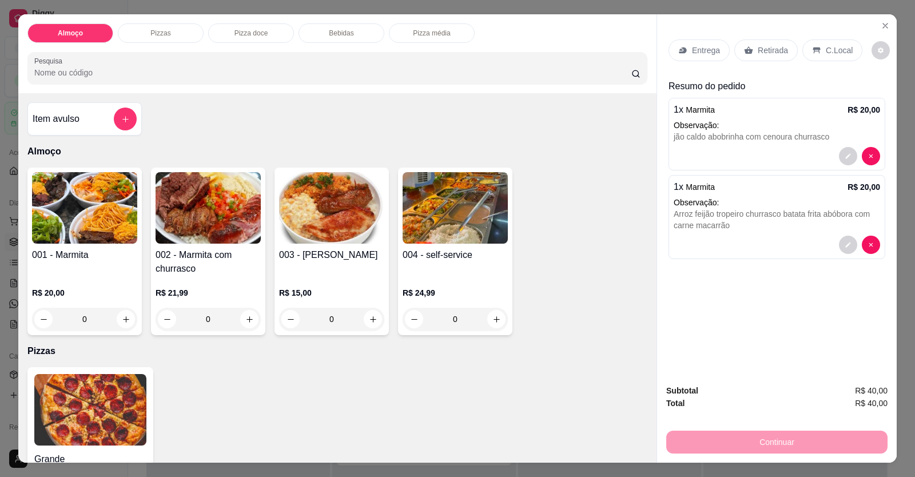
click at [776, 128] on p "Observação:" at bounding box center [777, 124] width 206 height 11
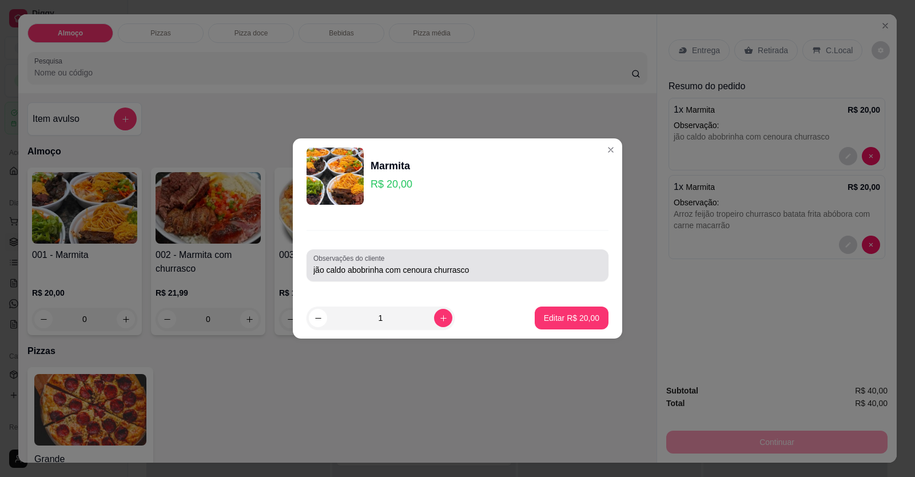
click at [521, 263] on div "jão caldo abobrinha com cenoura churrasco" at bounding box center [457, 265] width 288 height 23
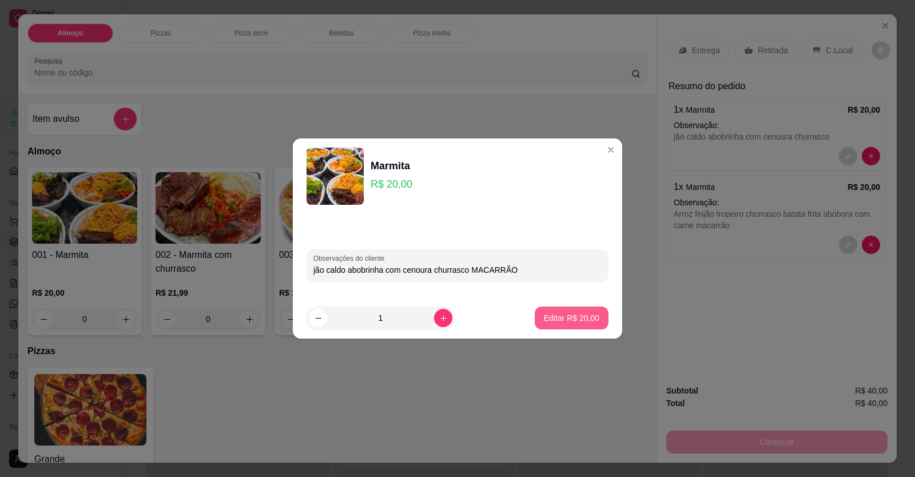
type input "jão caldo abobrinha com cenoura churrasco MACARRÃO"
click at [572, 325] on button "Editar R$ 20,00" at bounding box center [571, 318] width 71 height 22
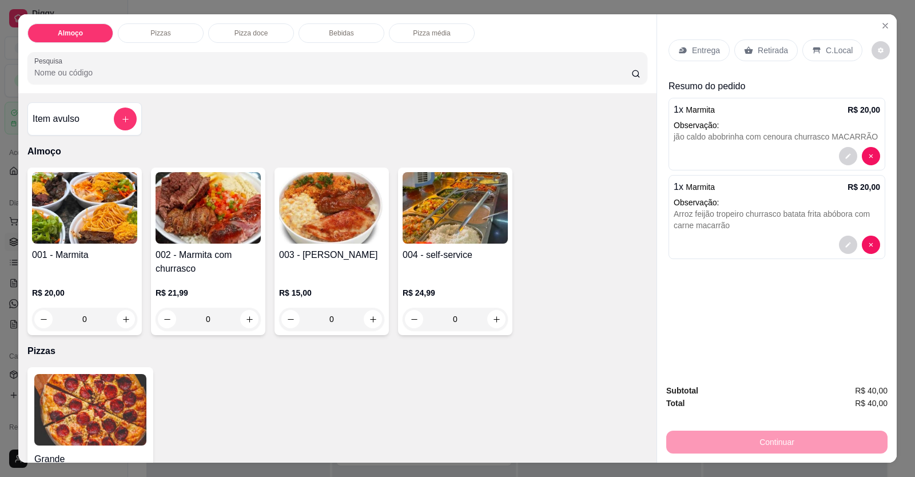
click at [695, 53] on p "Entrega" at bounding box center [706, 50] width 28 height 11
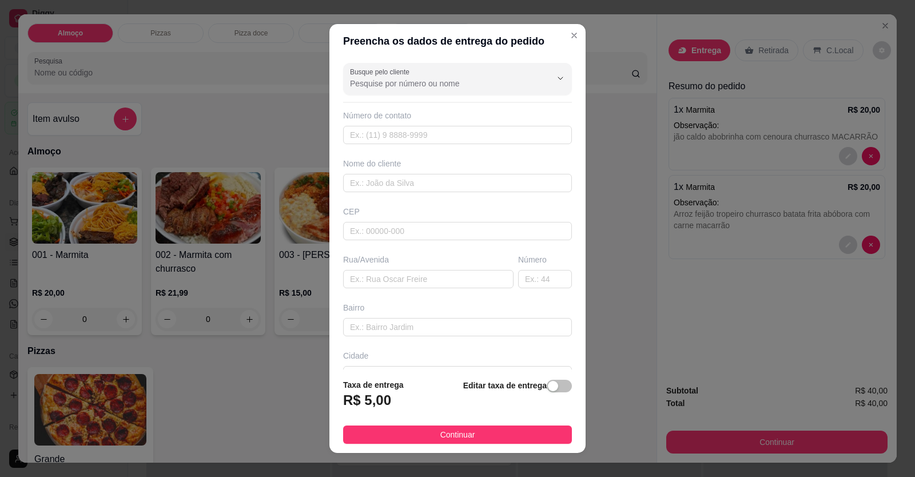
click at [480, 145] on div "Busque pelo cliente Número de contato Nome do cliente CEP Rua/Avenida Número Ba…" at bounding box center [457, 214] width 256 height 312
click at [480, 140] on input "text" at bounding box center [457, 135] width 229 height 18
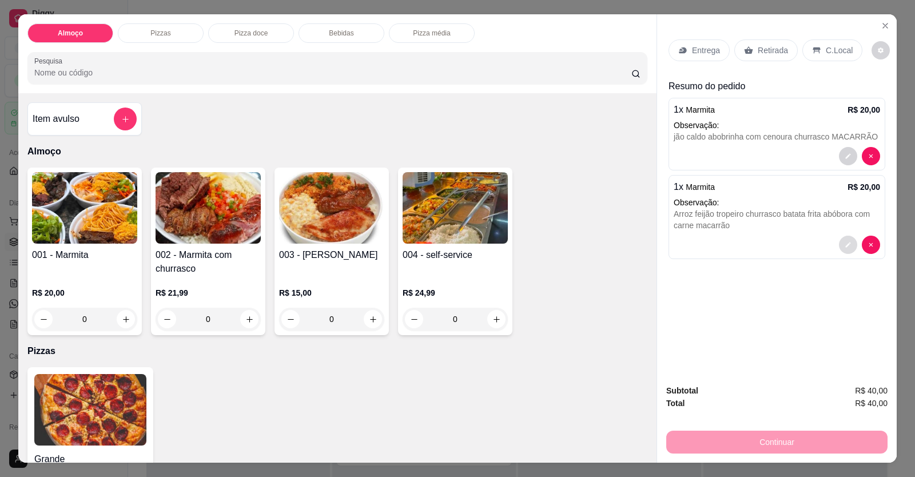
click at [843, 241] on button "decrease-product-quantity" at bounding box center [848, 245] width 18 height 18
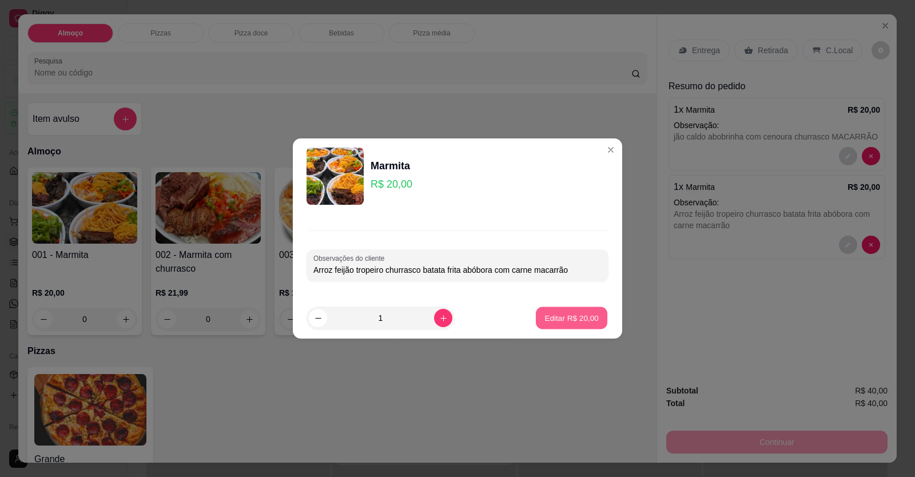
click at [556, 312] on button "Editar R$ 20,00" at bounding box center [571, 318] width 71 height 22
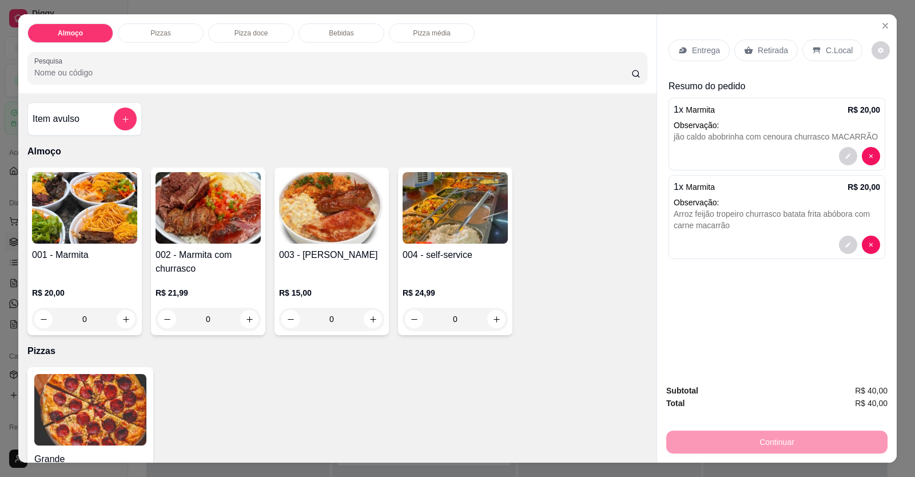
click at [682, 41] on div "Entrega" at bounding box center [698, 50] width 61 height 22
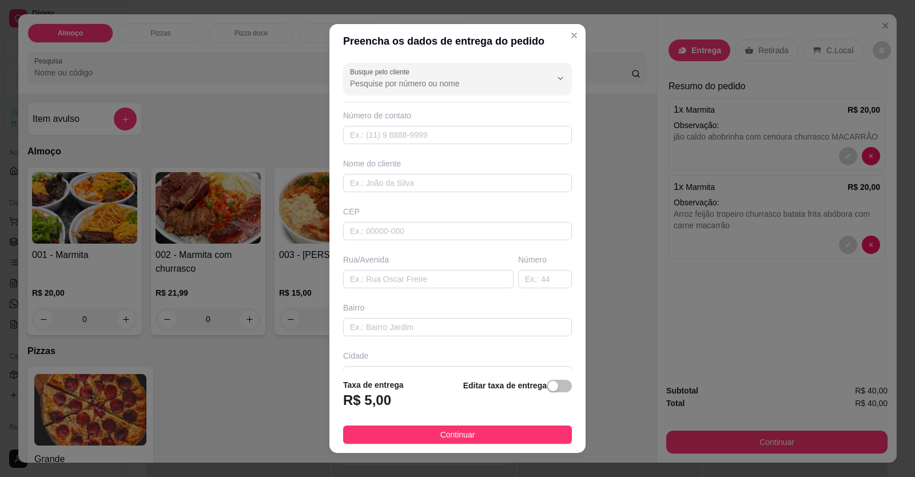
click at [478, 144] on div "Busque pelo cliente Número de contato Nome do cliente CEP Rua/Avenida Número Ba…" at bounding box center [457, 214] width 256 height 312
click at [480, 138] on input "text" at bounding box center [457, 135] width 229 height 18
type input "(61) 9822-2873"
drag, startPoint x: 432, startPoint y: 187, endPoint x: 438, endPoint y: 185, distance: 6.5
click at [432, 187] on input "text" at bounding box center [457, 183] width 229 height 18
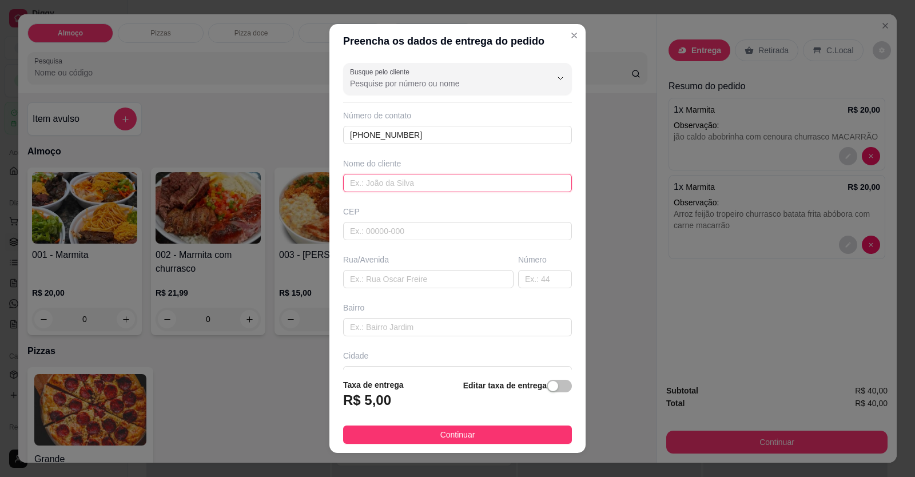
click at [388, 177] on input "text" at bounding box center [457, 183] width 229 height 18
click at [389, 190] on input "text" at bounding box center [457, 183] width 229 height 18
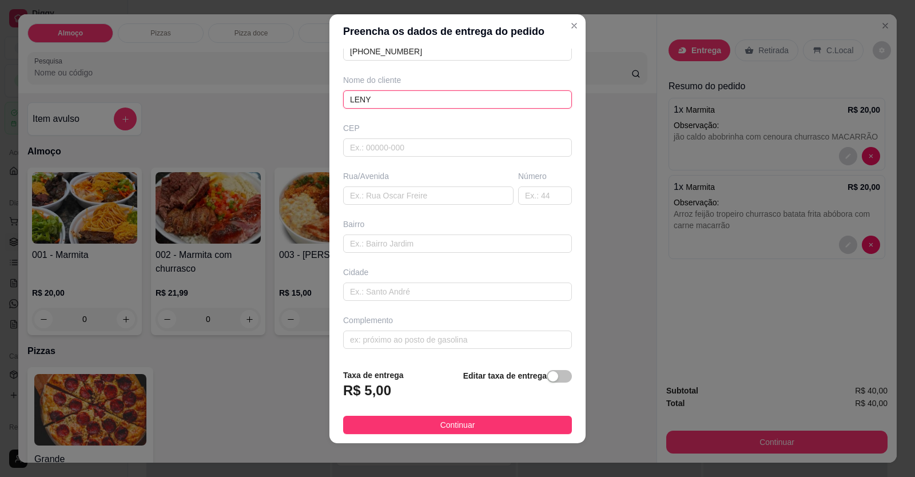
scroll to position [13, 0]
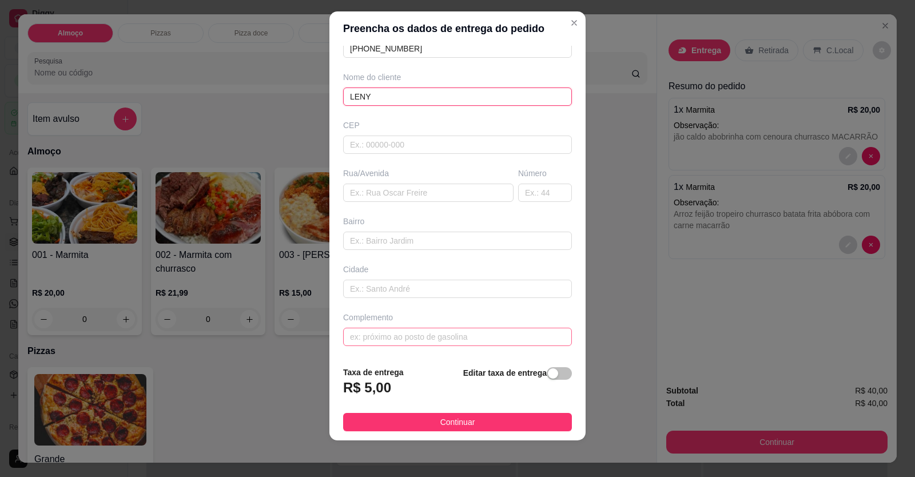
type input "LENY"
click at [414, 328] on input "text" at bounding box center [457, 337] width 229 height 18
click at [396, 335] on input "text" at bounding box center [457, 337] width 229 height 18
type input "LOCALIZAÇÃO"
click at [428, 408] on footer "Taxa de entrega R$ 5,00 Editar taxa de entrega Continuar" at bounding box center [457, 398] width 256 height 83
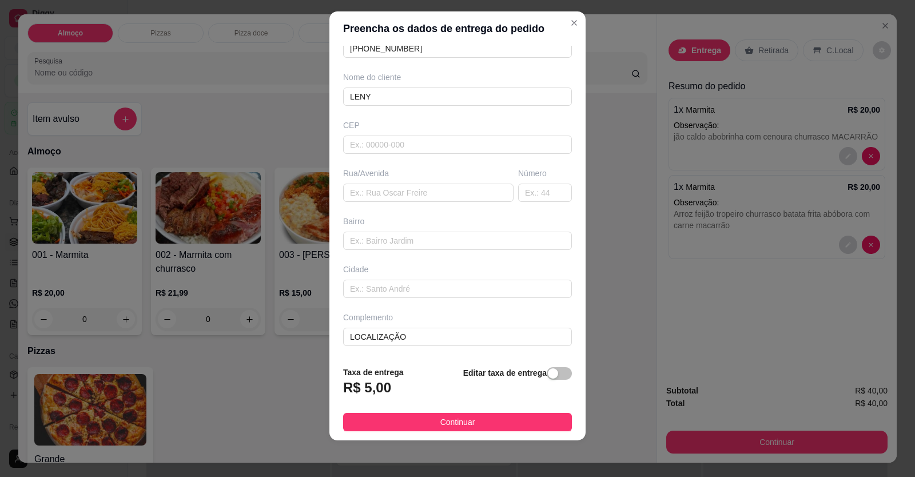
click at [431, 427] on button "Continuar" at bounding box center [457, 422] width 229 height 18
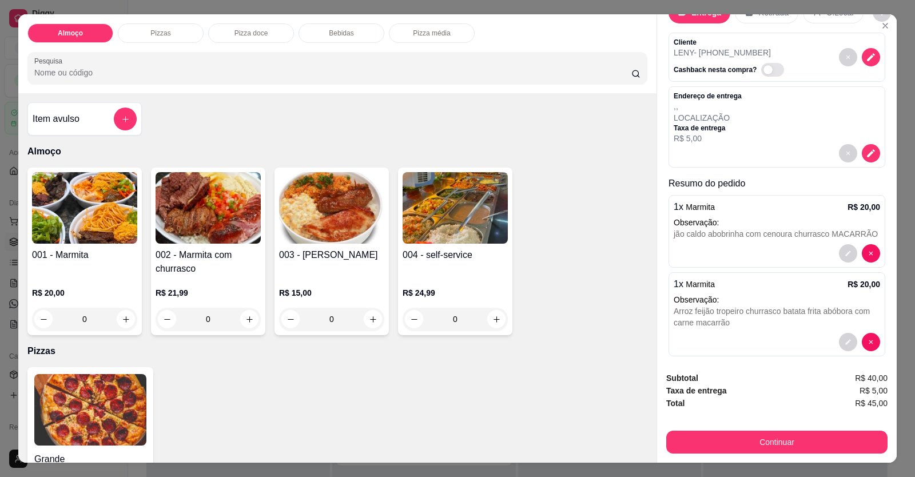
scroll to position [57, 0]
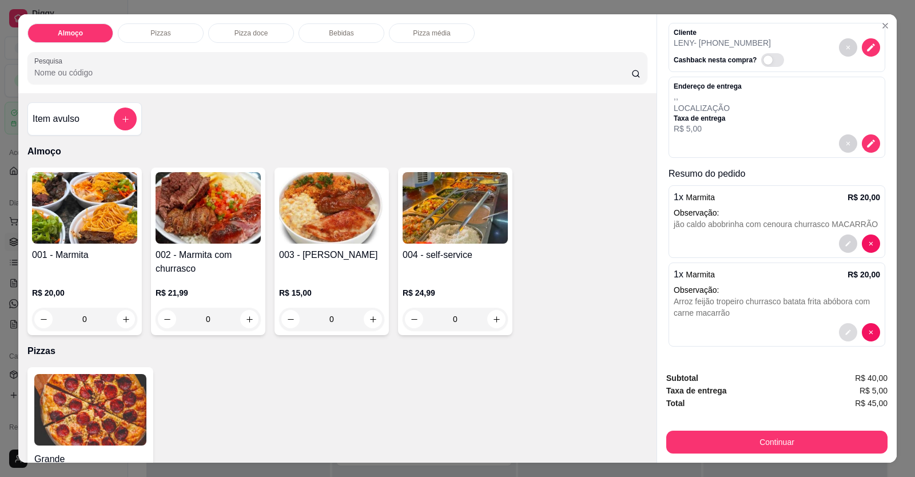
click at [839, 341] on button "decrease-product-quantity" at bounding box center [848, 332] width 18 height 18
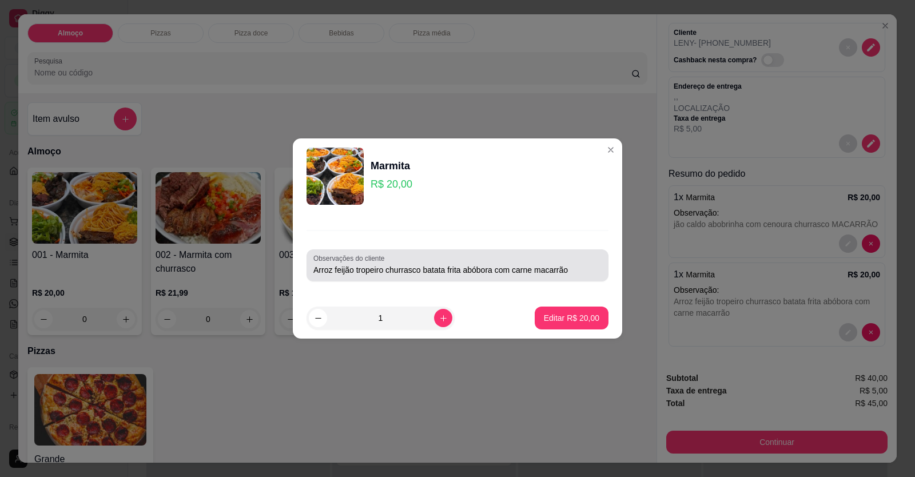
click at [578, 277] on div "Observações do cliente Arroz feijão tropeiro churrasco batata frita abóbora com…" at bounding box center [457, 265] width 302 height 32
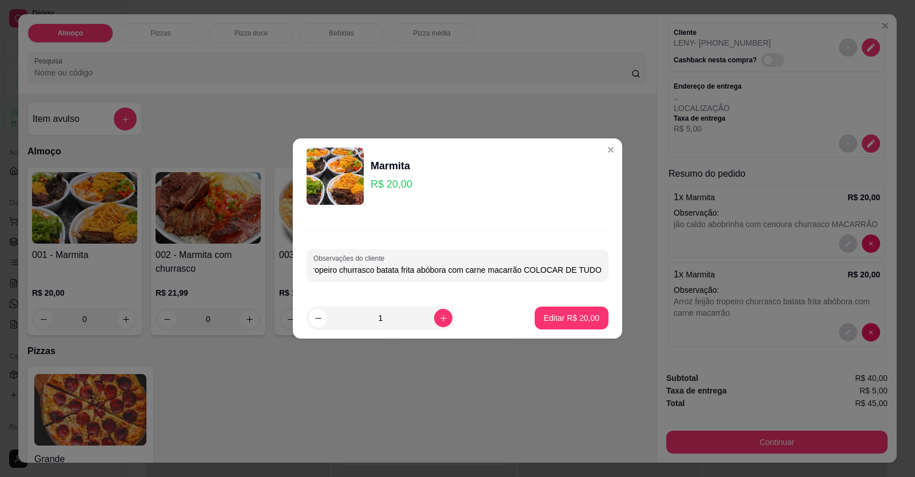
scroll to position [0, 50]
type input "Arroz feijão tropeiro churrasco batata frita abóbora com carne macarrão COLOCAR…"
click at [575, 322] on p "Editar R$ 20,00" at bounding box center [571, 317] width 55 height 11
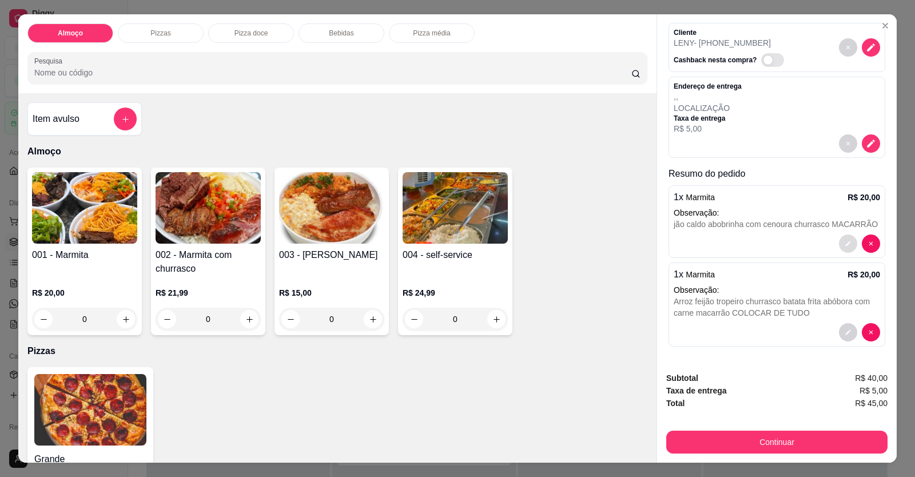
click at [840, 249] on button "decrease-product-quantity" at bounding box center [848, 243] width 18 height 18
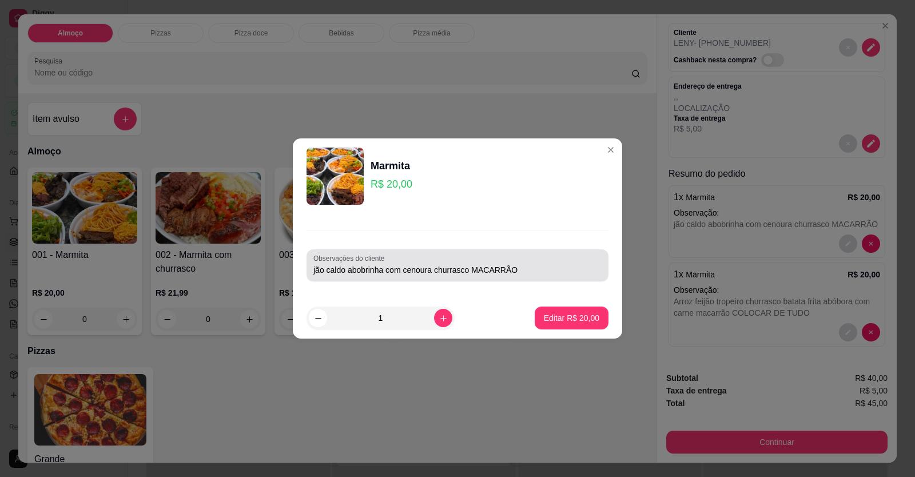
click at [544, 264] on div "jão caldo abobrinha com cenoura churrasco MACARRÃO" at bounding box center [457, 265] width 288 height 23
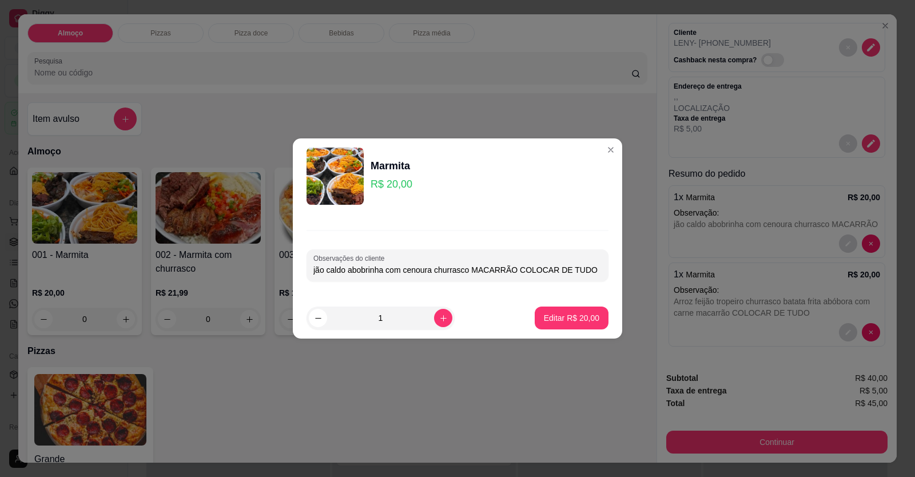
type input "jão caldo abobrinha com cenoura churrasco MACARRÃO COLOCAR DE TUDO"
click at [585, 308] on button "Editar R$ 20,00" at bounding box center [571, 318] width 71 height 22
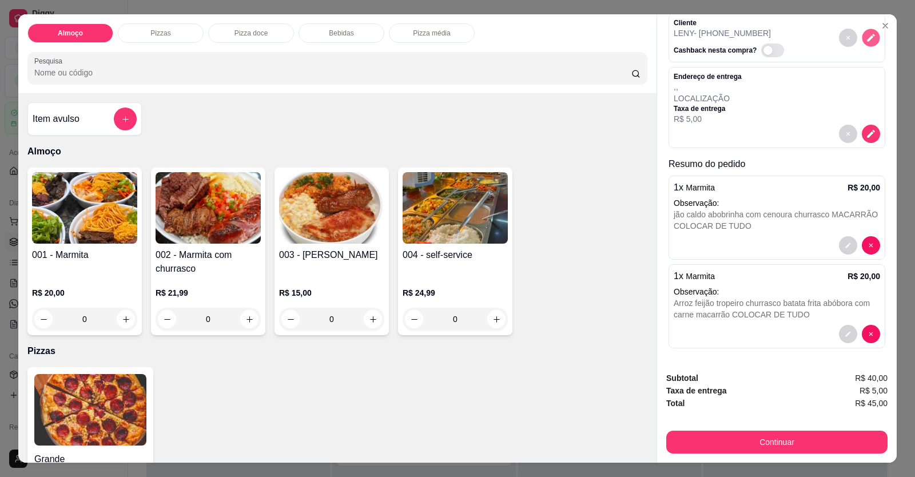
click at [862, 43] on button "decrease-product-quantity" at bounding box center [871, 38] width 18 height 18
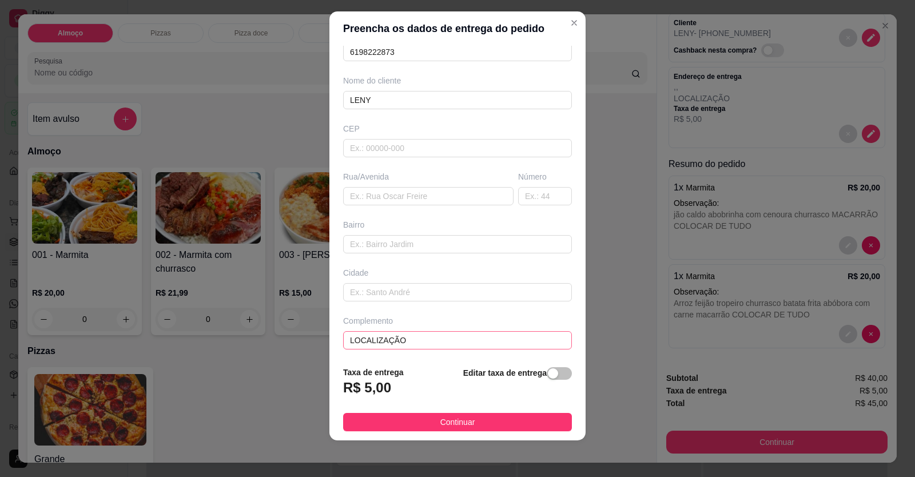
scroll to position [74, 0]
click at [393, 238] on input "text" at bounding box center [457, 241] width 229 height 18
type input "MOTEL VIPS"
click at [469, 413] on button "Continuar" at bounding box center [457, 422] width 229 height 18
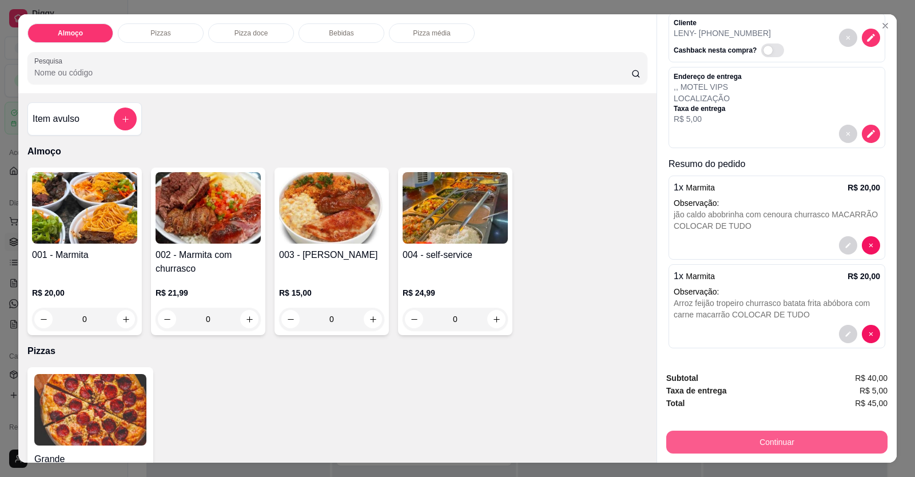
click at [675, 438] on button "Continuar" at bounding box center [776, 442] width 221 height 23
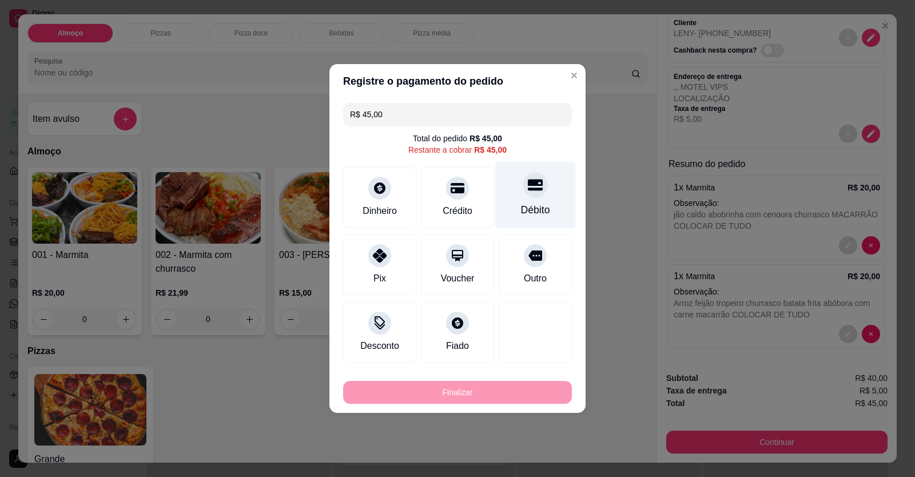
click at [535, 210] on div "Débito" at bounding box center [535, 209] width 29 height 15
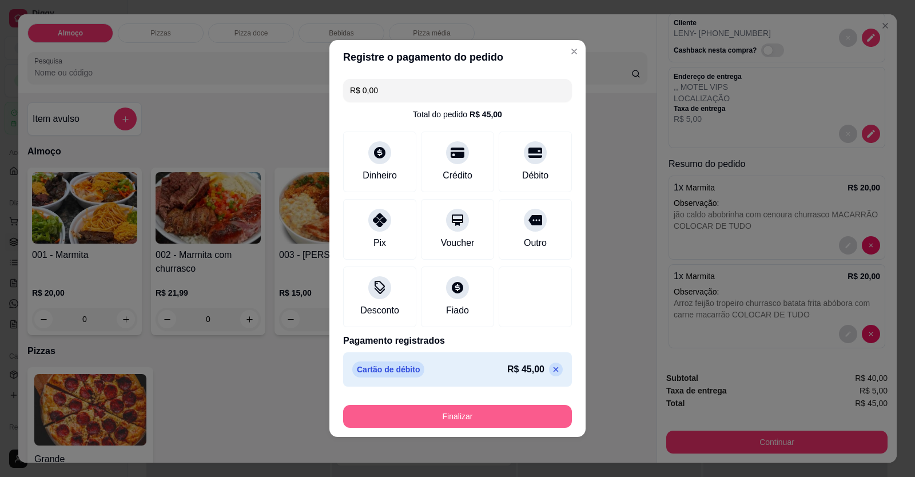
click at [503, 414] on button "Finalizar" at bounding box center [457, 416] width 229 height 23
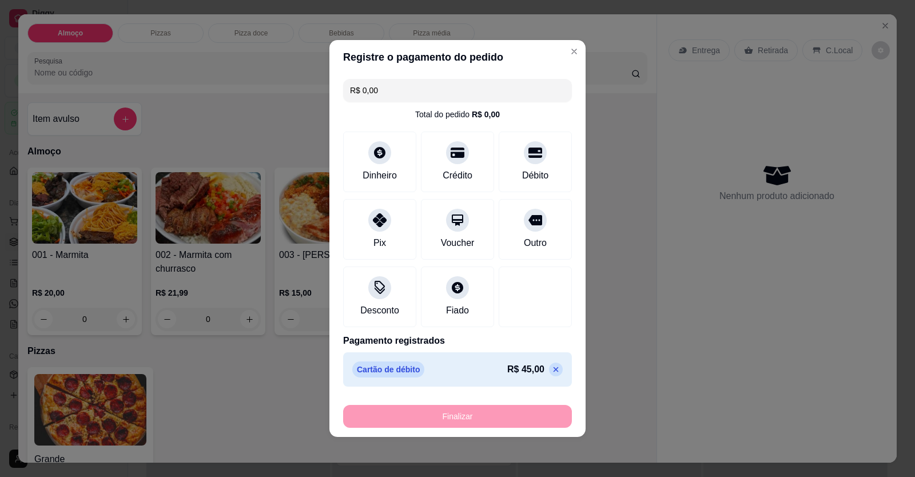
type input "-R$ 45,00"
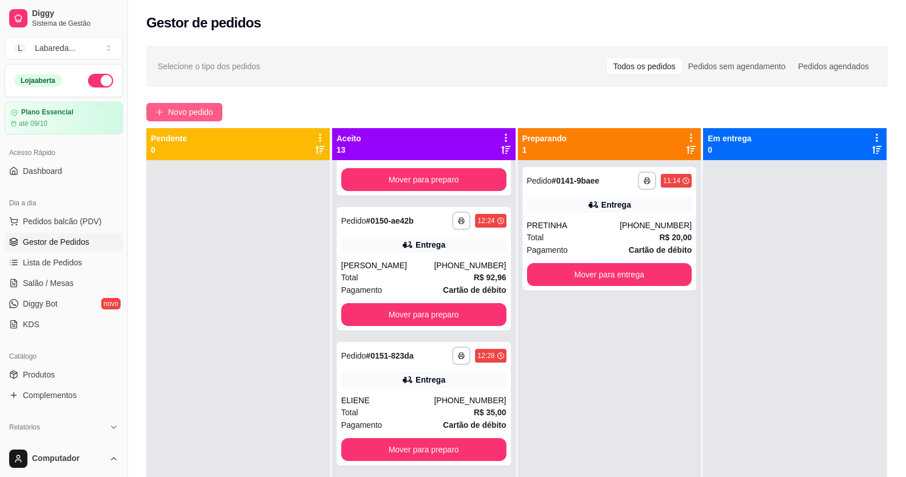
click at [198, 107] on span "Novo pedido" at bounding box center [190, 112] width 45 height 13
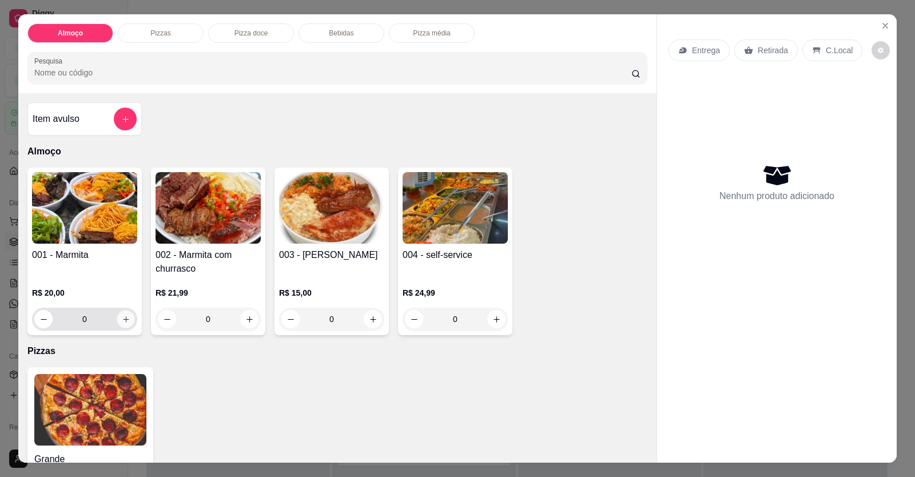
click at [128, 316] on button "increase-product-quantity" at bounding box center [126, 319] width 18 height 18
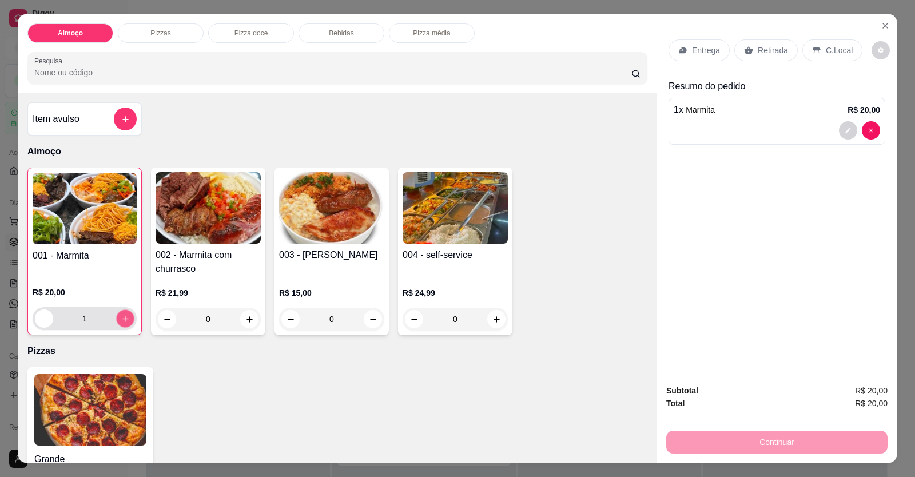
click at [128, 316] on button "increase-product-quantity" at bounding box center [125, 319] width 18 height 18
type input "2"
click at [711, 113] on div "2 x Marmita R$ 40,00" at bounding box center [777, 110] width 206 height 14
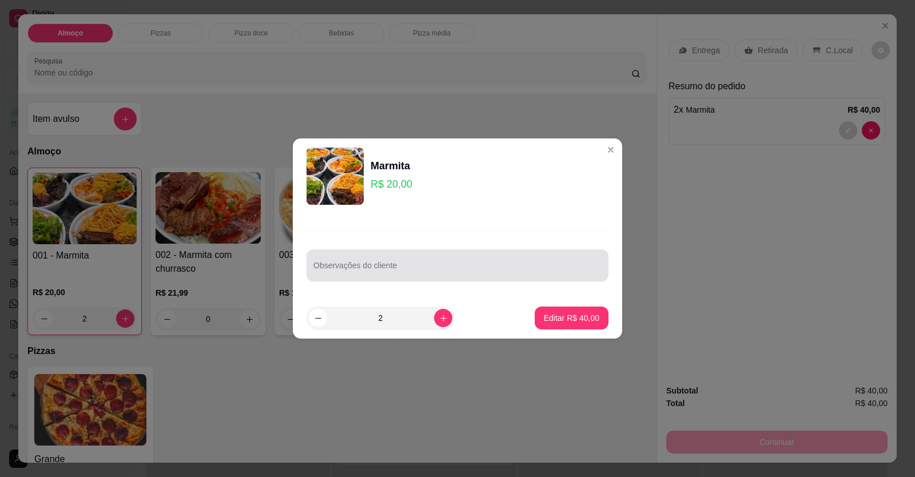
click at [322, 277] on div "Observações do cliente" at bounding box center [457, 265] width 302 height 32
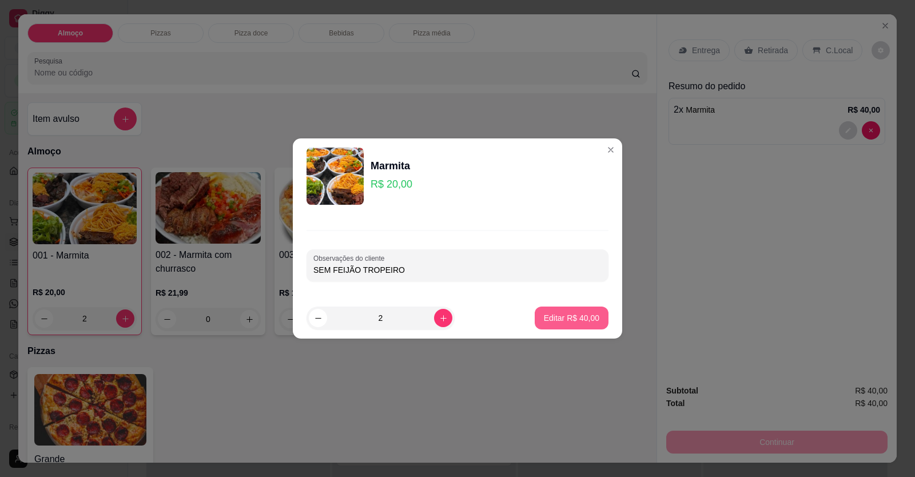
type input "SEM FEIJÃO TROPEIRO"
click at [571, 321] on p "Editar R$ 40,00" at bounding box center [571, 317] width 54 height 11
type input "0"
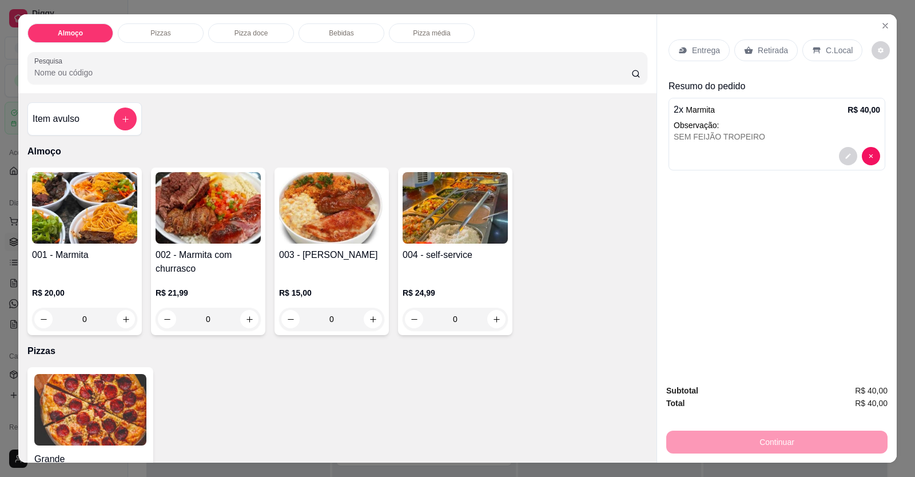
drag, startPoint x: 695, startPoint y: 35, endPoint x: 694, endPoint y: 43, distance: 7.5
click at [695, 36] on div "Entrega Retirada C.Local" at bounding box center [776, 50] width 217 height 40
click at [694, 49] on p "Entrega" at bounding box center [706, 50] width 28 height 11
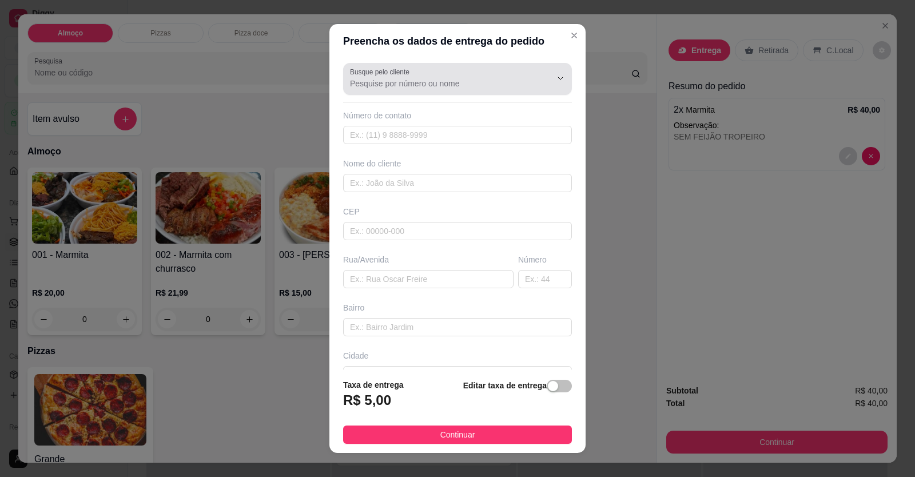
click at [517, 94] on div "Busque pelo cliente" at bounding box center [457, 79] width 229 height 32
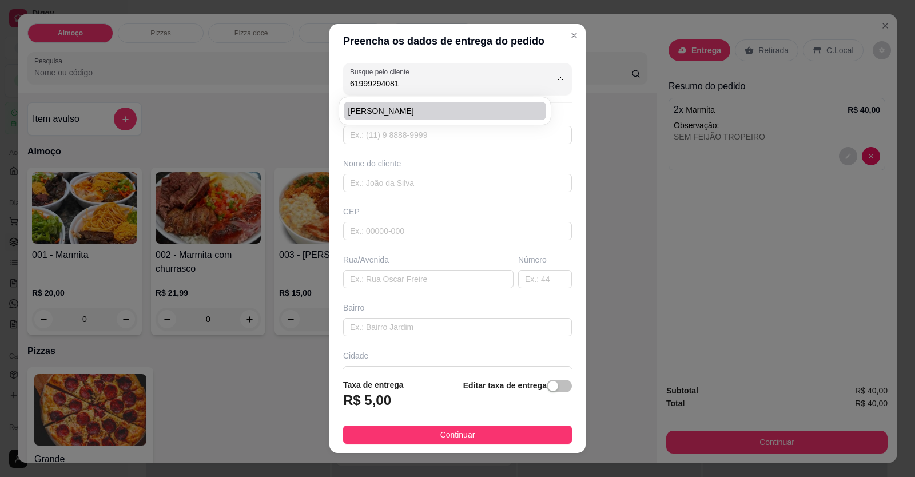
click at [493, 111] on span "RODRIGUES" at bounding box center [439, 110] width 182 height 11
type input "RODRIGUES"
type input "61999294081"
type input "RODRIGUES"
type input "[14:42, 06/09/2025] +55 61 9929-4081: No Califórnia [14:43, 06/09/2025] +55 61 …"
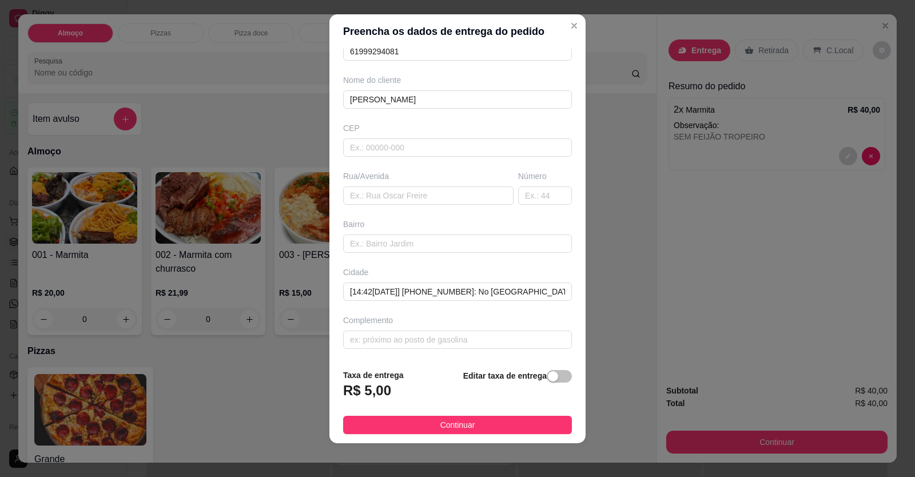
scroll to position [13, 0]
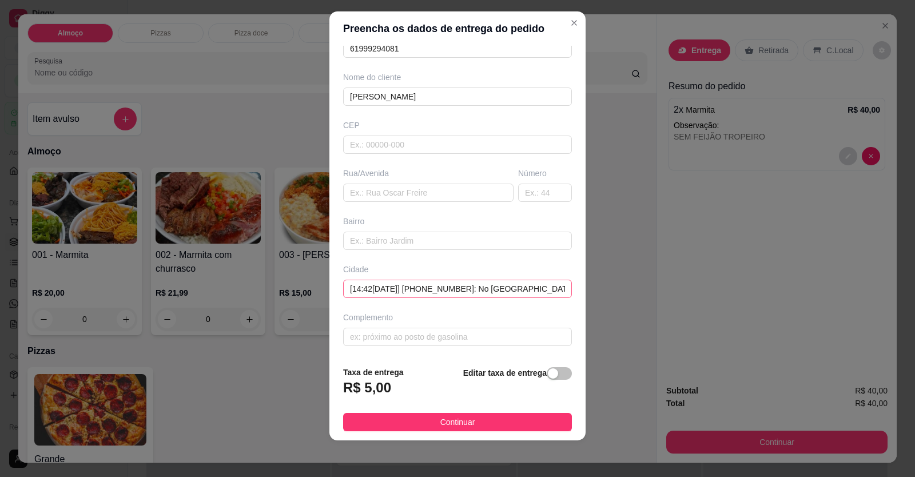
type input "RODRIGUES"
drag, startPoint x: 485, startPoint y: 286, endPoint x: 244, endPoint y: 251, distance: 243.2
click at [242, 258] on div "Preencha os dados de entrega do pedido Busque pelo cliente RODRIGUES Número de …" at bounding box center [457, 238] width 915 height 477
drag, startPoint x: 532, startPoint y: 289, endPoint x: 395, endPoint y: 281, distance: 136.9
click at [395, 281] on input "No Califórnia [14:43, 06/09/2025] +55 61 9929-4081: Rua governador Bernardo de …" at bounding box center [457, 289] width 229 height 18
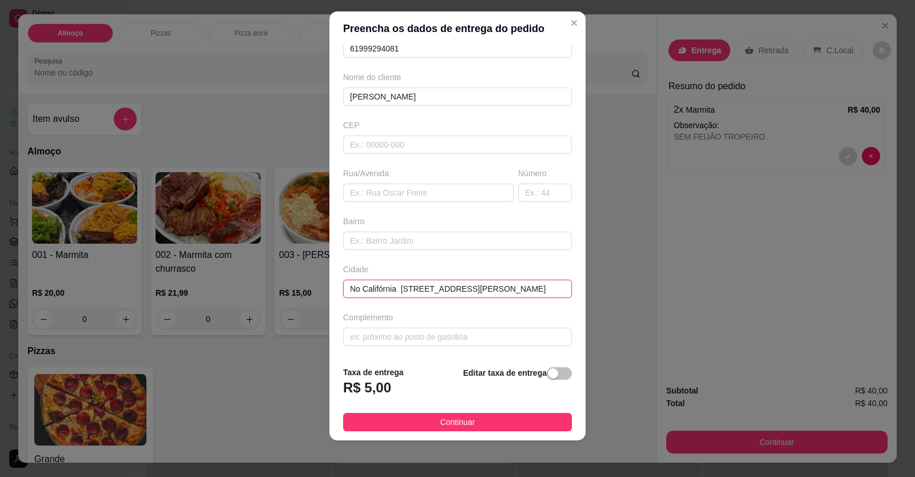
scroll to position [0, 23]
drag, startPoint x: 518, startPoint y: 292, endPoint x: 559, endPoint y: 295, distance: 41.3
click at [559, 295] on div "Busque pelo cliente RODRIGUES Número de contato 61999294081 Nome do cliente ROD…" at bounding box center [457, 202] width 256 height 312
type input "No Califórnia Rua governador Bernardo de Sayão número 210"
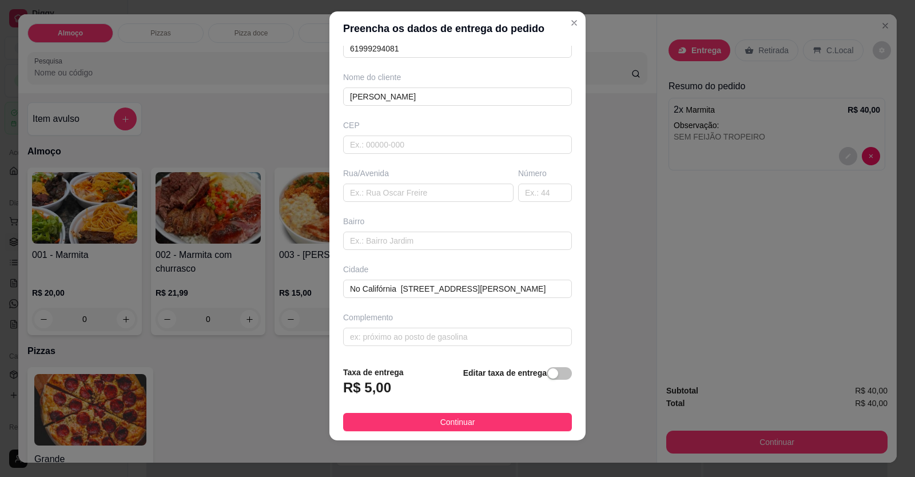
click at [546, 305] on div "Busque pelo cliente RODRIGUES Número de contato 61999294081 Nome do cliente ROD…" at bounding box center [457, 202] width 256 height 312
drag, startPoint x: 532, startPoint y: 285, endPoint x: 472, endPoint y: 285, distance: 59.5
click at [471, 285] on input "No Califórnia Rua governador Bernardo de Sayão número 210" at bounding box center [457, 289] width 229 height 18
drag, startPoint x: 538, startPoint y: 291, endPoint x: 567, endPoint y: 288, distance: 28.7
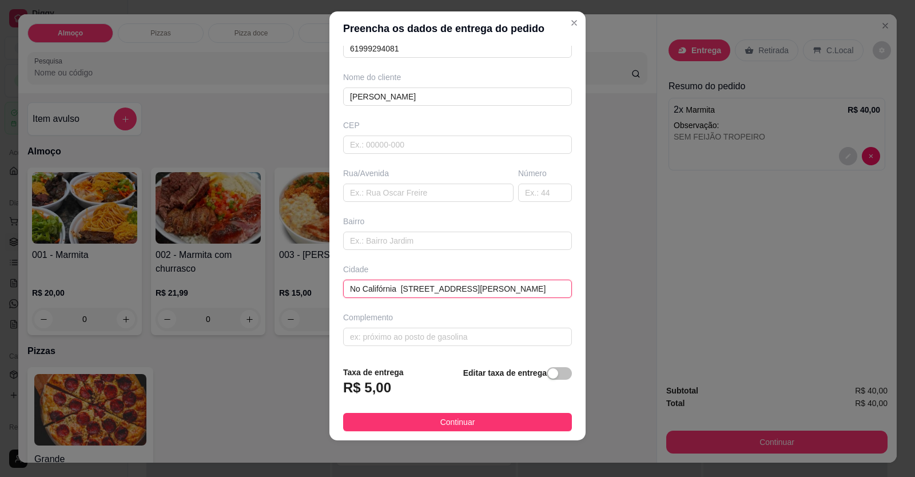
click at [567, 288] on div "Busque pelo cliente RODRIGUES Número de contato 61999294081 Nome do cliente ROD…" at bounding box center [457, 202] width 256 height 312
click at [553, 308] on div "Busque pelo cliente RODRIGUES Número de contato 61999294081 Nome do cliente ROD…" at bounding box center [457, 202] width 256 height 312
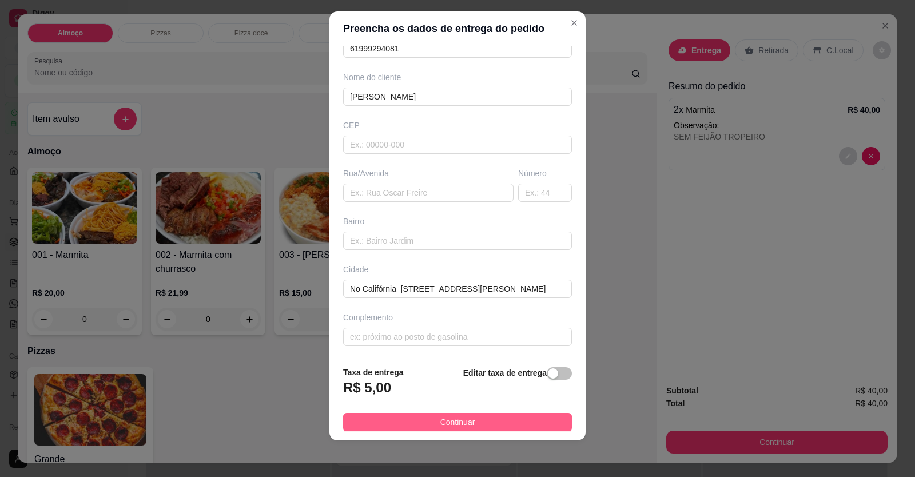
click at [475, 419] on button "Continuar" at bounding box center [457, 422] width 229 height 18
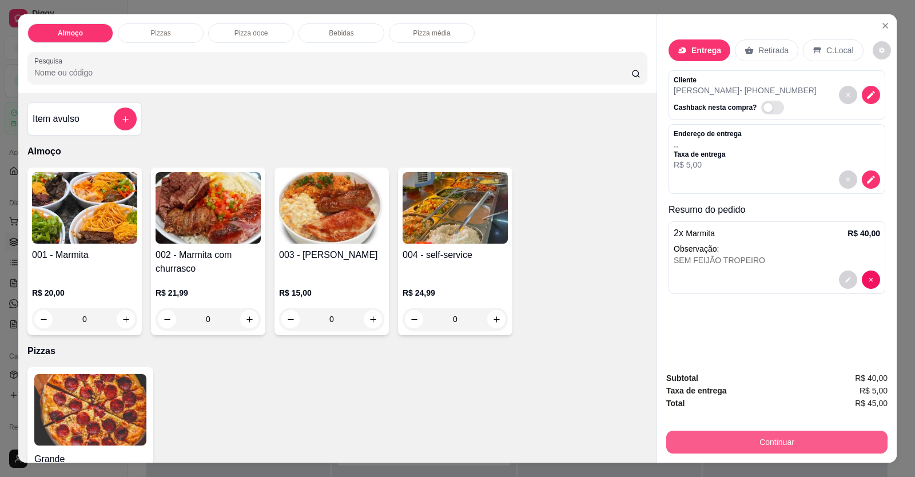
click at [749, 444] on button "Continuar" at bounding box center [776, 442] width 221 height 23
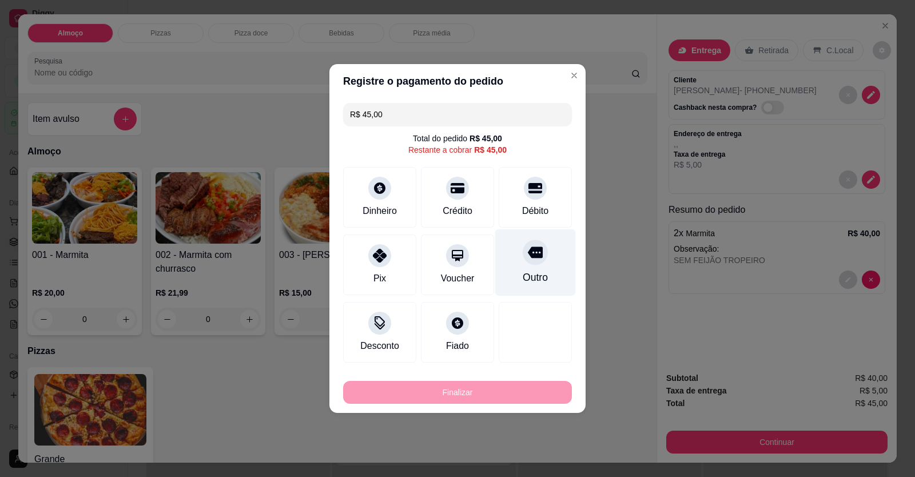
drag, startPoint x: 529, startPoint y: 205, endPoint x: 520, endPoint y: 222, distance: 19.7
click at [529, 206] on div "Débito" at bounding box center [535, 211] width 26 height 14
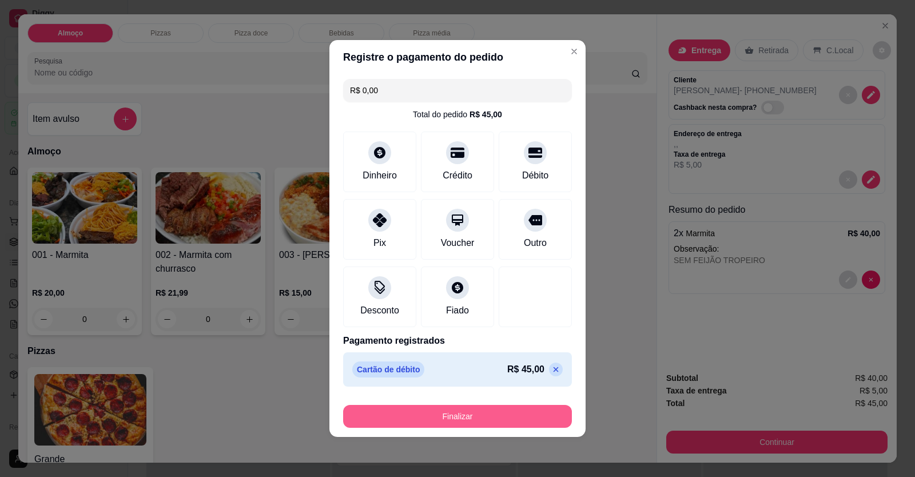
click at [474, 413] on button "Finalizar" at bounding box center [457, 416] width 229 height 23
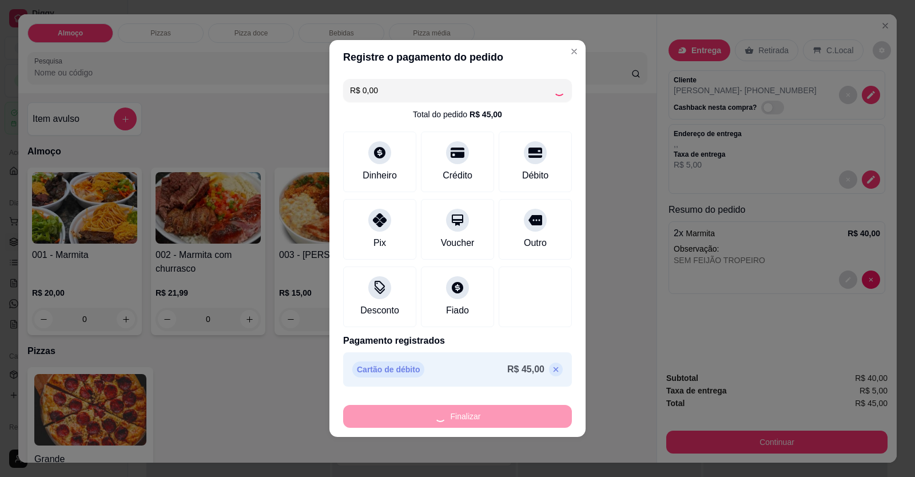
type input "-R$ 45,00"
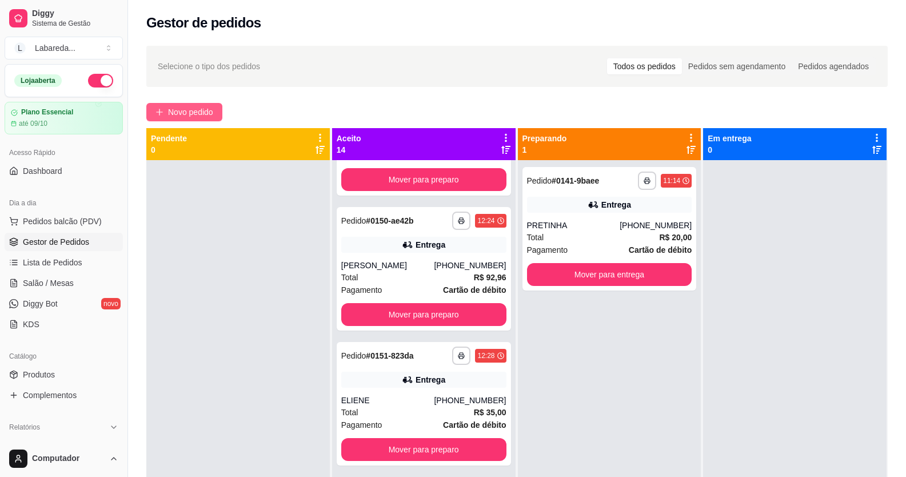
click at [208, 113] on span "Novo pedido" at bounding box center [190, 112] width 45 height 13
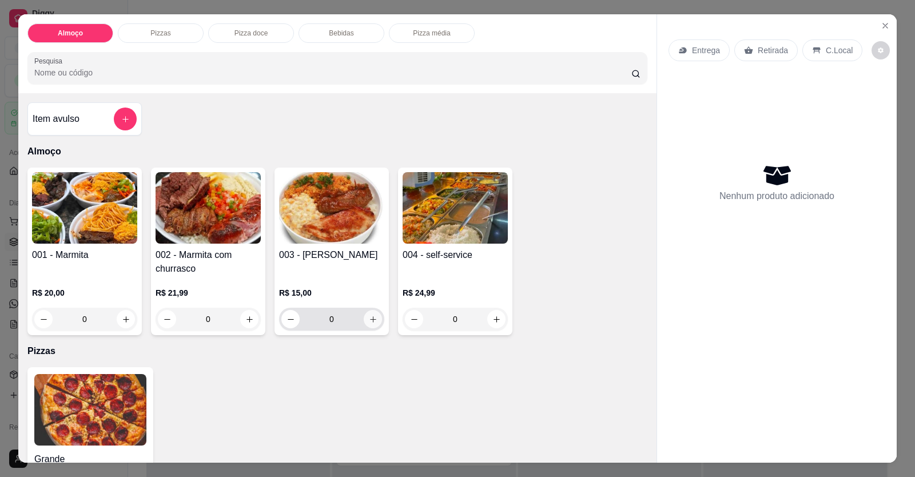
click at [364, 321] on button "increase-product-quantity" at bounding box center [373, 319] width 18 height 18
type input "1"
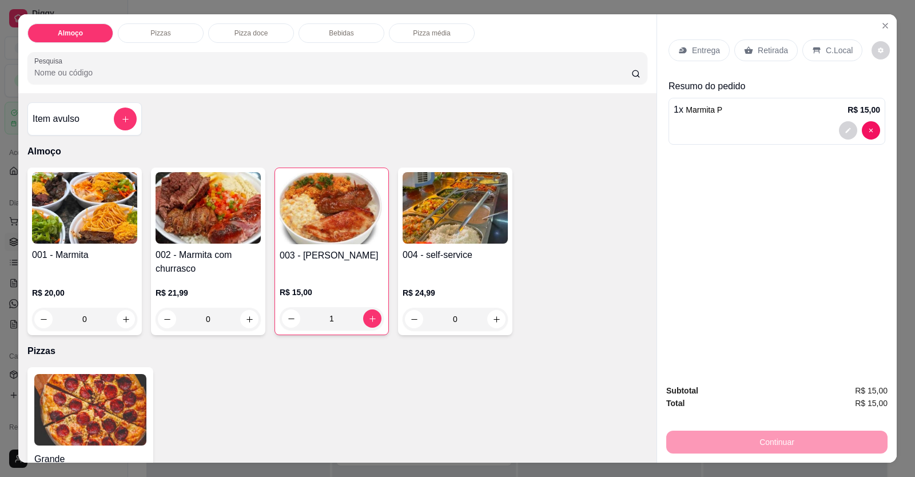
click at [679, 48] on icon at bounding box center [682, 50] width 7 height 6
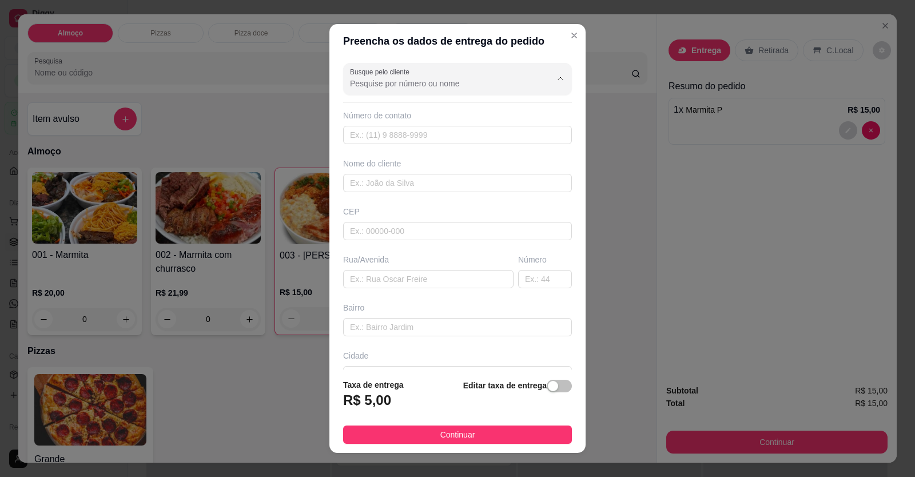
drag, startPoint x: 472, startPoint y: 82, endPoint x: 471, endPoint y: 90, distance: 7.5
click at [472, 82] on input "Busque pelo cliente" at bounding box center [441, 83] width 183 height 11
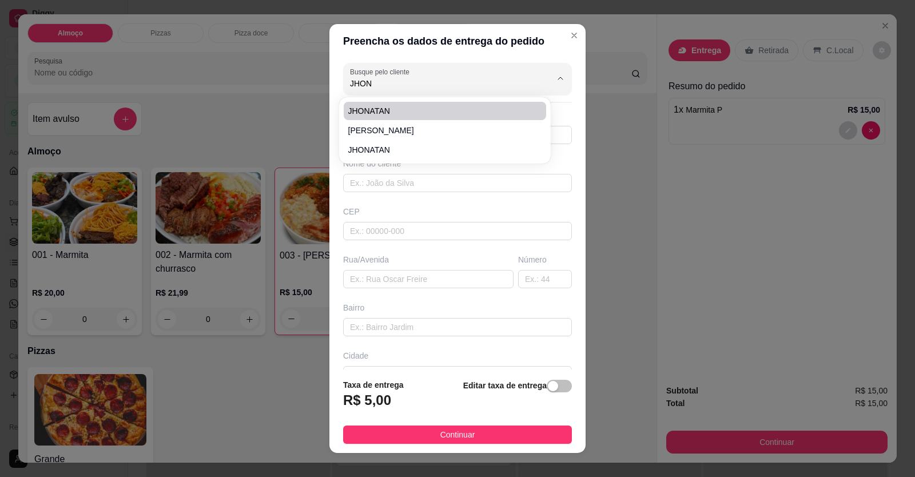
click at [379, 102] on li "JHONATAN" at bounding box center [445, 111] width 202 height 18
type input "JHONATAN"
type input "61991446048"
type input "JHONATAN"
type input "Endereço para entrega: Via 3 - Condomínio vila das orquídeas Q:69 bloco G apto …"
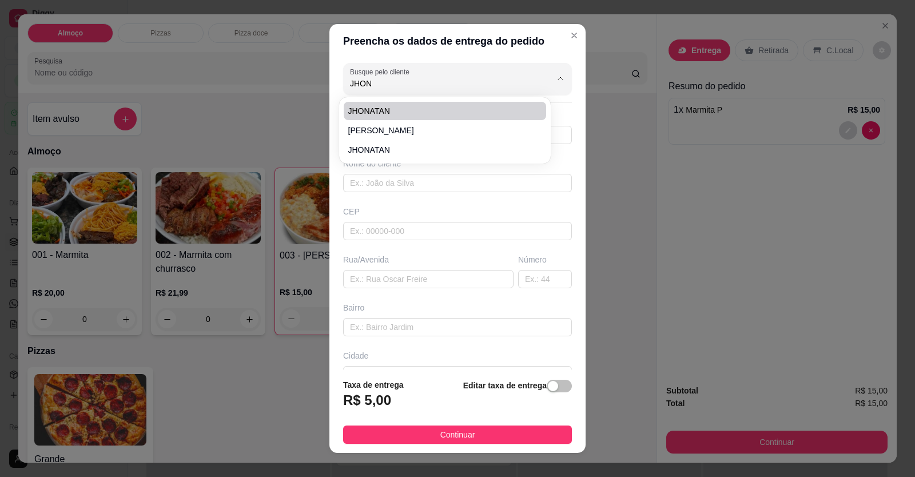
type input "LOCALIZAÇÃO"
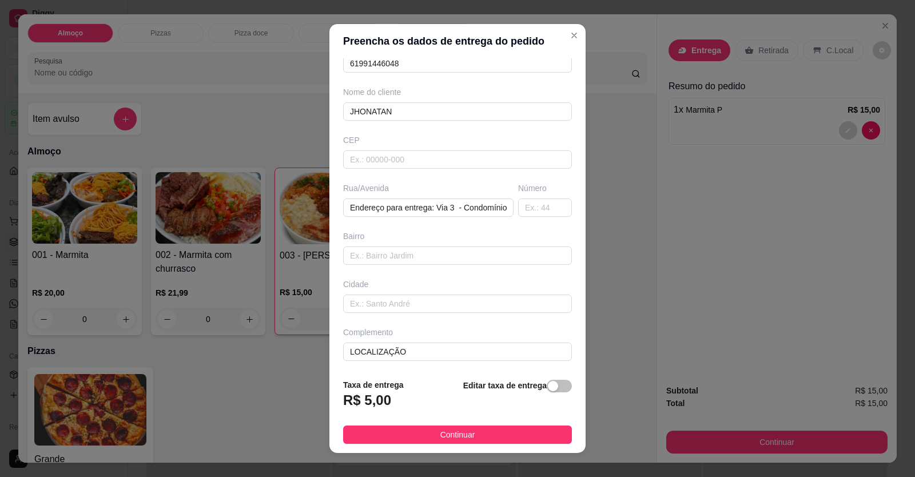
scroll to position [74, 0]
type input "JHONATAN"
drag, startPoint x: 383, startPoint y: 208, endPoint x: 537, endPoint y: 214, distance: 154.5
click at [537, 214] on div "Busque pelo cliente JHONATAN Número de contato 61991446048 Nome do cliente JHON…" at bounding box center [457, 214] width 256 height 312
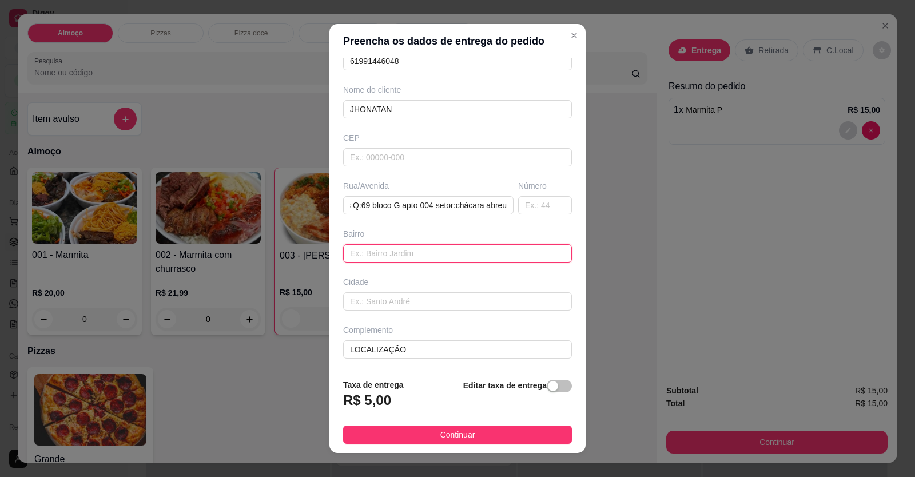
click at [515, 246] on input "text" at bounding box center [457, 253] width 229 height 18
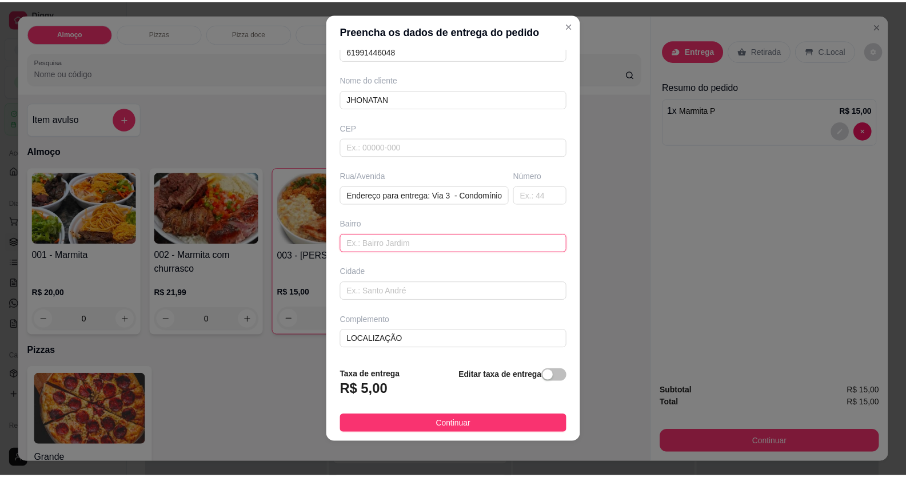
scroll to position [13, 0]
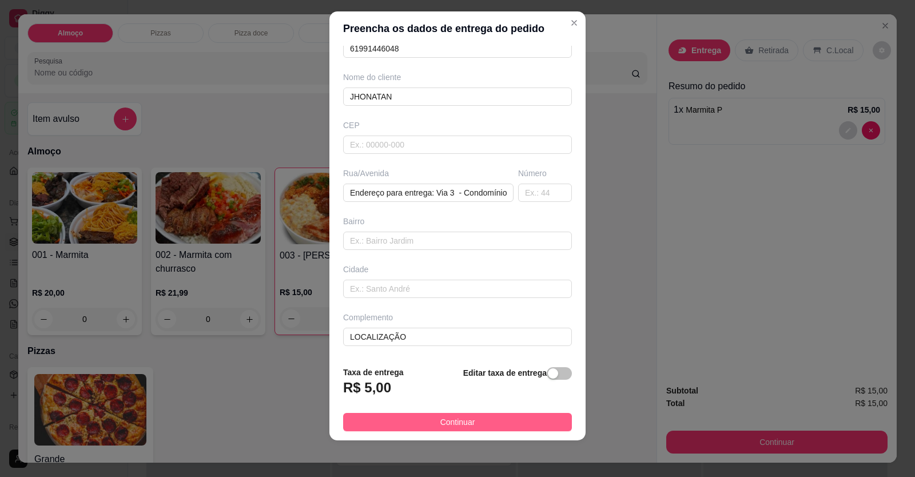
click at [496, 423] on button "Continuar" at bounding box center [457, 422] width 229 height 18
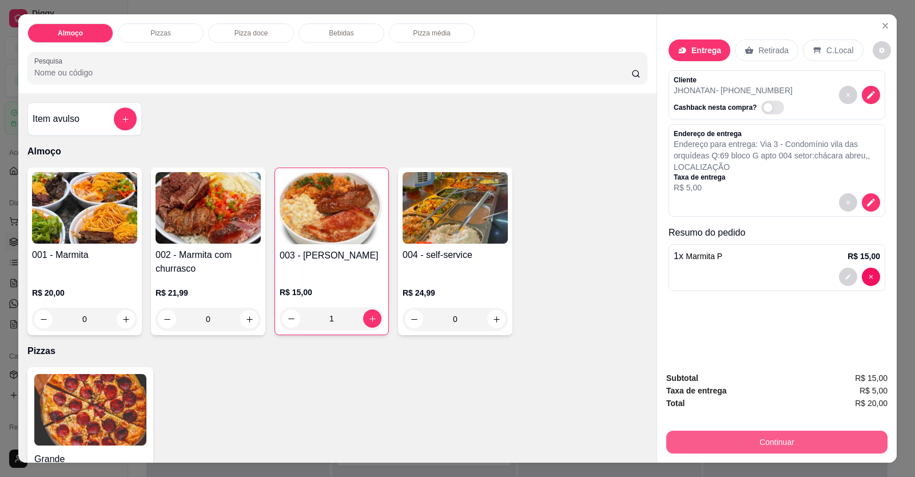
click at [688, 434] on button "Continuar" at bounding box center [776, 442] width 221 height 23
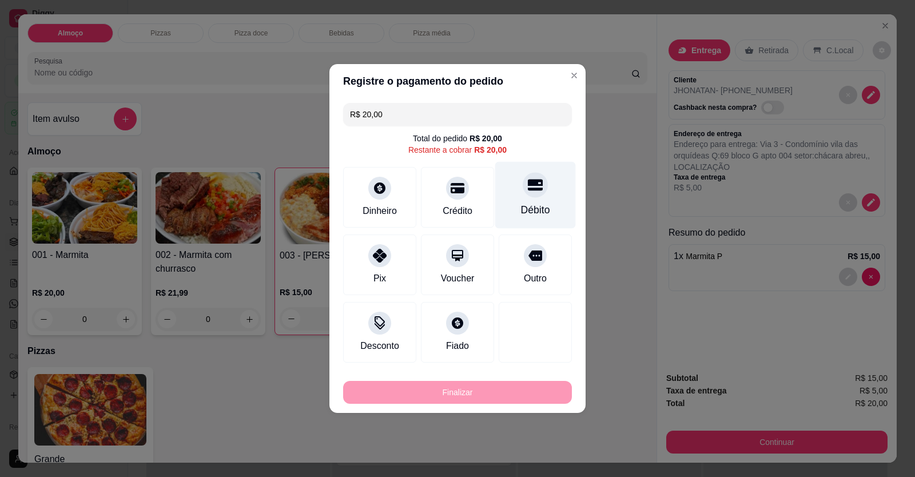
click at [530, 208] on div "Débito" at bounding box center [535, 209] width 29 height 15
type input "R$ 0,00"
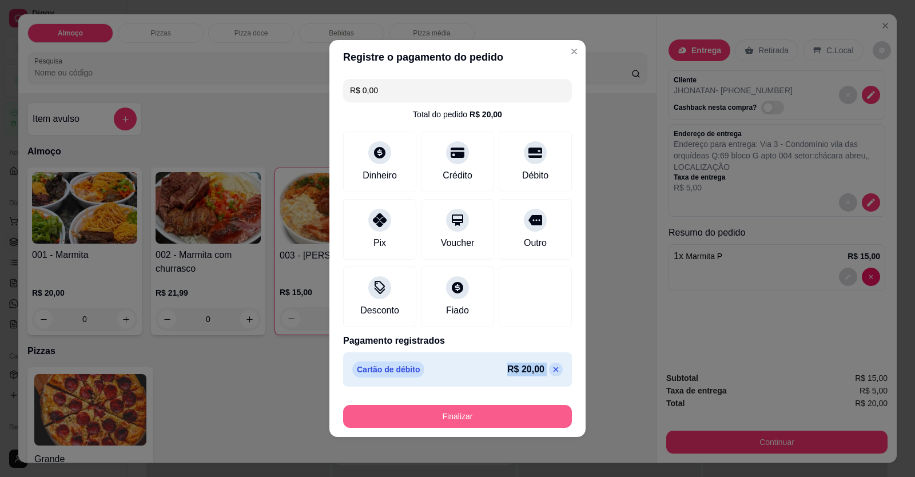
drag, startPoint x: 481, startPoint y: 403, endPoint x: 483, endPoint y: 423, distance: 20.1
click at [483, 423] on section "Registre o pagamento do pedido R$ 0,00 Total do pedido R$ 20,00 Dinheiro Crédit…" at bounding box center [457, 238] width 256 height 397
click at [484, 415] on button "Finalizar" at bounding box center [457, 416] width 229 height 23
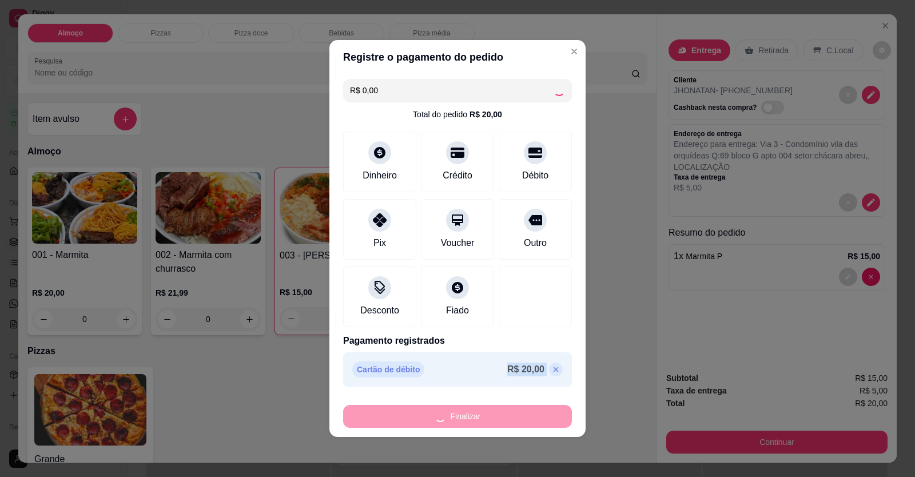
type input "0"
type input "-R$ 20,00"
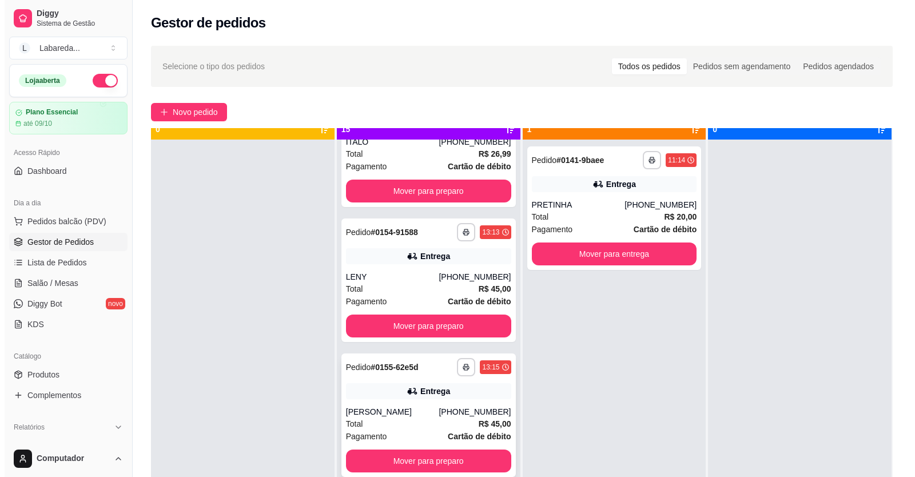
scroll to position [32, 0]
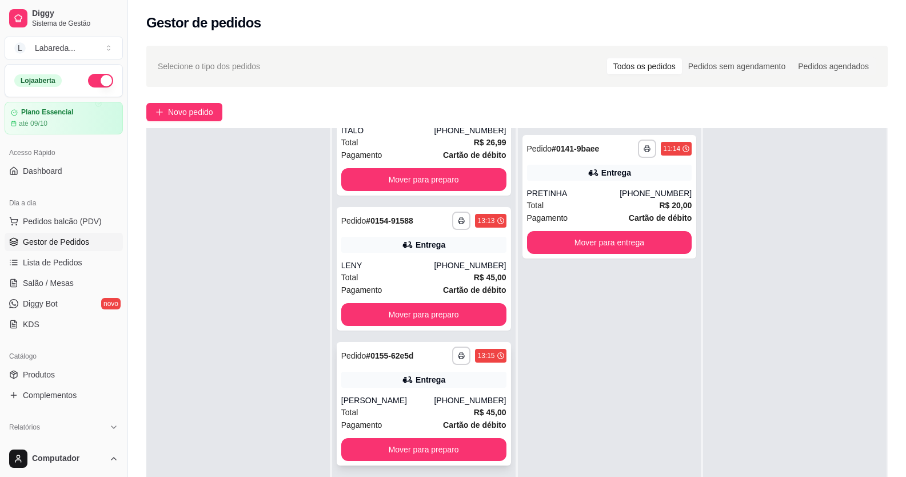
click at [417, 419] on div "Pagamento Cartão de débito" at bounding box center [423, 425] width 165 height 13
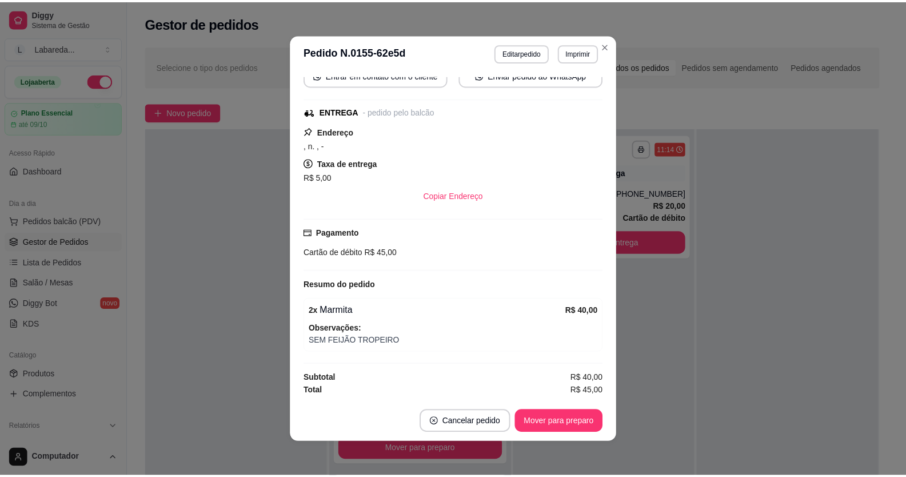
scroll to position [2, 0]
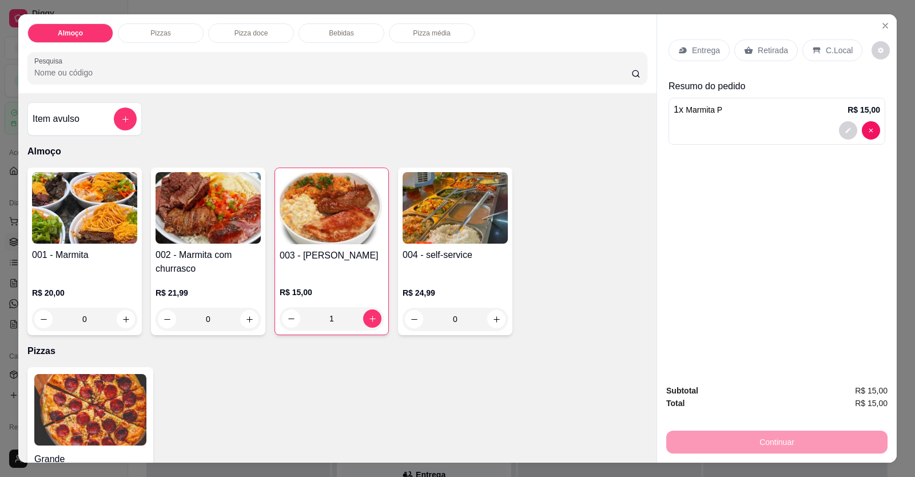
click at [778, 128] on div at bounding box center [777, 130] width 206 height 18
